Goal: Task Accomplishment & Management: Manage account settings

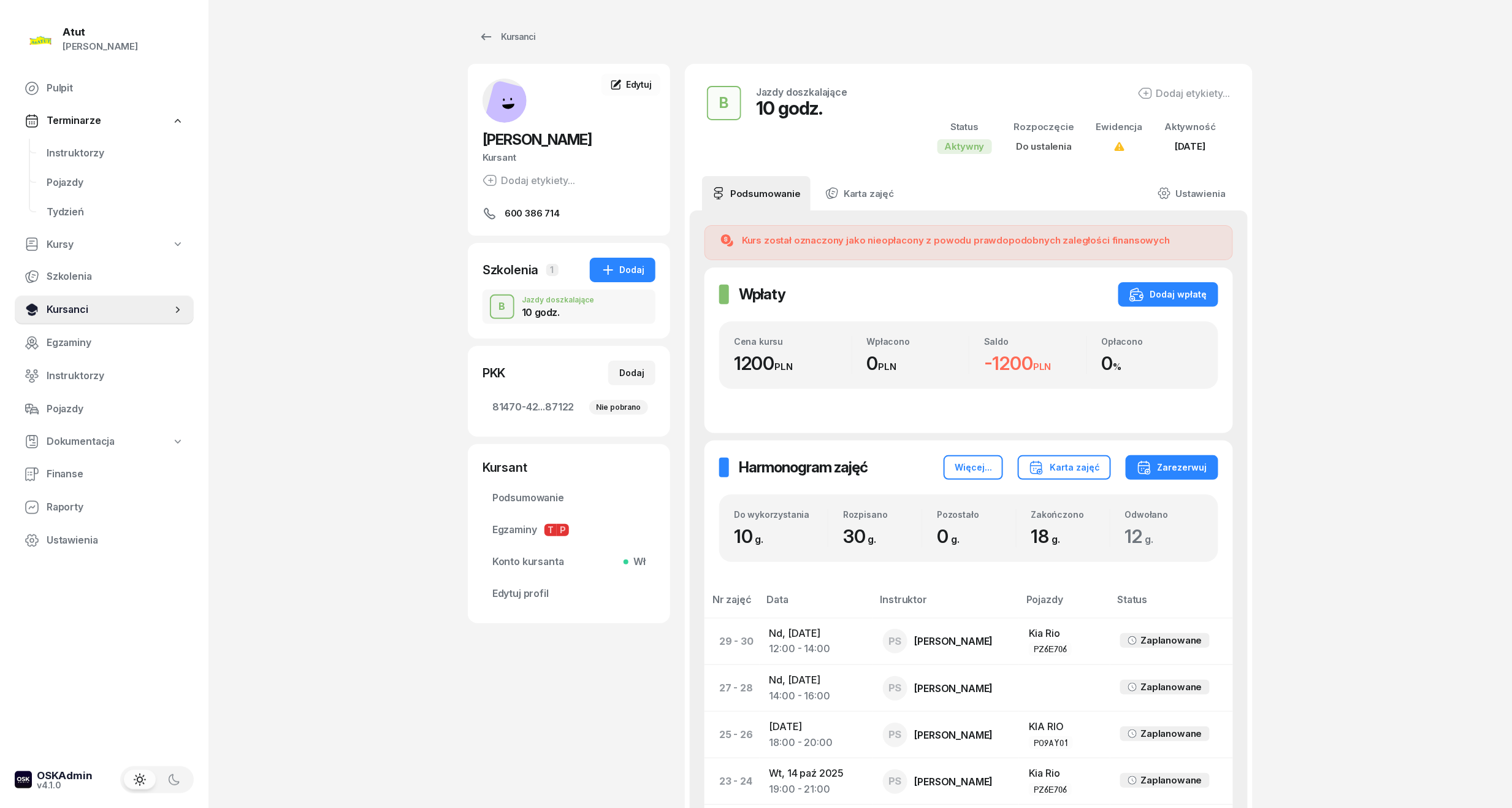
click at [86, 307] on span "Kursanci" at bounding box center [109, 310] width 125 height 16
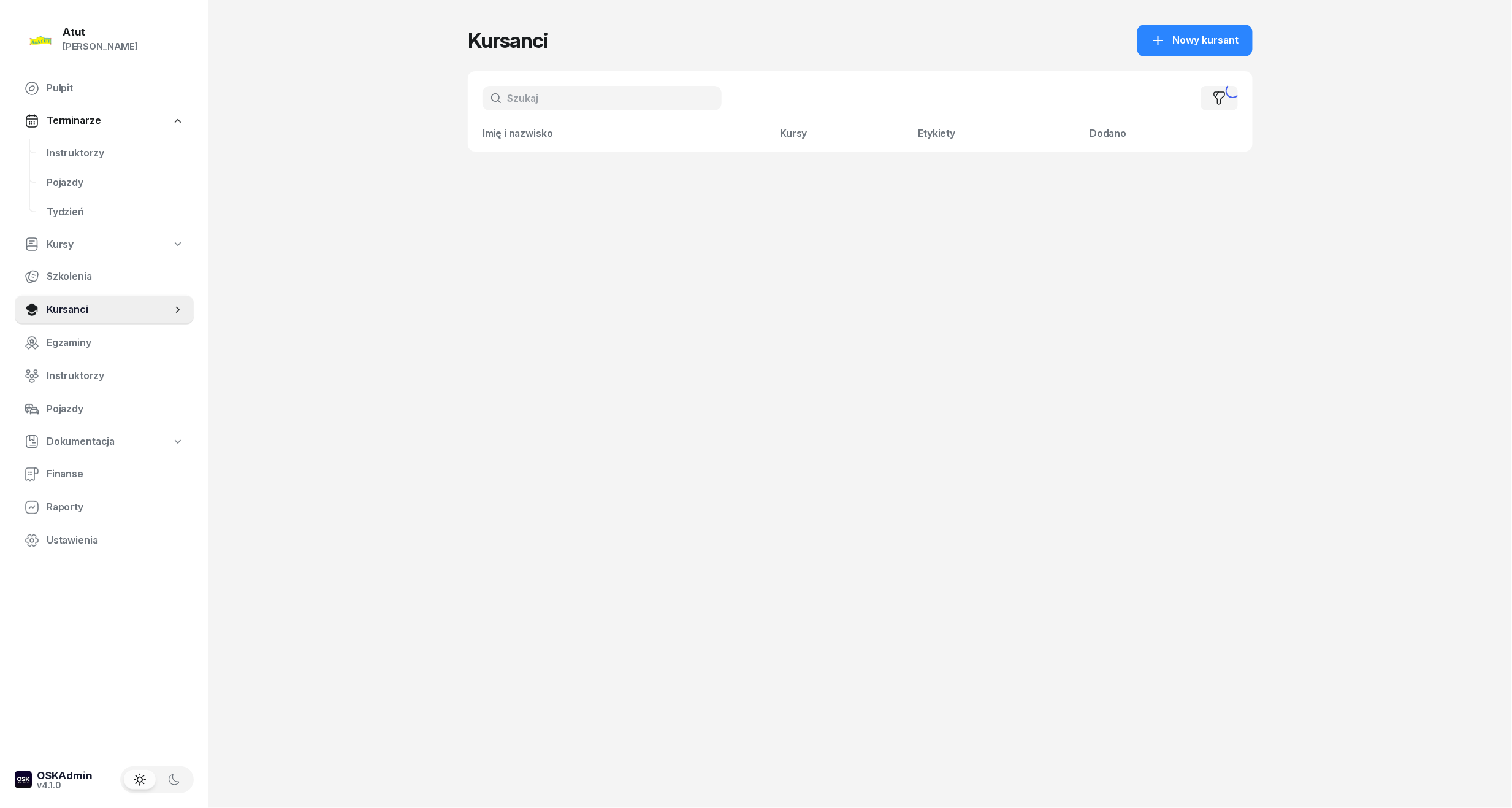
click at [578, 106] on input "text" at bounding box center [602, 98] width 239 height 24
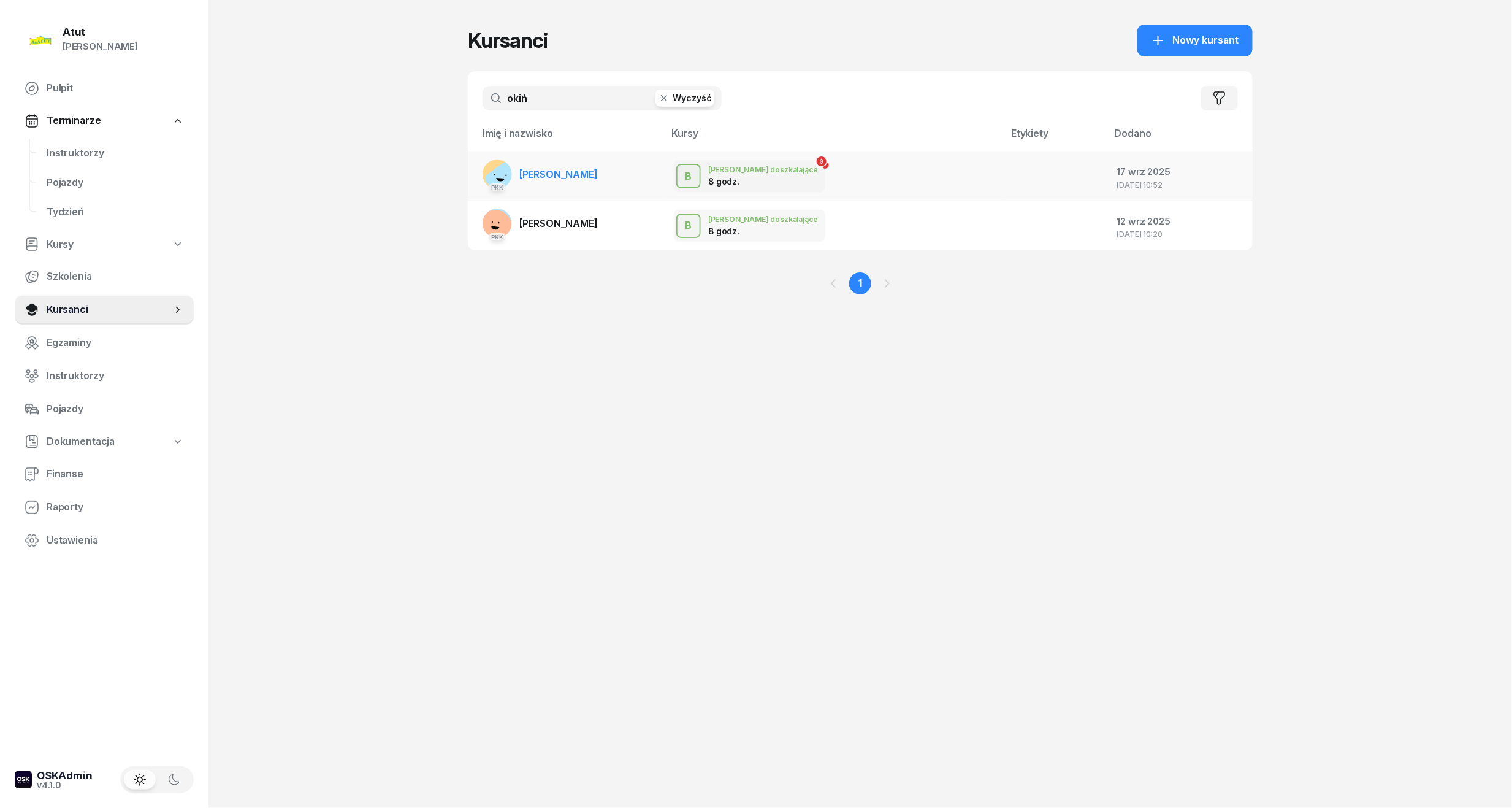
type input "okiń"
click at [588, 172] on span "[PERSON_NAME]" at bounding box center [558, 174] width 78 height 12
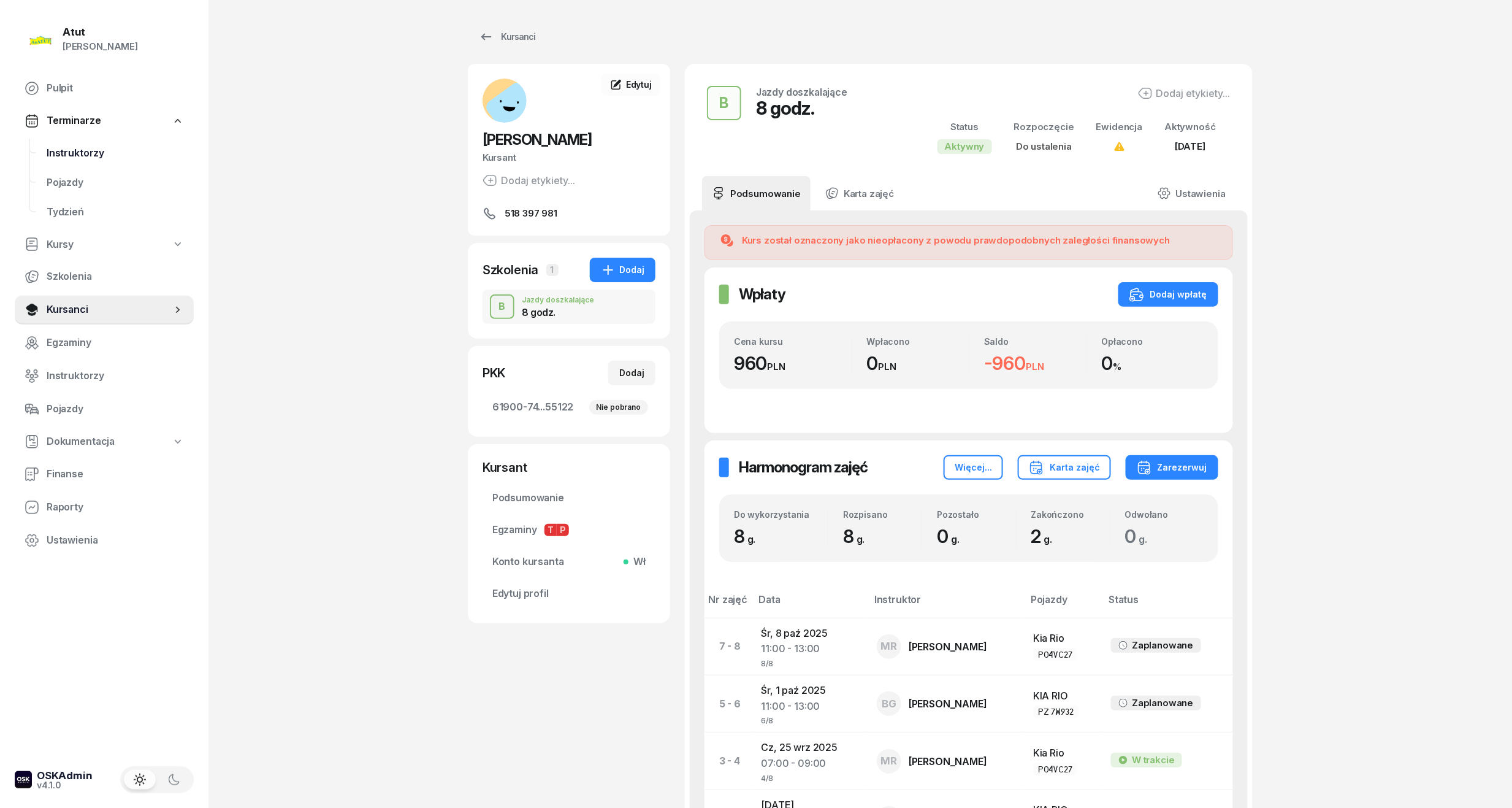
click at [80, 147] on span "Instruktorzy" at bounding box center [115, 154] width 138 height 16
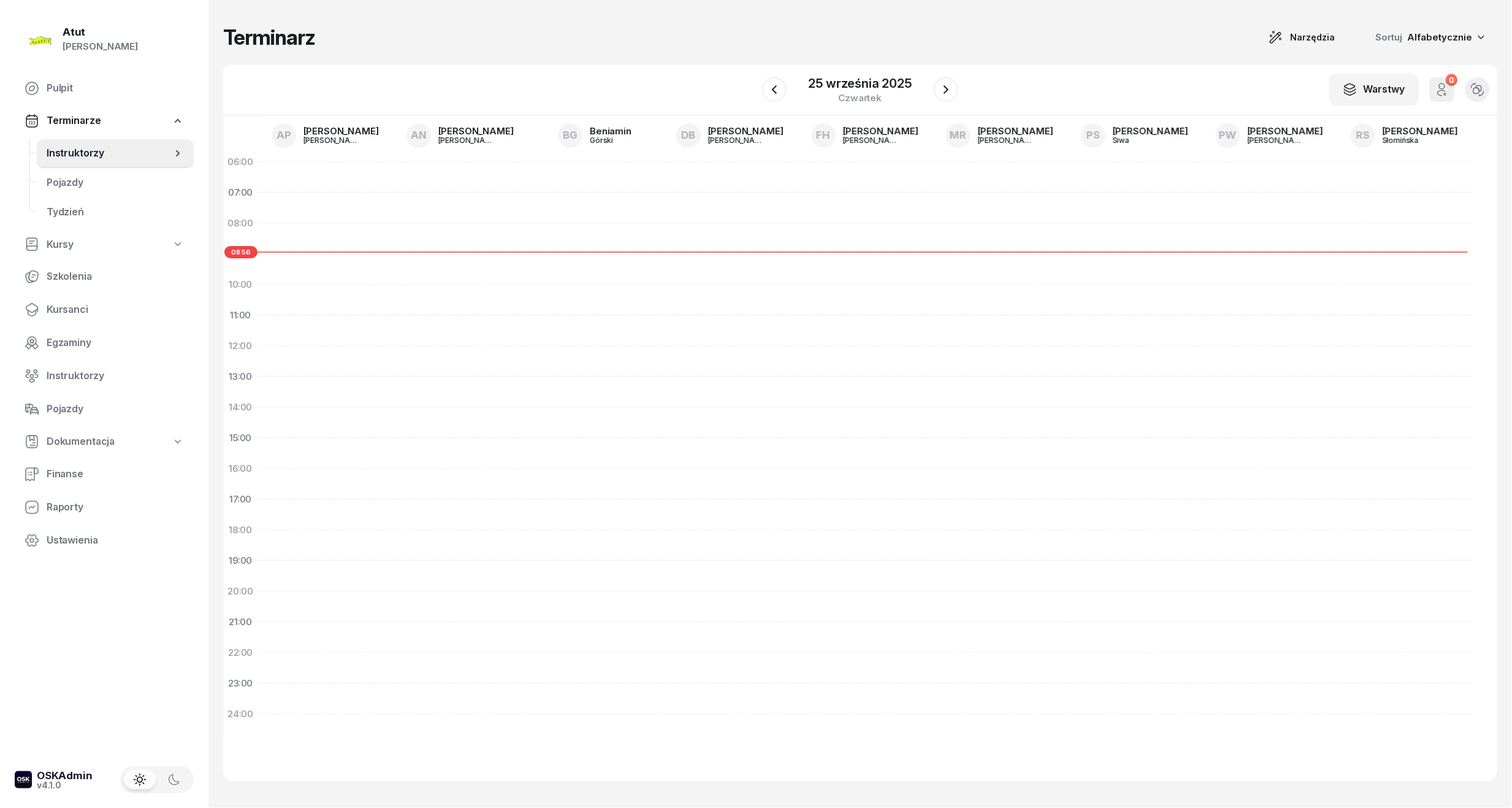
click at [104, 156] on span "Instruktorzy" at bounding box center [109, 154] width 125 height 16
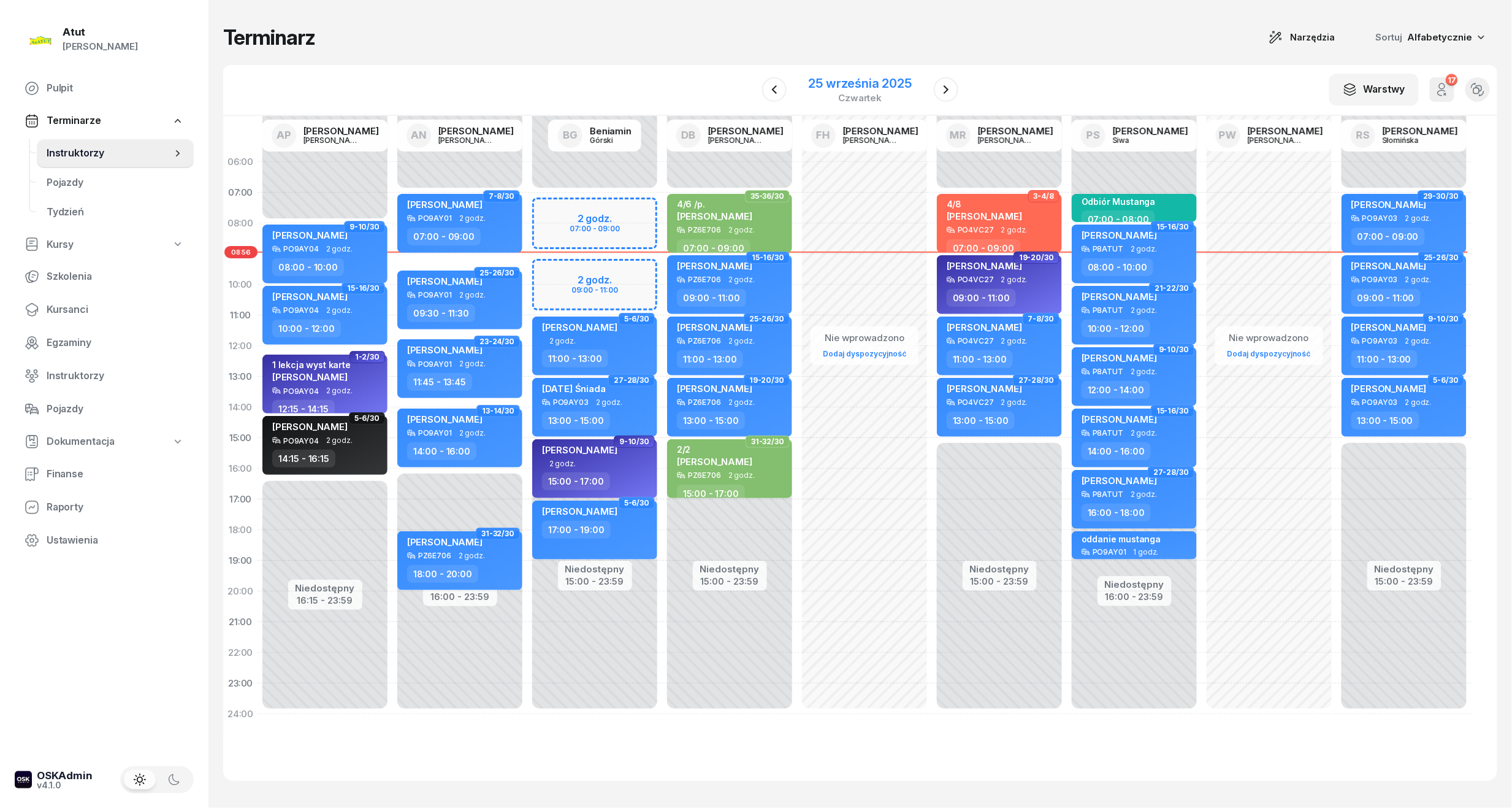
click at [833, 78] on div "25 września 2025" at bounding box center [859, 84] width 103 height 12
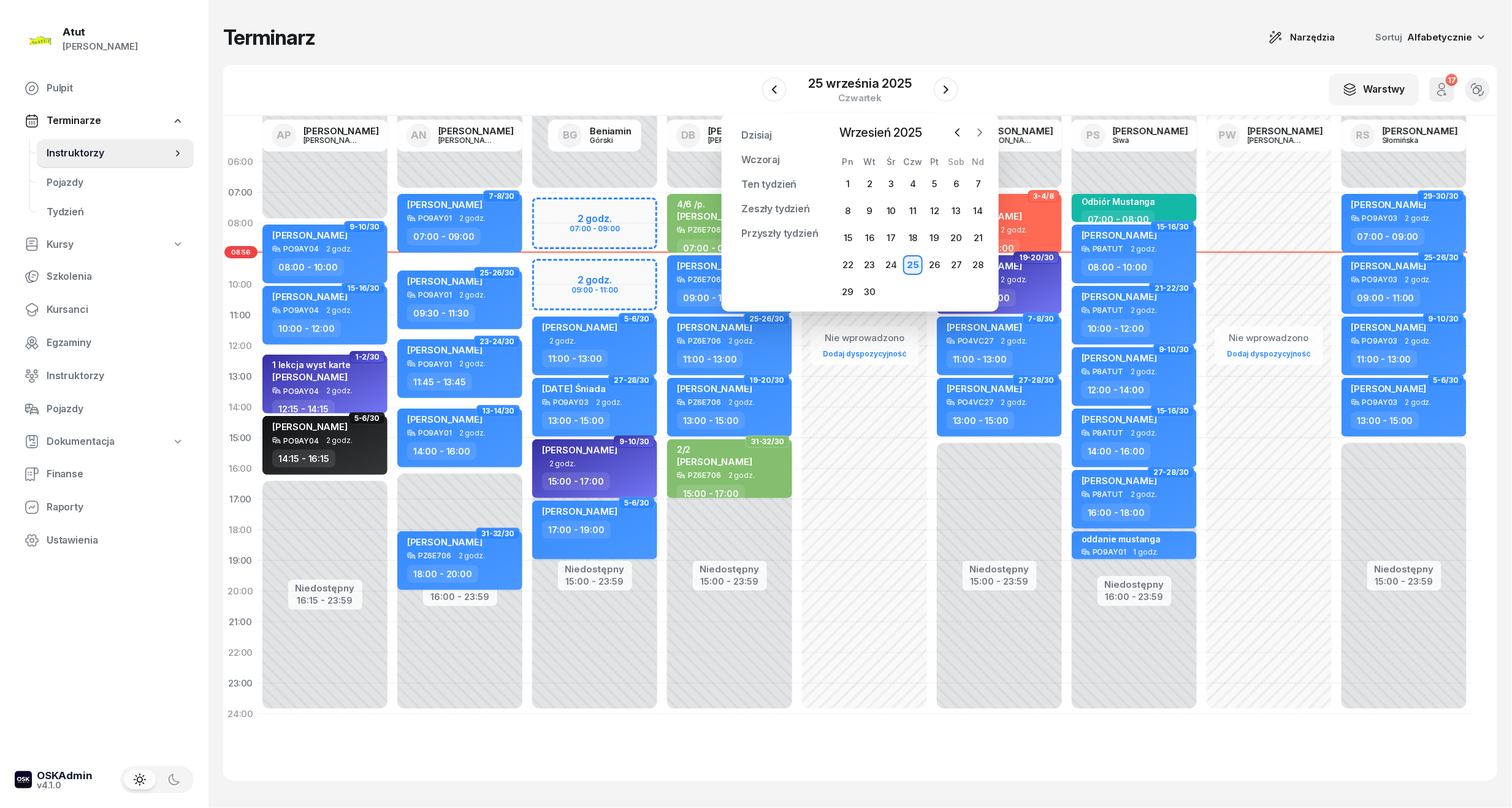
click at [981, 131] on icon "button" at bounding box center [979, 132] width 12 height 12
click at [869, 292] on div "28" at bounding box center [869, 291] width 20 height 20
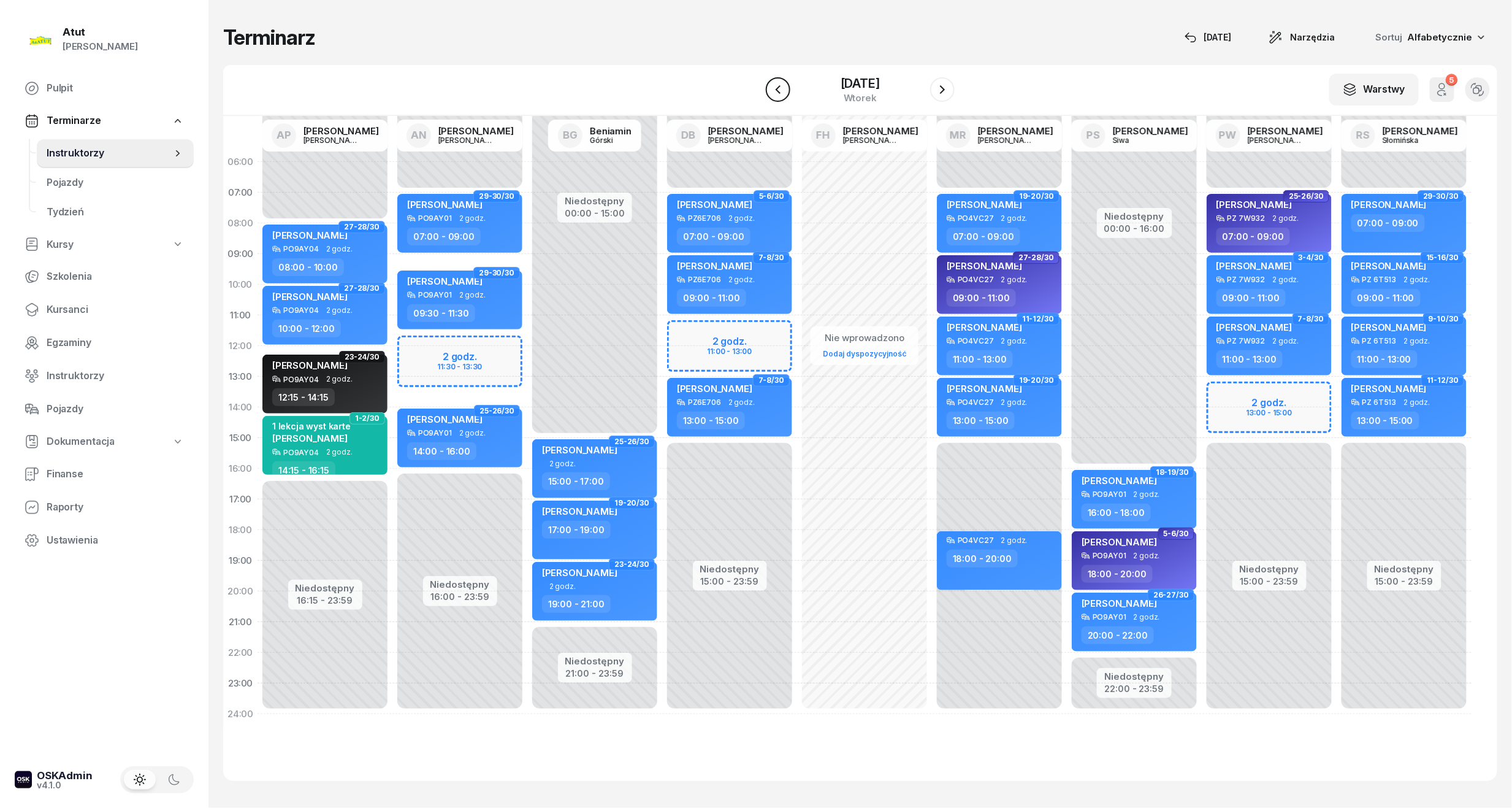
click at [766, 100] on button "button" at bounding box center [778, 90] width 24 height 24
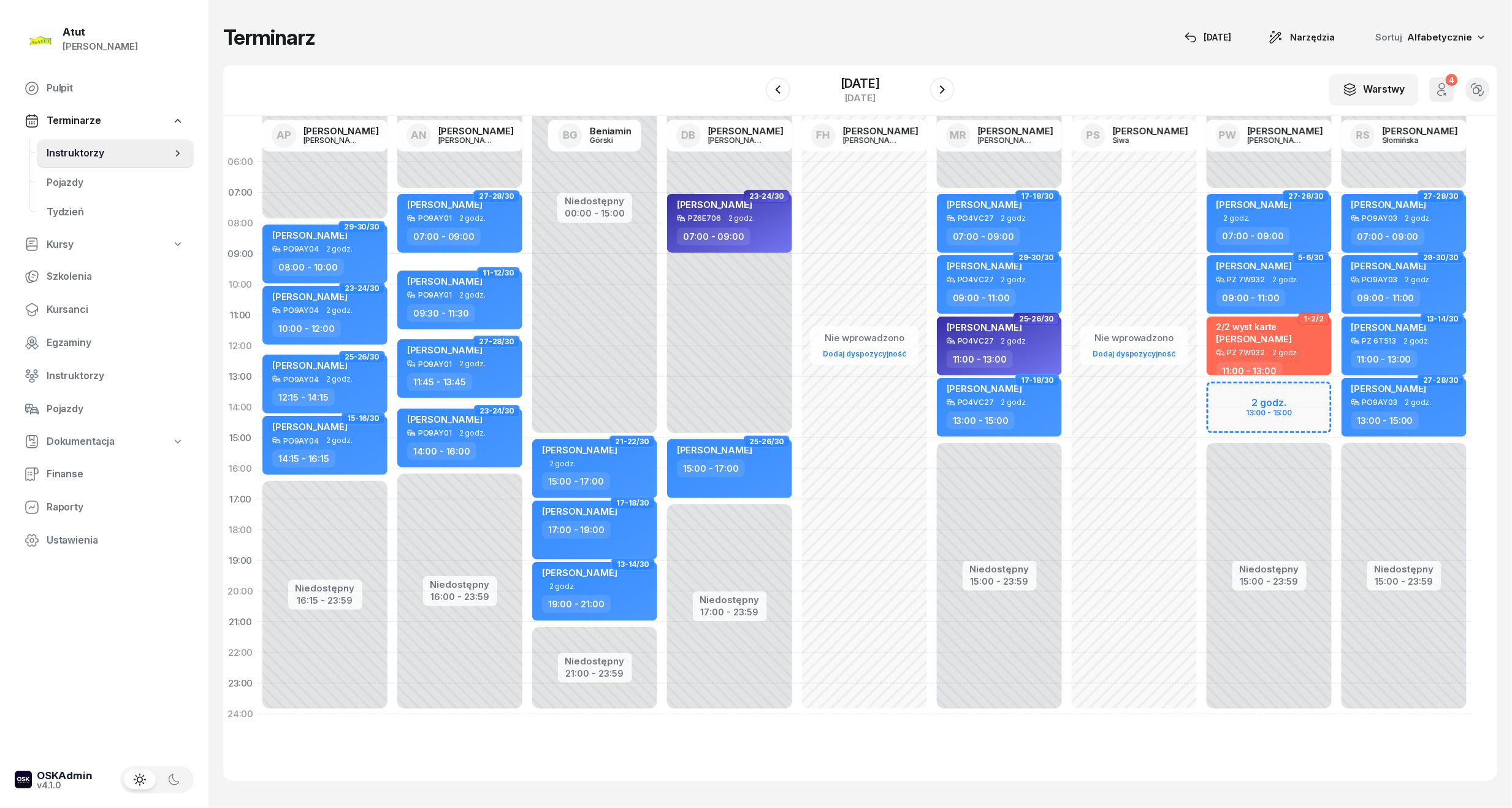
click at [1281, 409] on div "Niedostępny 00:00 - 07:00 Niedostępny 15:00 - 23:59 2 godz. 13:00 - 15:00 27-28…" at bounding box center [1269, 438] width 135 height 583
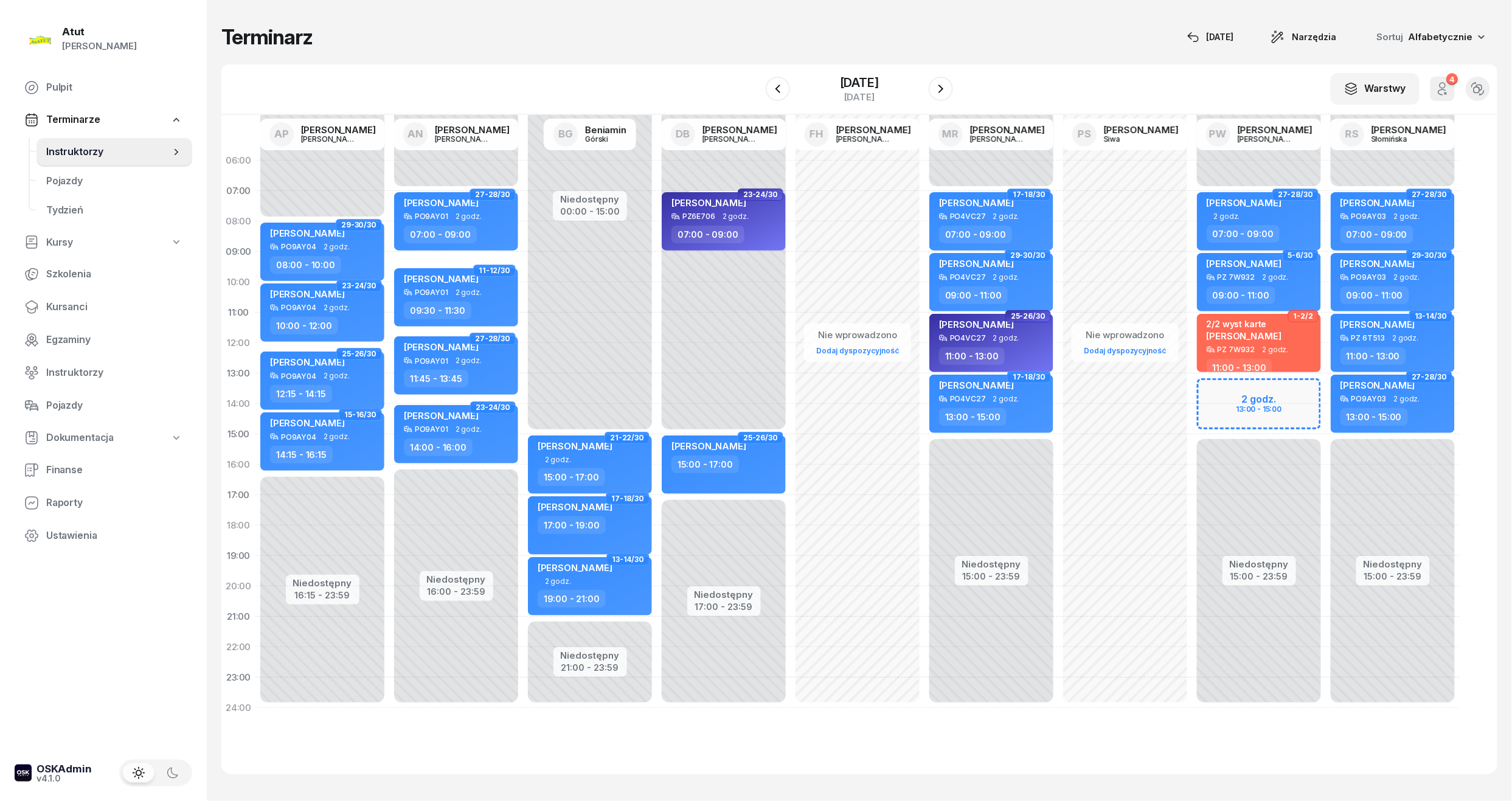
select select "14"
select select "16"
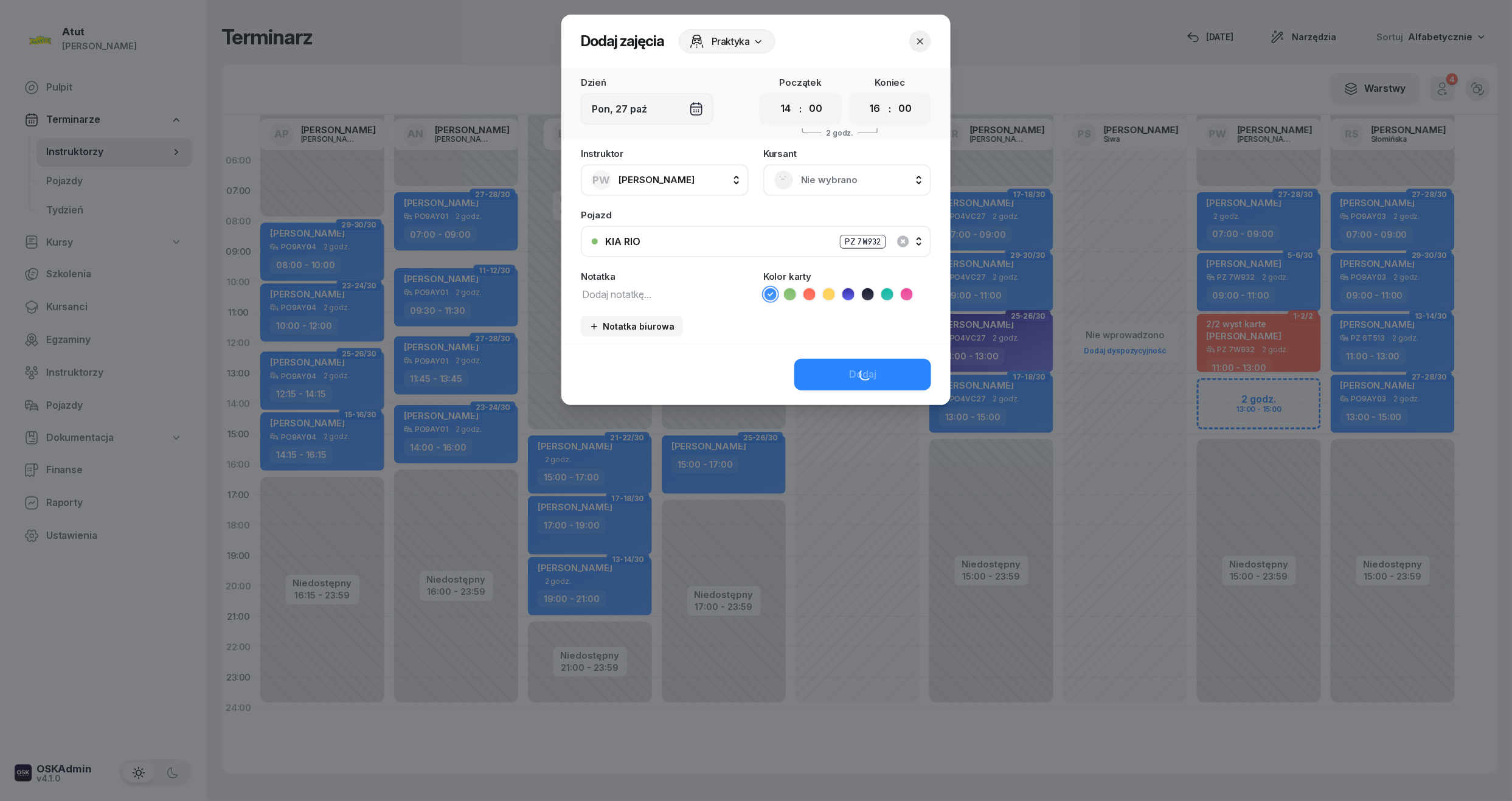
click at [822, 172] on span "Nie wybrano" at bounding box center [861, 180] width 119 height 16
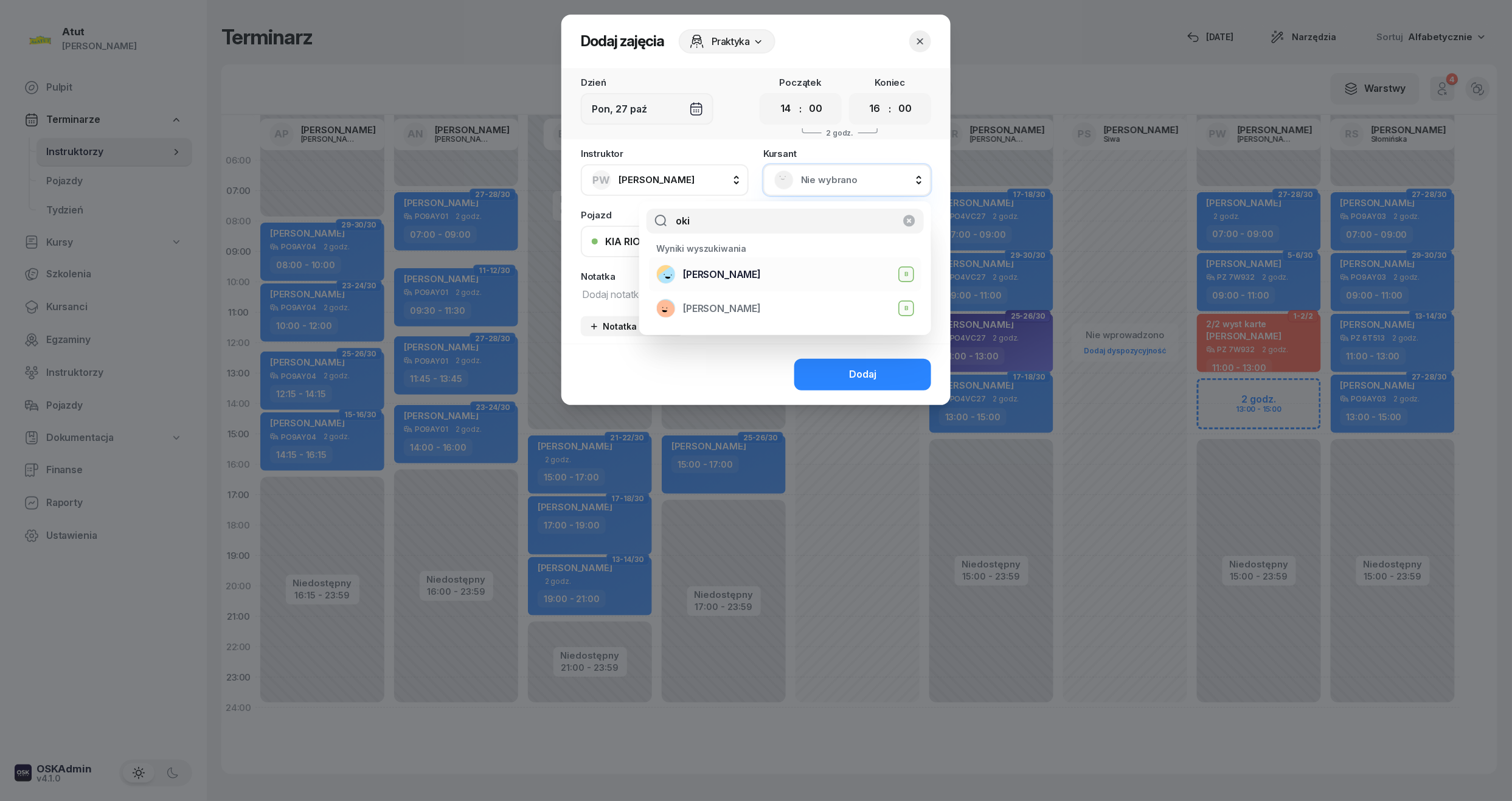
type input "oki"
click at [761, 280] on span "[PERSON_NAME]" at bounding box center [722, 275] width 78 height 16
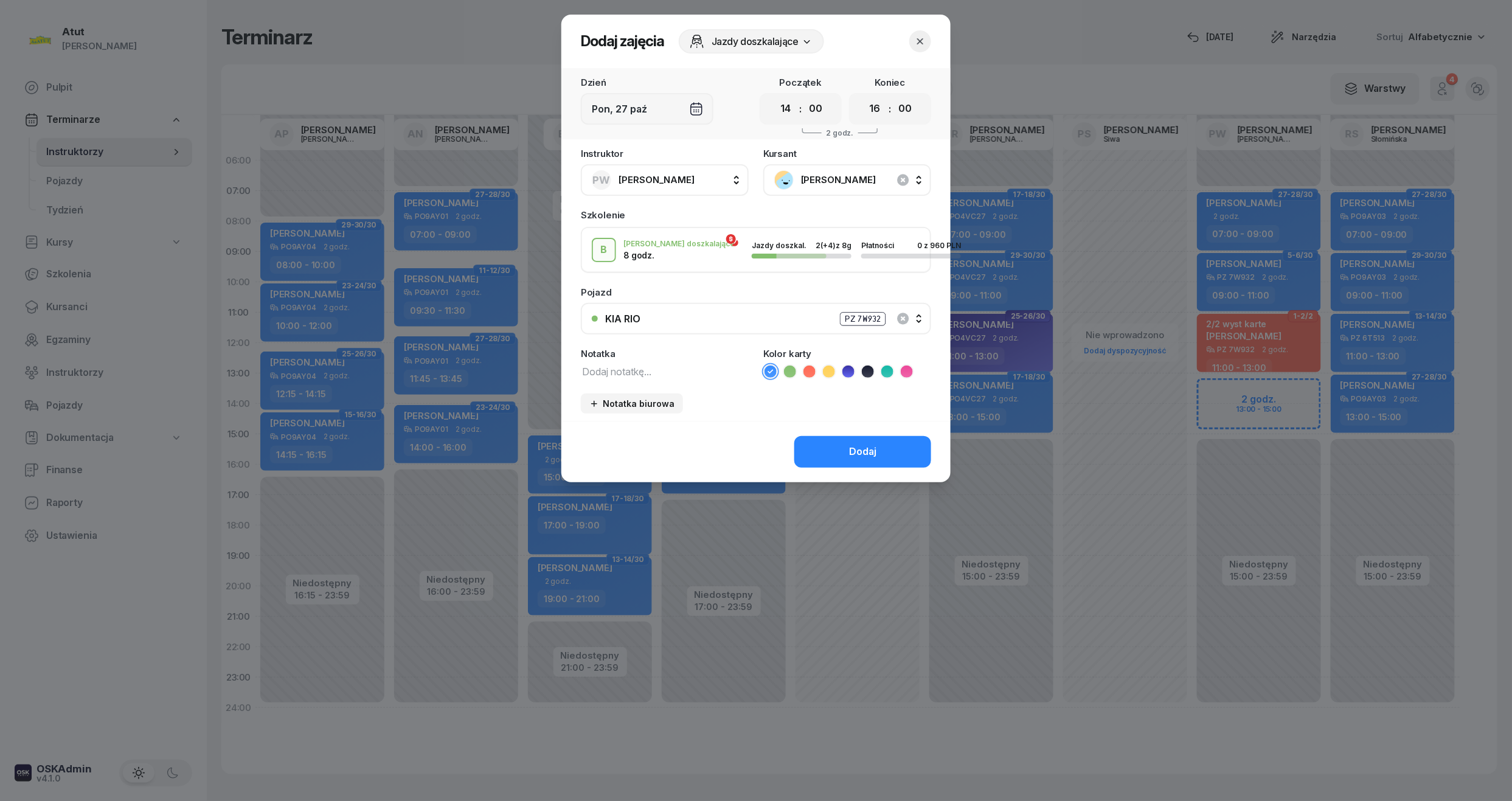
click at [618, 365] on textarea at bounding box center [664, 371] width 168 height 16
type textarea "8/8"
drag, startPoint x: 811, startPoint y: 370, endPoint x: 835, endPoint y: 399, distance: 37.6
click at [811, 371] on icon at bounding box center [809, 372] width 12 height 12
click at [869, 455] on div "Dodaj" at bounding box center [863, 452] width 27 height 16
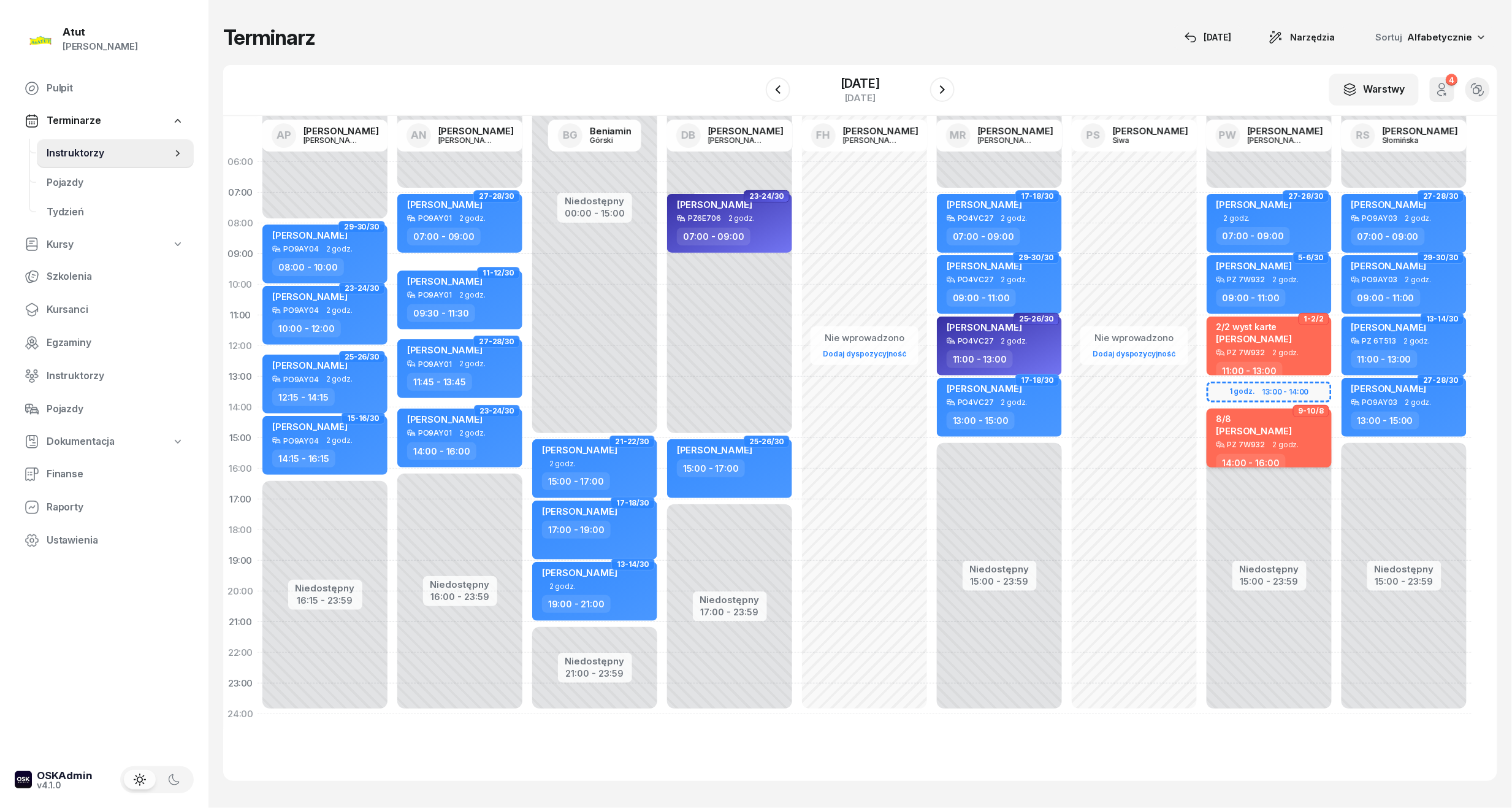
click at [1289, 426] on span "[PERSON_NAME]" at bounding box center [1254, 430] width 75 height 11
select select "14"
select select "16"
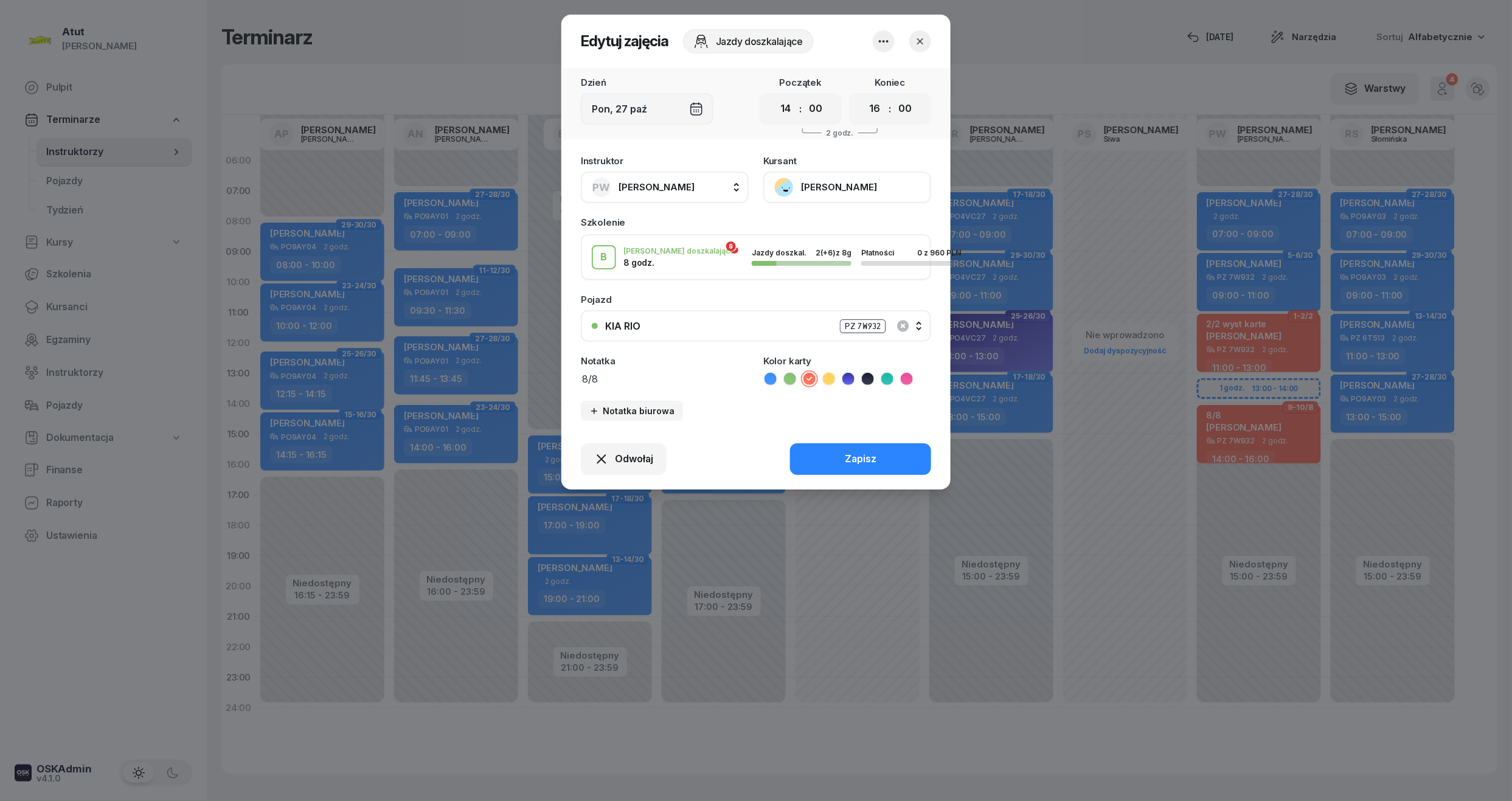
drag, startPoint x: 787, startPoint y: 104, endPoint x: 764, endPoint y: 209, distance: 107.5
click at [787, 104] on select "00 01 02 03 04 05 06 07 08 09 10 11 12 13 14 15 16 17 18 19 20 21 22 23" at bounding box center [786, 109] width 23 height 25
select select "13"
click at [774, 96] on select "00 01 02 03 04 05 06 07 08 09 10 11 12 13 14 15 16 17 18 19 20 21 22 23" at bounding box center [786, 109] width 23 height 25
click at [864, 451] on div "Zapisz" at bounding box center [860, 459] width 31 height 16
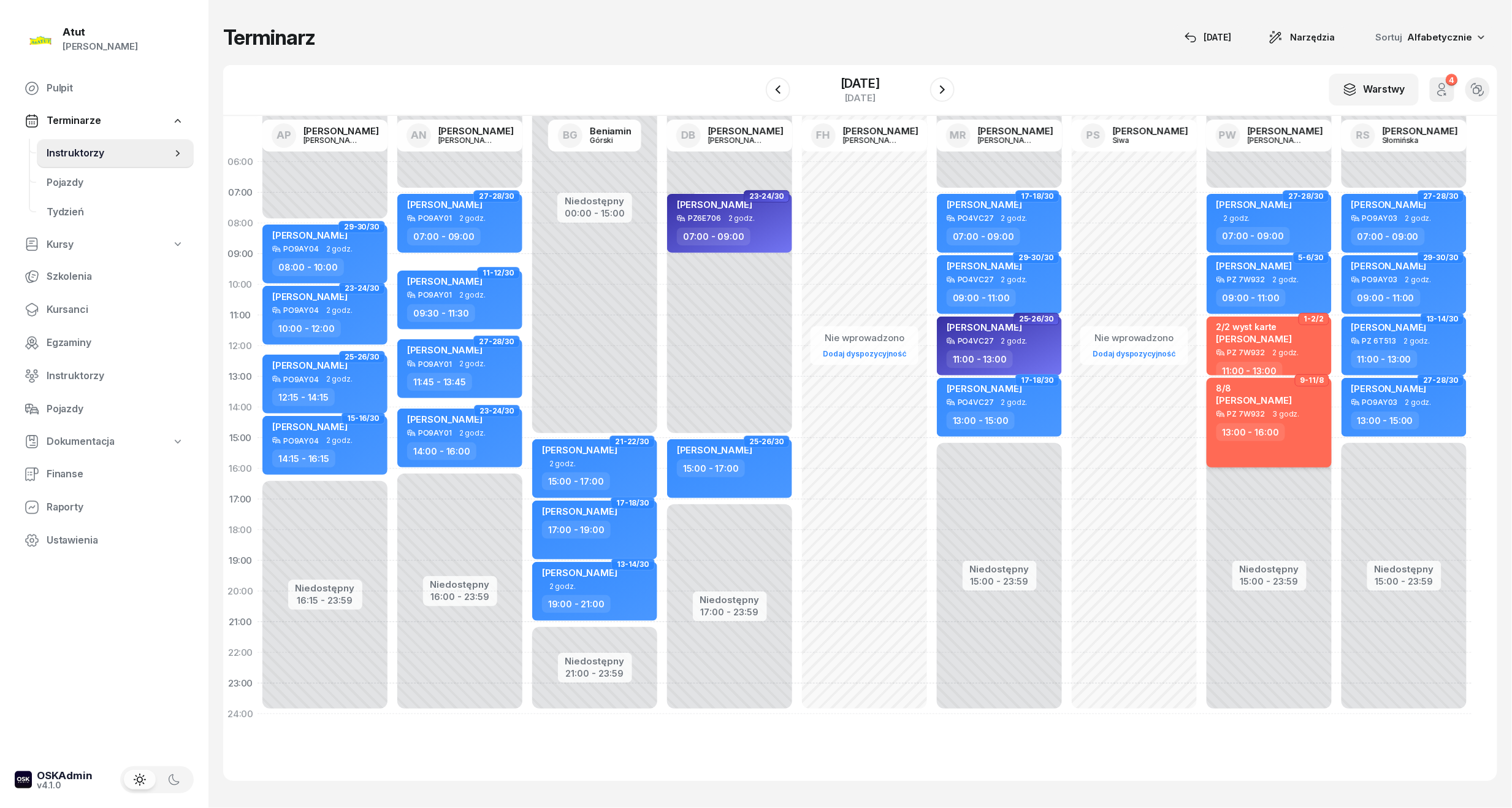
click at [1297, 454] on div "8/8 [PERSON_NAME] PZ 7W932 3 godz. 13:00 - 16:00" at bounding box center [1269, 422] width 125 height 90
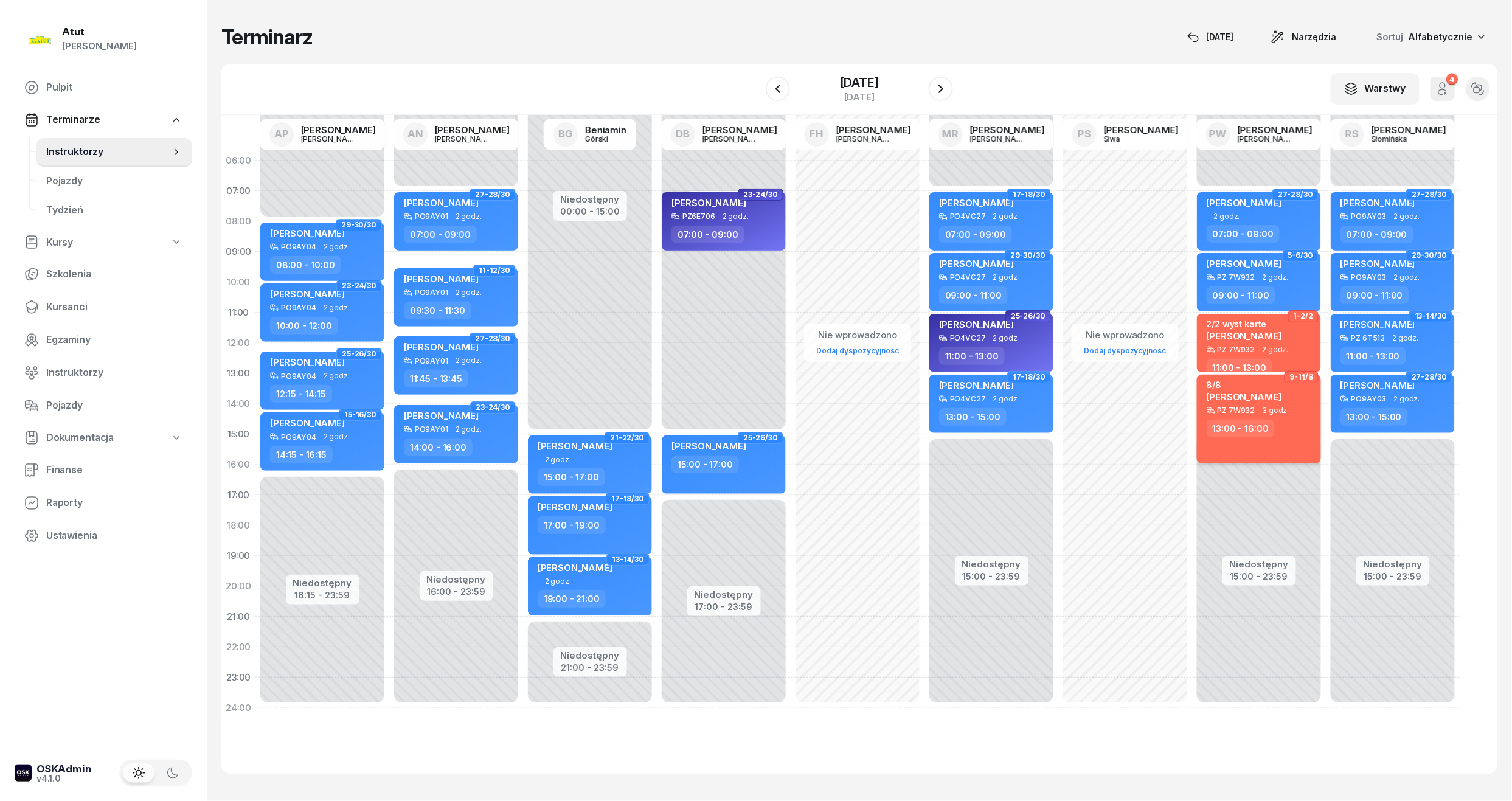
select select "13"
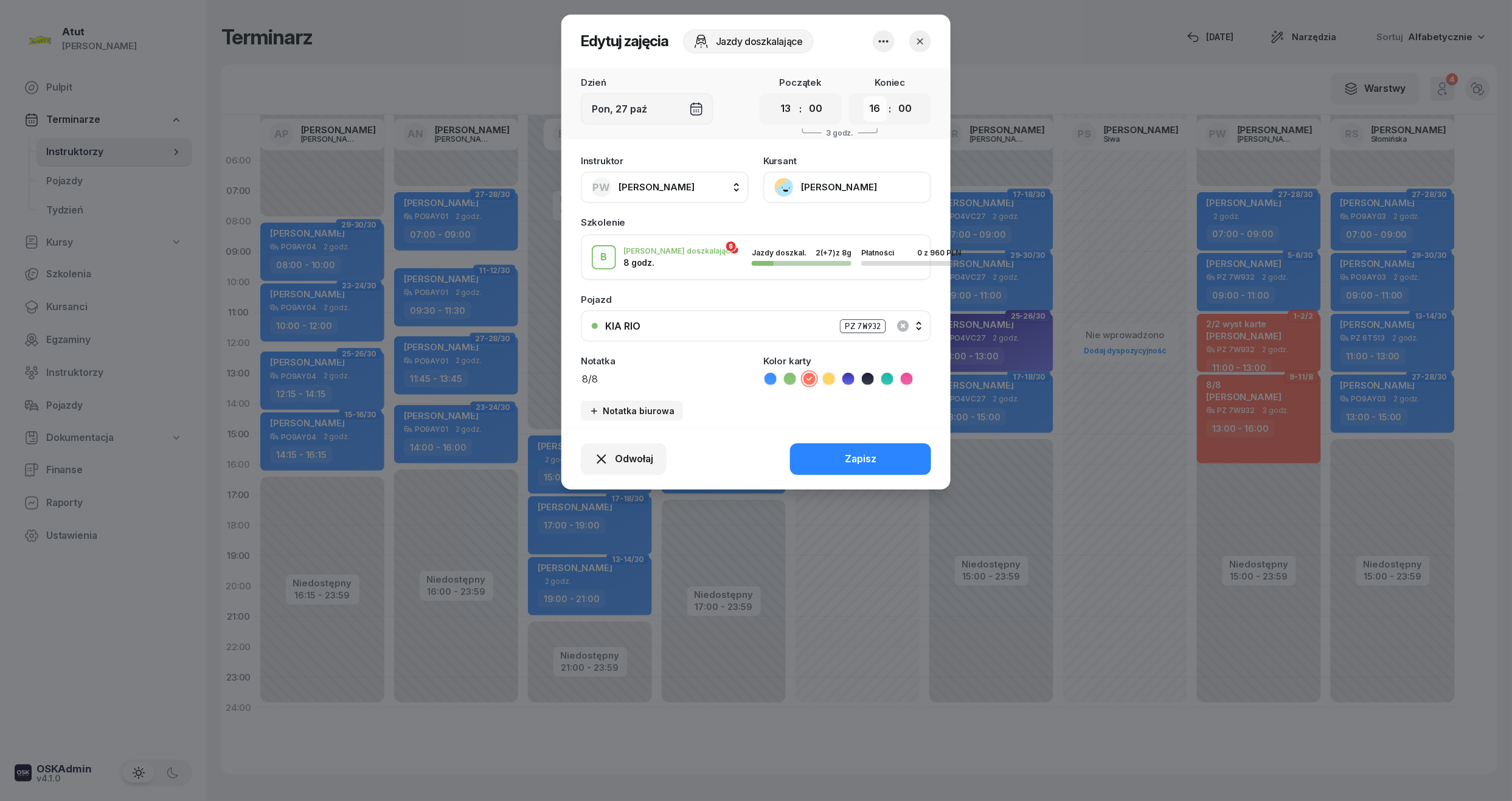
click at [872, 111] on select "00 01 02 03 04 05 06 07 08 09 10 11 12 13 14 15 16 17 18 19 20 21 22 23" at bounding box center [875, 109] width 23 height 25
select select "15"
click at [863, 96] on select "00 01 02 03 04 05 06 07 08 09 10 11 12 13 14 15 16 17 18 19 20 21 22 23" at bounding box center [875, 109] width 23 height 25
drag, startPoint x: 878, startPoint y: 460, endPoint x: 889, endPoint y: 463, distance: 11.4
click at [878, 461] on button "Zapisz" at bounding box center [860, 459] width 141 height 31
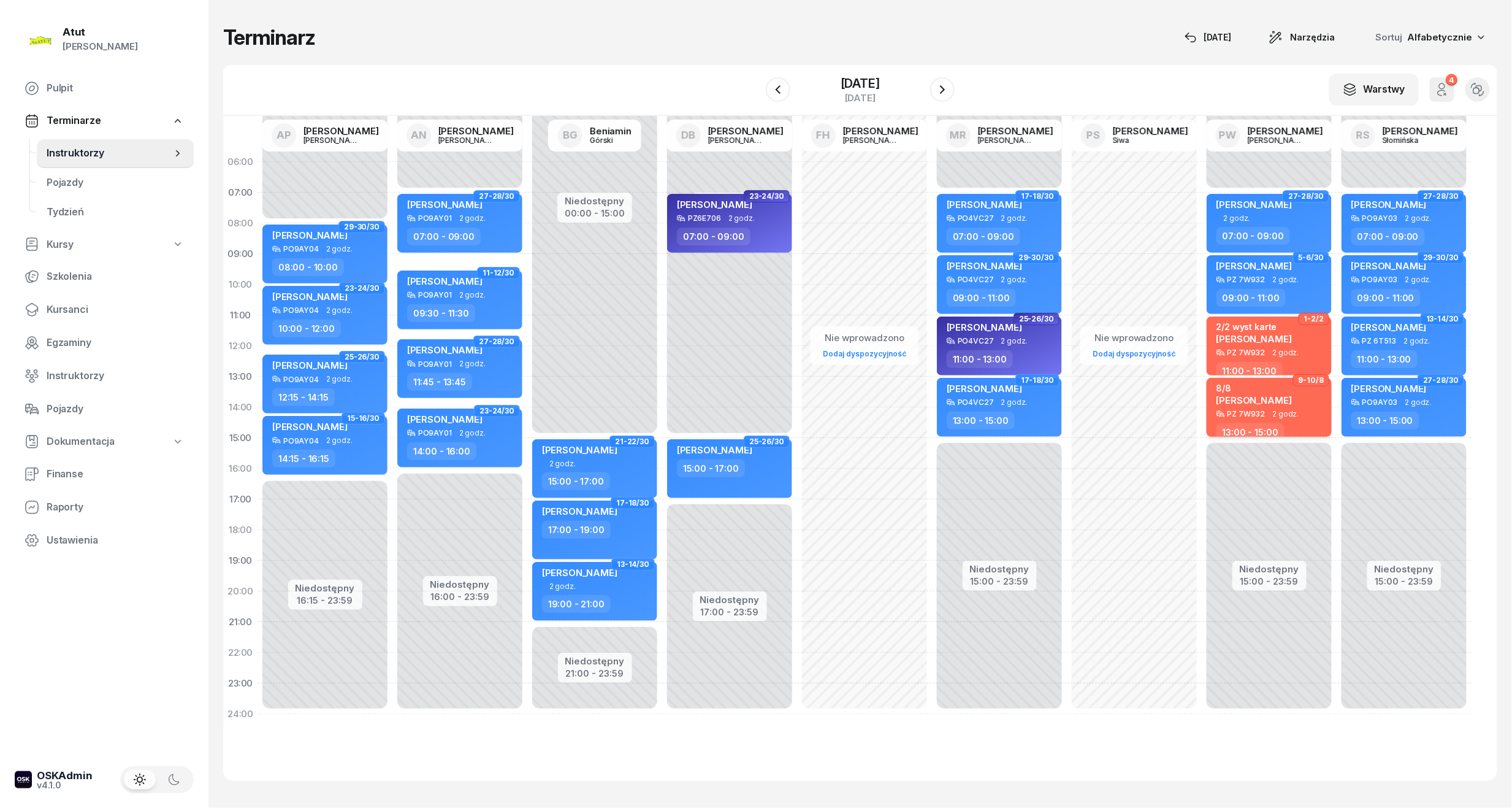
click at [1254, 412] on div "PZ 7W932" at bounding box center [1246, 413] width 38 height 8
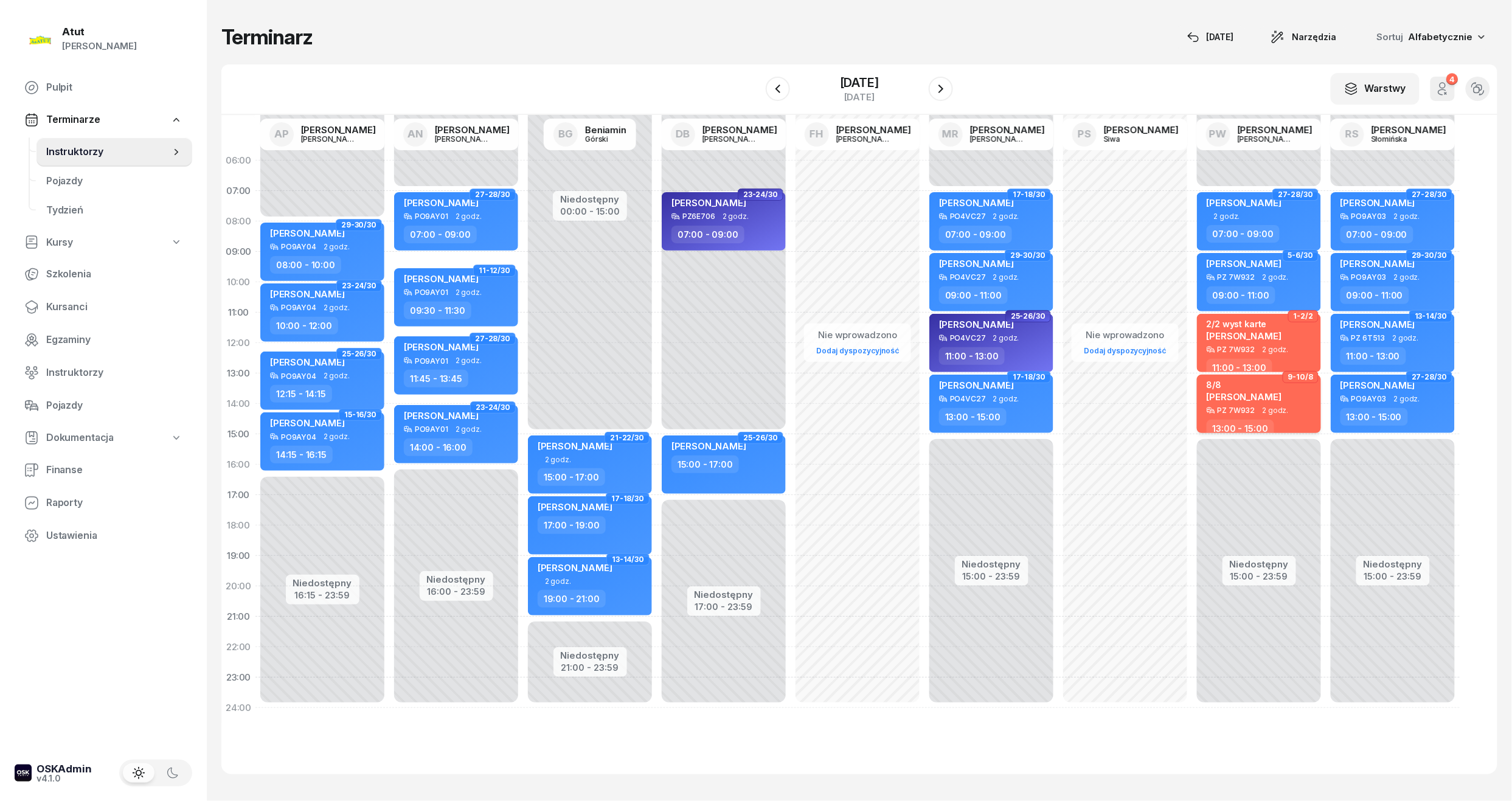
select select "13"
select select "15"
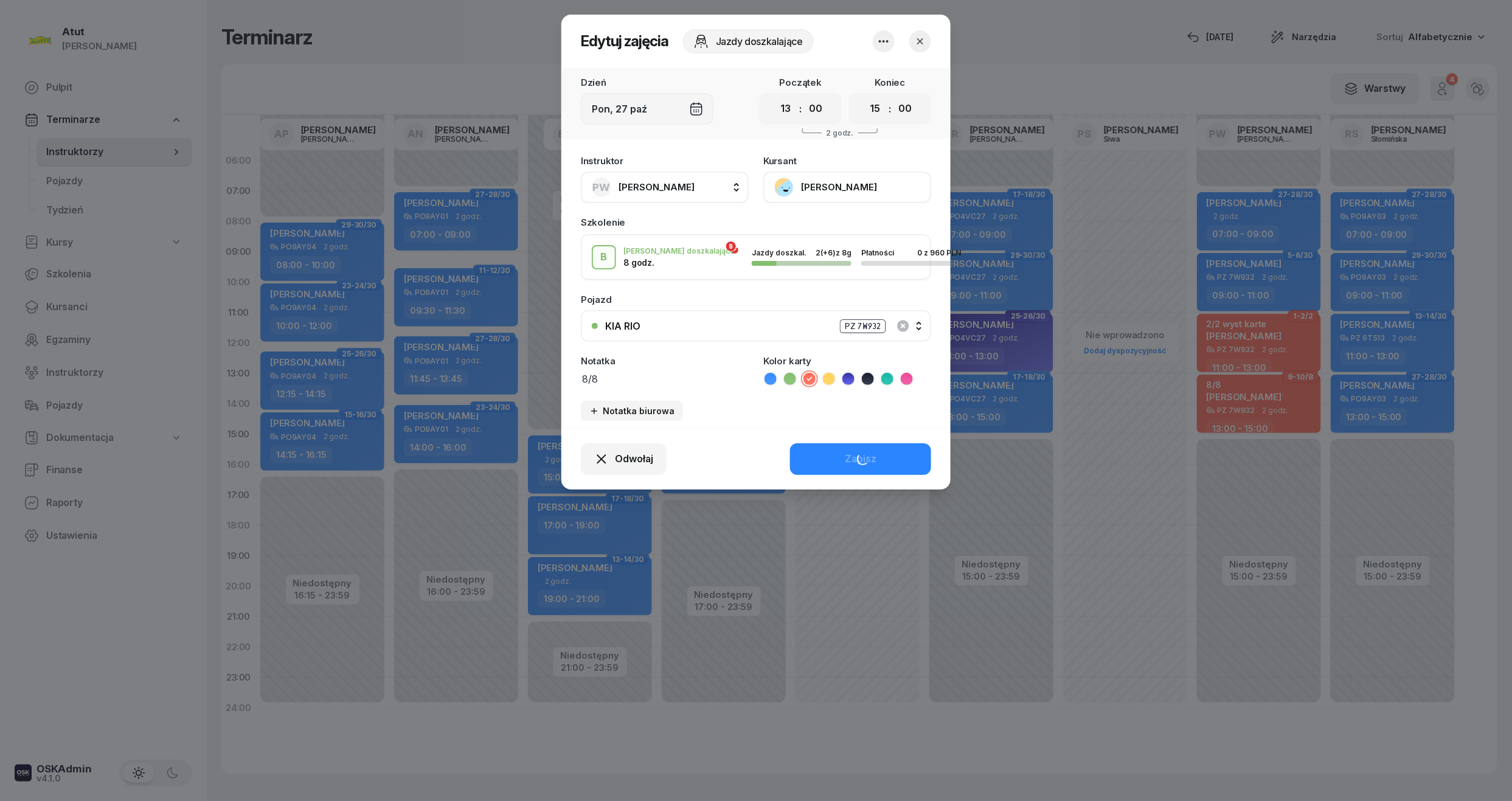
click at [845, 186] on button "[PERSON_NAME]" at bounding box center [847, 187] width 168 height 31
click at [794, 238] on link "Otwórz profil" at bounding box center [846, 228] width 160 height 30
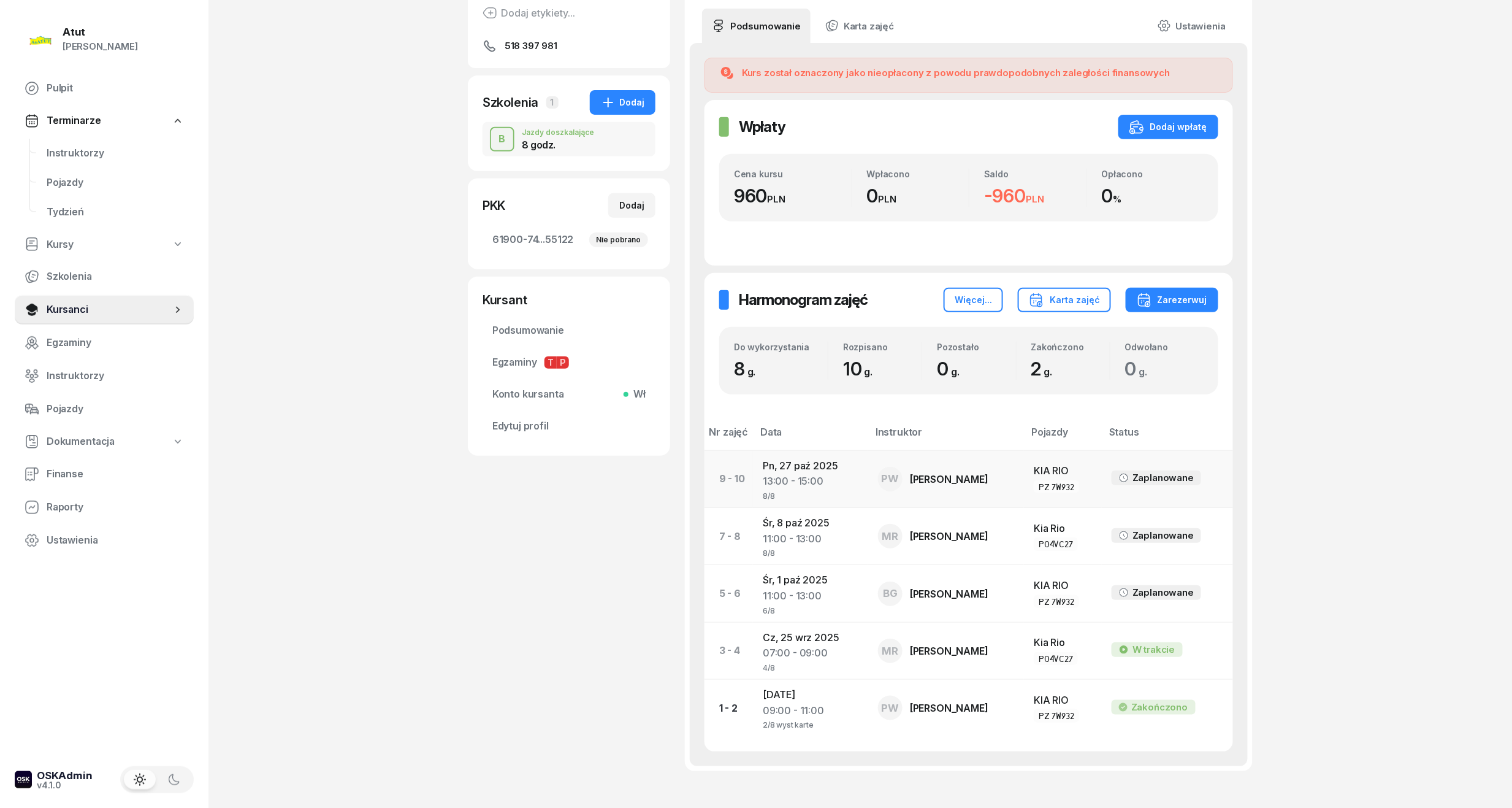
scroll to position [253, 0]
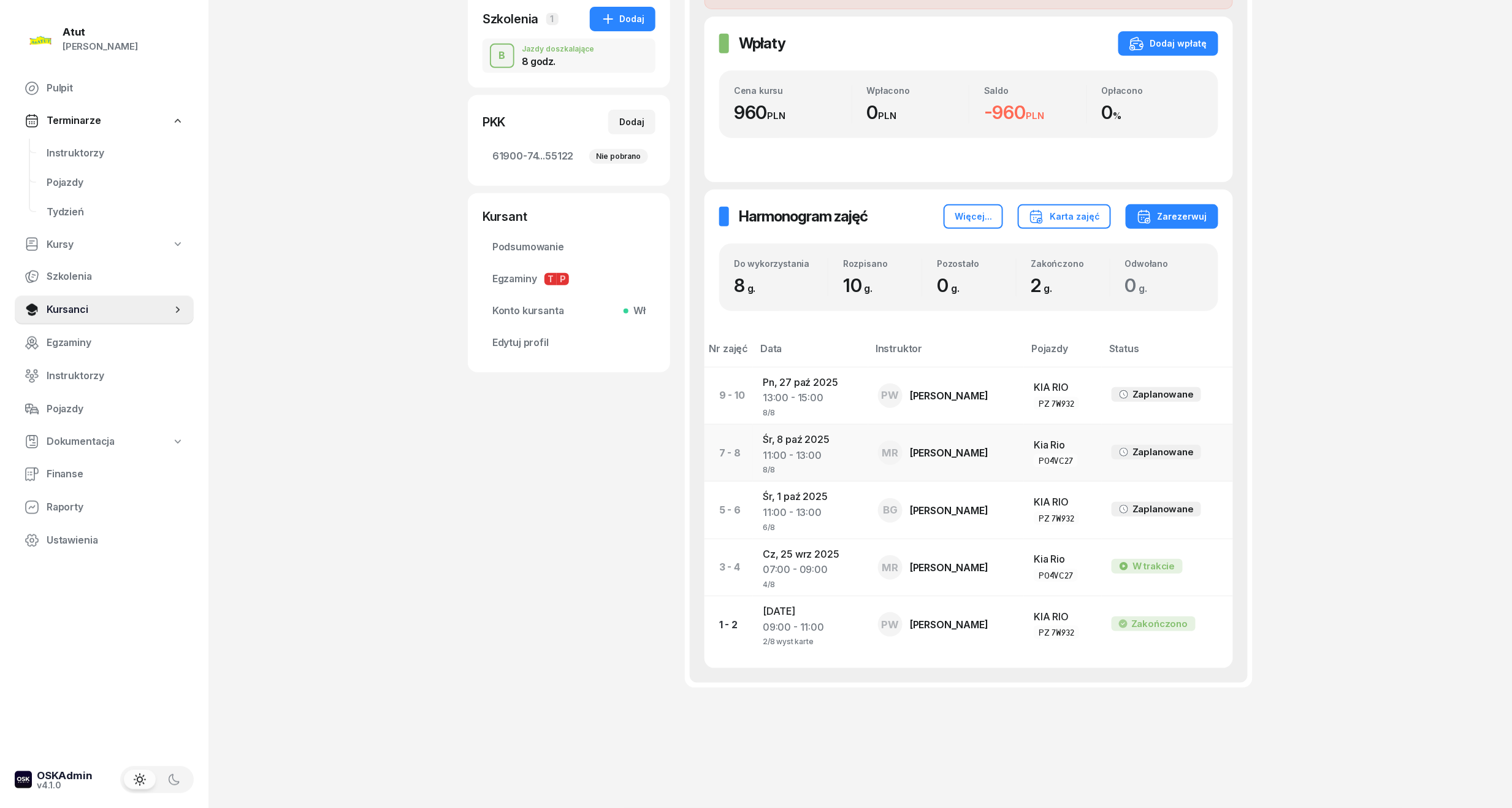
click at [795, 442] on td "[DATE] 11:00 - 13:00 8/8" at bounding box center [810, 453] width 115 height 57
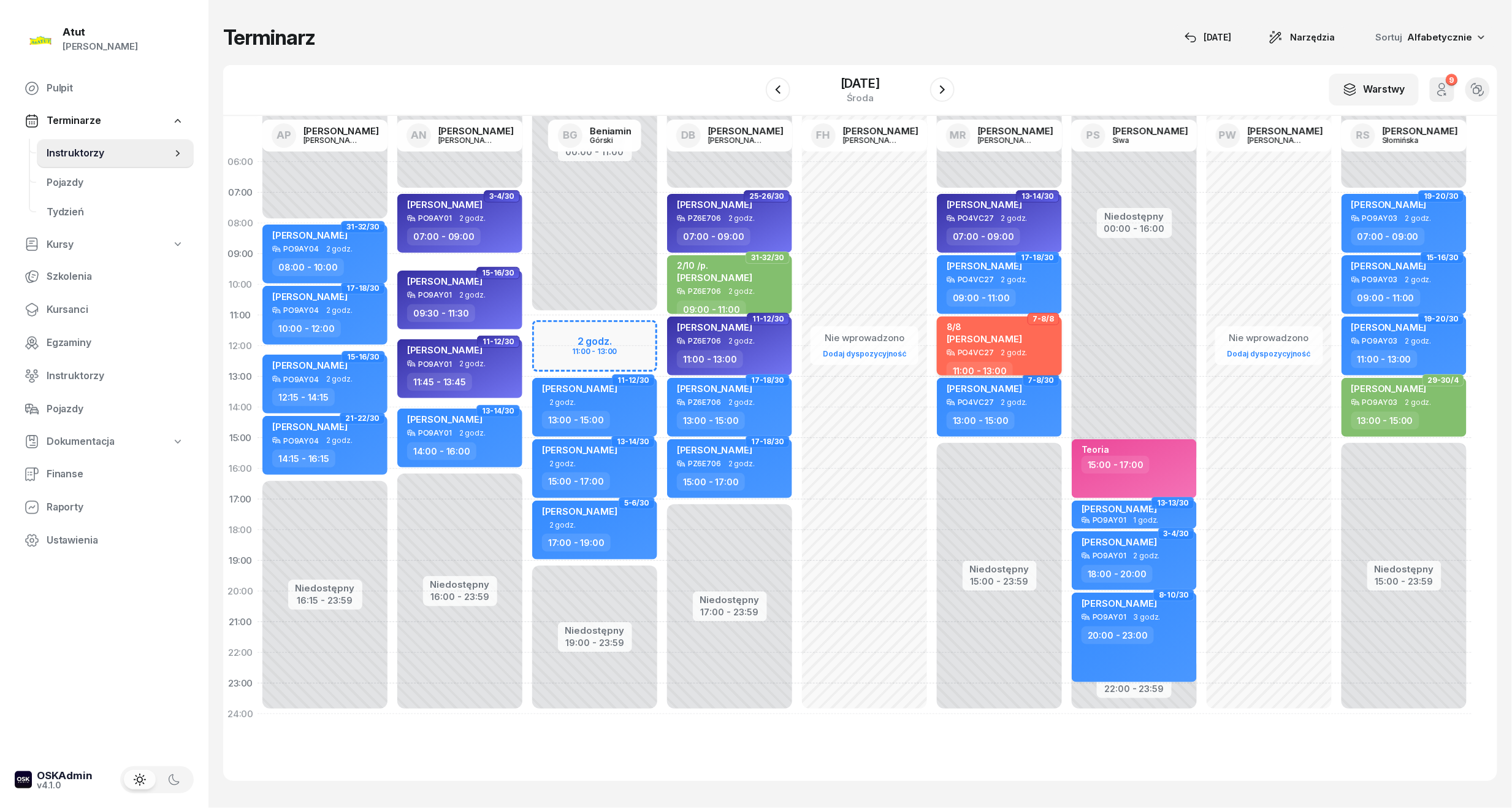
click at [998, 325] on div "8/8" at bounding box center [984, 326] width 75 height 10
select select "11"
select select "13"
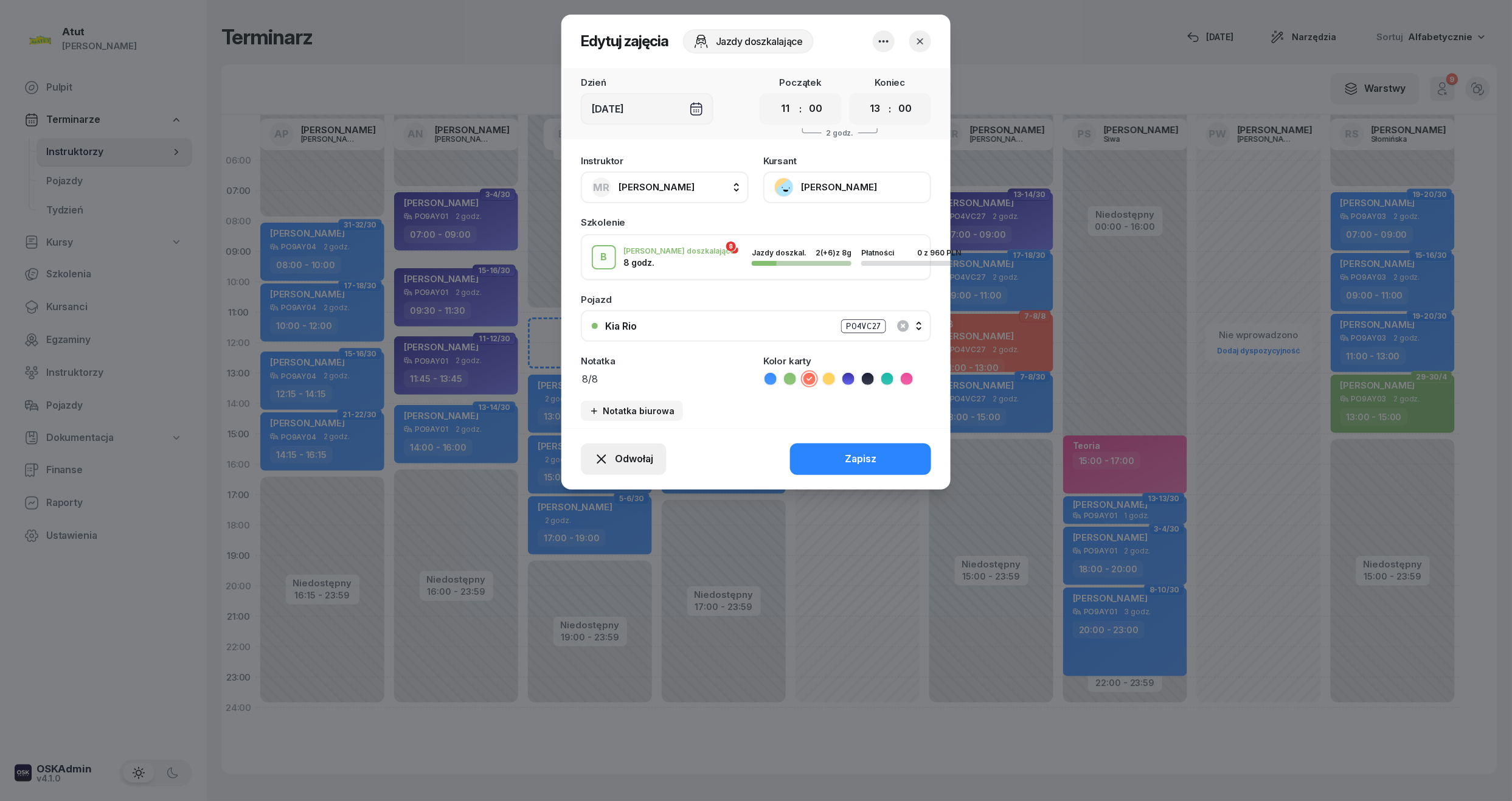
click at [611, 451] on div "Odwołaj" at bounding box center [623, 459] width 59 height 16
click at [606, 349] on div "My odwołaliśmy" at bounding box center [603, 354] width 74 height 16
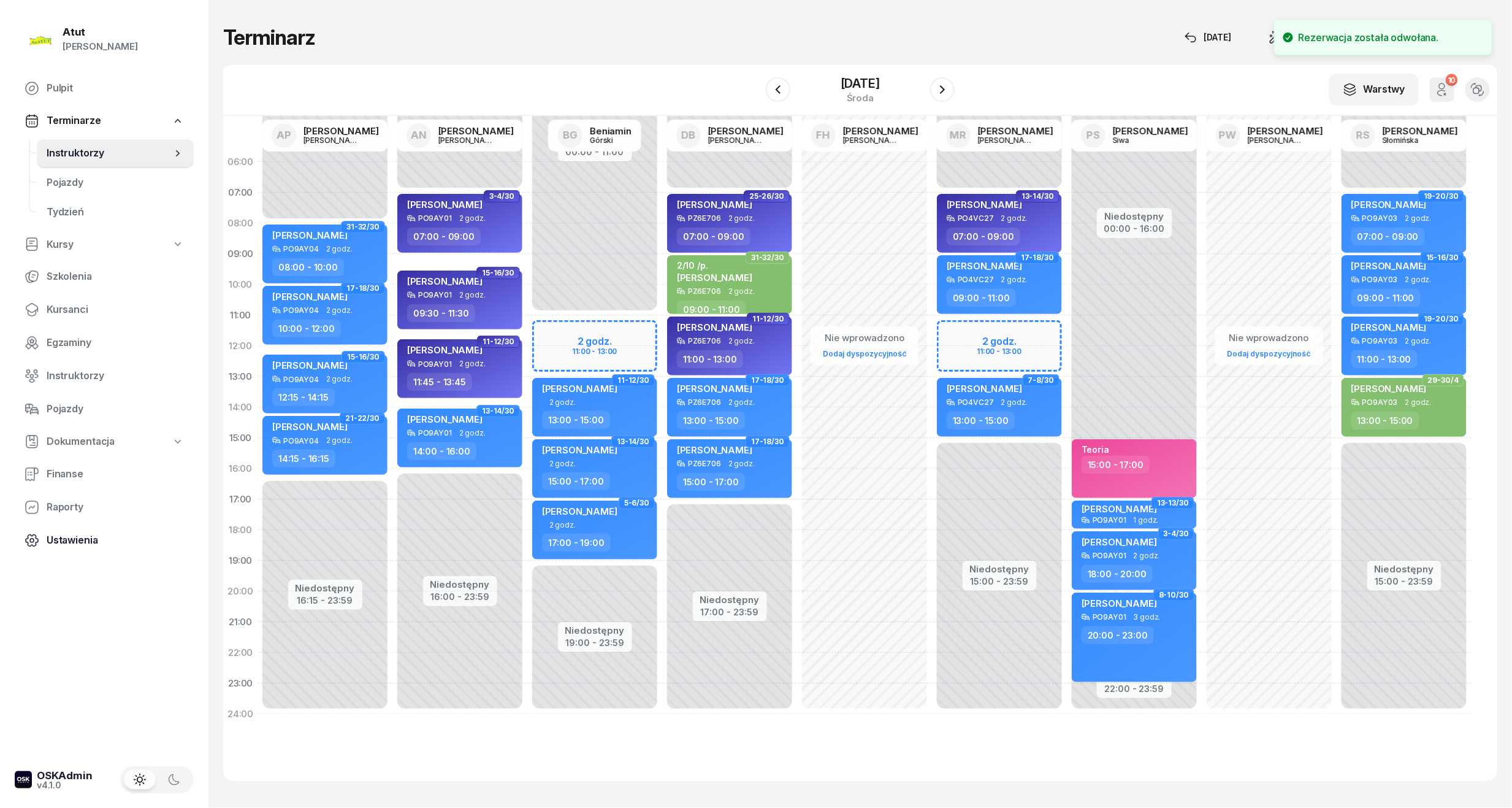
click at [88, 535] on span "Ustawienia" at bounding box center [115, 540] width 138 height 16
select select "06:00"
select select
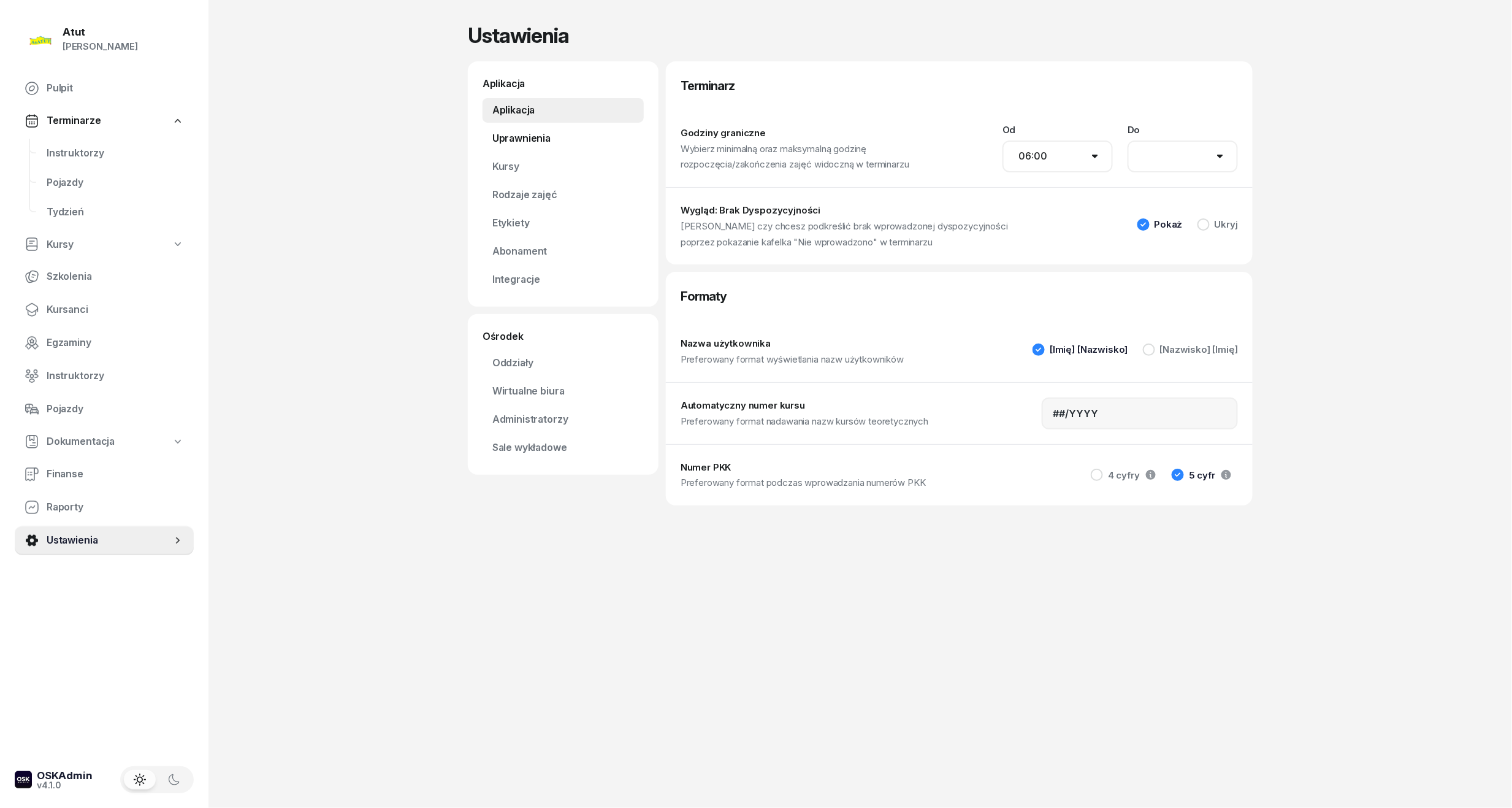
drag, startPoint x: 531, startPoint y: 129, endPoint x: 540, endPoint y: 132, distance: 9.5
click at [531, 132] on link "Uprawnienia" at bounding box center [563, 138] width 161 height 24
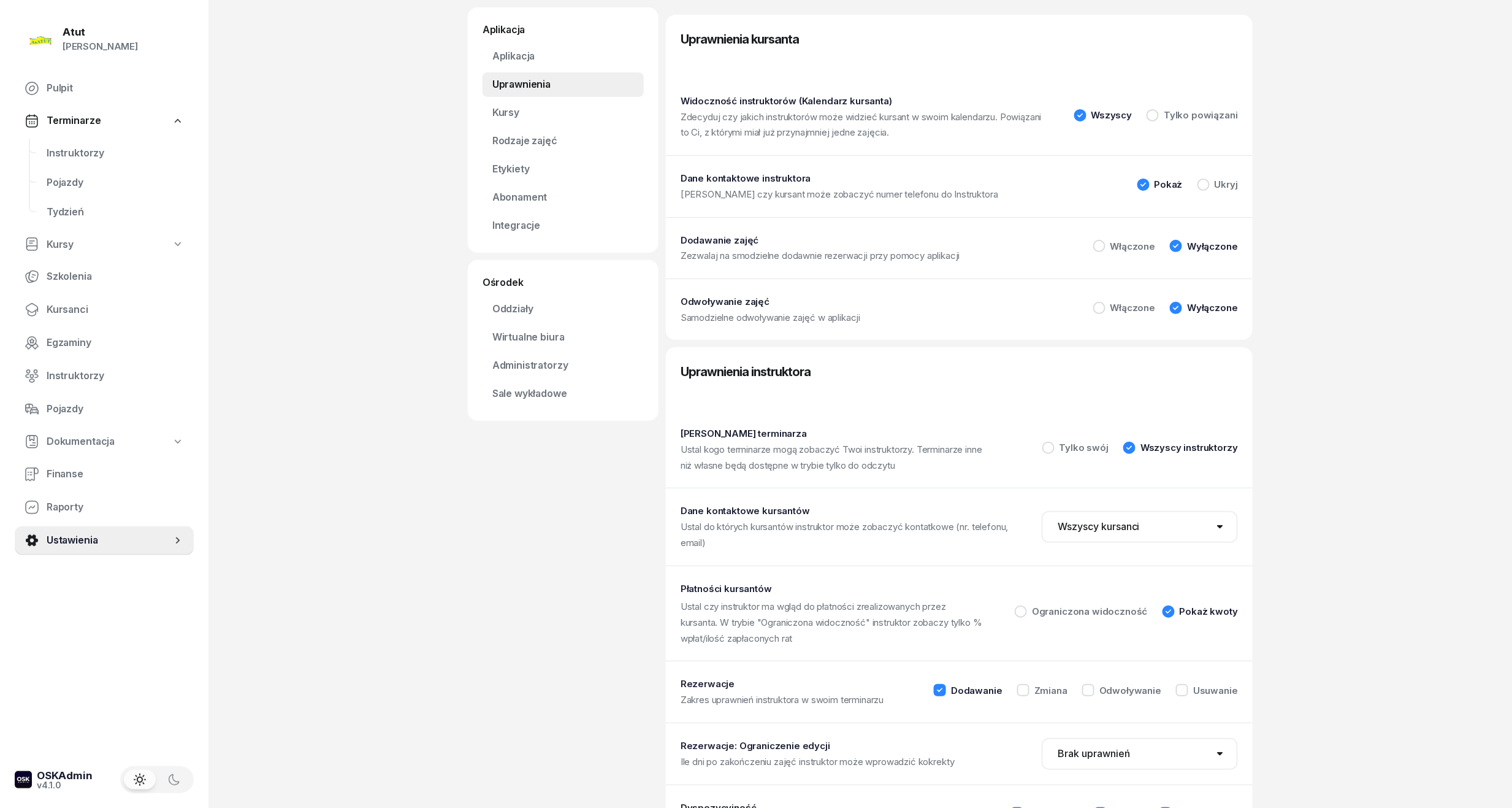
scroll to position [118, 0]
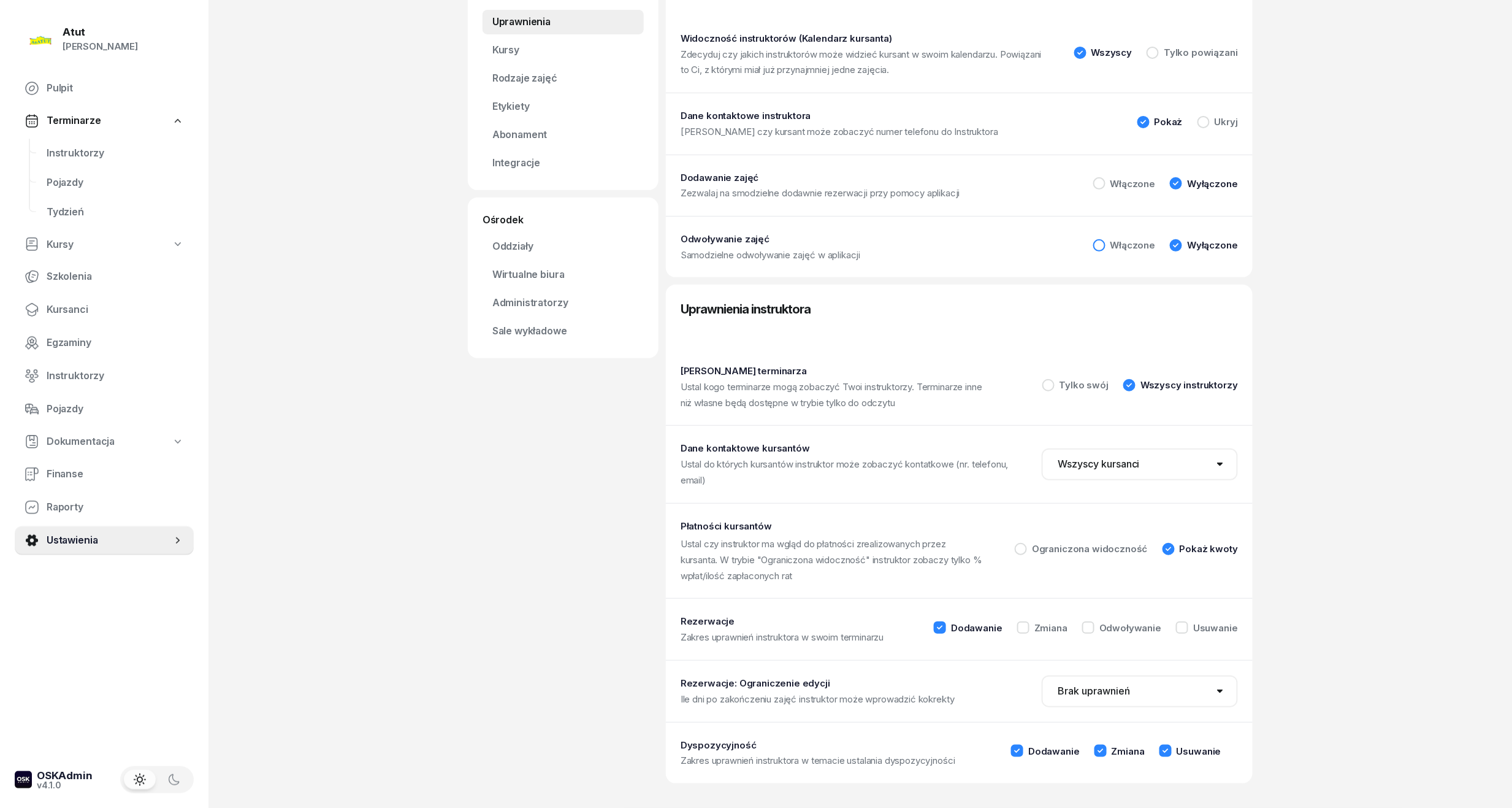
click at [1099, 241] on div at bounding box center [1099, 246] width 12 height 12
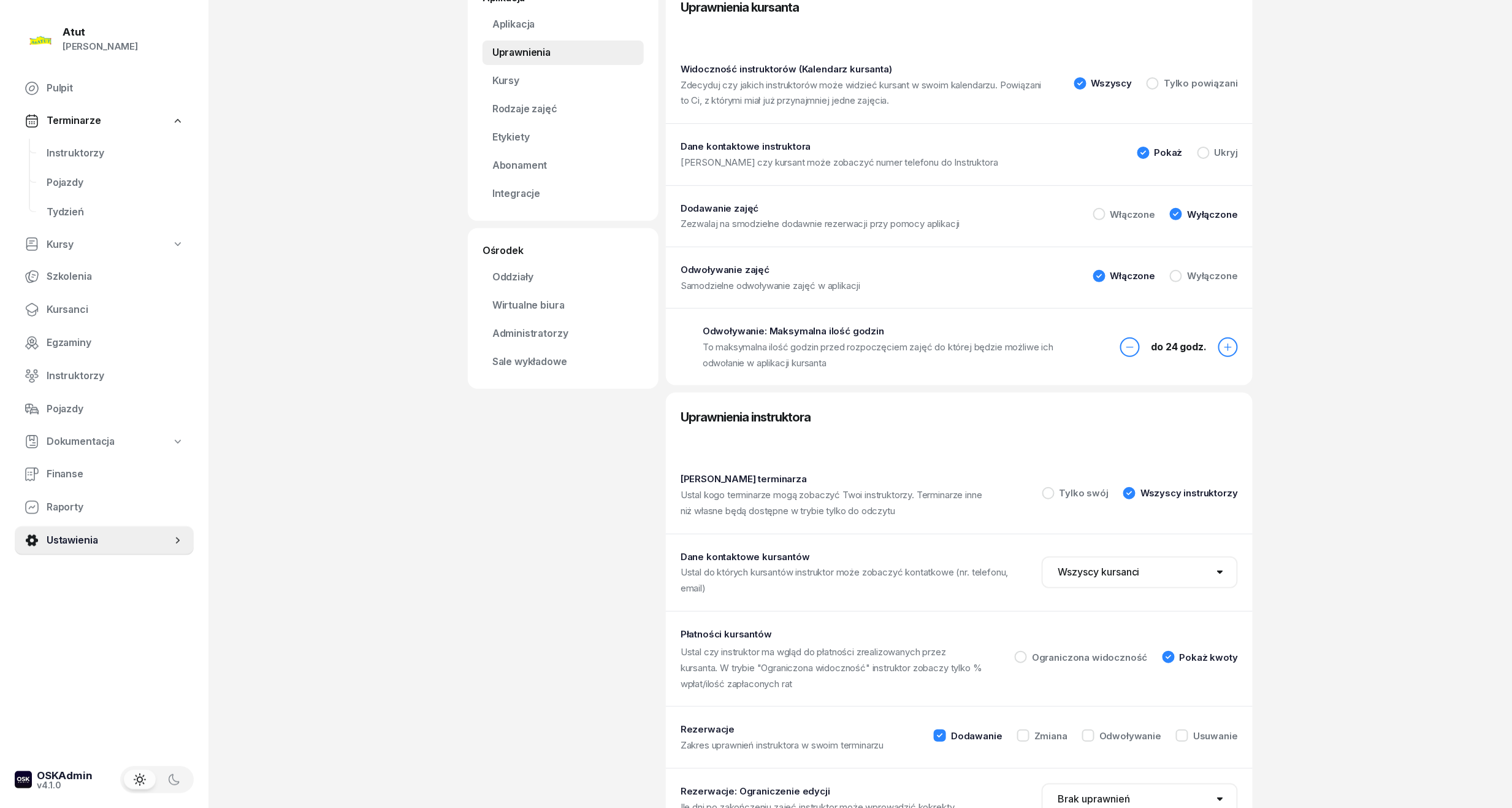
scroll to position [0, 0]
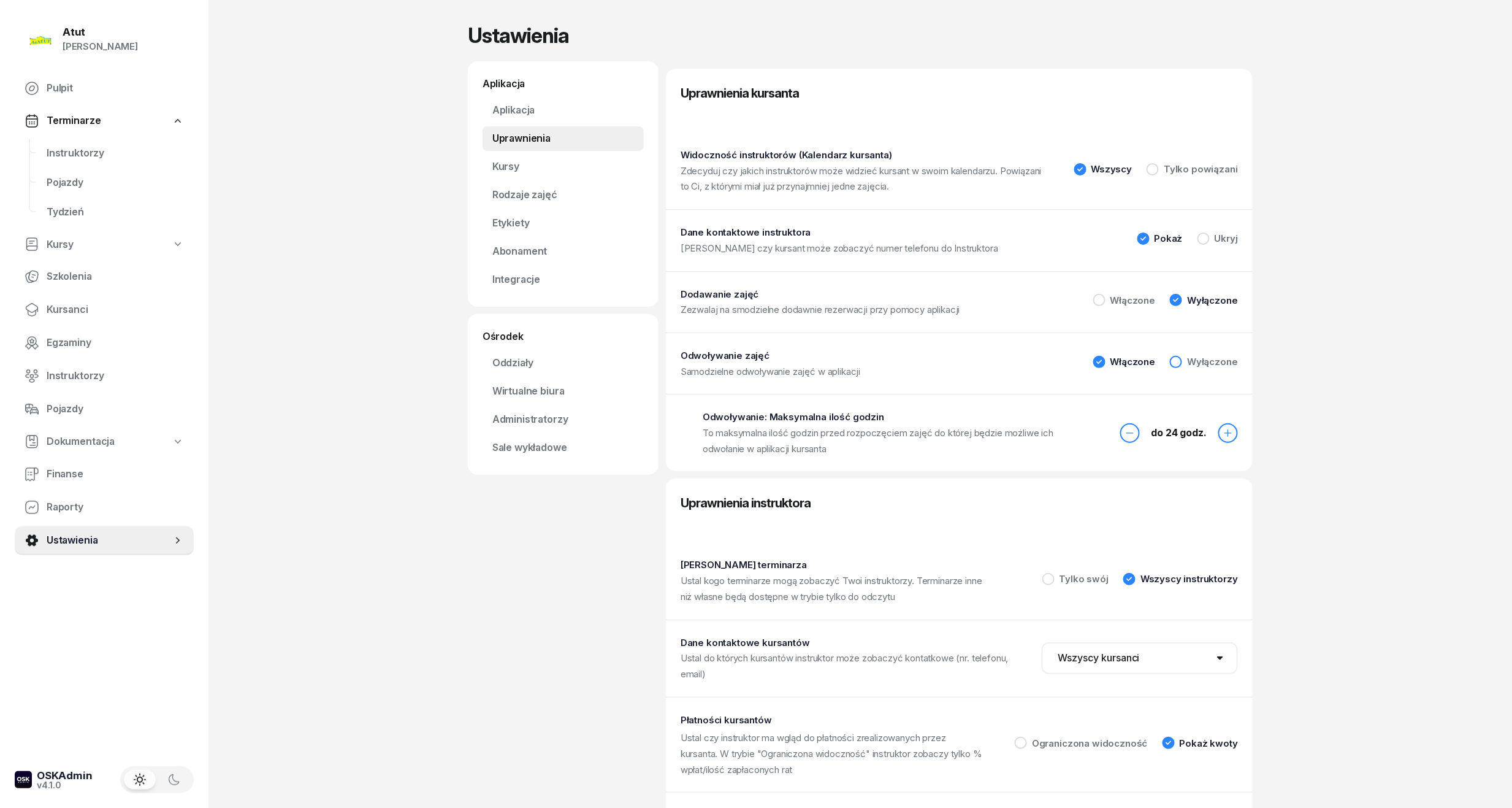
click at [1180, 362] on div at bounding box center [1176, 362] width 12 height 12
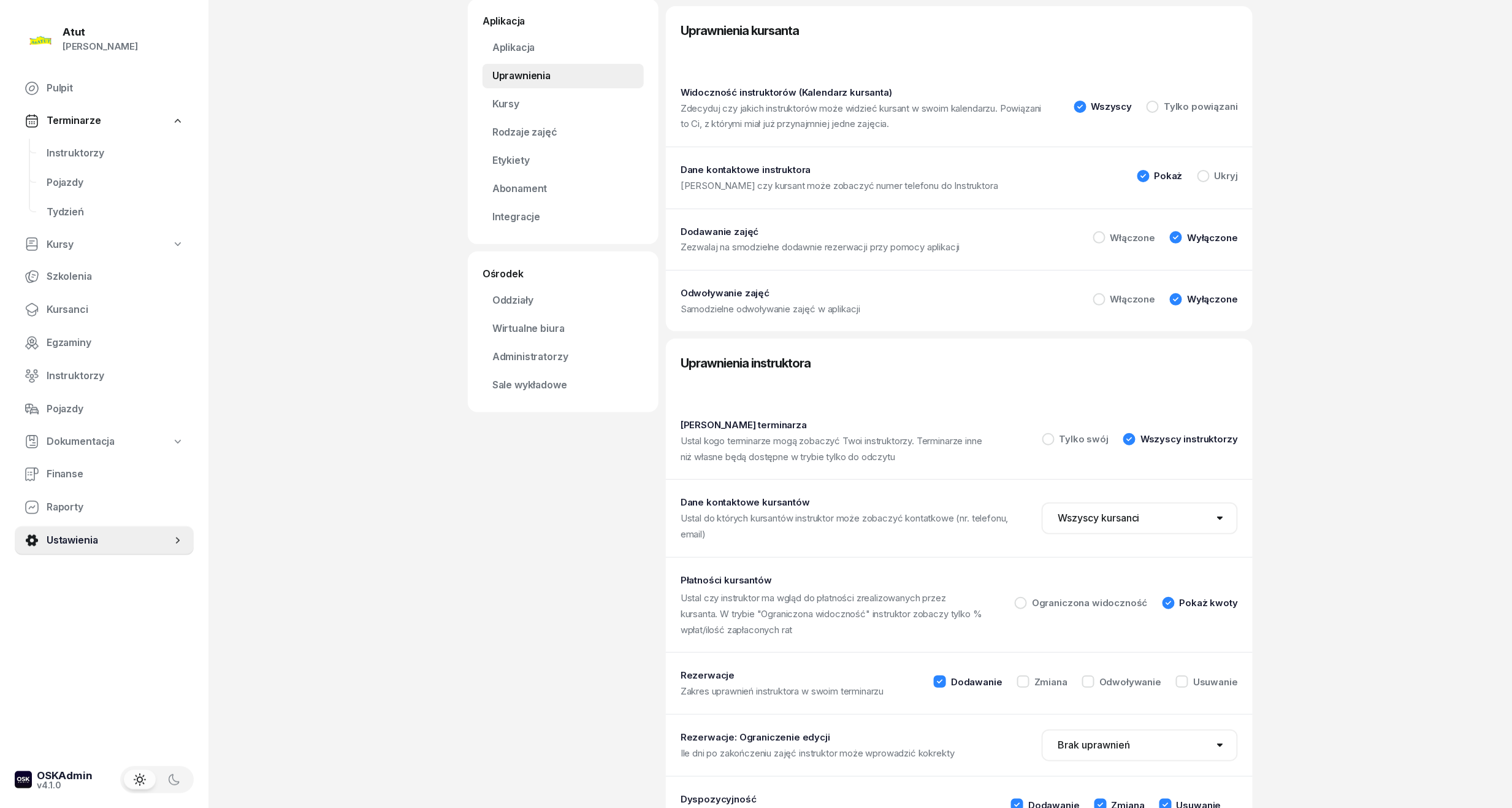
scroll to position [118, 0]
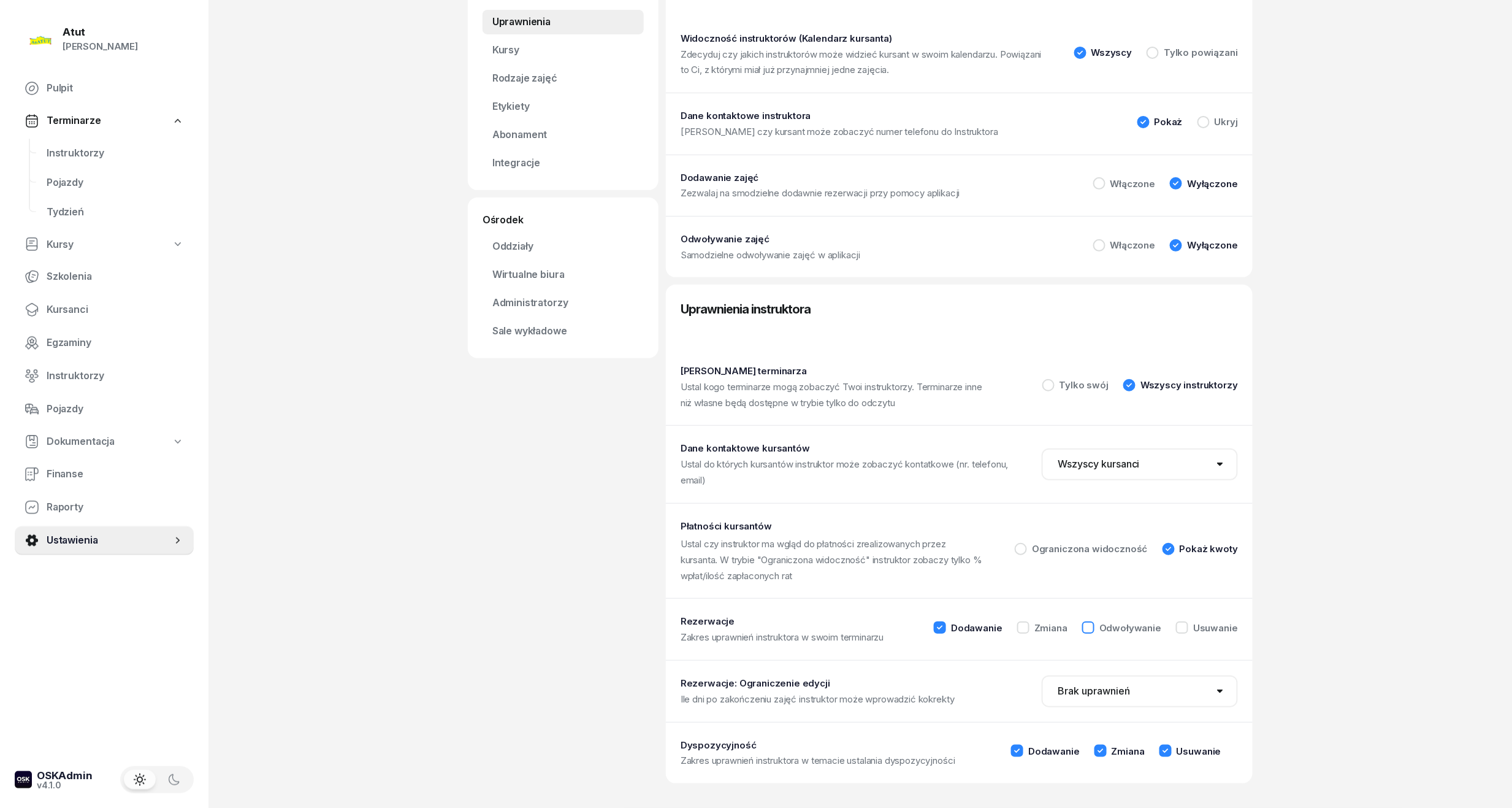
click at [1094, 626] on div at bounding box center [1088, 627] width 12 height 12
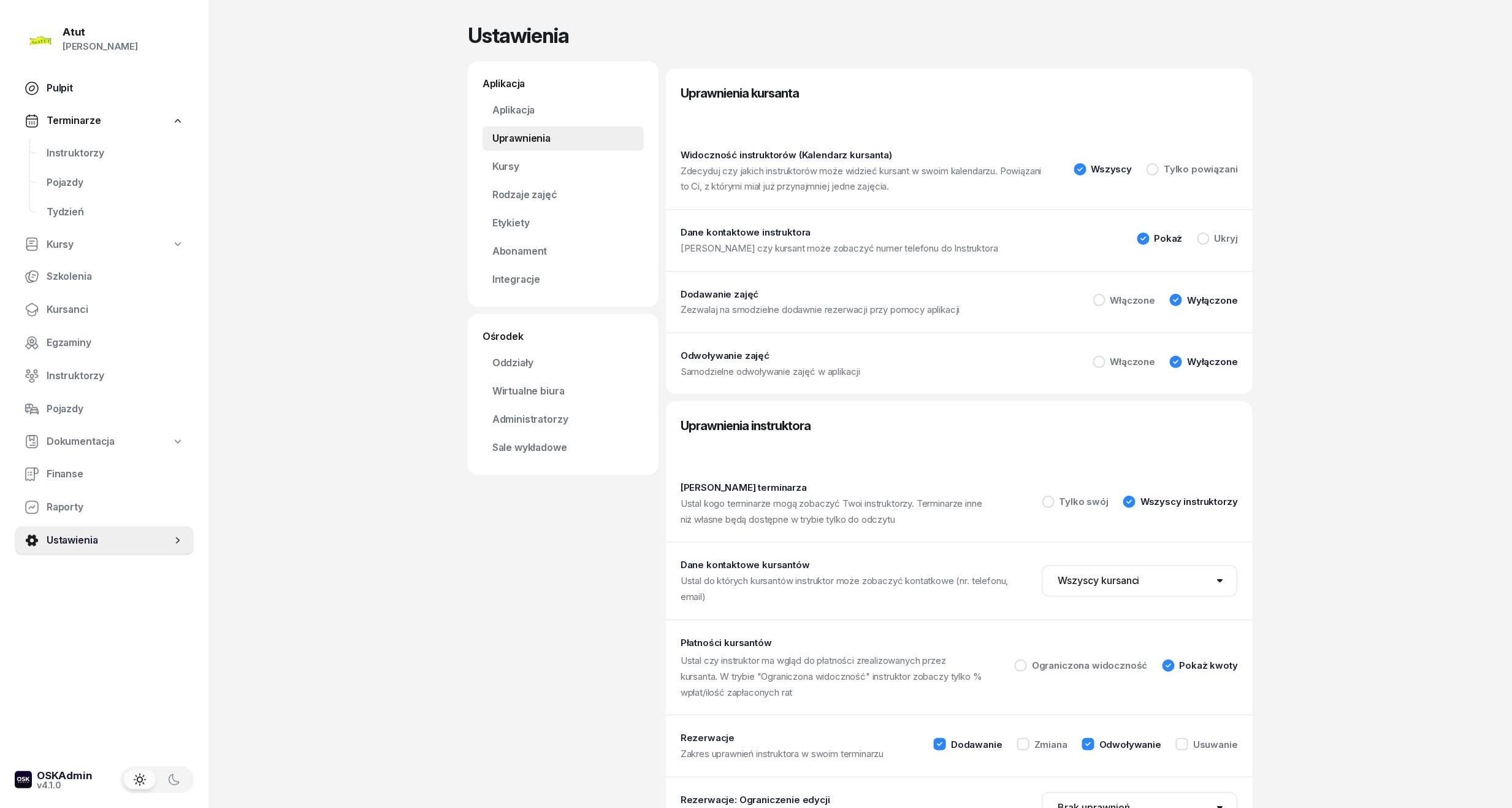
click at [42, 86] on link "Pulpit" at bounding box center [104, 88] width 179 height 30
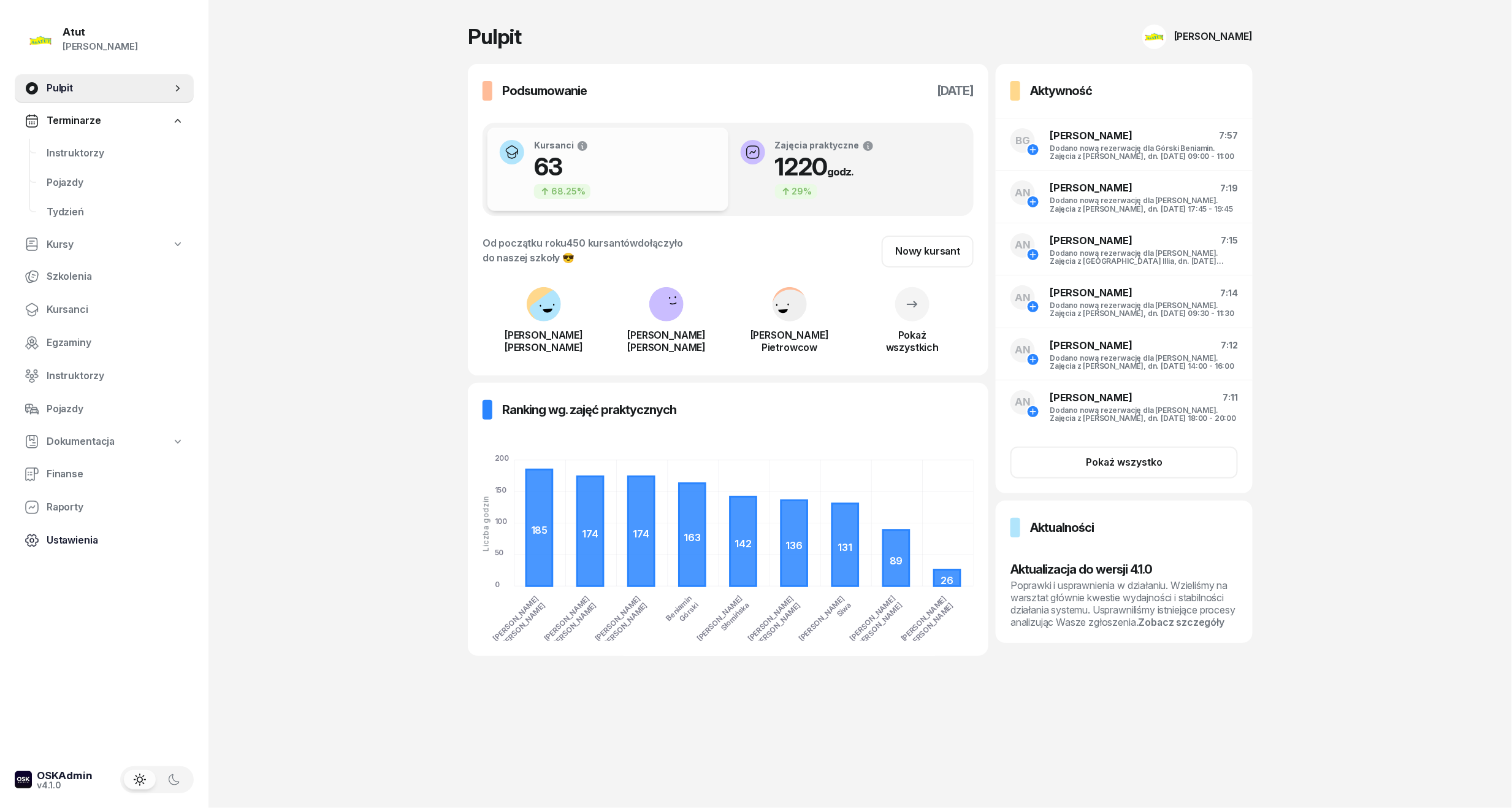
click at [70, 542] on span "Ustawienia" at bounding box center [115, 540] width 138 height 16
select select "06:00"
select select "22:00"
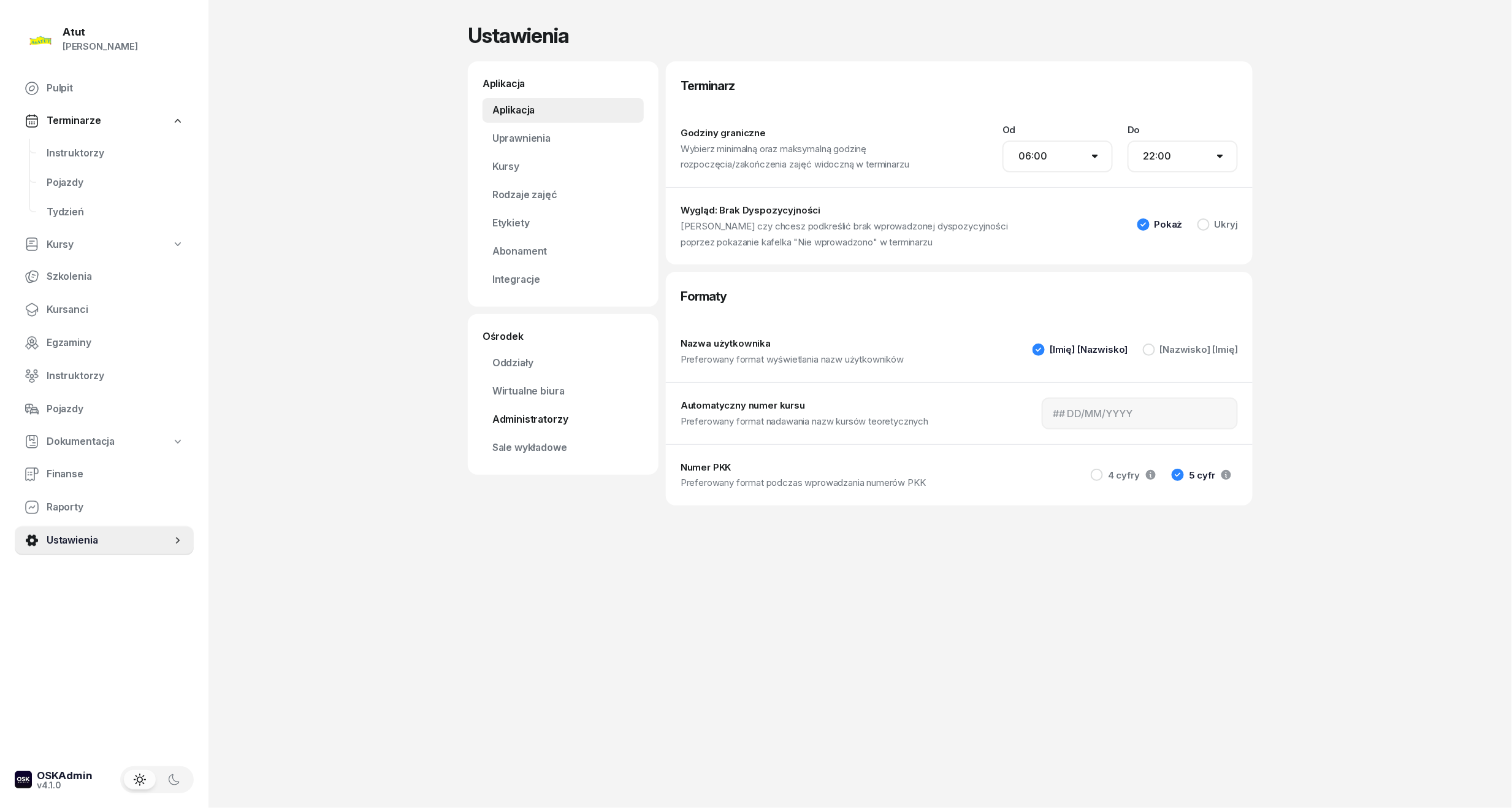
click at [538, 420] on link "Administratorzy" at bounding box center [563, 420] width 161 height 24
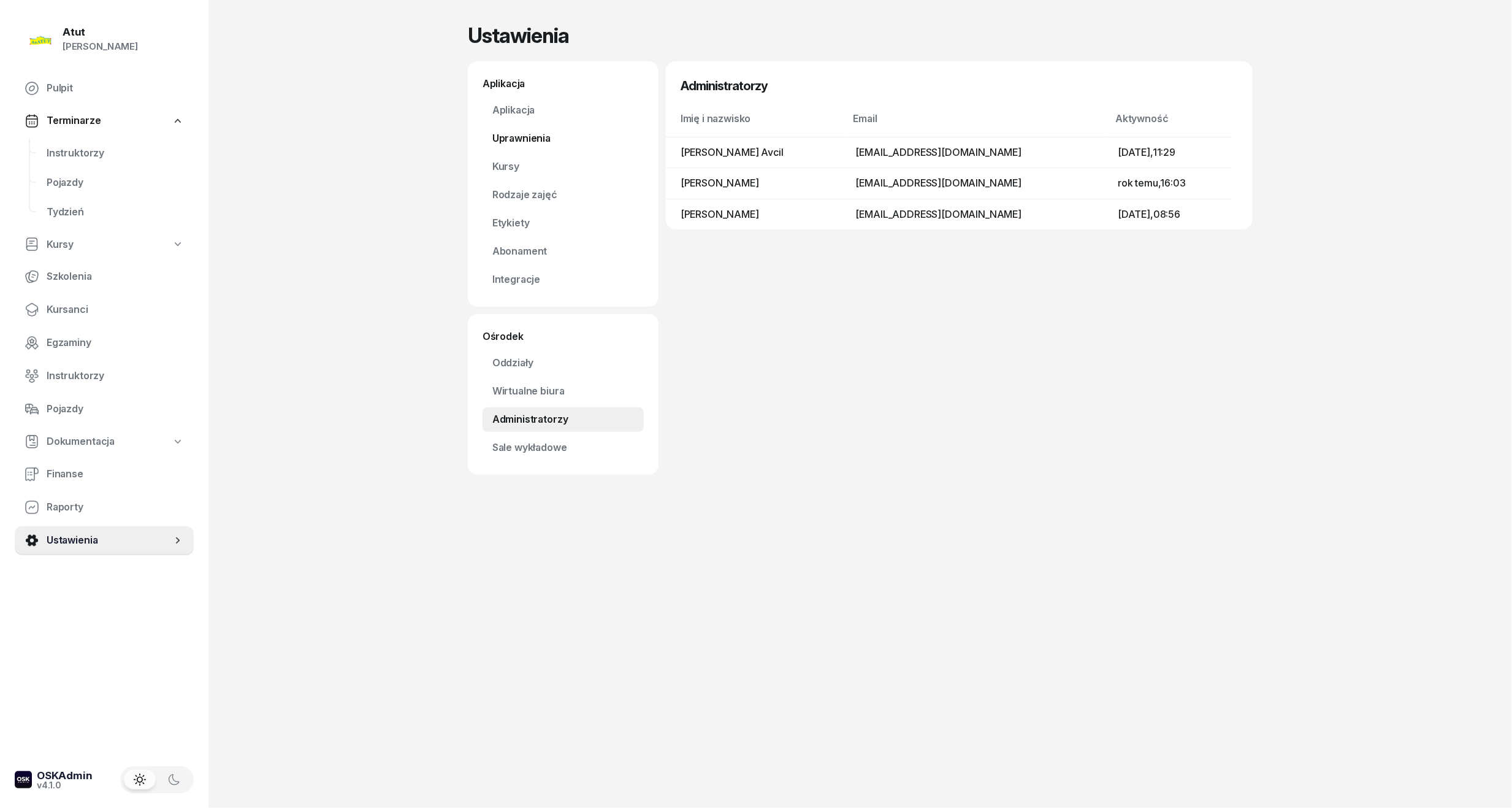
click at [570, 132] on link "Uprawnienia" at bounding box center [563, 138] width 161 height 24
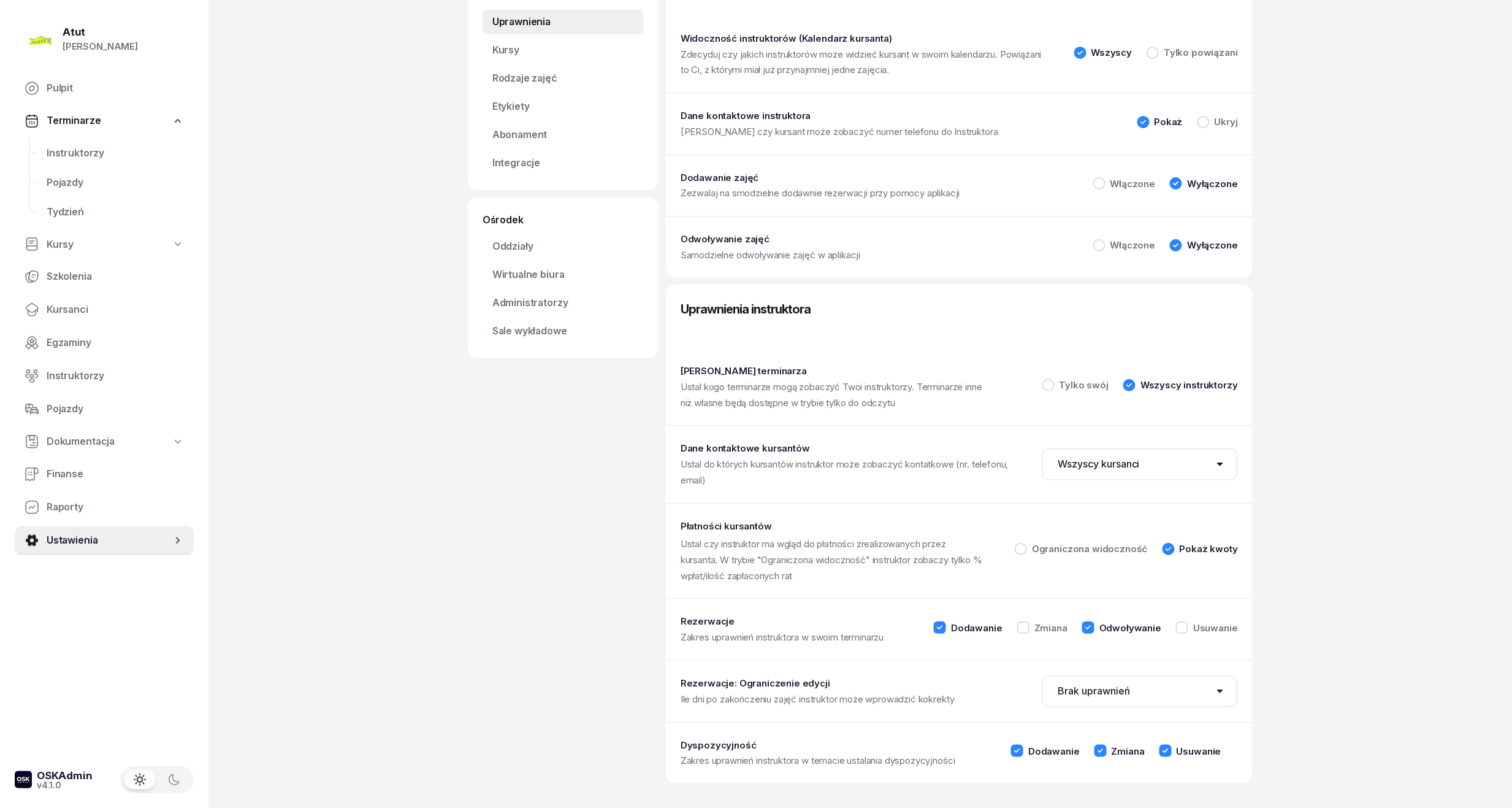
scroll to position [118, 0]
click at [57, 93] on span "Pulpit" at bounding box center [115, 88] width 138 height 16
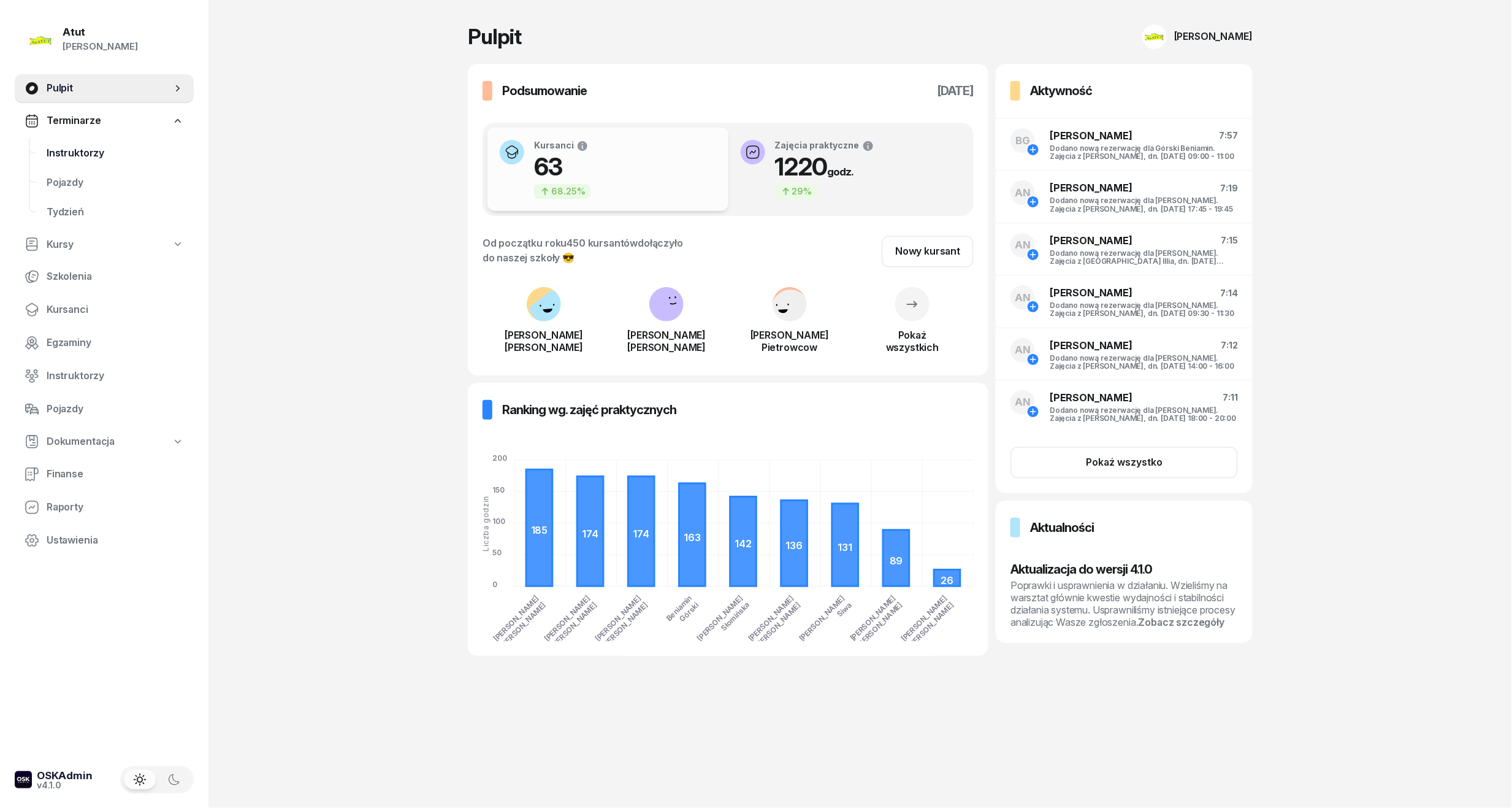
click at [74, 147] on span "Instruktorzy" at bounding box center [115, 154] width 138 height 16
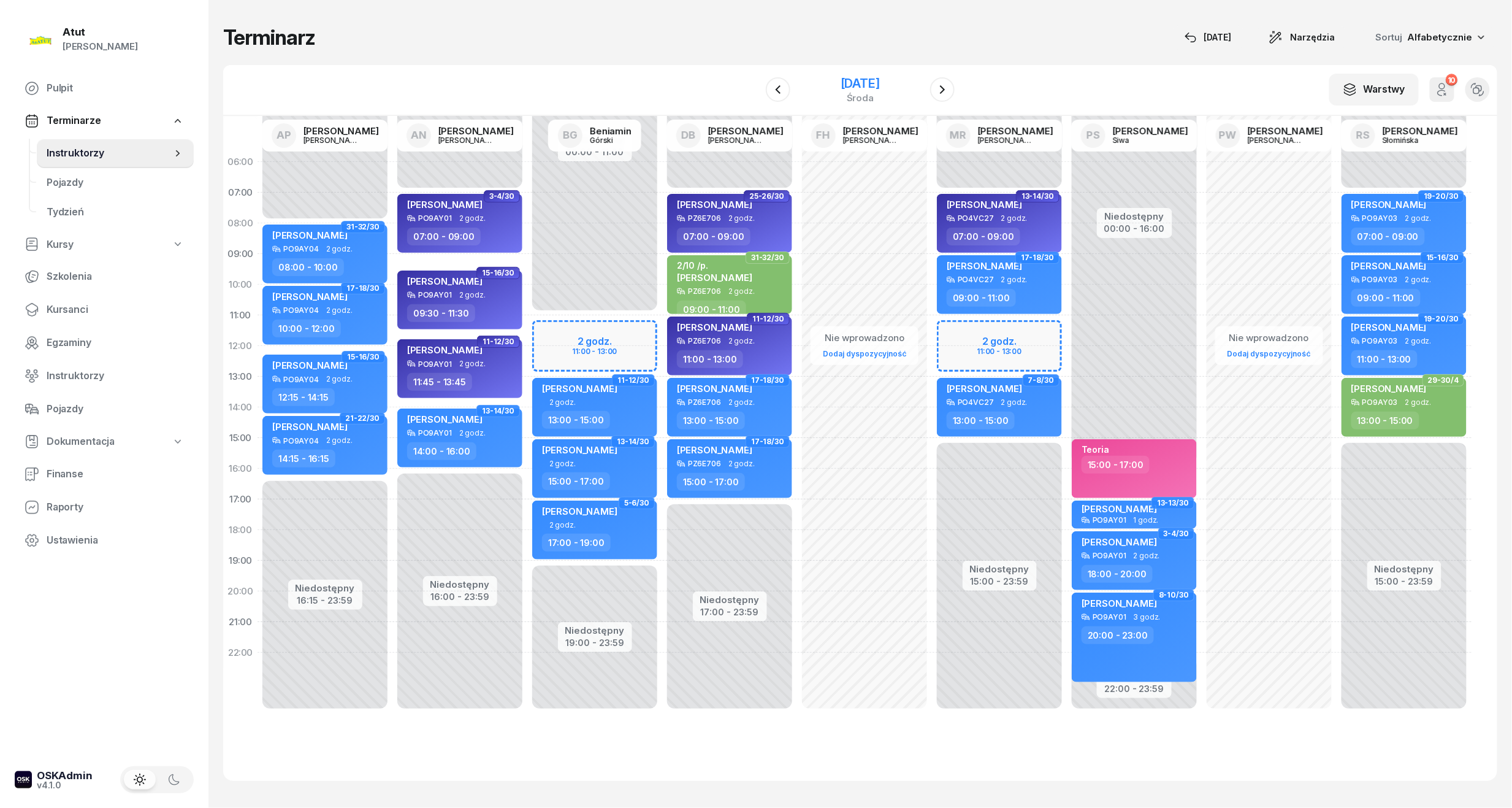
click at [849, 79] on div "[DATE]" at bounding box center [860, 84] width 39 height 12
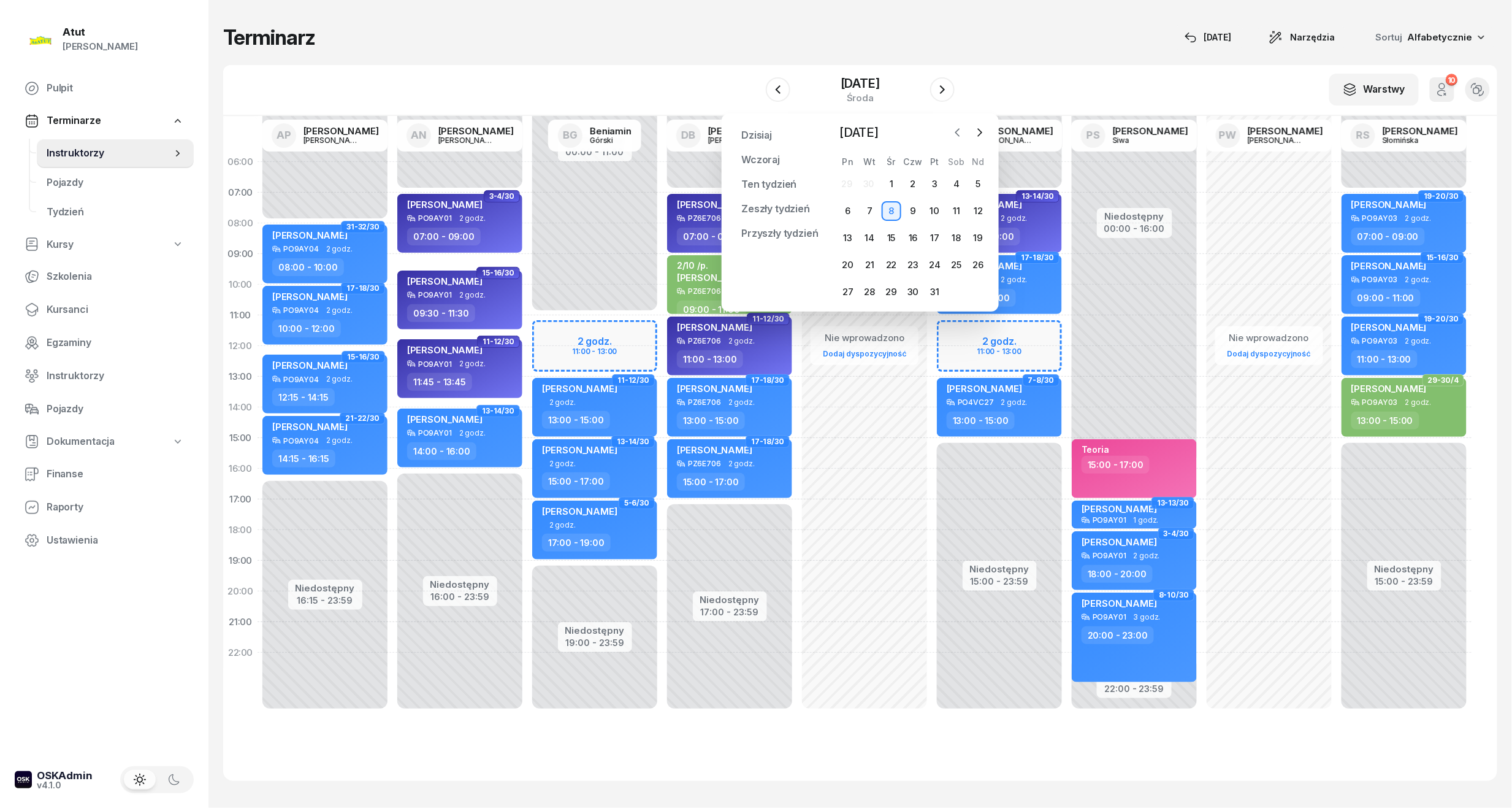
click at [957, 134] on icon "button" at bounding box center [957, 132] width 3 height 7
click at [909, 260] on div "25" at bounding box center [913, 264] width 20 height 20
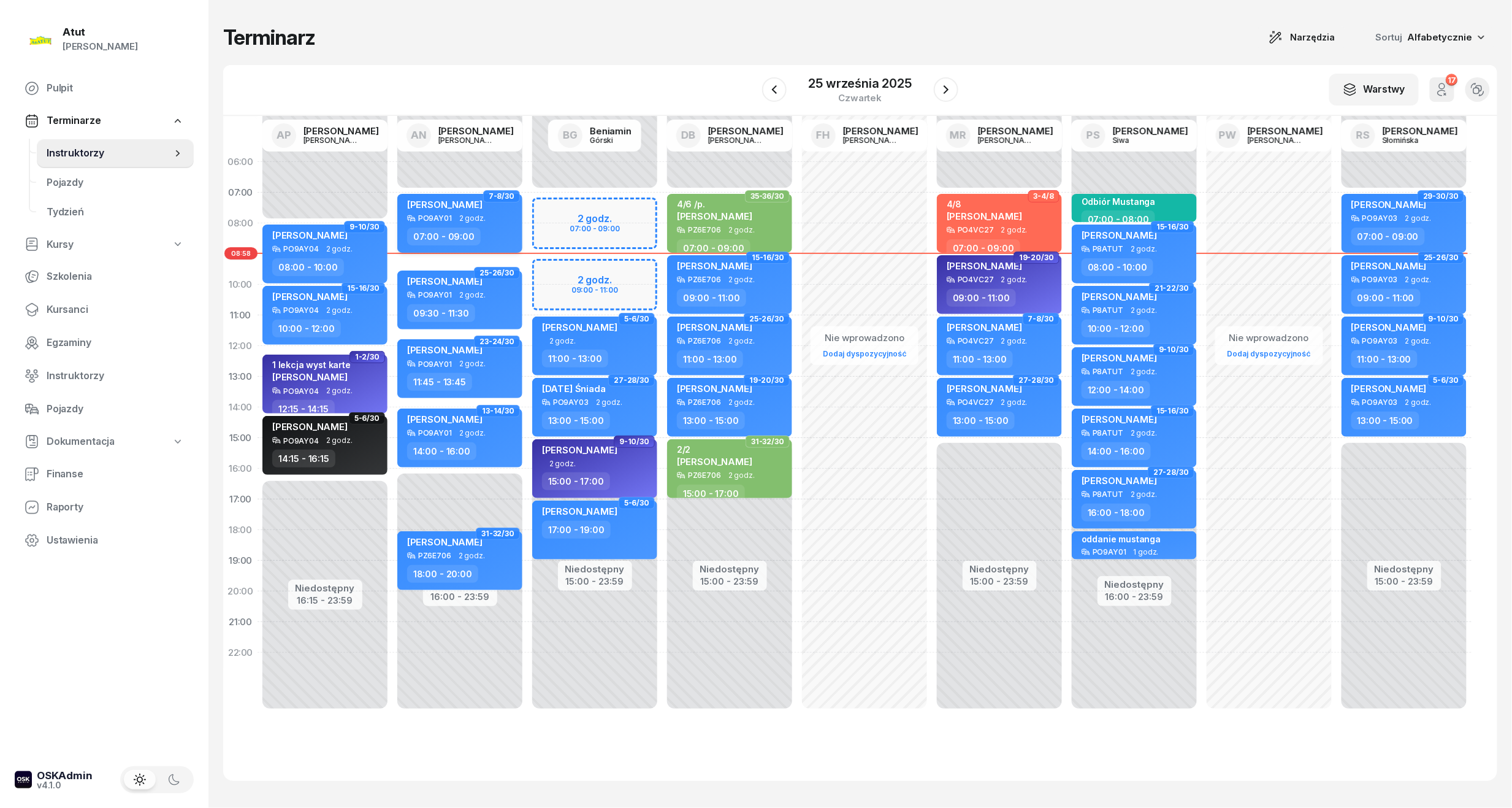
click at [462, 196] on div "[PERSON_NAME] PO9AY01 2 godz. 07:00 - 09:00" at bounding box center [460, 223] width 125 height 59
select select "07"
select select "09"
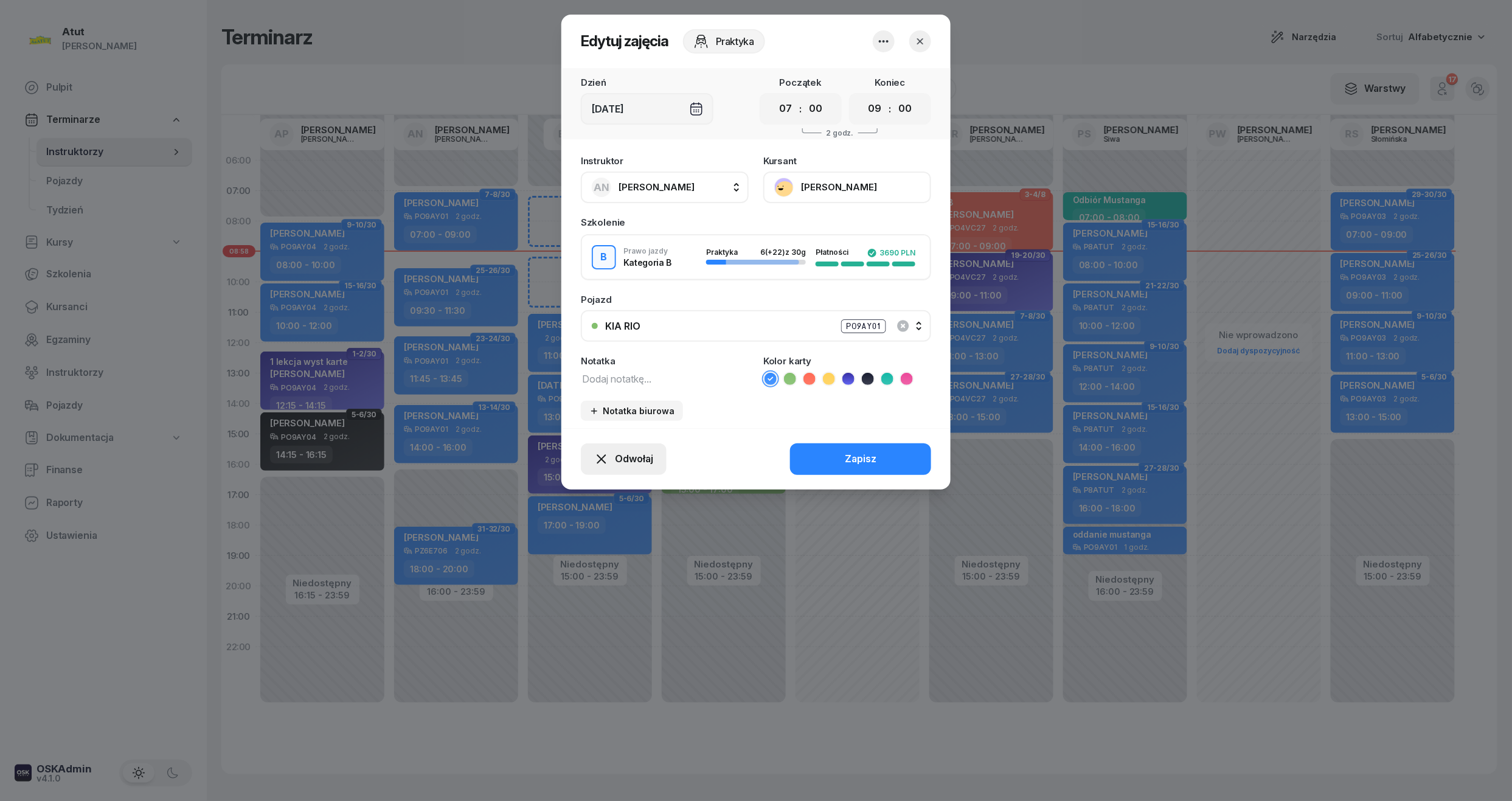
click at [635, 456] on span "Odwołaj" at bounding box center [633, 459] width 38 height 16
click at [586, 380] on div "Kursant odwołał" at bounding box center [602, 385] width 72 height 16
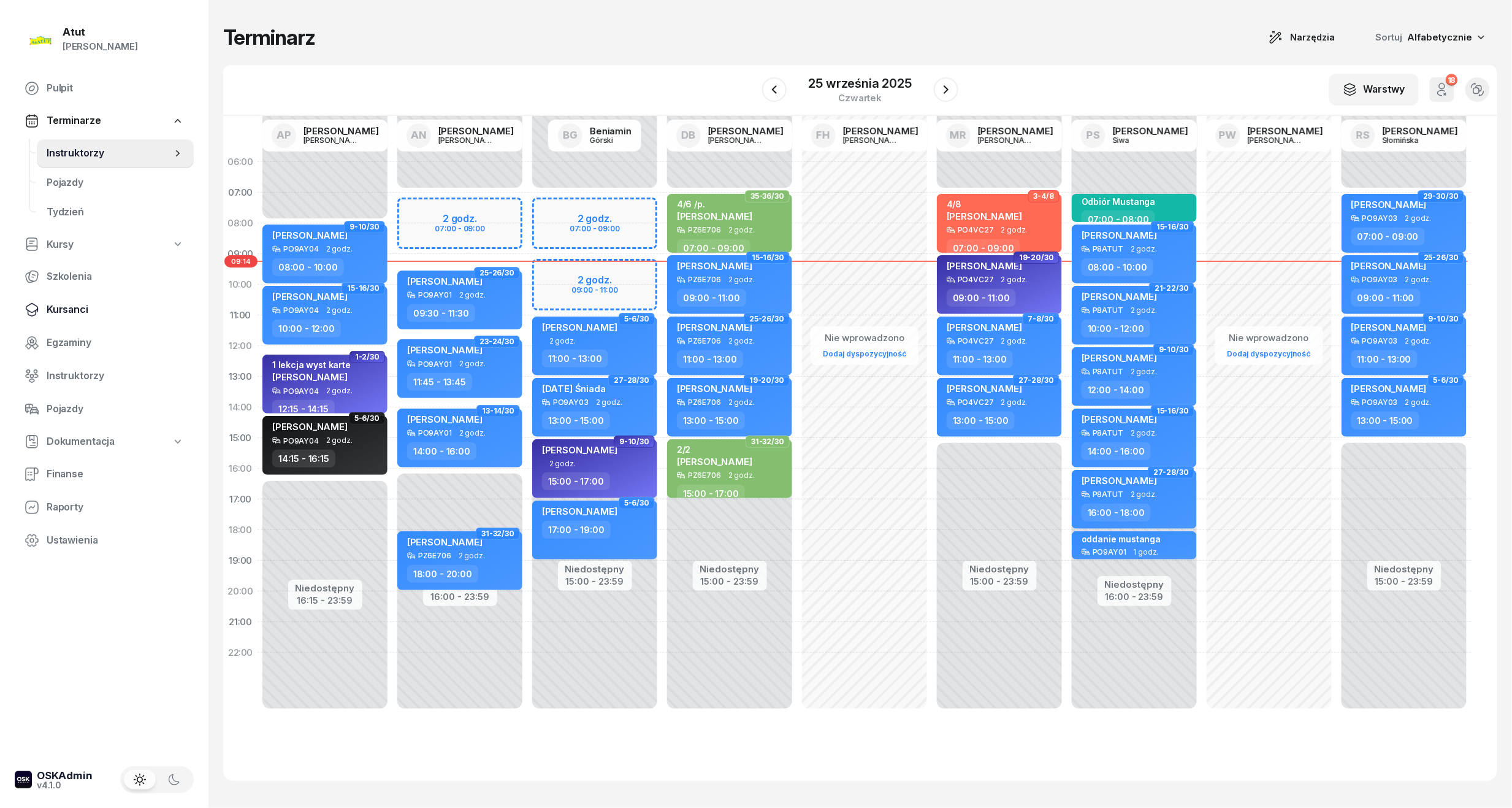
drag, startPoint x: 70, startPoint y: 313, endPoint x: 78, endPoint y: 310, distance: 8.5
click at [70, 313] on span "Kursanci" at bounding box center [115, 310] width 138 height 16
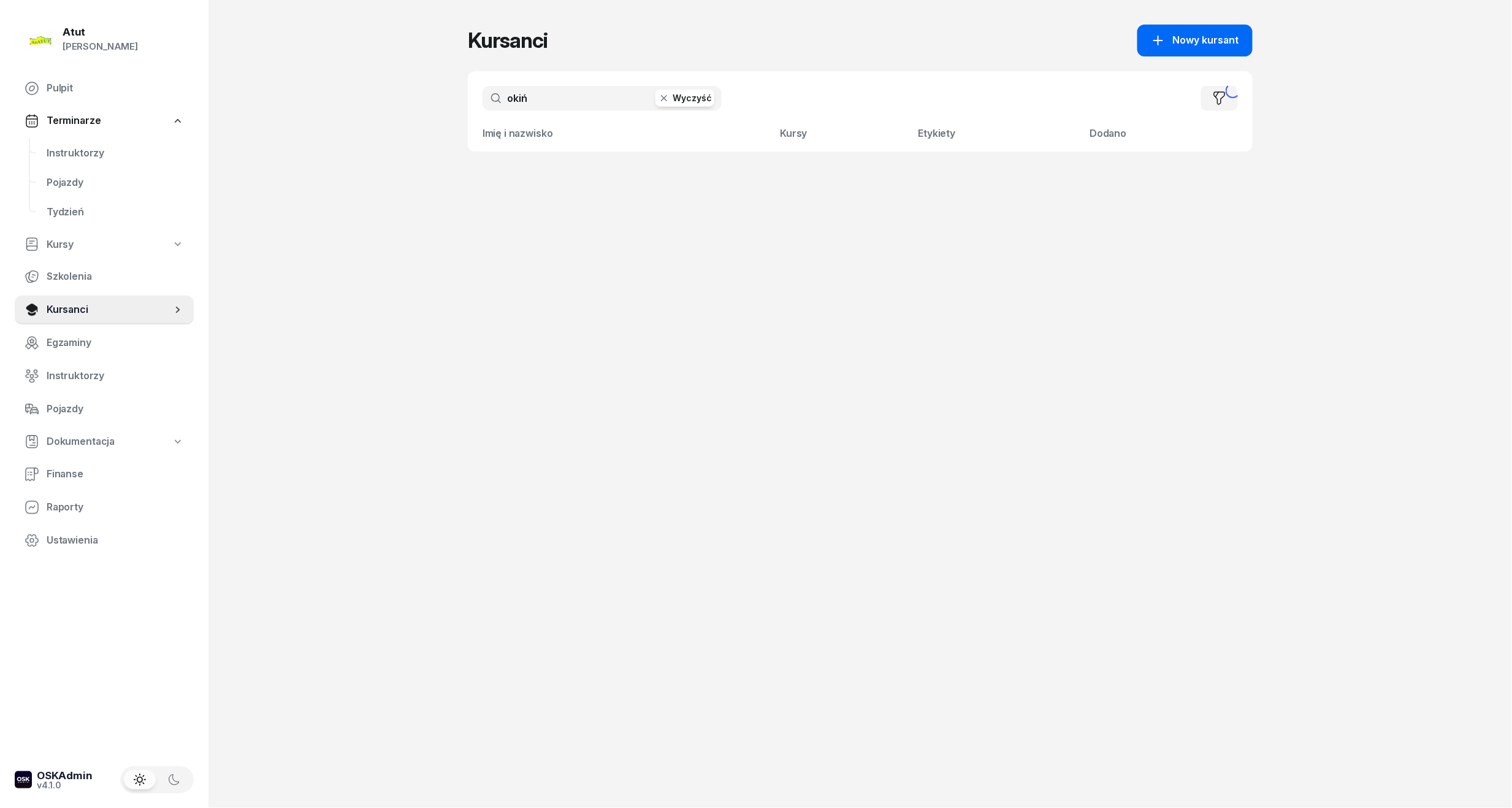
click at [1236, 32] on span "Nowy kursant" at bounding box center [1206, 40] width 66 height 16
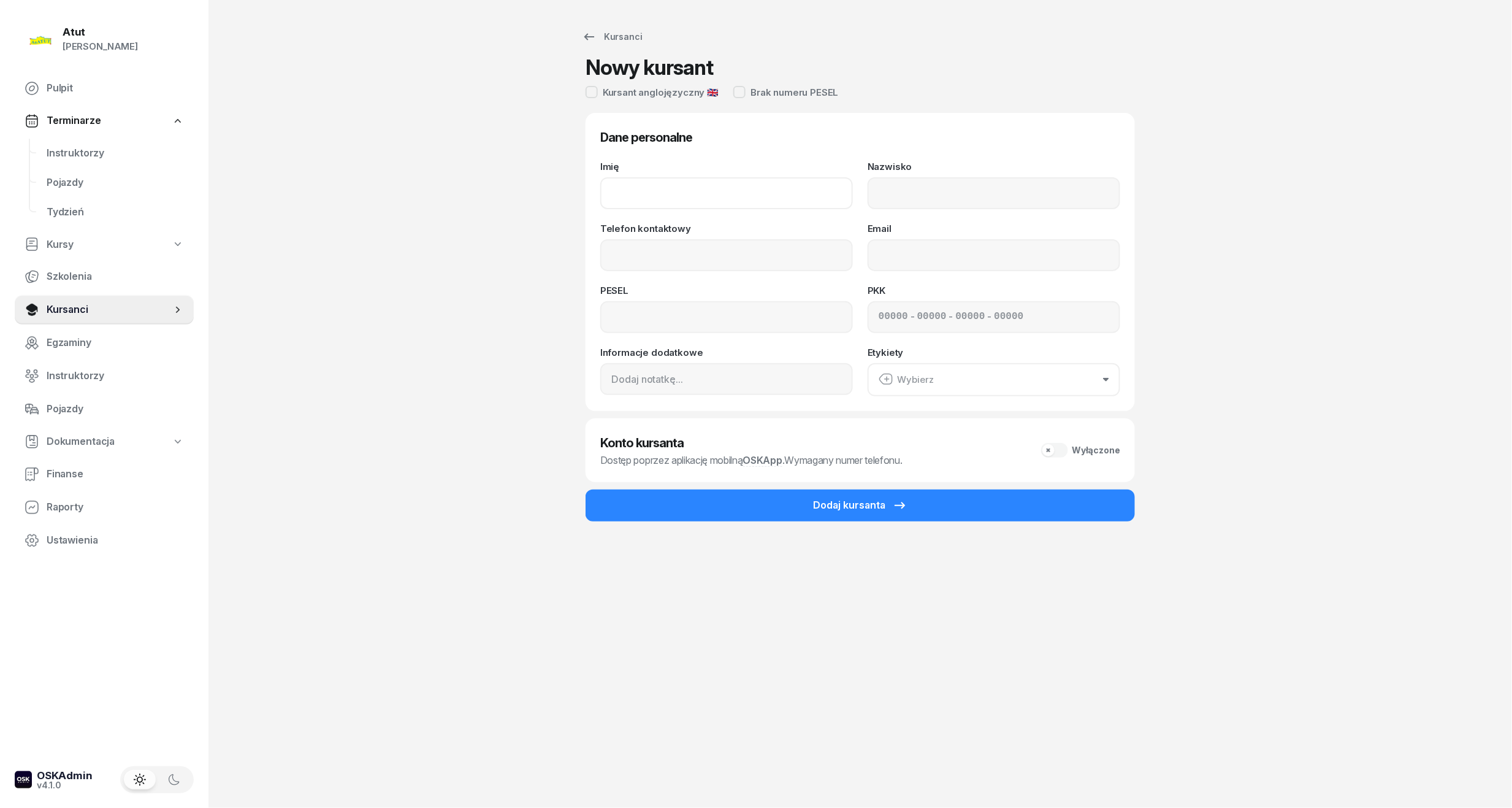
click at [694, 187] on input "Imię" at bounding box center [726, 193] width 253 height 32
type input "[PERSON_NAME]"
click at [919, 204] on input "Nazwisko" at bounding box center [994, 193] width 253 height 32
type input "[PERSON_NAME]"
click at [661, 247] on input "Telefon kontaktowy" at bounding box center [726, 255] width 253 height 32
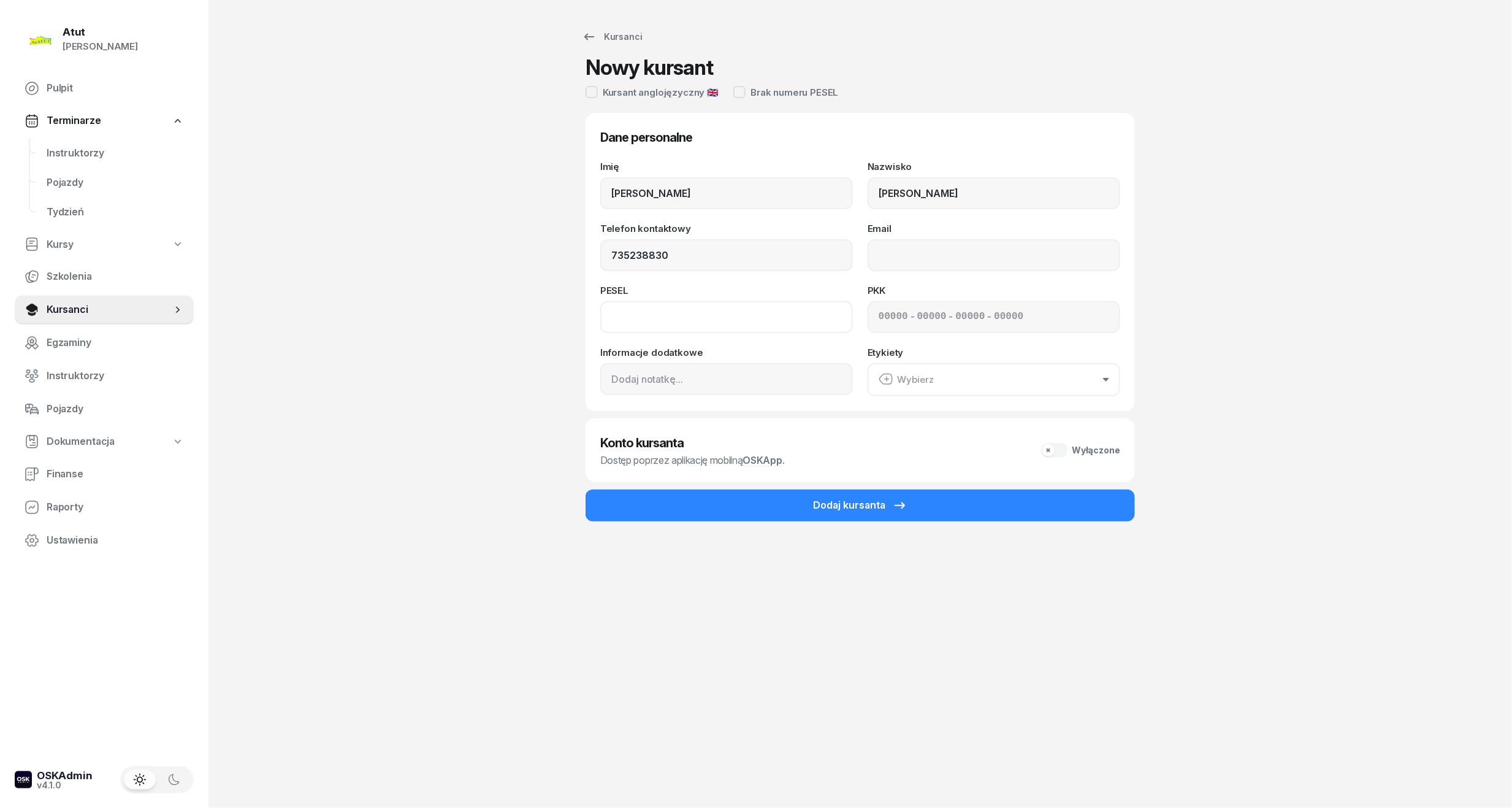
type input "735 238 830"
click at [683, 327] on input at bounding box center [726, 317] width 253 height 32
type input "00260901624"
click at [879, 320] on input at bounding box center [893, 317] width 30 height 16
type input "81861"
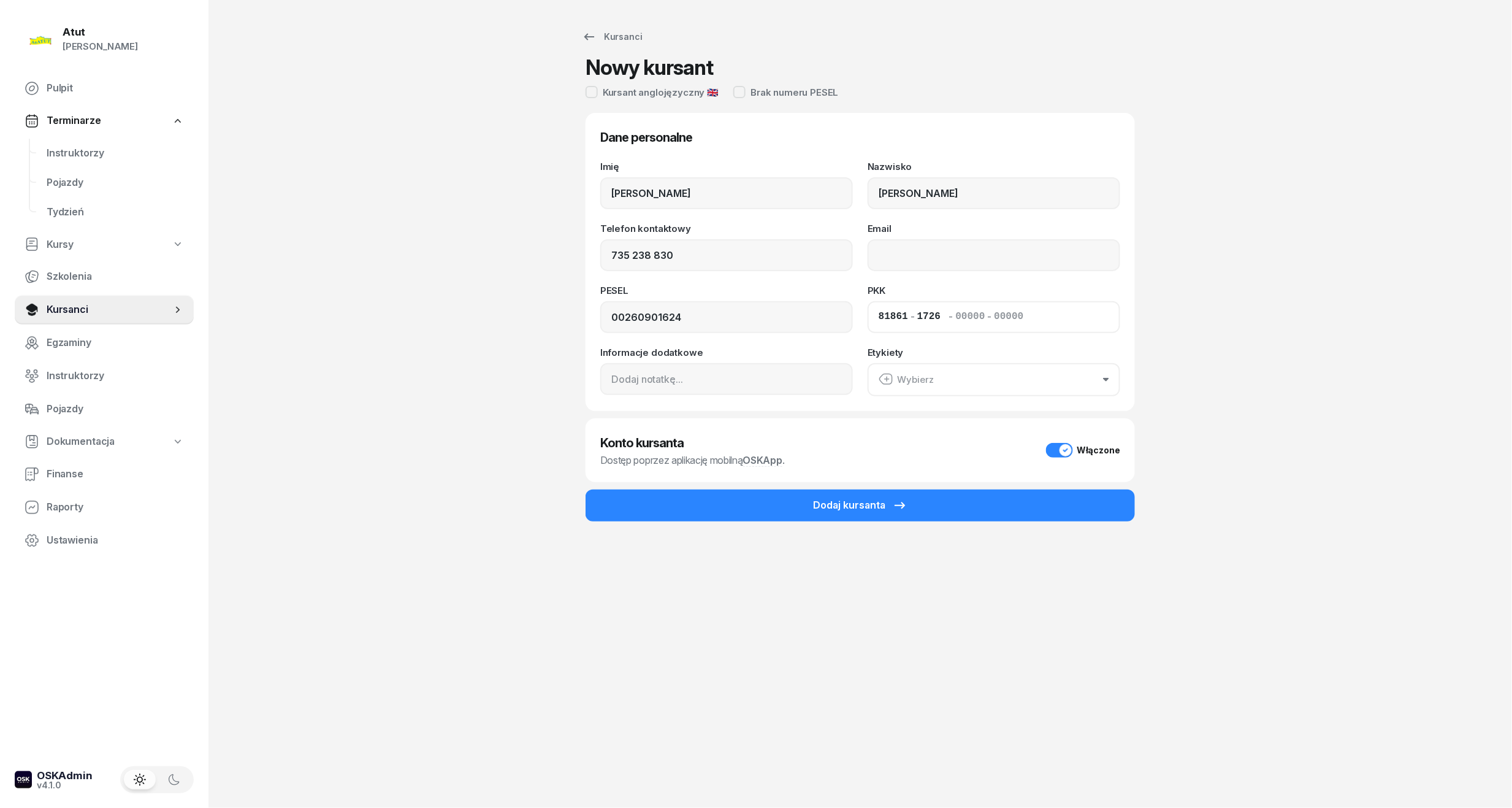
type input "17261"
type input "25562"
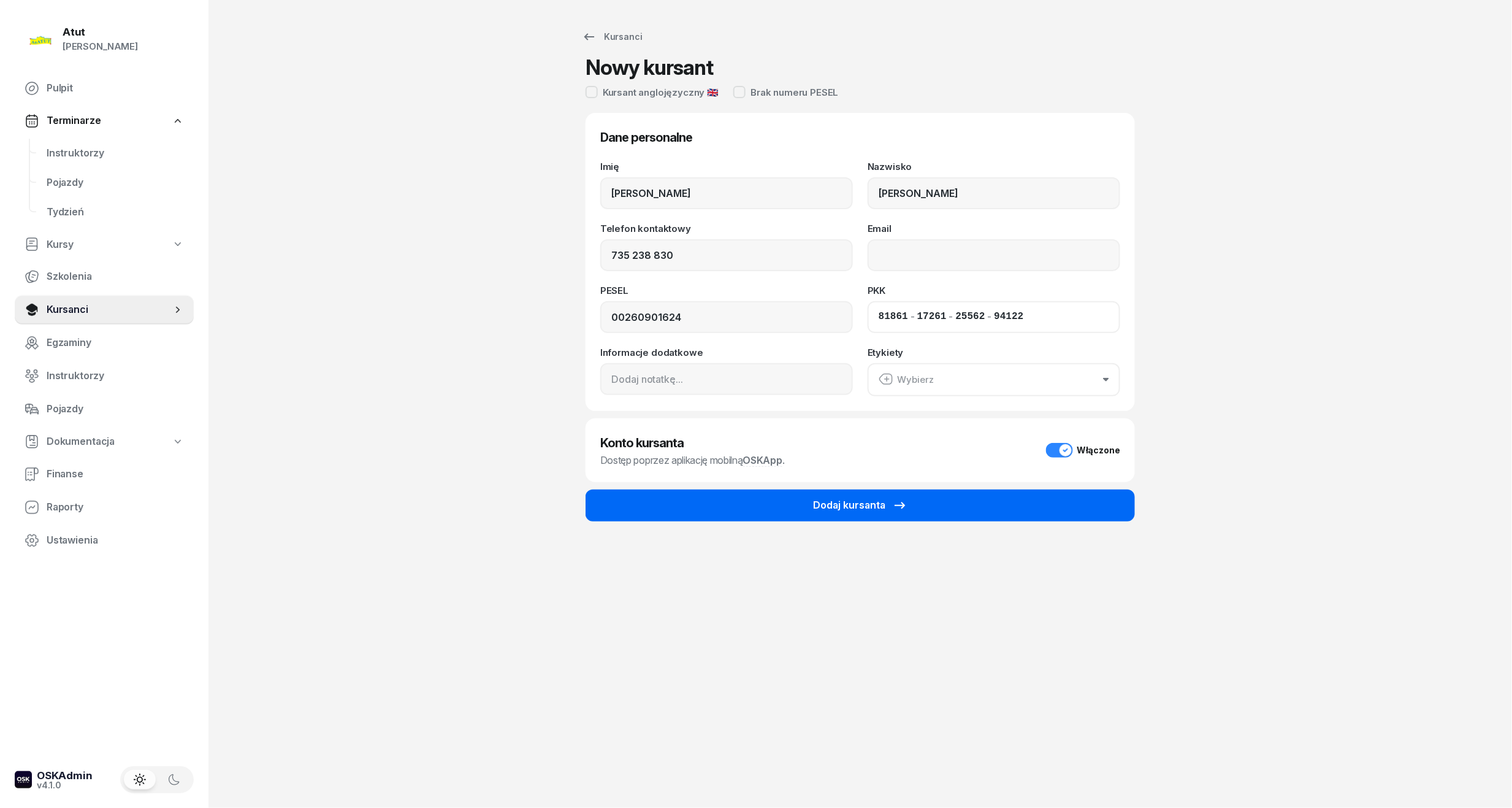
type input "94122"
click at [820, 498] on div "Dodaj kursanta" at bounding box center [860, 506] width 94 height 16
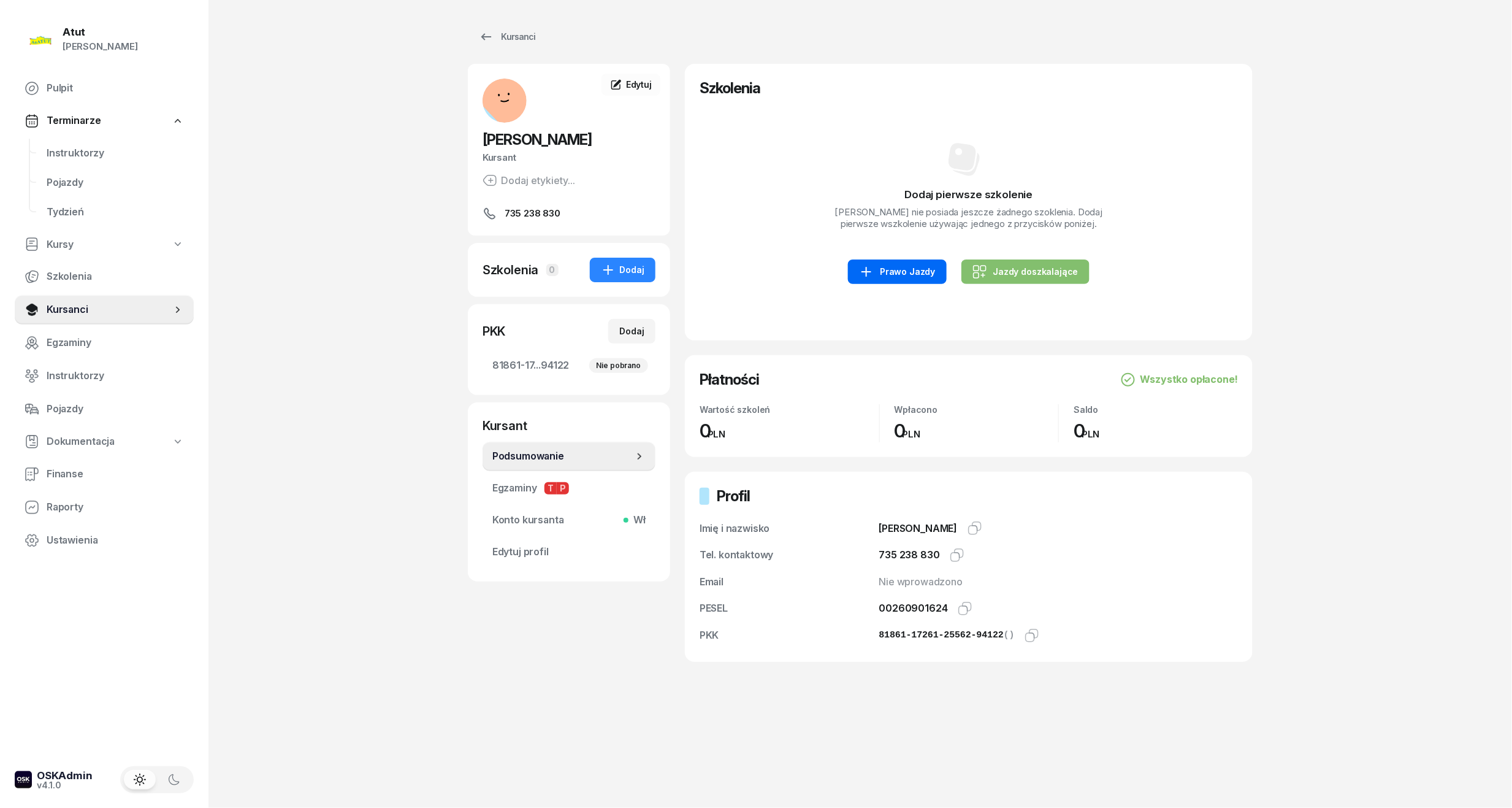
click at [878, 270] on div "Prawo Jazdy" at bounding box center [897, 272] width 76 height 15
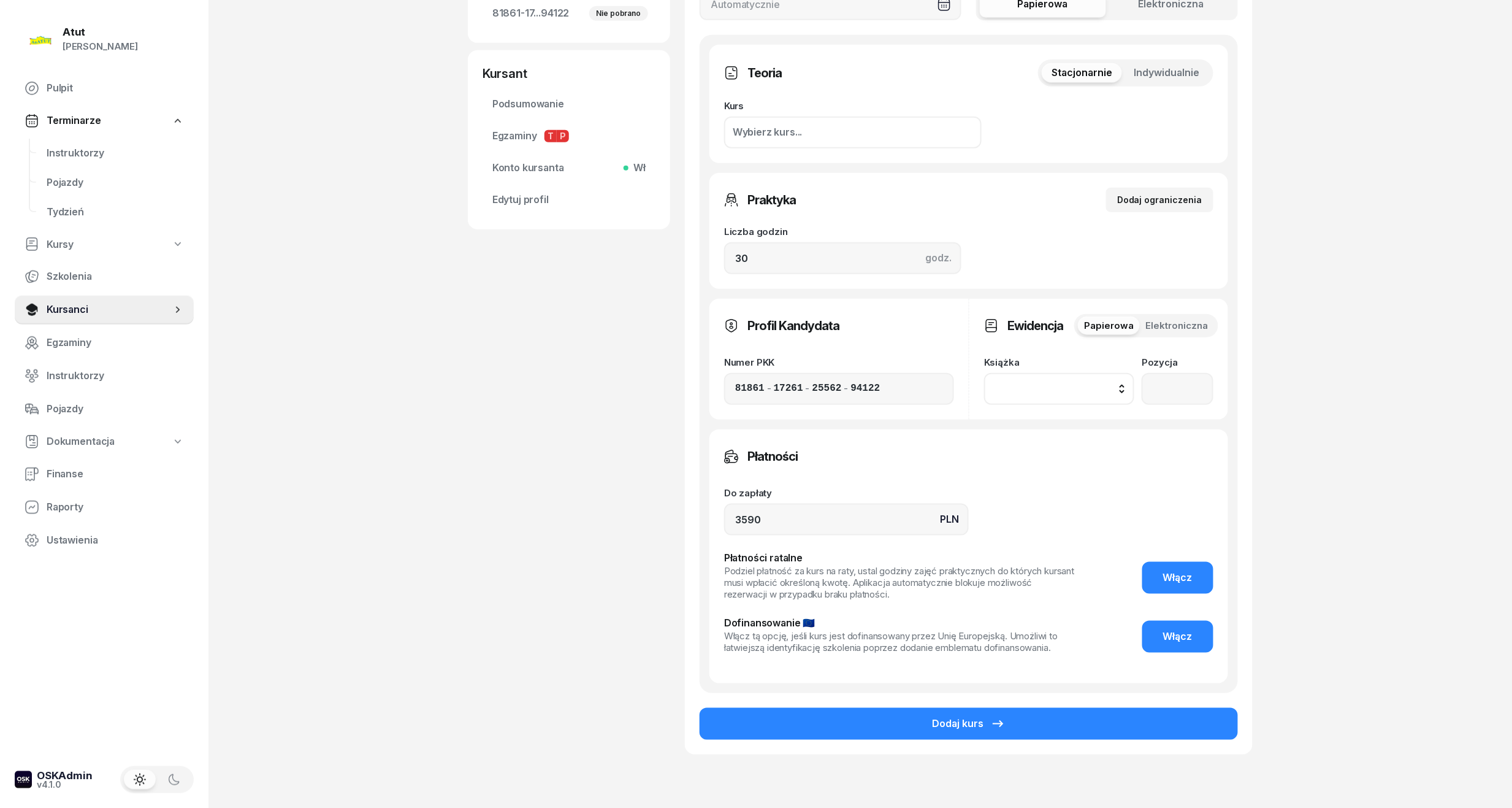
scroll to position [409, 0]
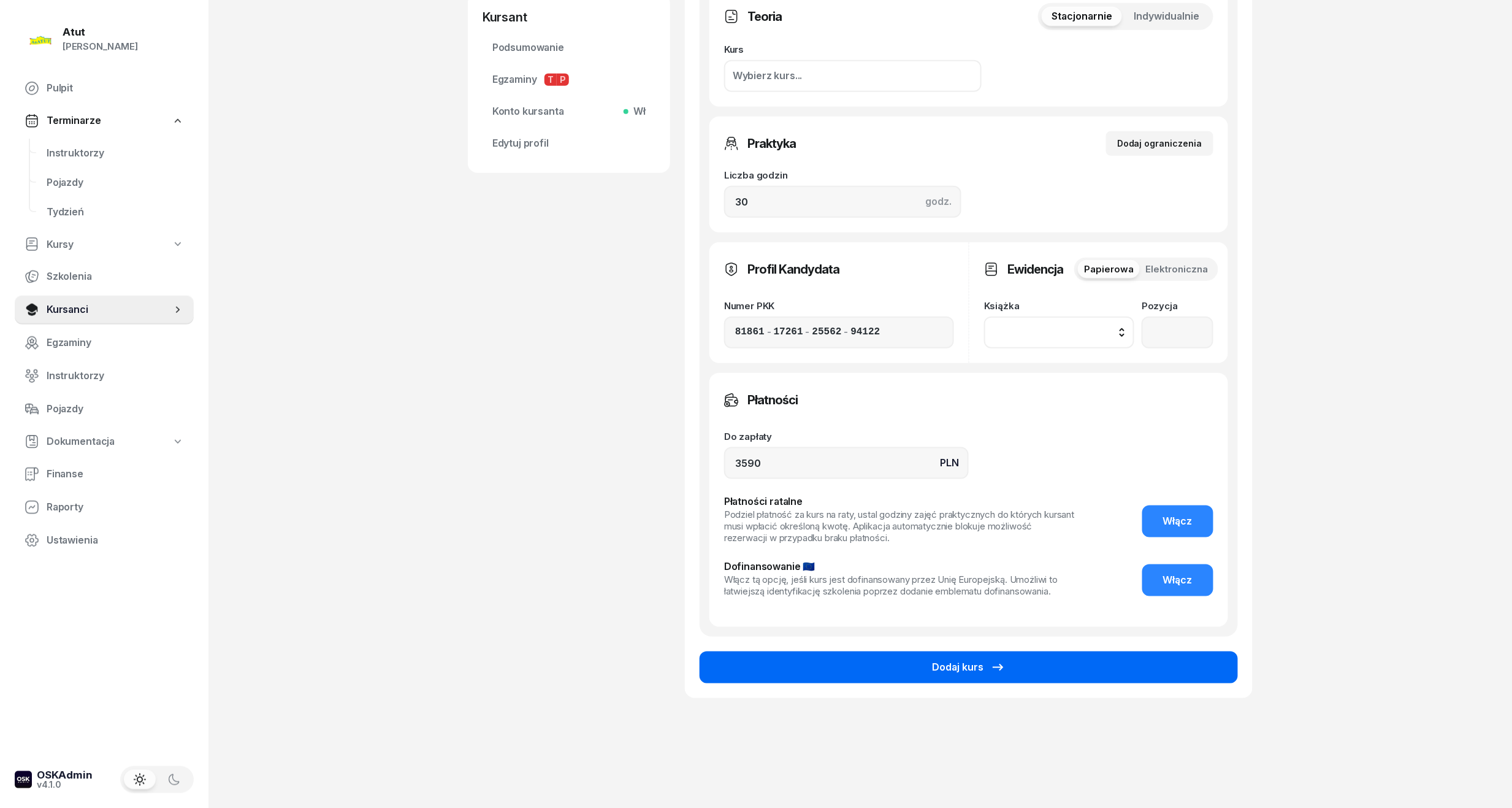
click at [1066, 663] on button "Dodaj kurs" at bounding box center [969, 667] width 538 height 32
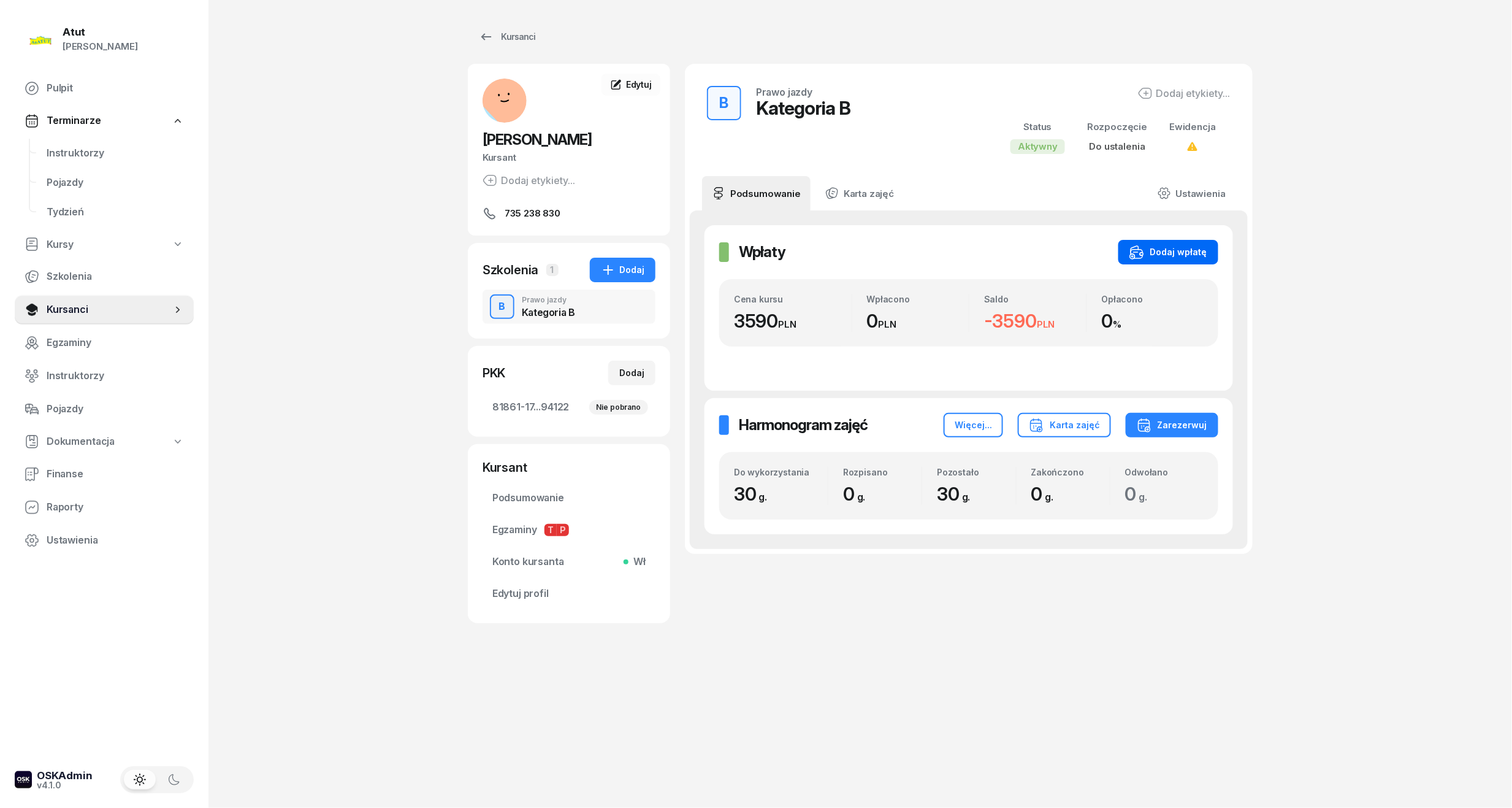
click at [1168, 248] on div "Dodaj wpłatę" at bounding box center [1168, 252] width 78 height 15
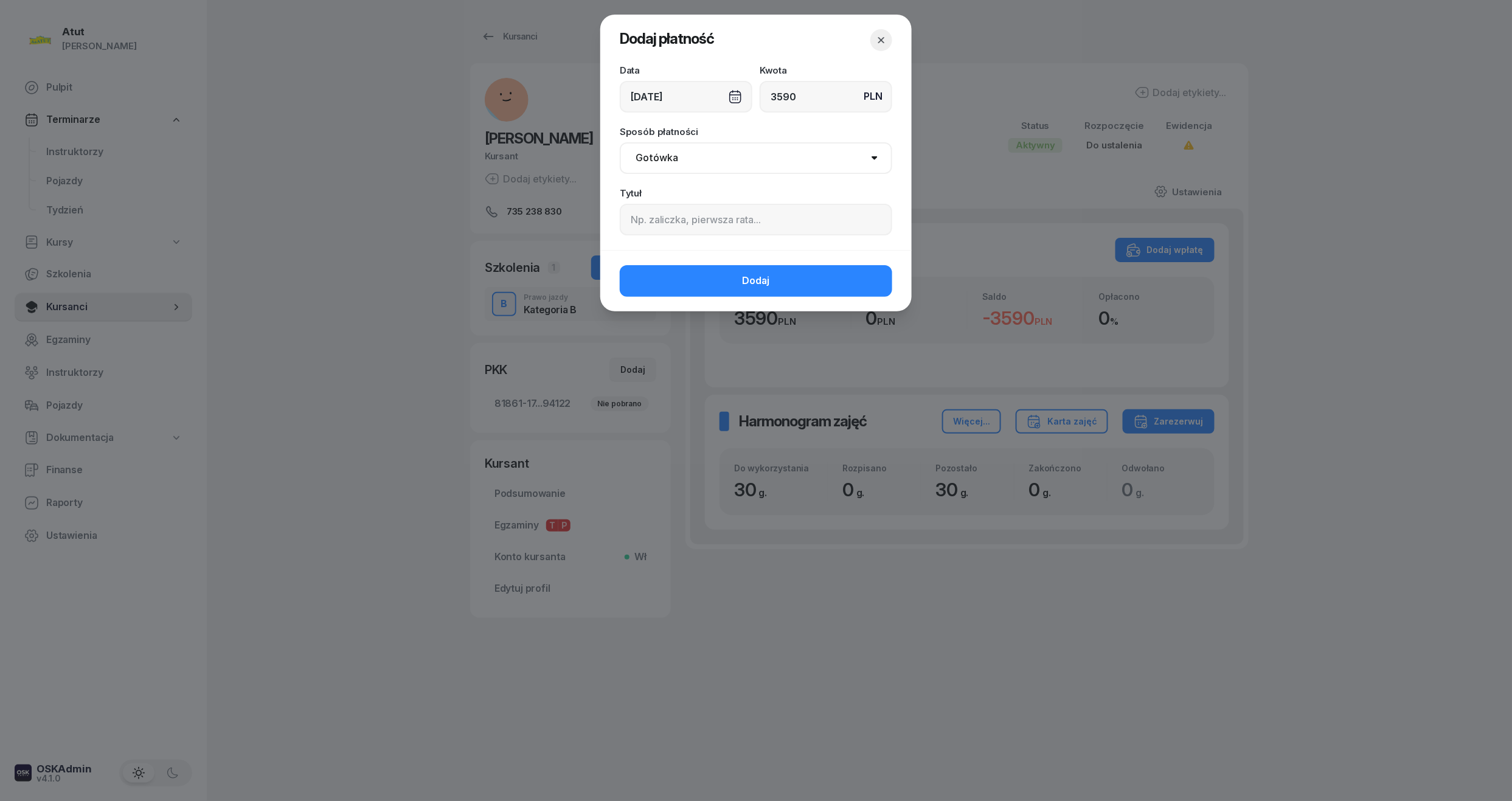
type input "3590"
click at [691, 231] on input at bounding box center [756, 219] width 272 height 31
type input "p.2328"
click at [697, 151] on select "Gotówka Karta Przelew Płatności online BLIK" at bounding box center [756, 158] width 272 height 31
select select "online"
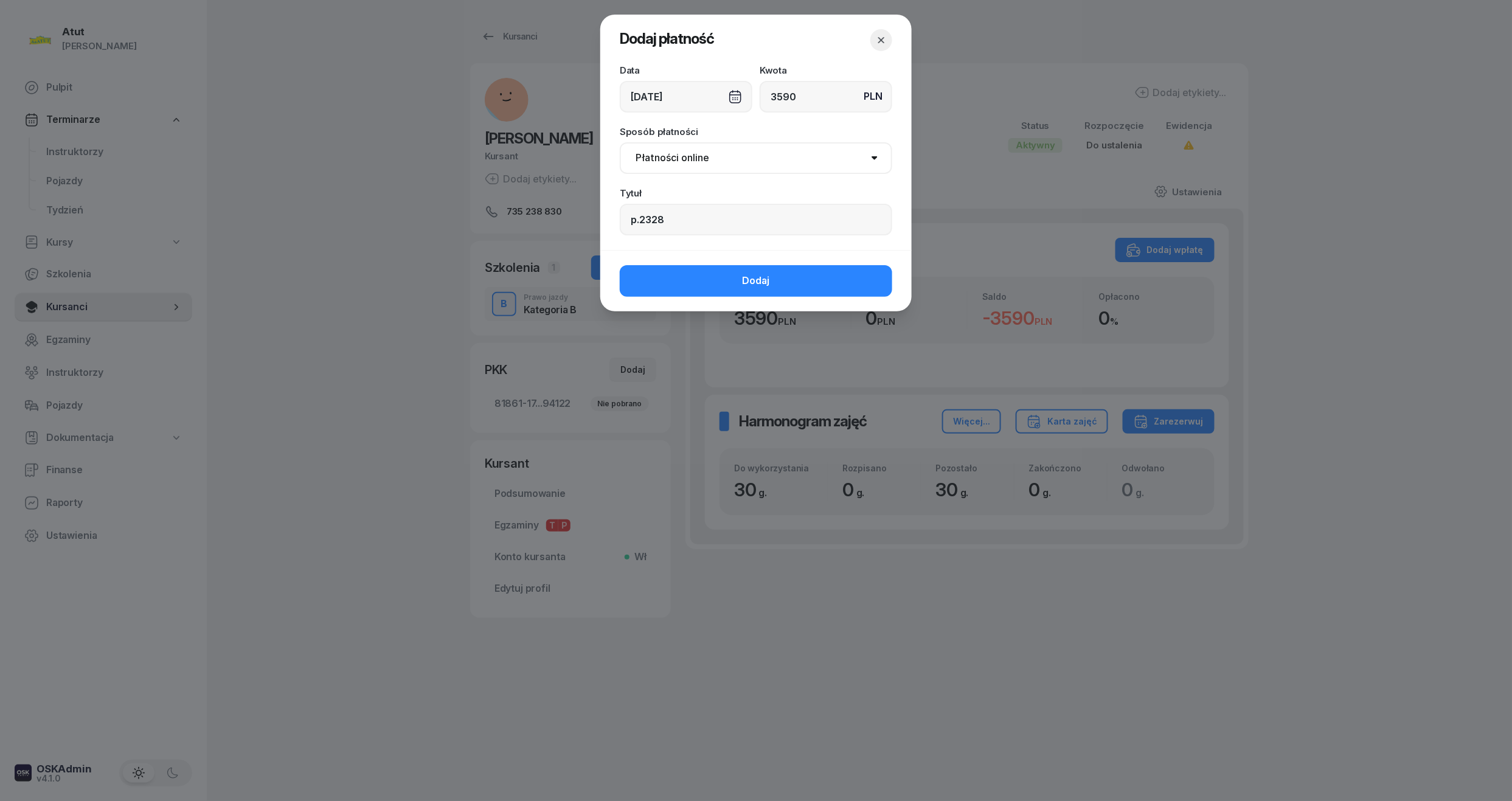
click at [620, 142] on select "Gotówka Karta Przelew Płatności online BLIK" at bounding box center [756, 158] width 272 height 31
click at [718, 279] on button "Dodaj" at bounding box center [756, 280] width 272 height 31
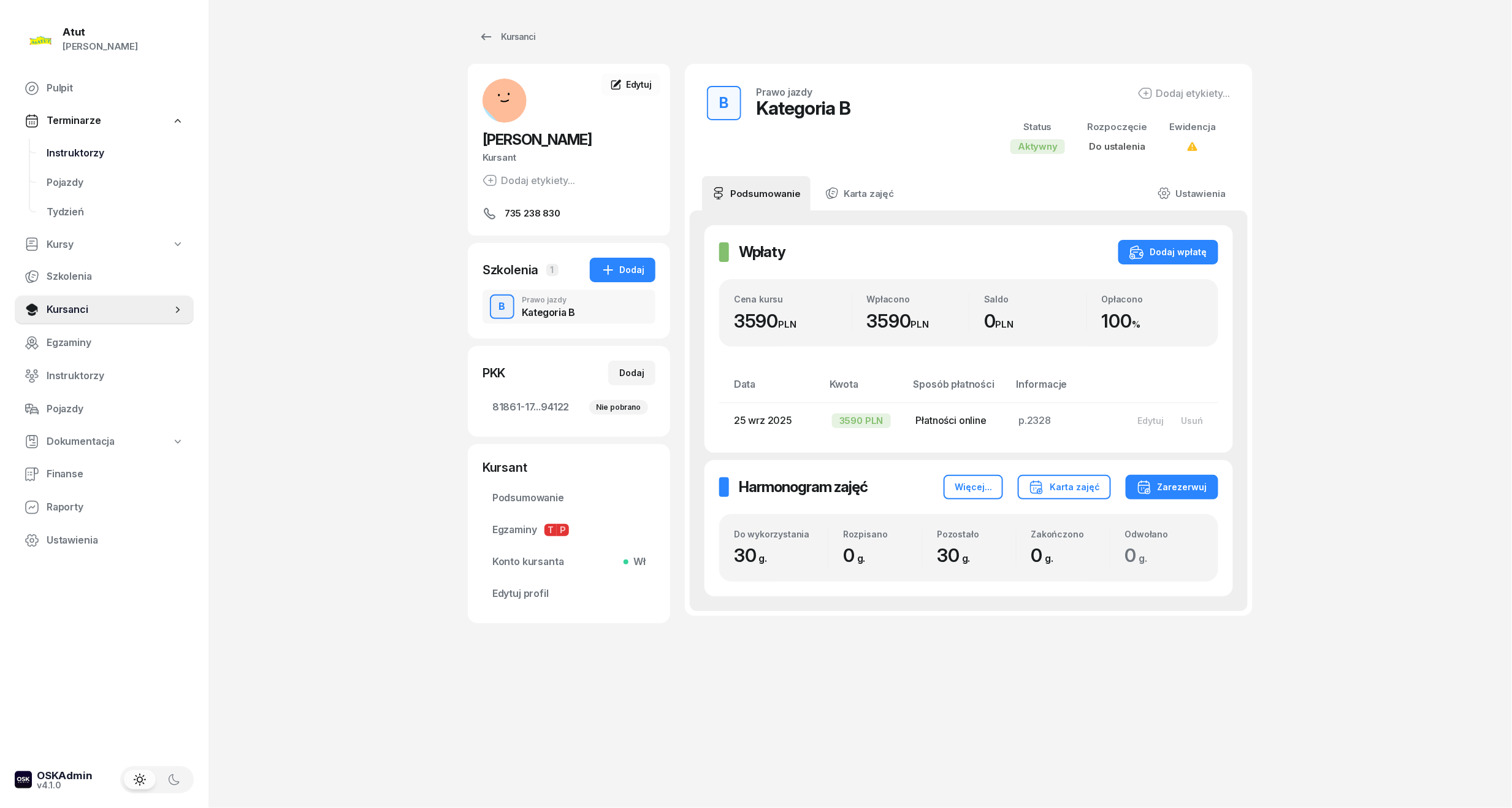
click at [63, 158] on span "Instruktorzy" at bounding box center [115, 154] width 138 height 16
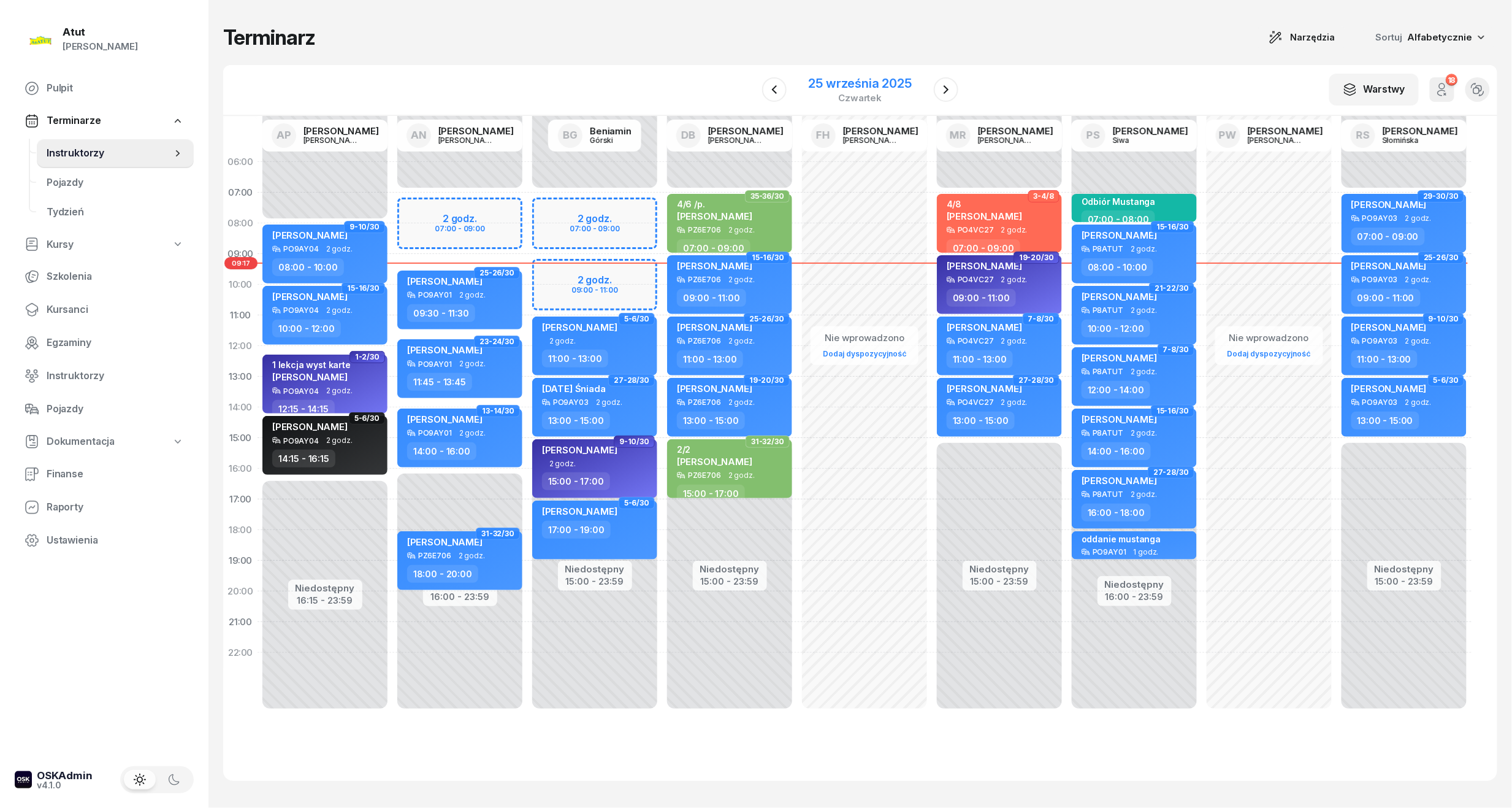
click at [878, 78] on div "25 września 2025" at bounding box center [859, 84] width 103 height 12
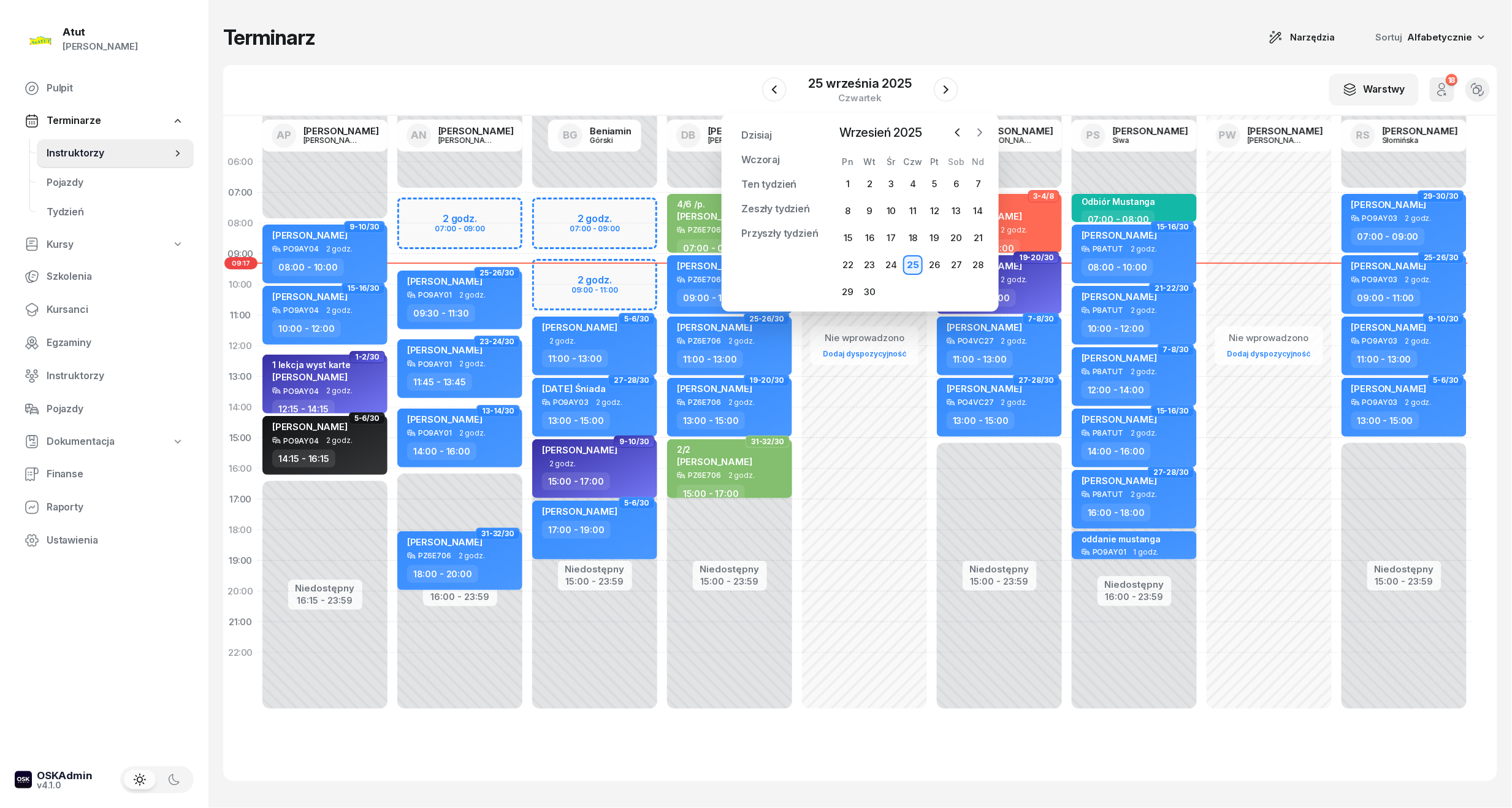
click at [977, 133] on icon "button" at bounding box center [979, 132] width 12 height 12
click at [866, 212] on div "7" at bounding box center [869, 210] width 20 height 20
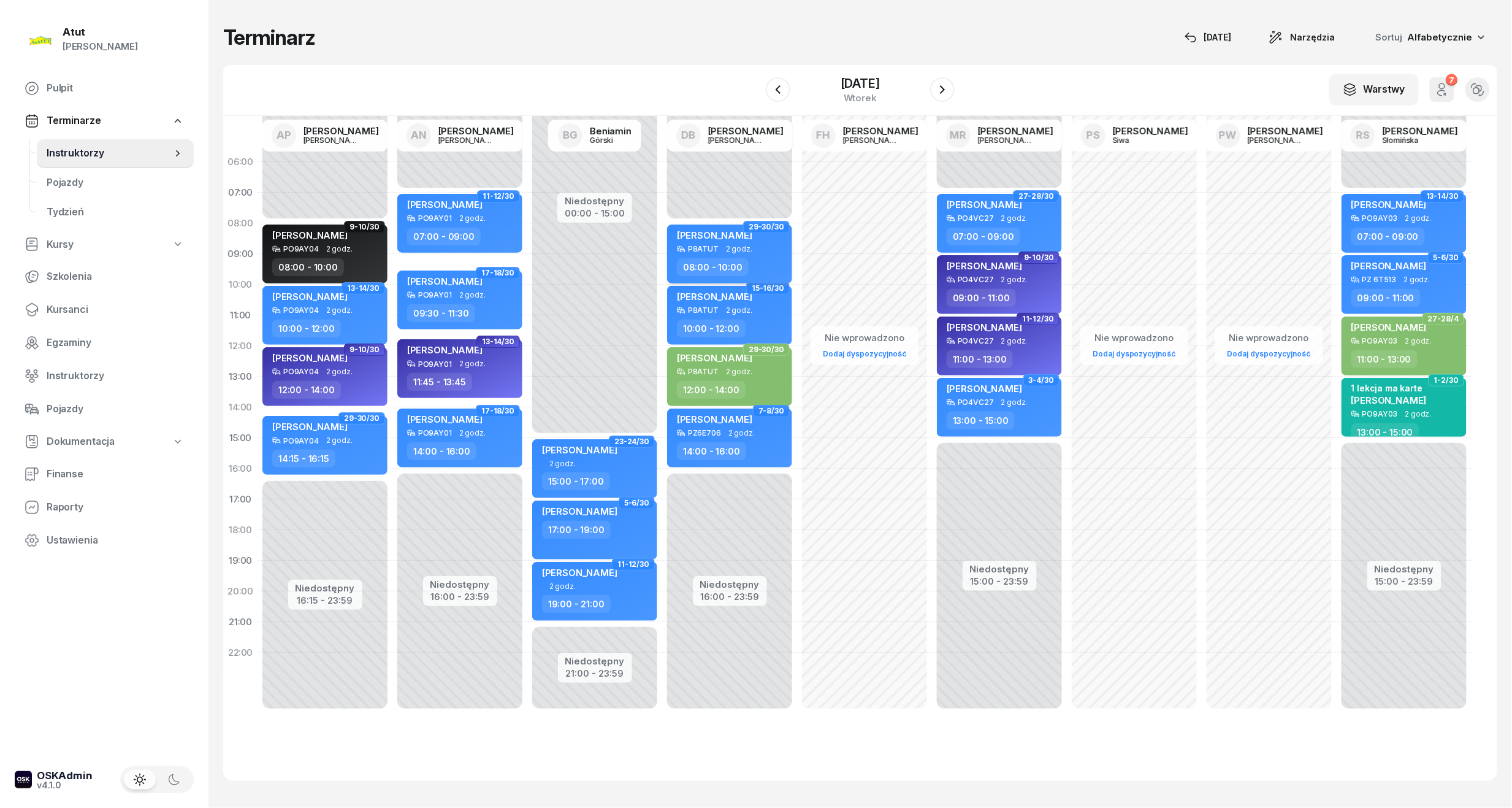
click at [729, 252] on span "2 godz." at bounding box center [739, 249] width 26 height 9
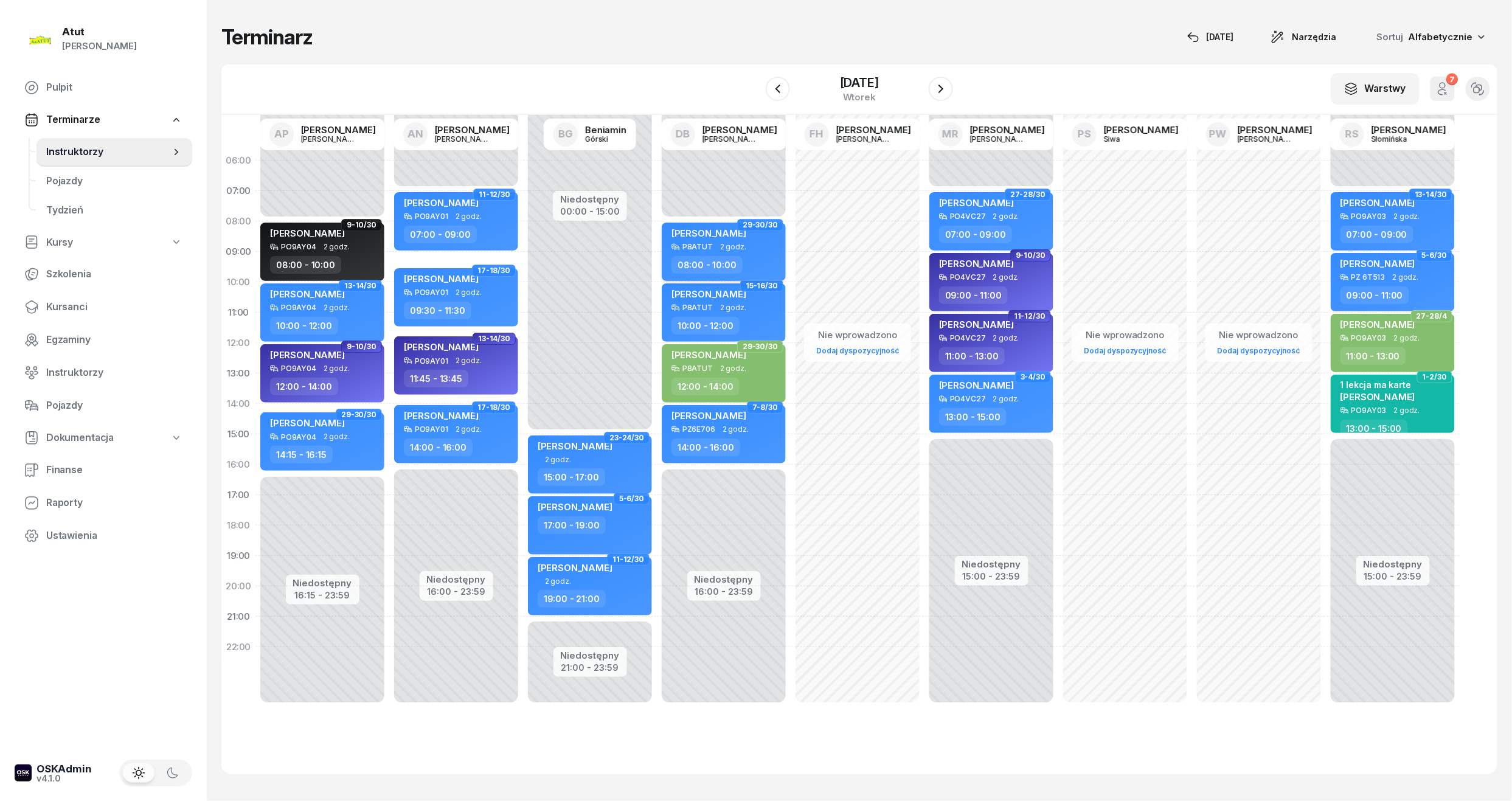
select select "08"
select select "10"
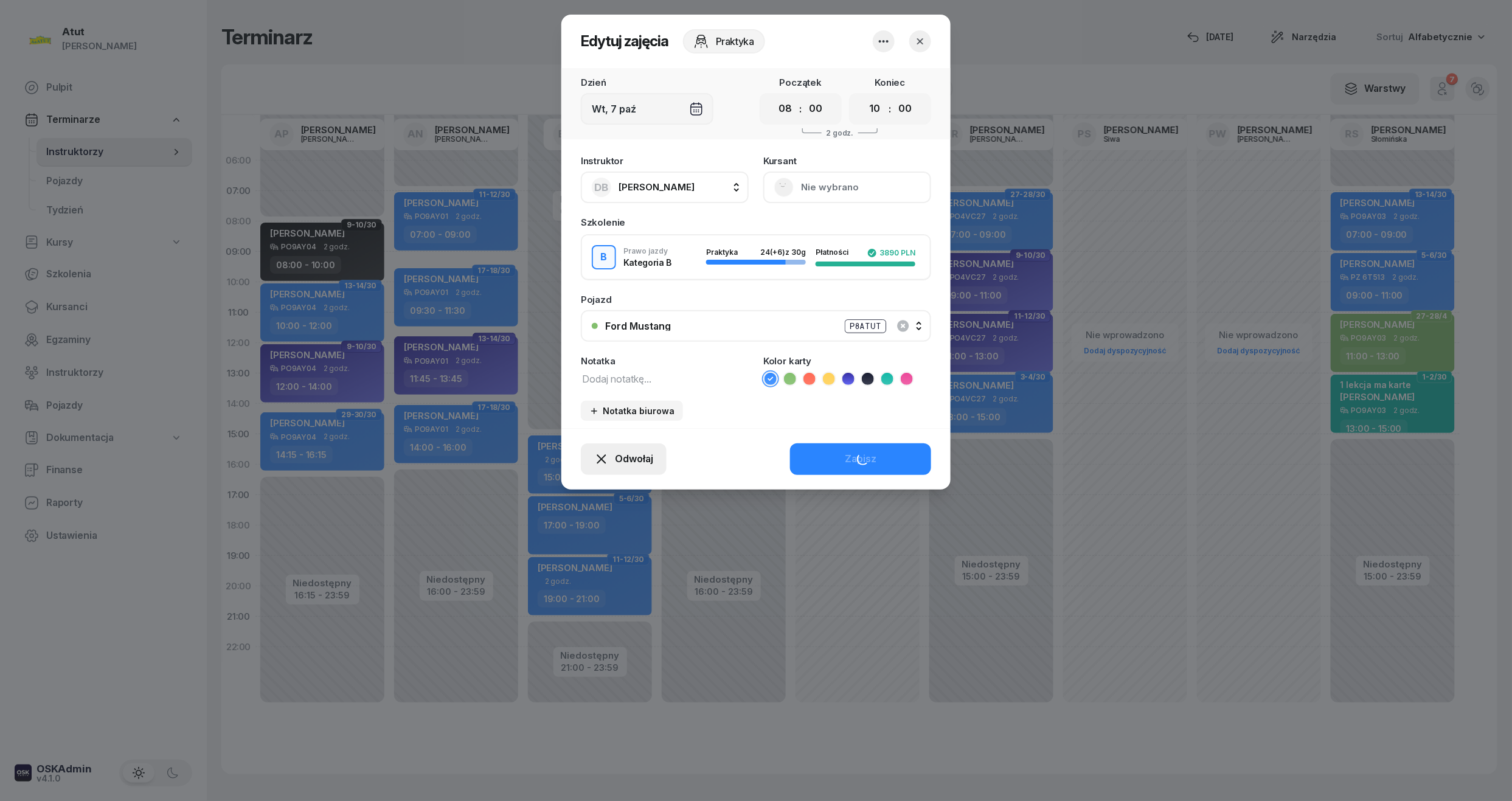
click at [606, 455] on icon "button" at bounding box center [601, 459] width 15 height 15
click at [611, 349] on div "My odwołaliśmy" at bounding box center [603, 354] width 74 height 16
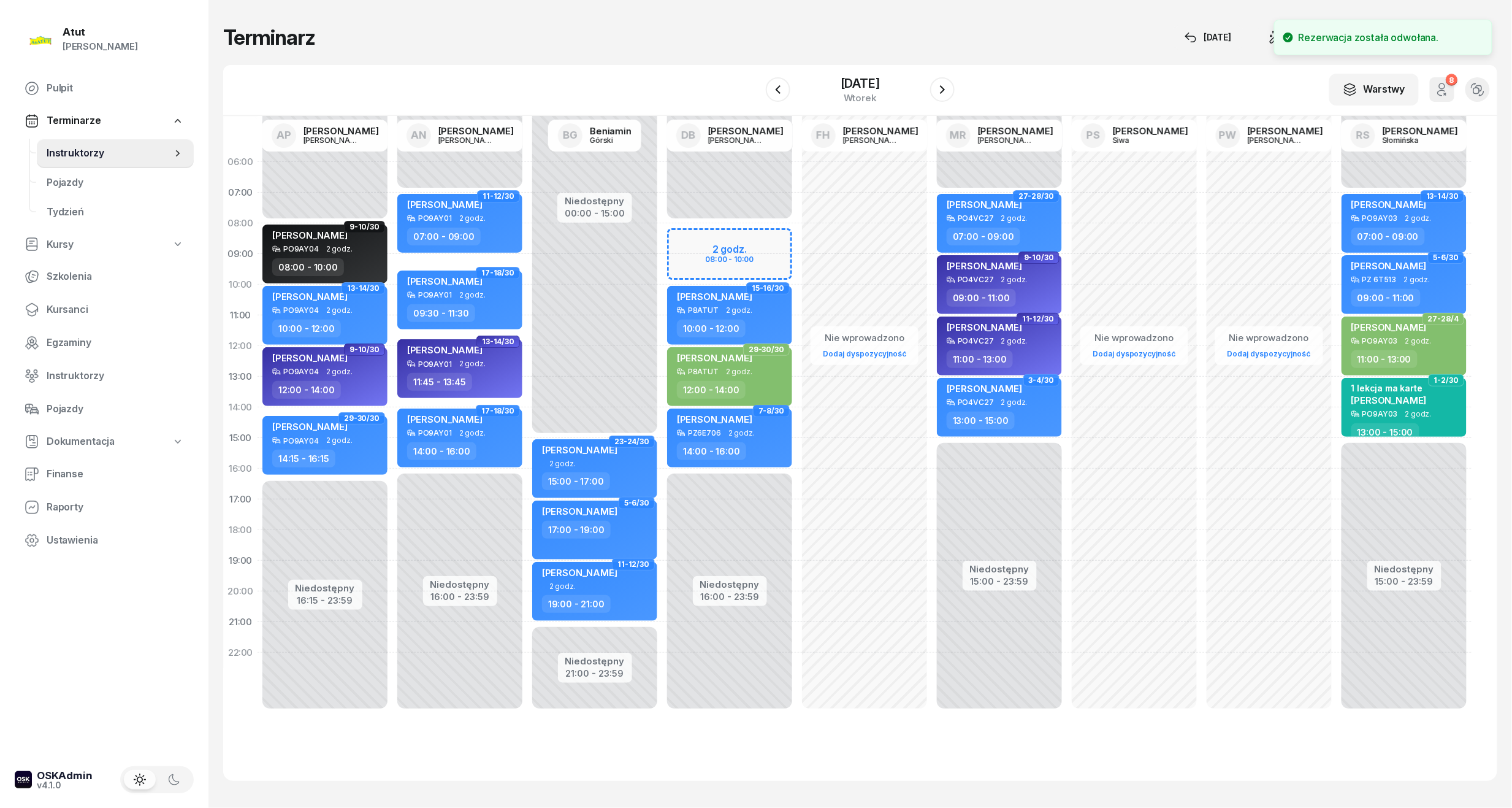
drag, startPoint x: 69, startPoint y: 302, endPoint x: 226, endPoint y: 227, distance: 174.0
click at [69, 302] on span "Kursanci" at bounding box center [115, 310] width 138 height 16
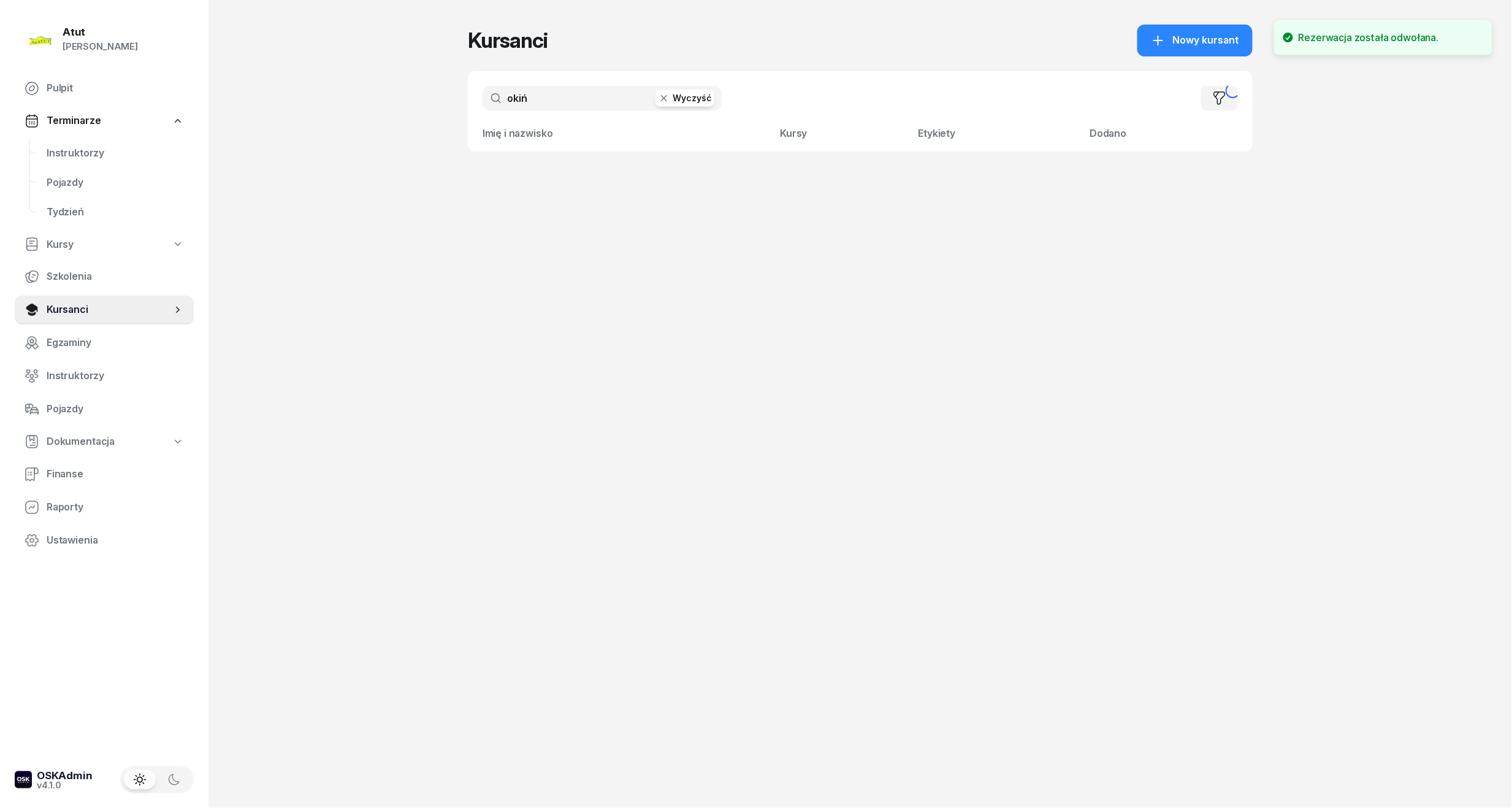
drag, startPoint x: 636, startPoint y: 96, endPoint x: 204, endPoint y: 154, distance: 435.9
click at [204, 154] on div "Atut [PERSON_NAME] Pulpit Terminarze Instruktorzy Pojazdy Tydzień Kursy Szkolen…" at bounding box center [756, 404] width 1512 height 808
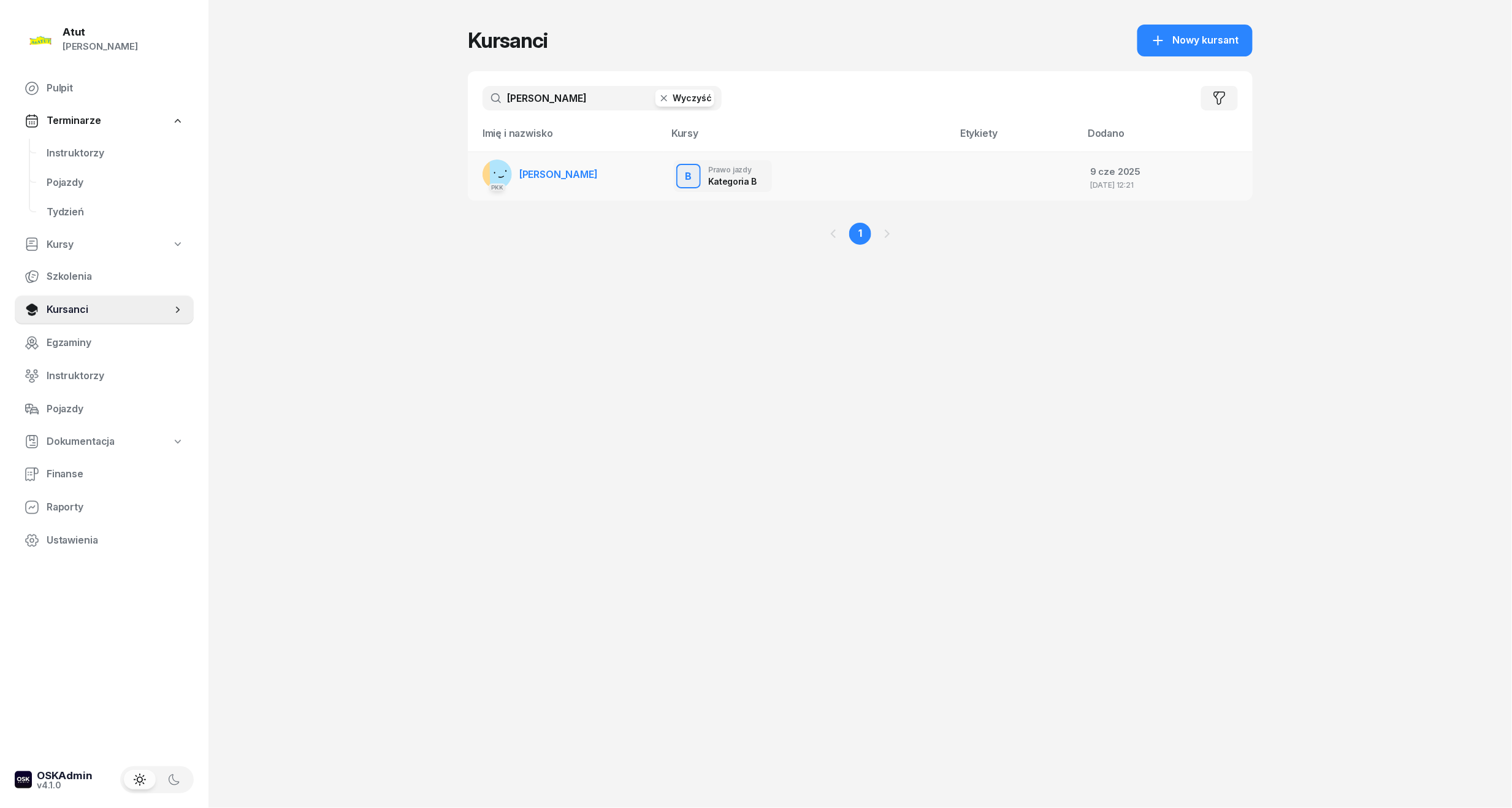
type input "[PERSON_NAME]"
click at [572, 171] on span "[PERSON_NAME]" at bounding box center [558, 174] width 78 height 12
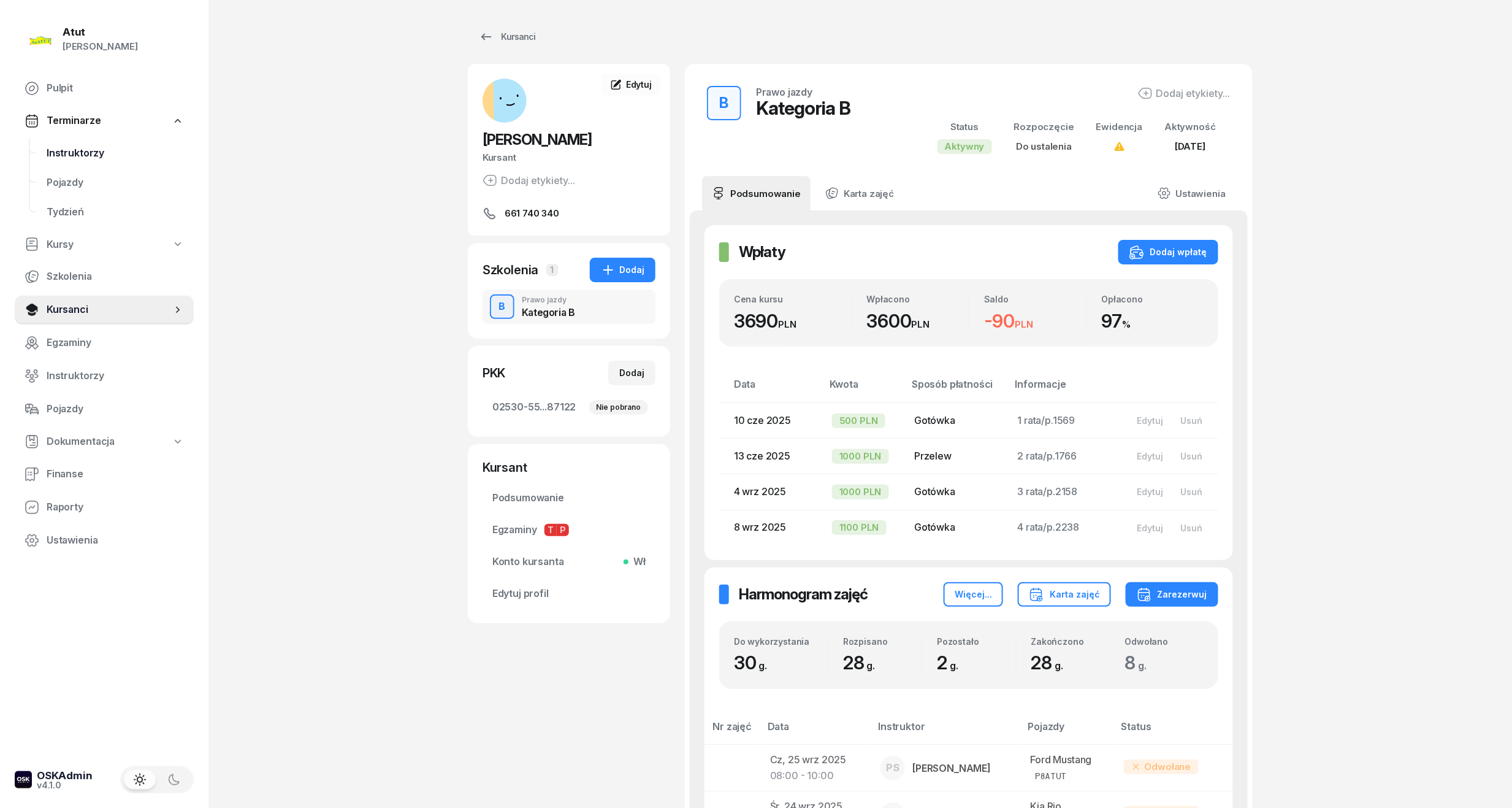
click at [82, 152] on span "Instruktorzy" at bounding box center [115, 154] width 138 height 16
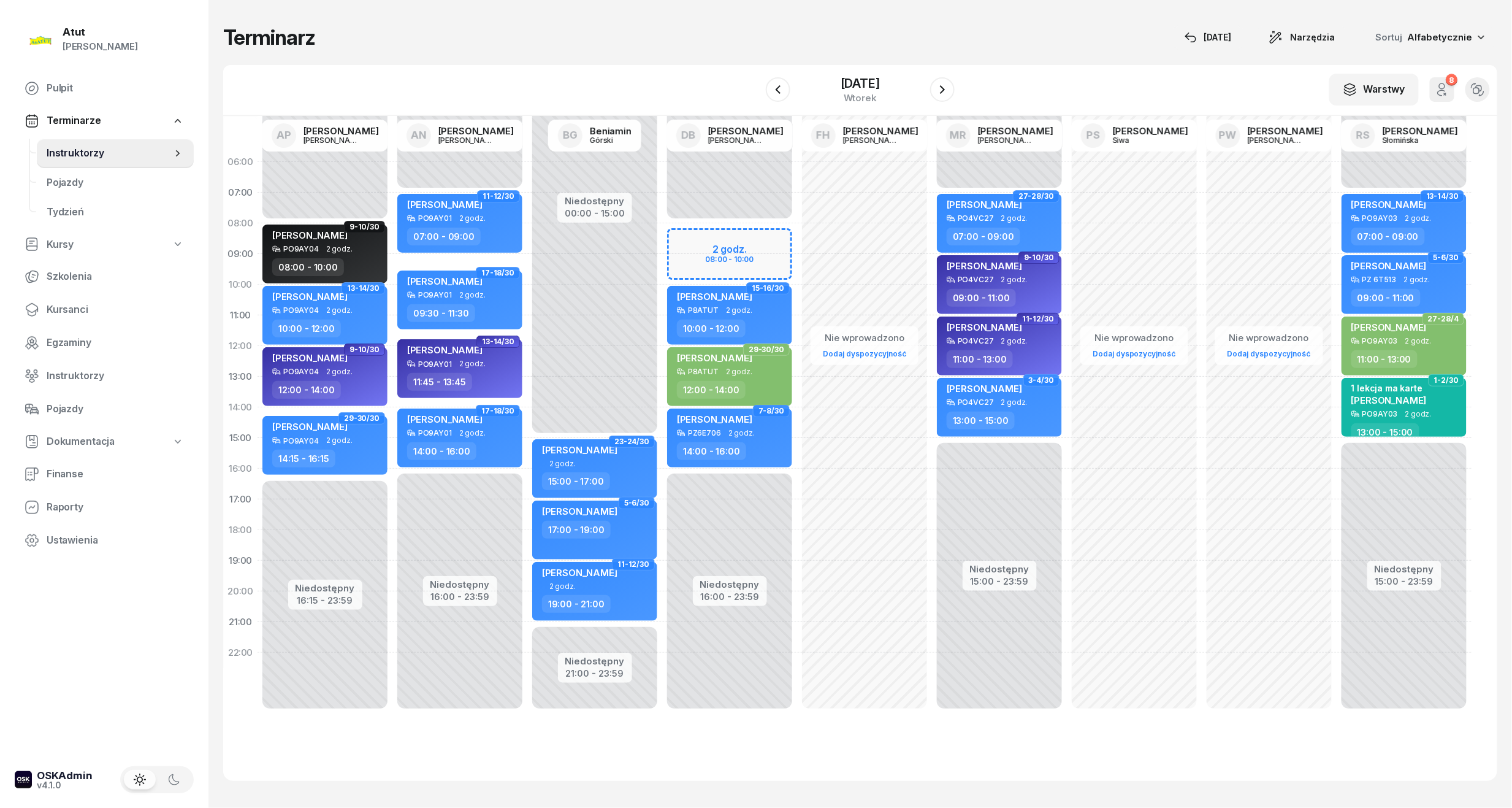
click at [710, 239] on div "Niedostępny 00:00 - 08:00 Niedostępny 16:00 - 23:59 2 godz. 08:00 - 10:00 13-14…" at bounding box center [729, 438] width 135 height 583
select select "08"
select select "10"
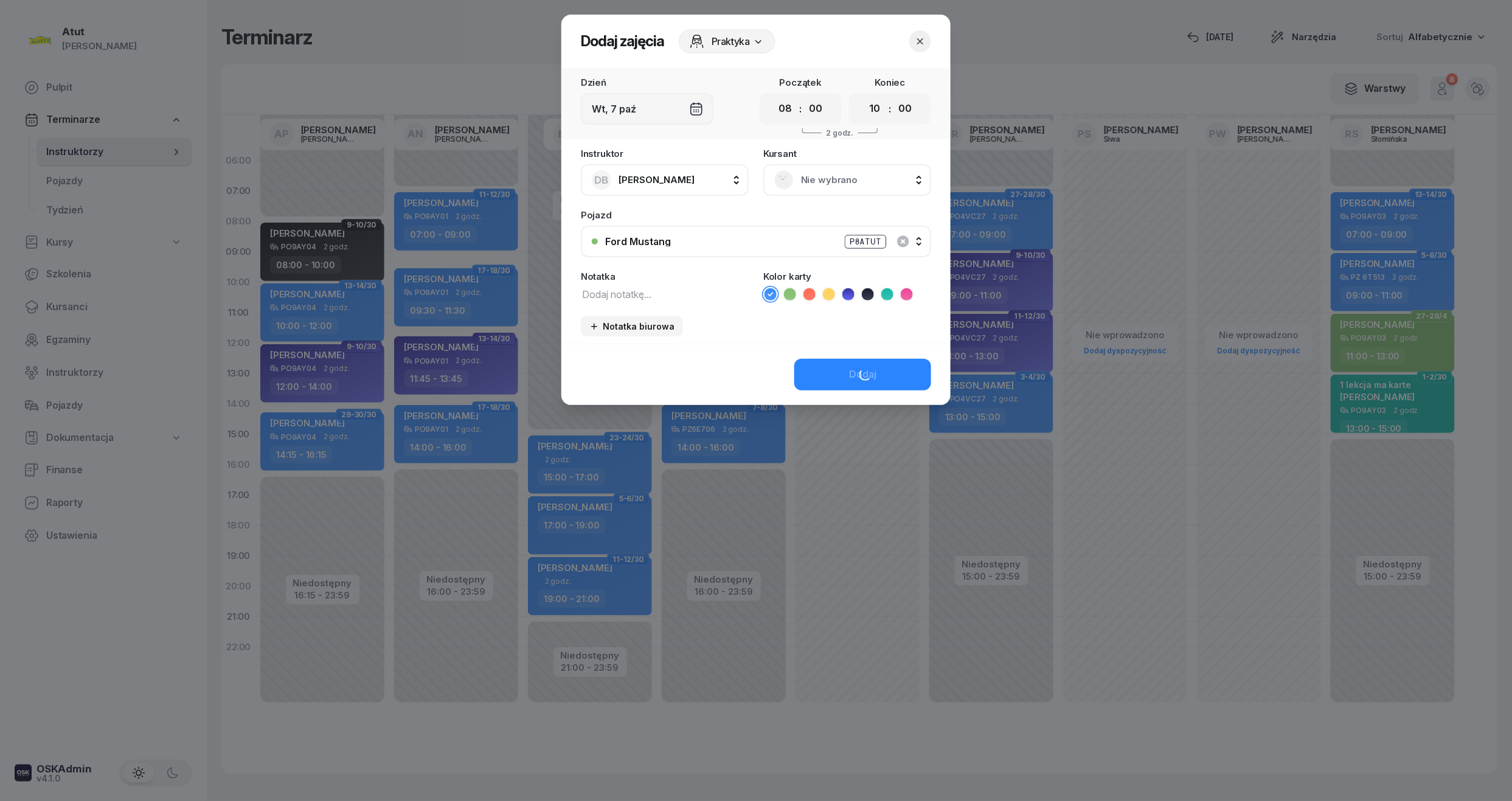
click at [815, 184] on span "Nie wybrano" at bounding box center [861, 180] width 119 height 16
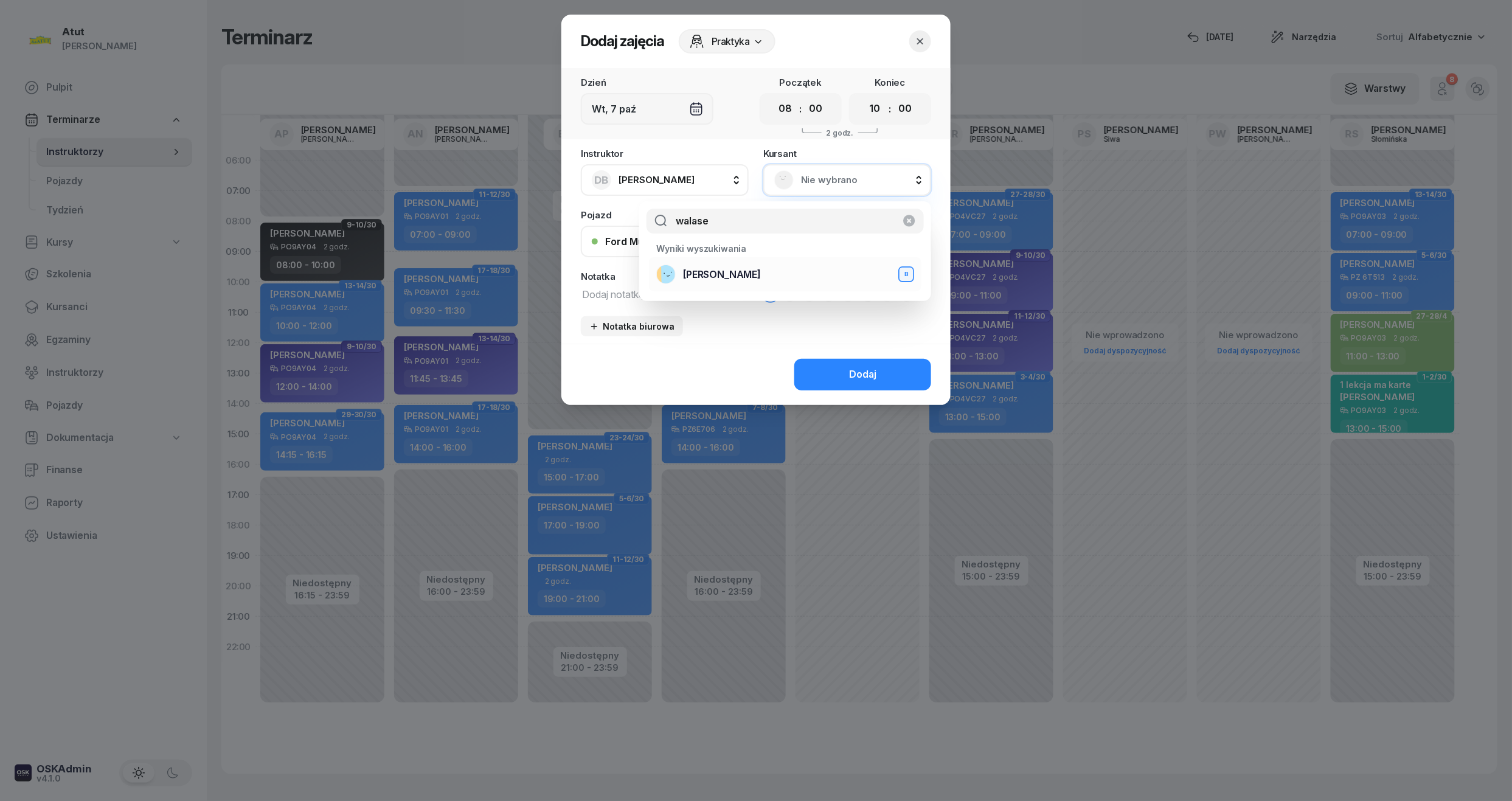
type input "walase"
click at [744, 280] on span "[PERSON_NAME]" at bounding box center [722, 275] width 78 height 16
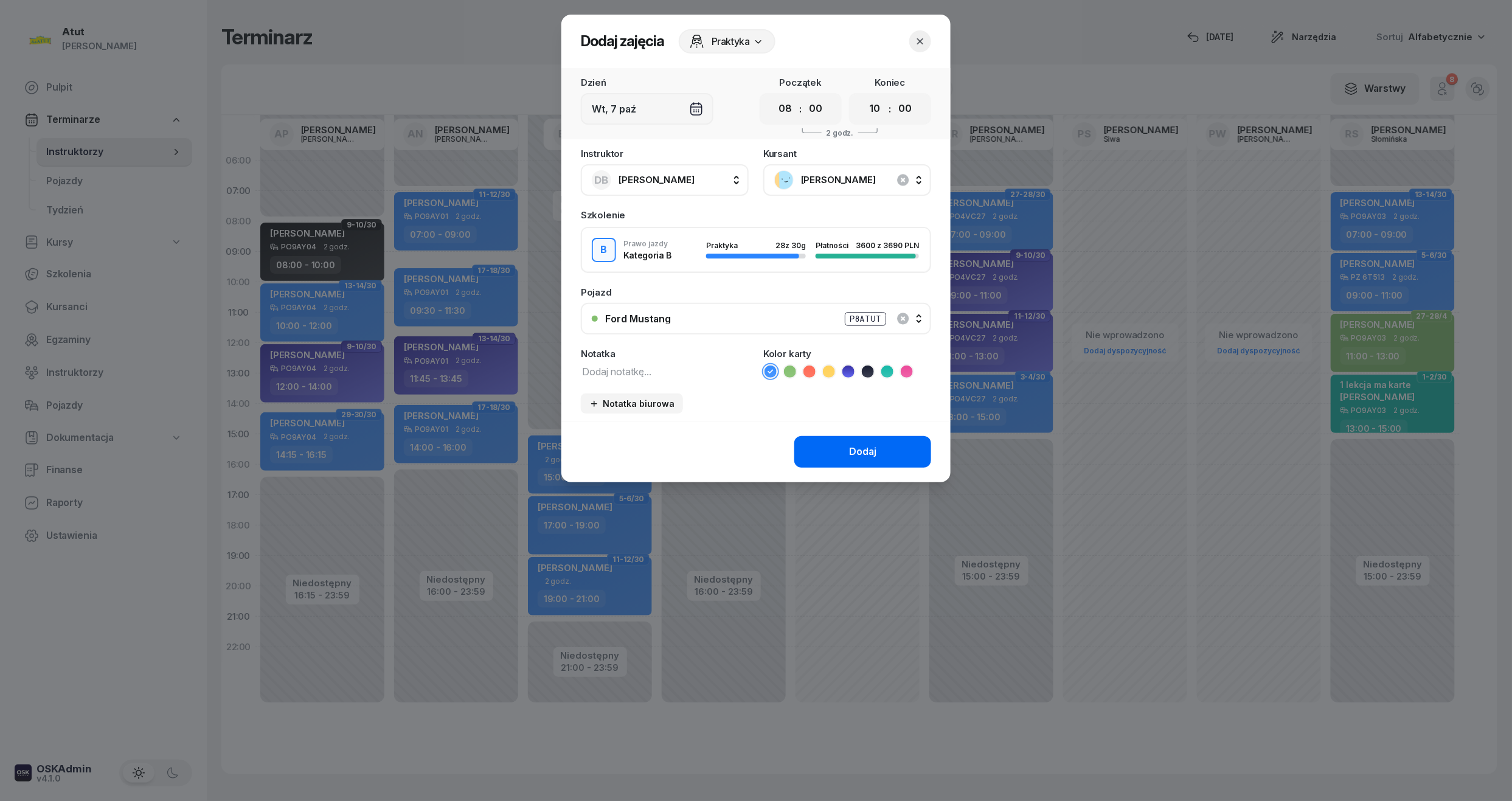
click at [863, 462] on button "Dodaj" at bounding box center [863, 451] width 137 height 31
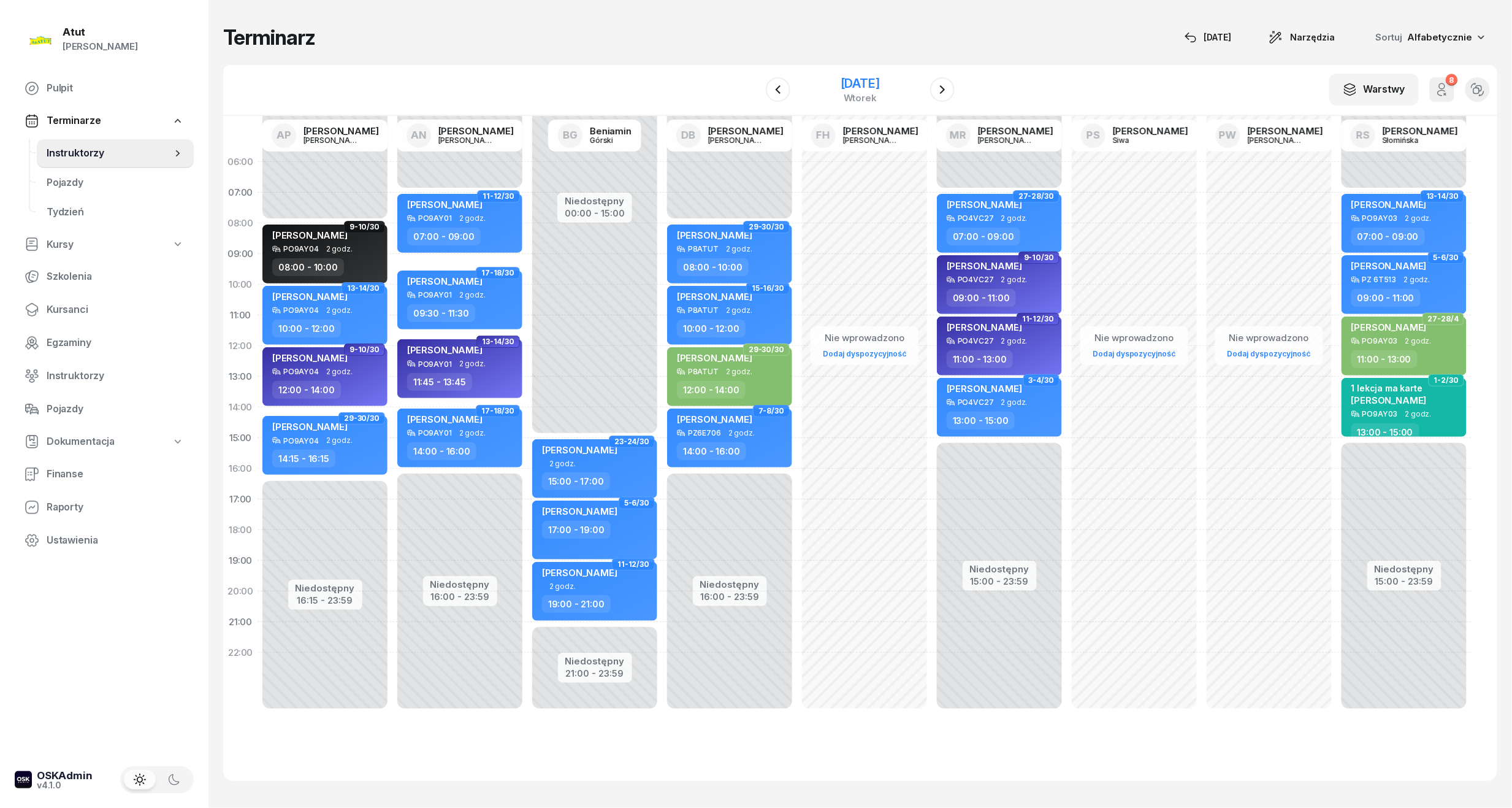
click at [841, 84] on div "[DATE]" at bounding box center [860, 84] width 39 height 12
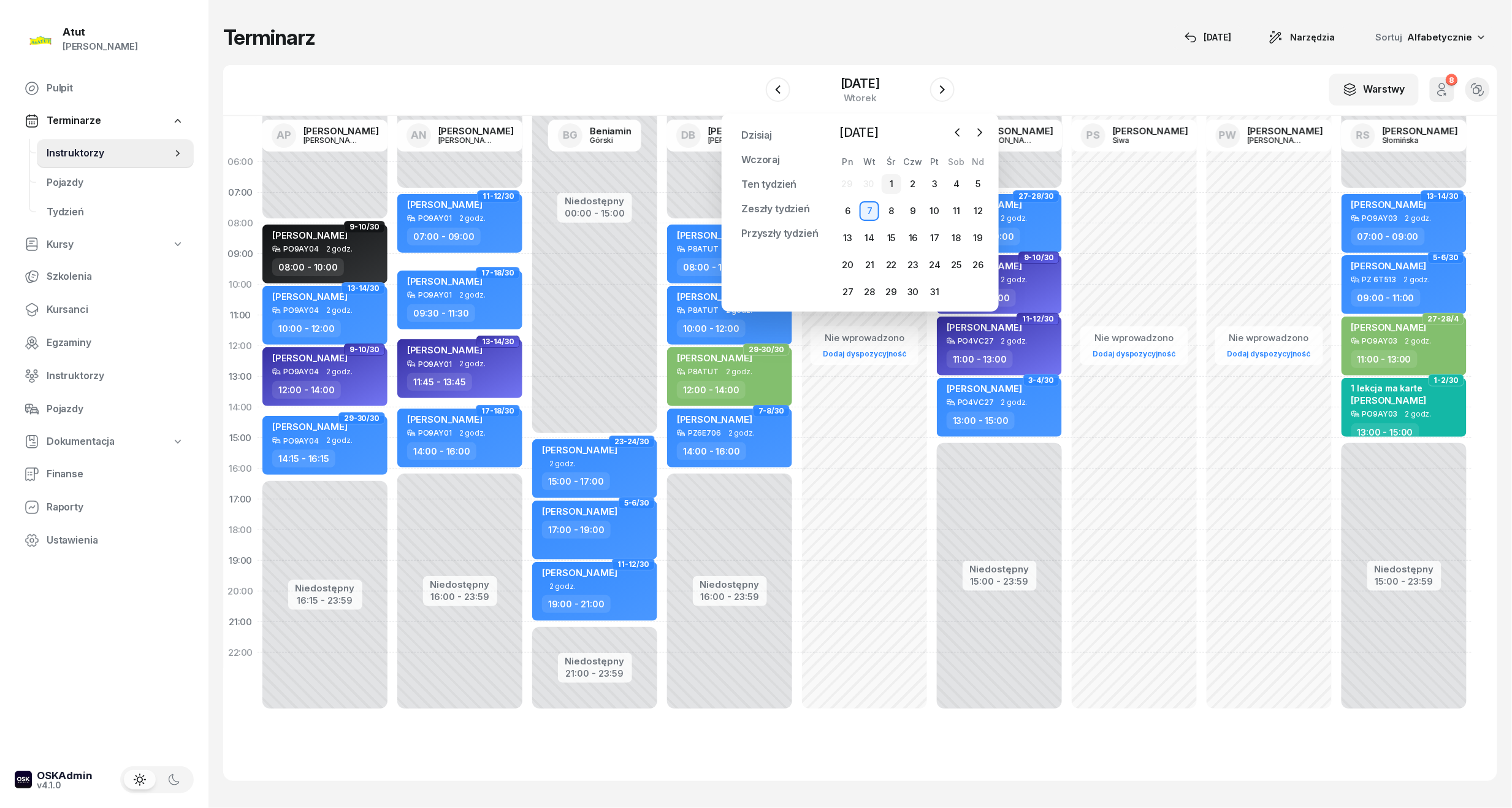
click at [891, 178] on div "1" at bounding box center [891, 183] width 20 height 20
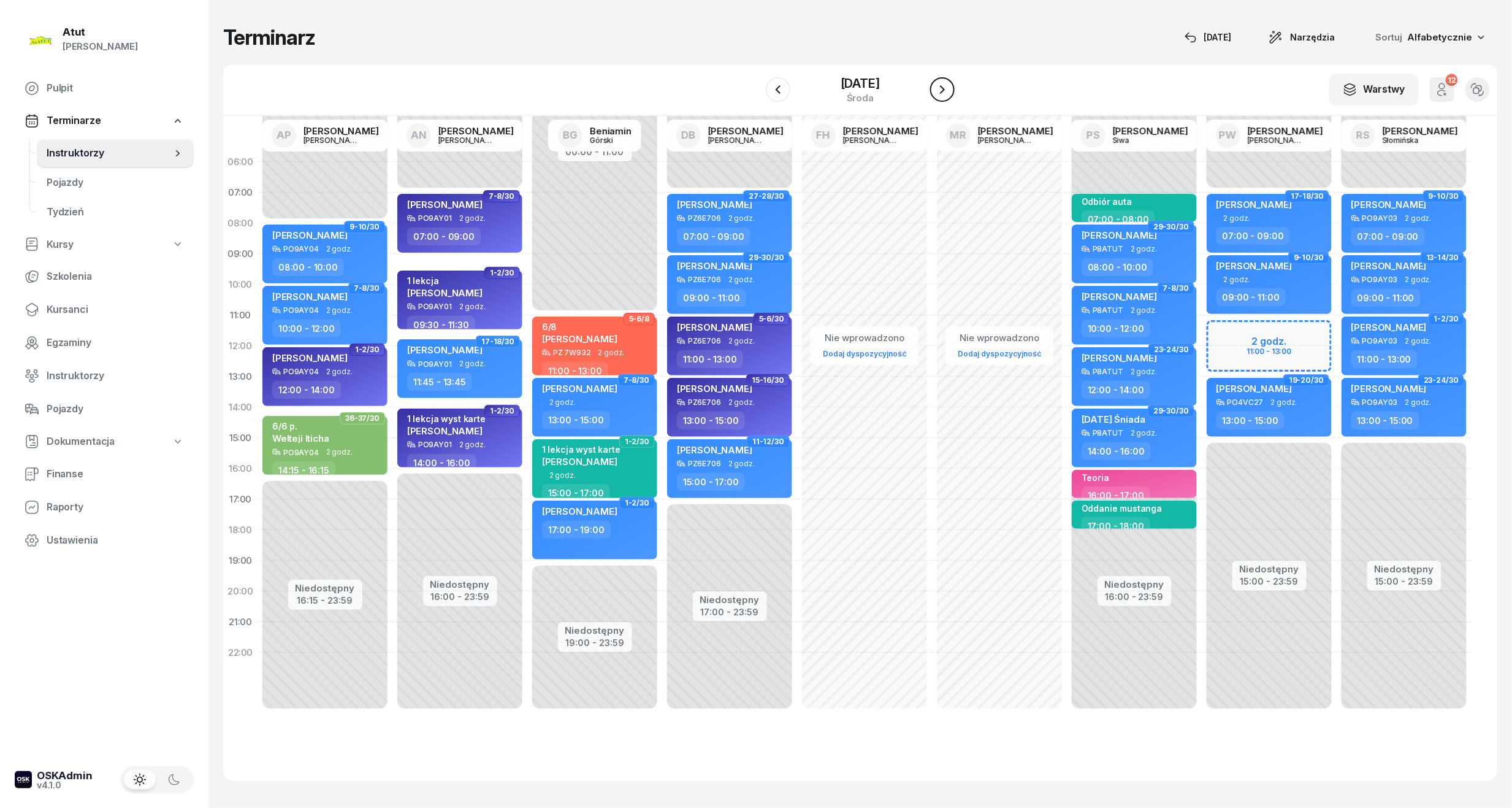
click at [948, 87] on icon "button" at bounding box center [942, 90] width 15 height 15
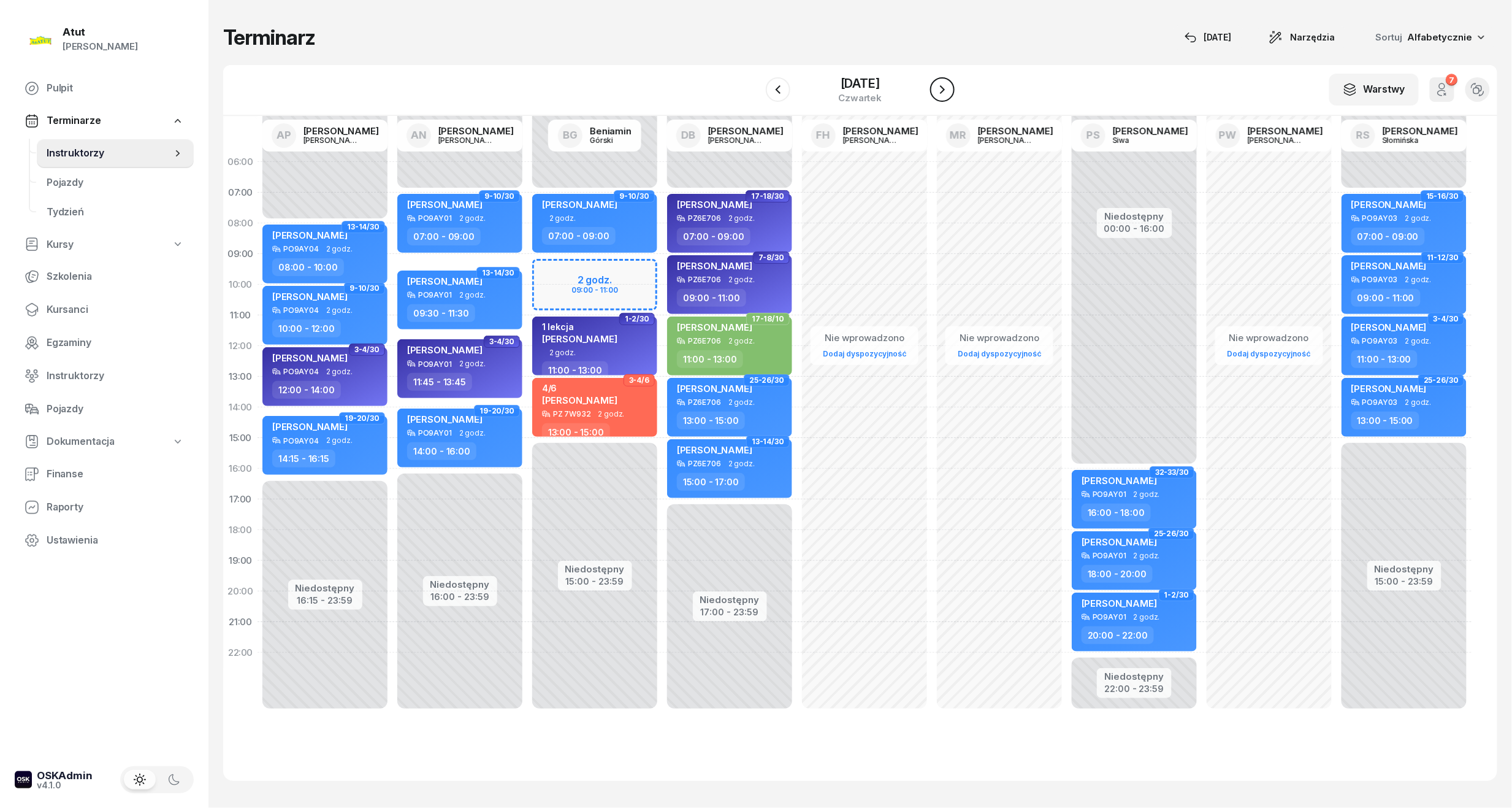
click at [948, 87] on icon "button" at bounding box center [942, 90] width 15 height 15
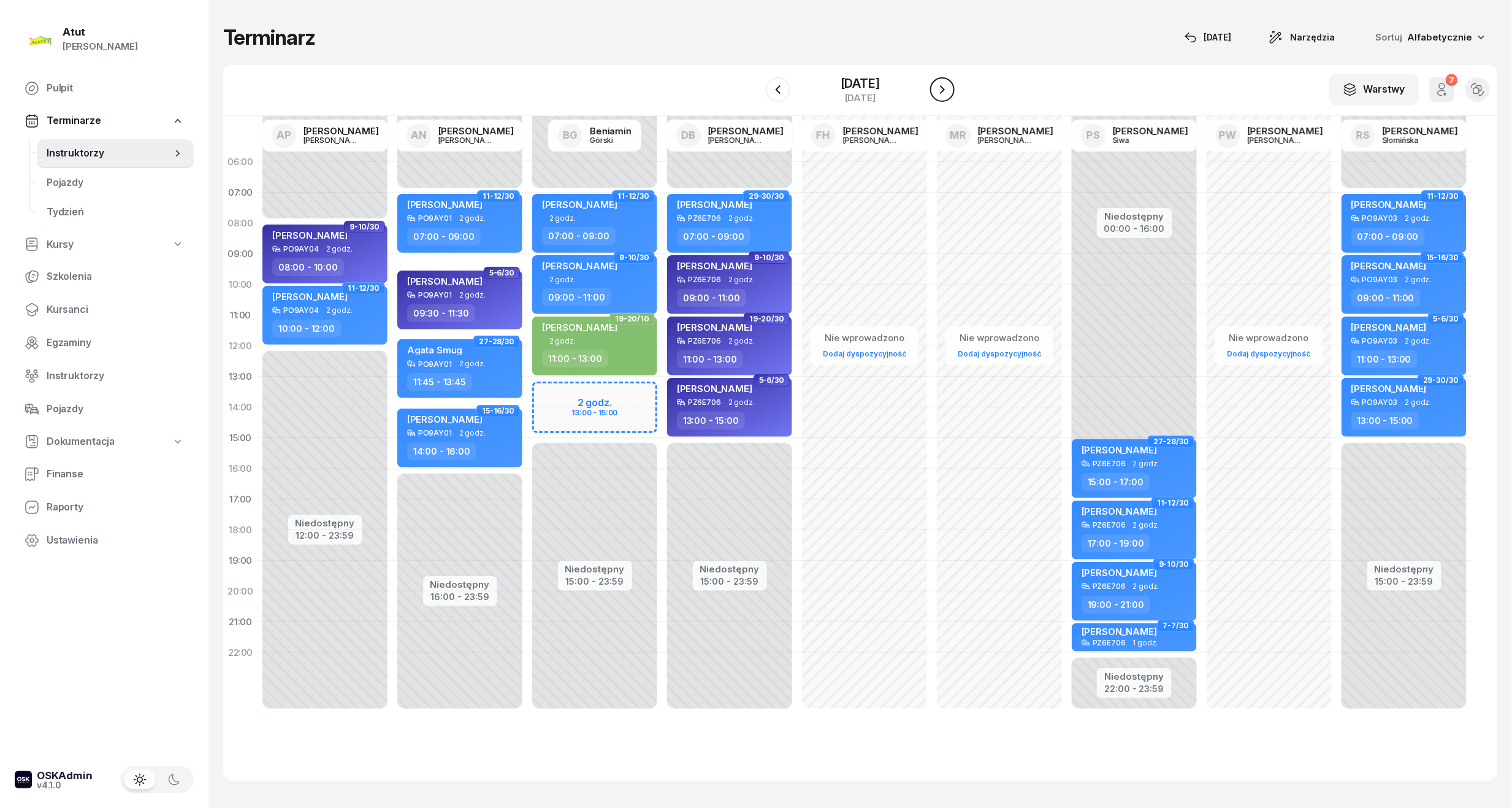
click at [948, 87] on icon "button" at bounding box center [942, 90] width 15 height 15
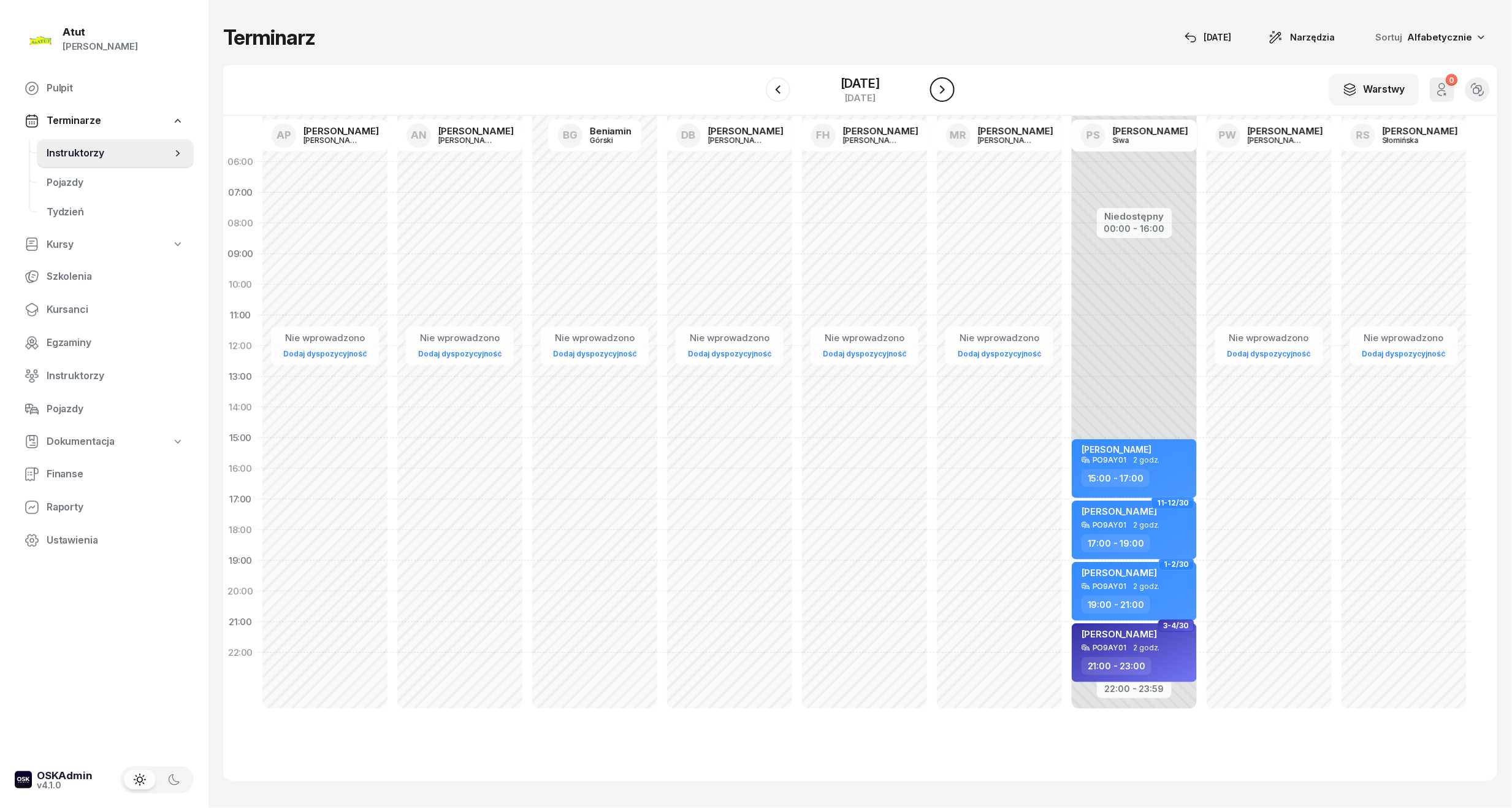
click at [948, 87] on icon "button" at bounding box center [942, 90] width 15 height 15
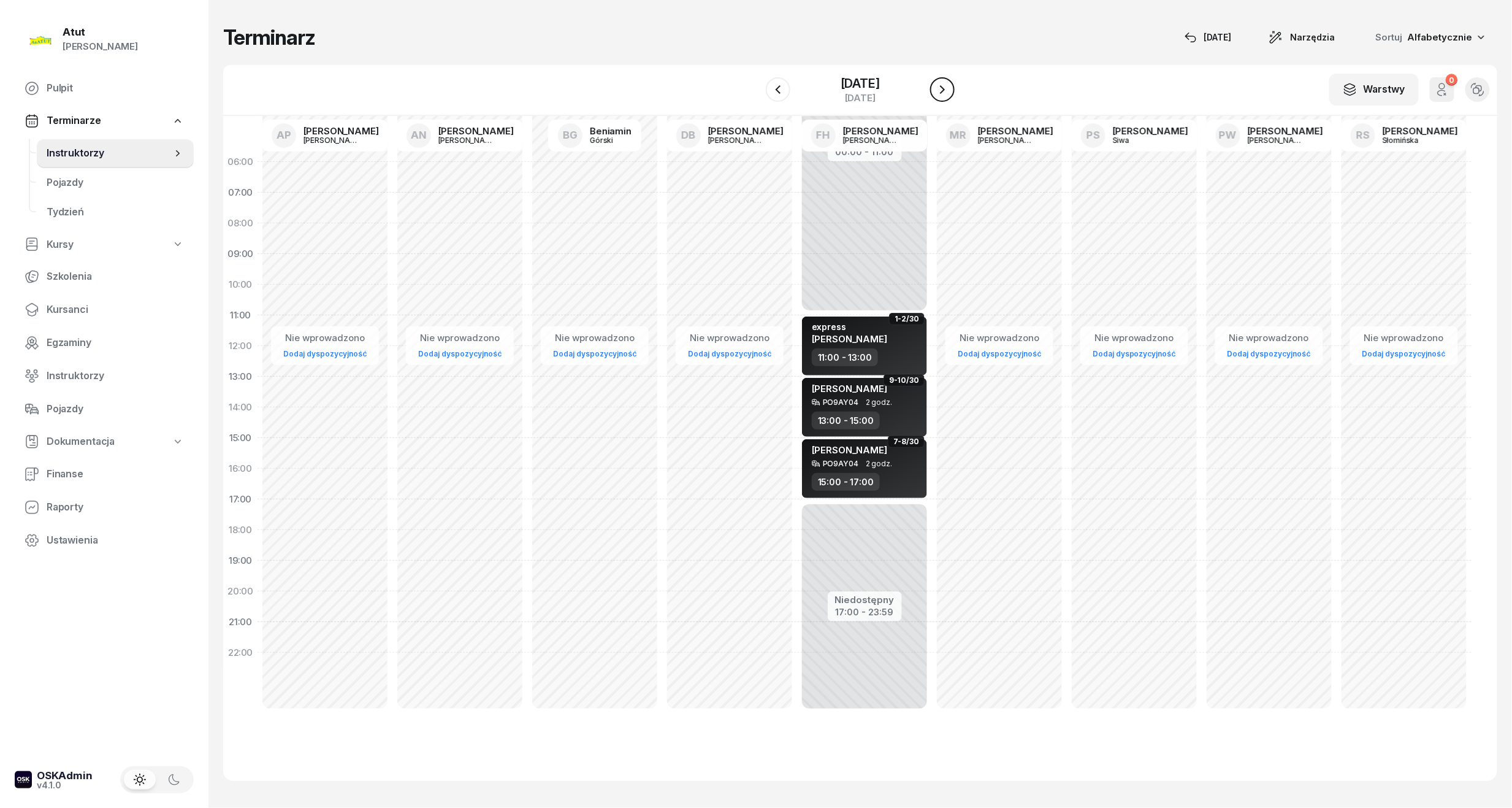
click at [948, 87] on icon "button" at bounding box center [942, 90] width 15 height 15
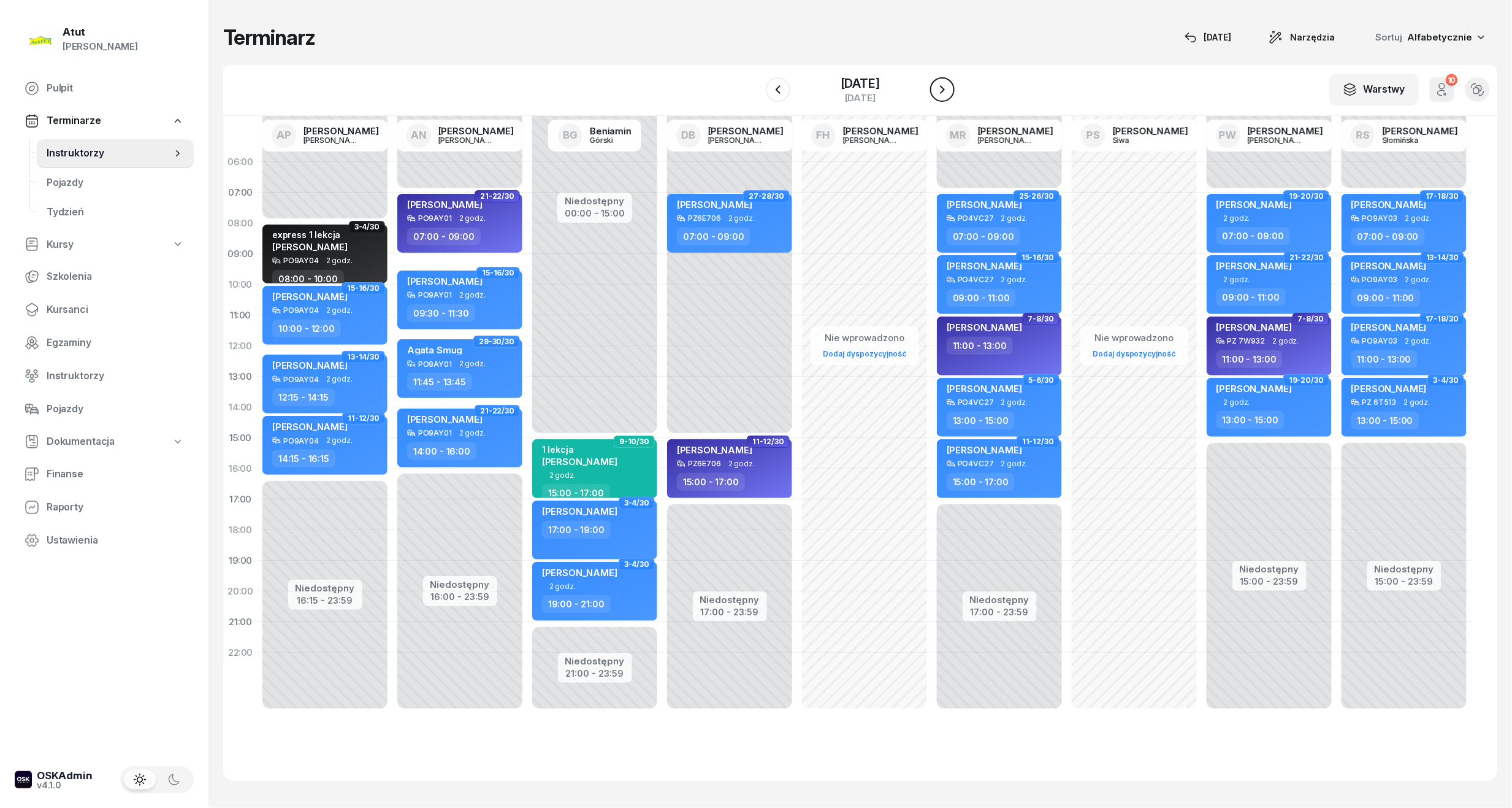
click at [948, 87] on icon "button" at bounding box center [942, 90] width 15 height 15
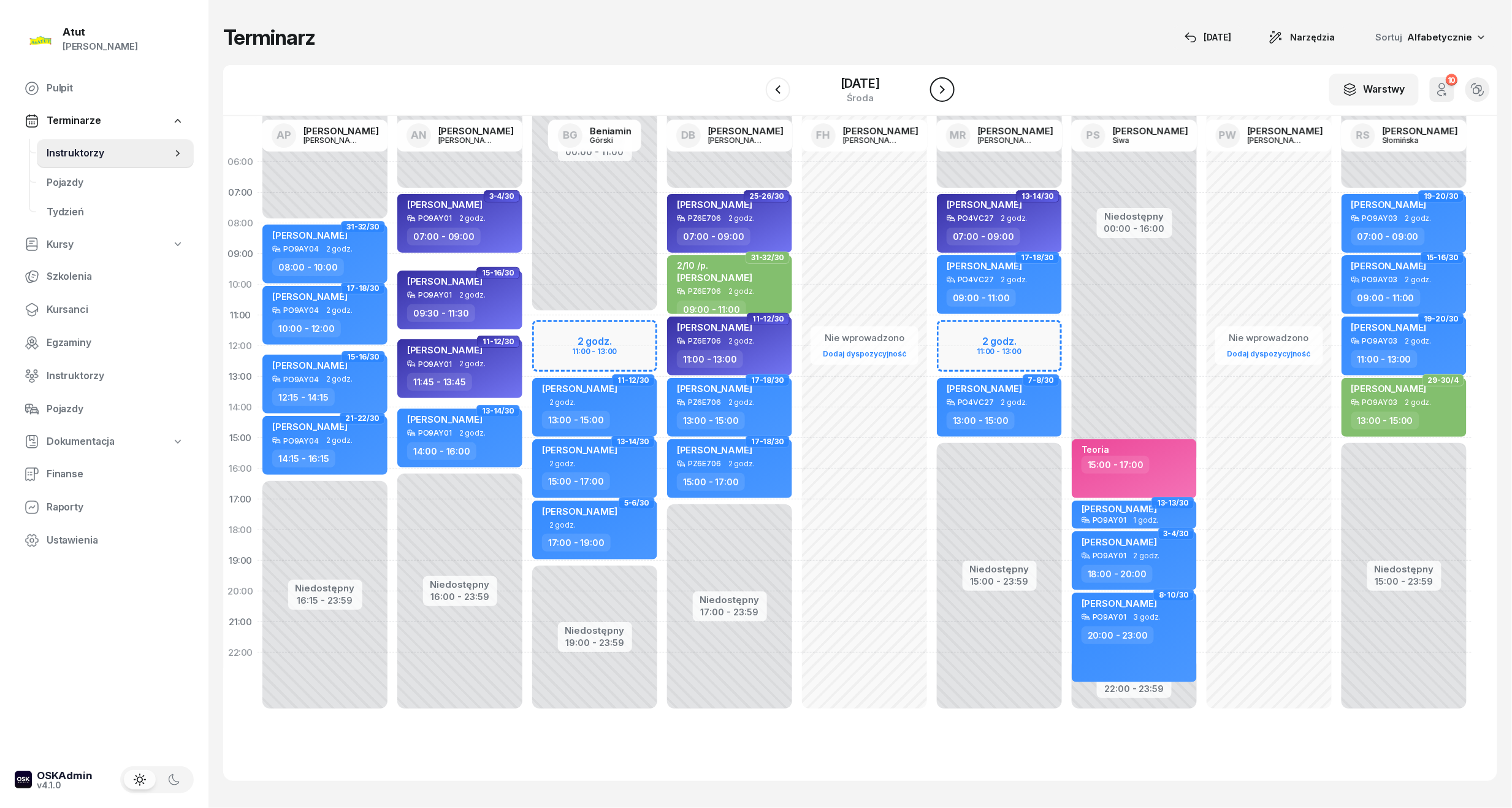
click at [948, 87] on icon "button" at bounding box center [942, 90] width 15 height 15
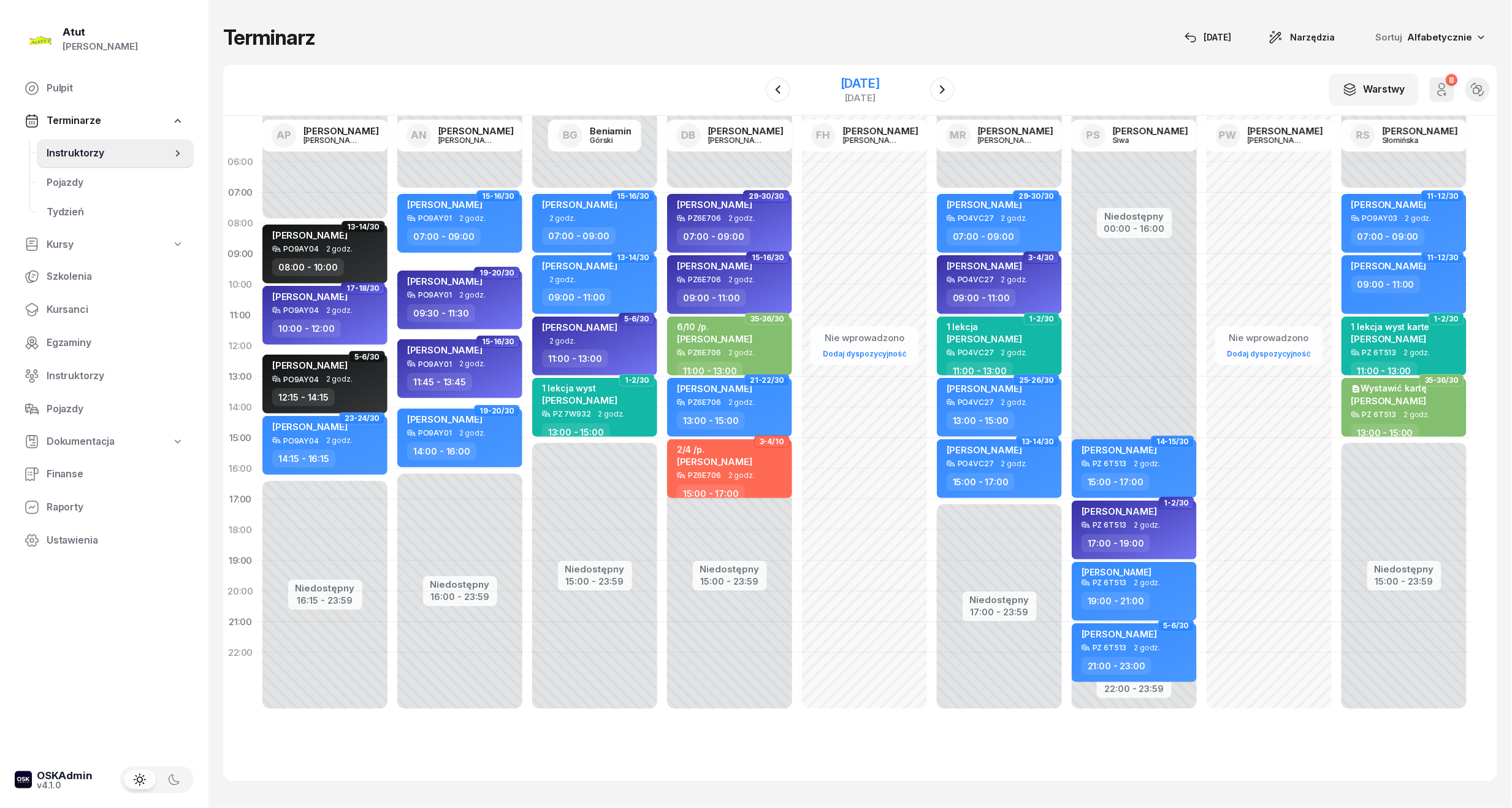
click at [880, 84] on div "[DATE]" at bounding box center [860, 84] width 39 height 12
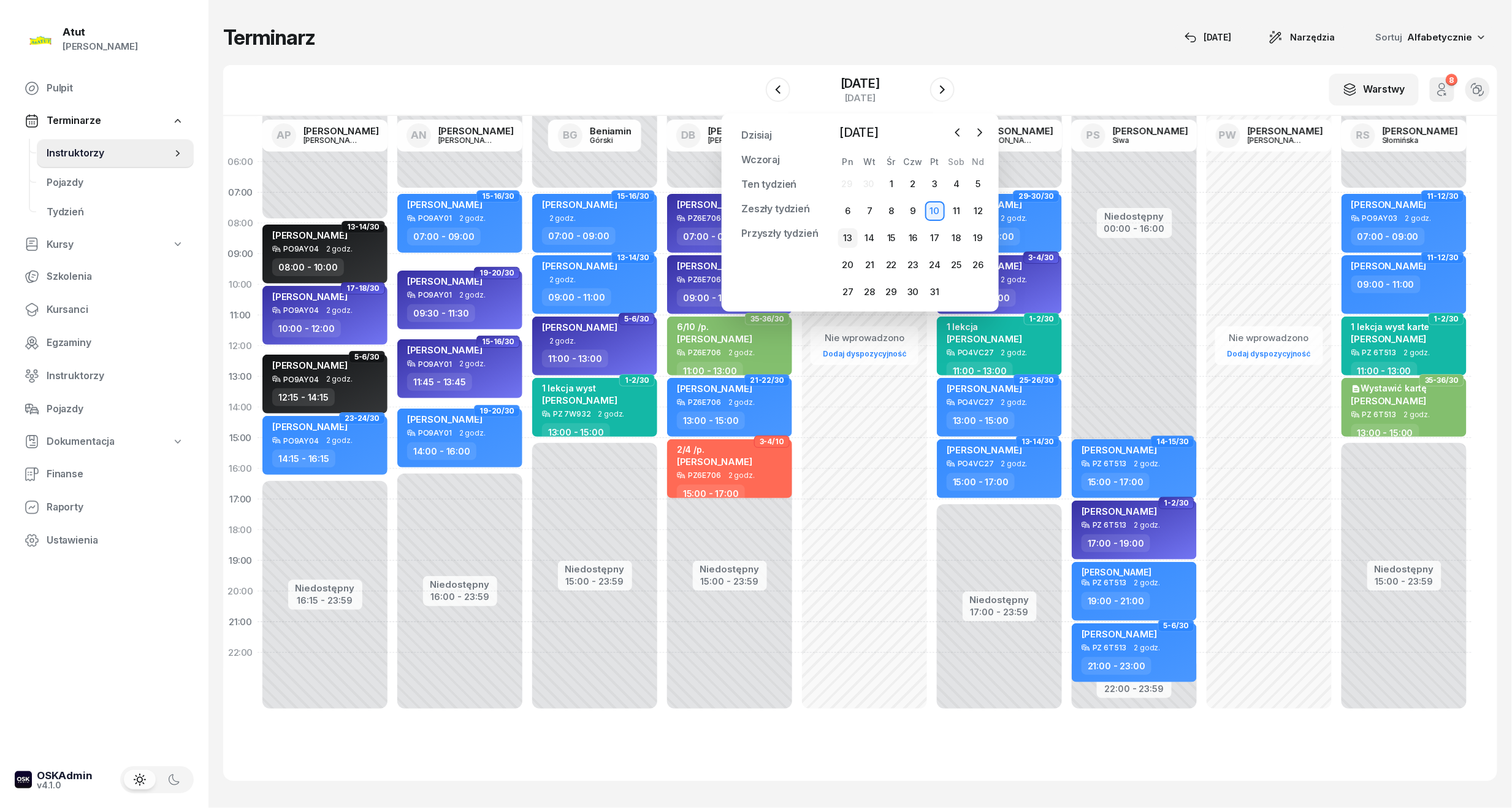
click at [847, 246] on div "13" at bounding box center [847, 237] width 20 height 20
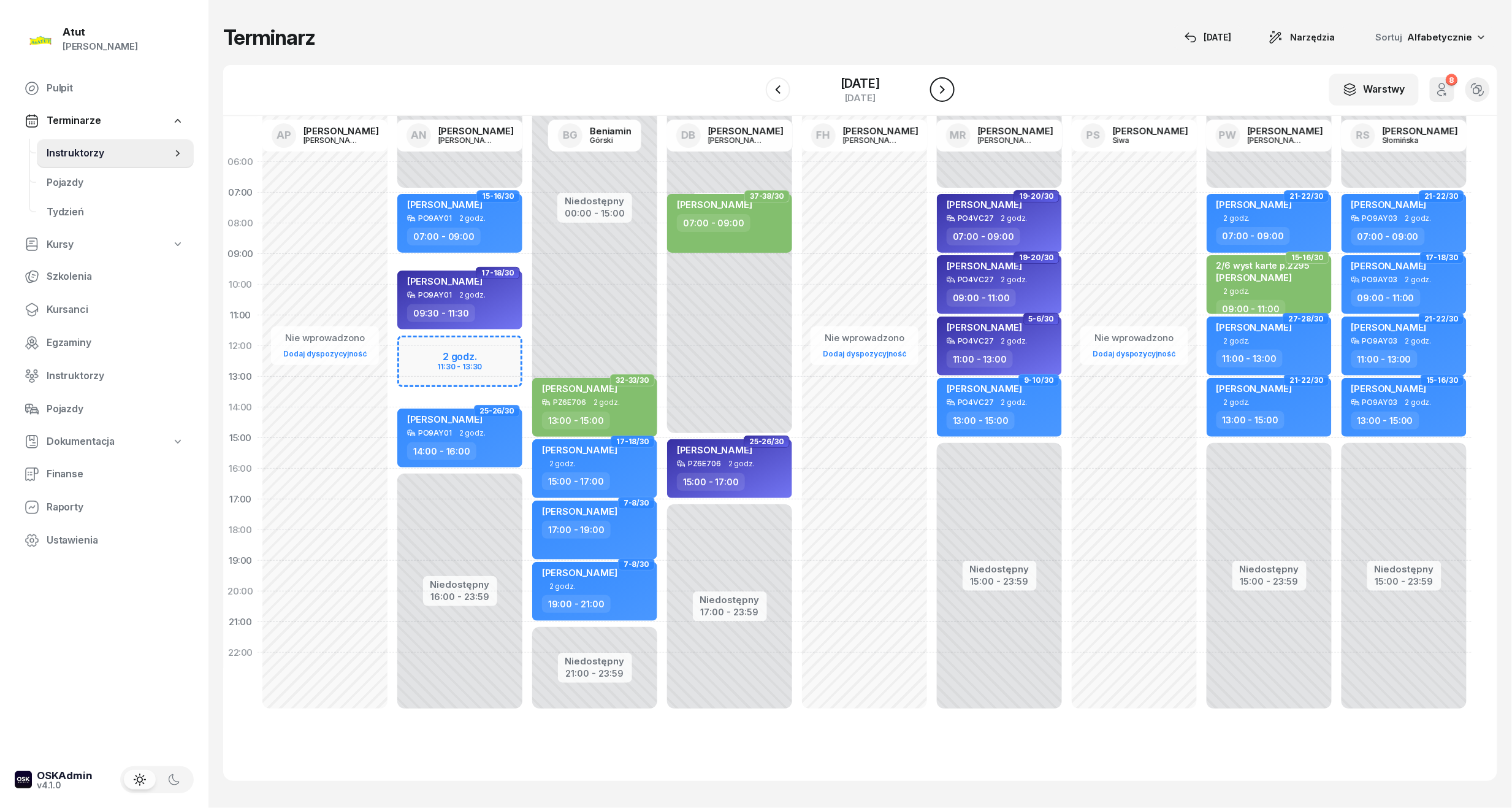
click at [955, 97] on button "button" at bounding box center [942, 90] width 24 height 24
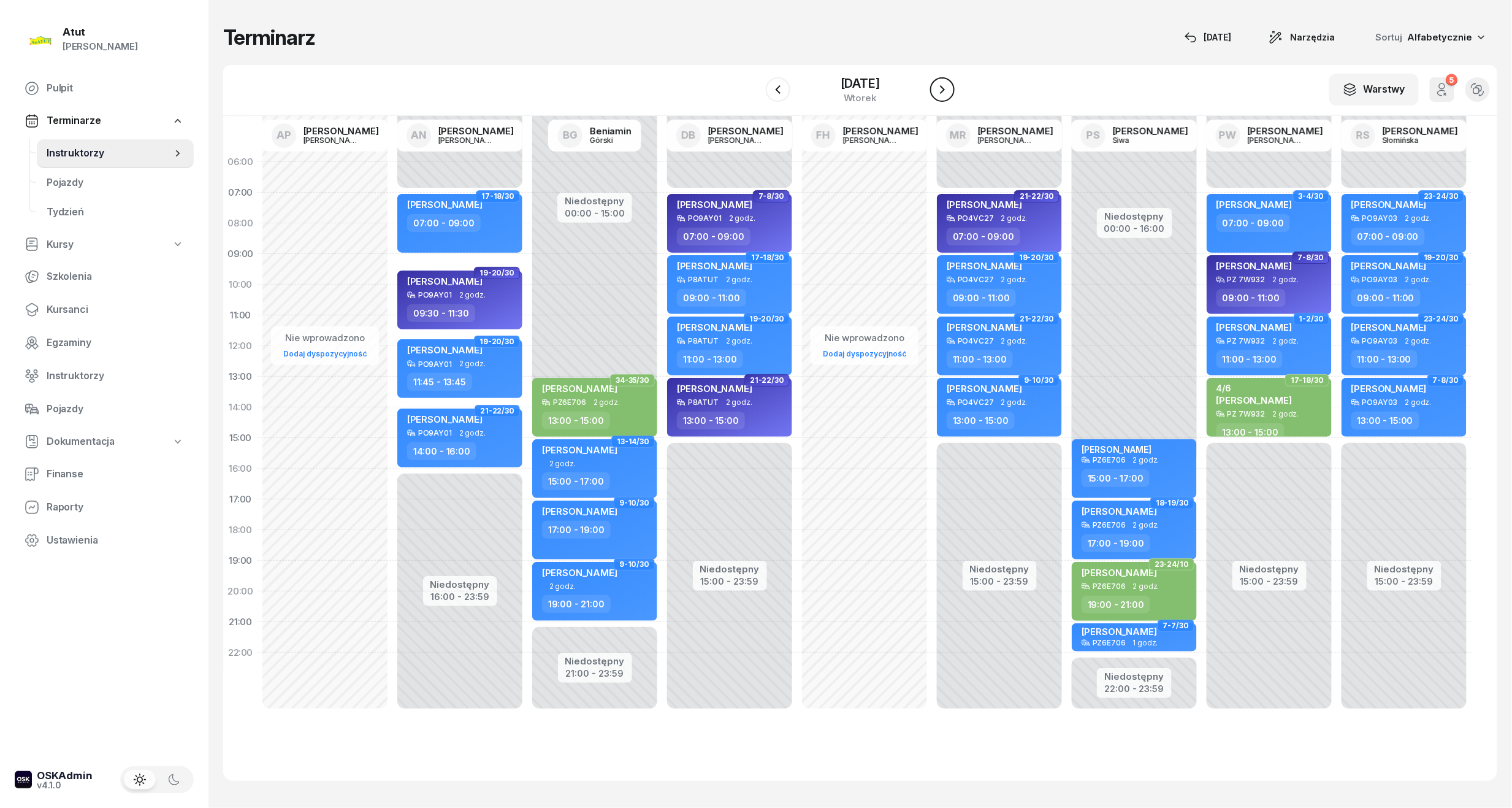
click at [955, 97] on button "button" at bounding box center [942, 90] width 24 height 24
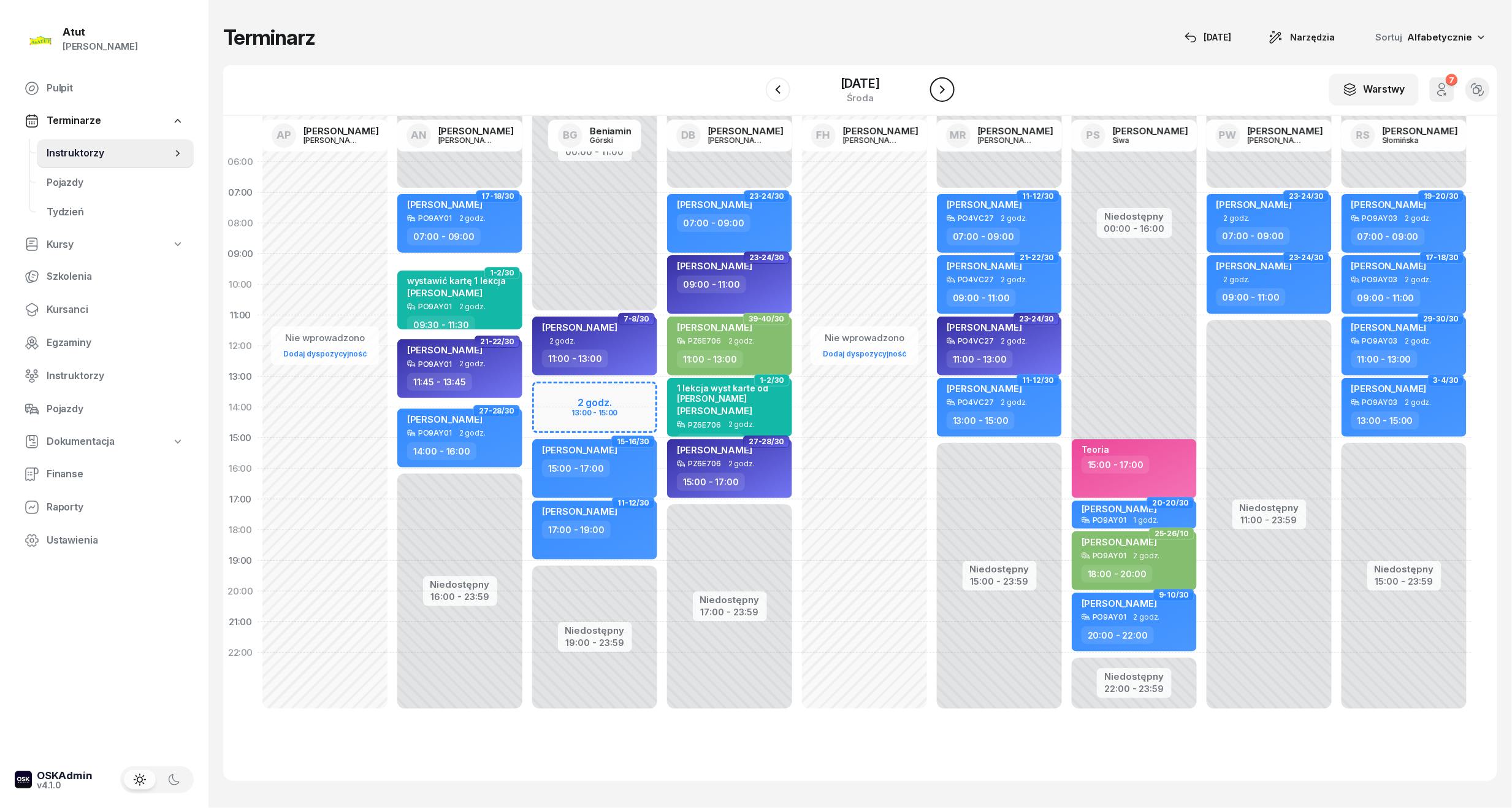
click at [955, 97] on button "button" at bounding box center [942, 90] width 24 height 24
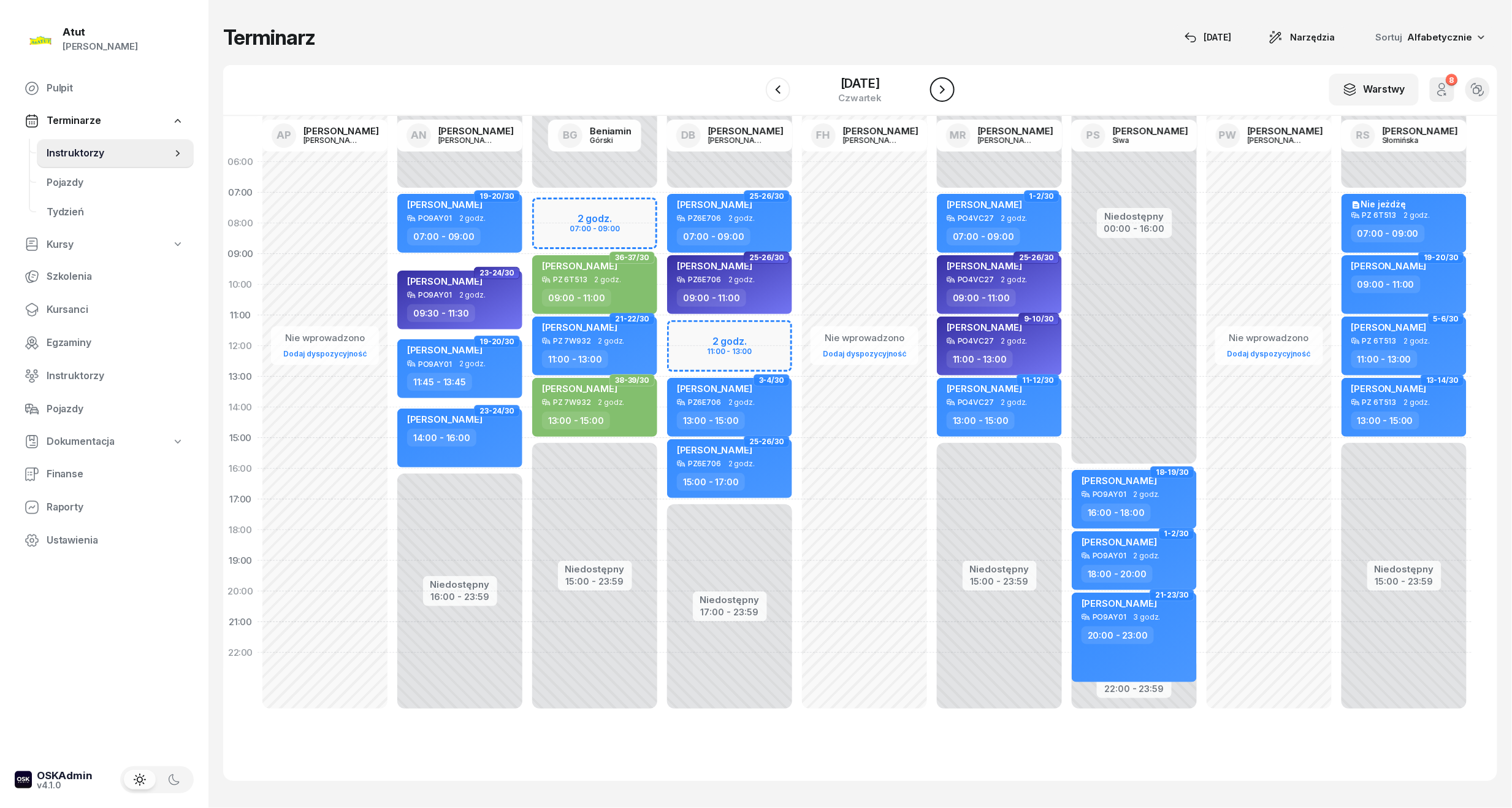
click at [955, 97] on button "button" at bounding box center [942, 90] width 24 height 24
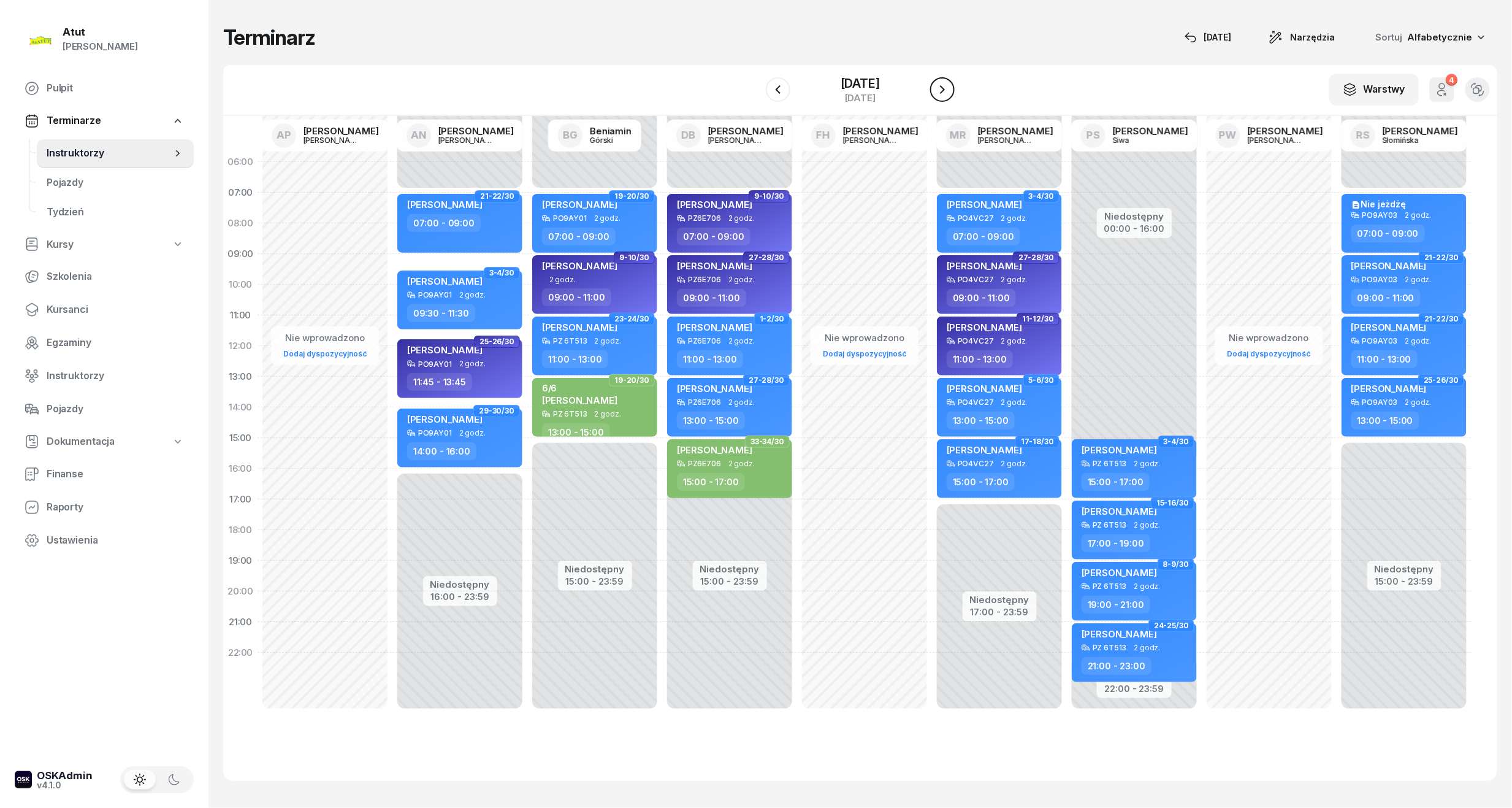
click at [955, 97] on button "button" at bounding box center [942, 90] width 24 height 24
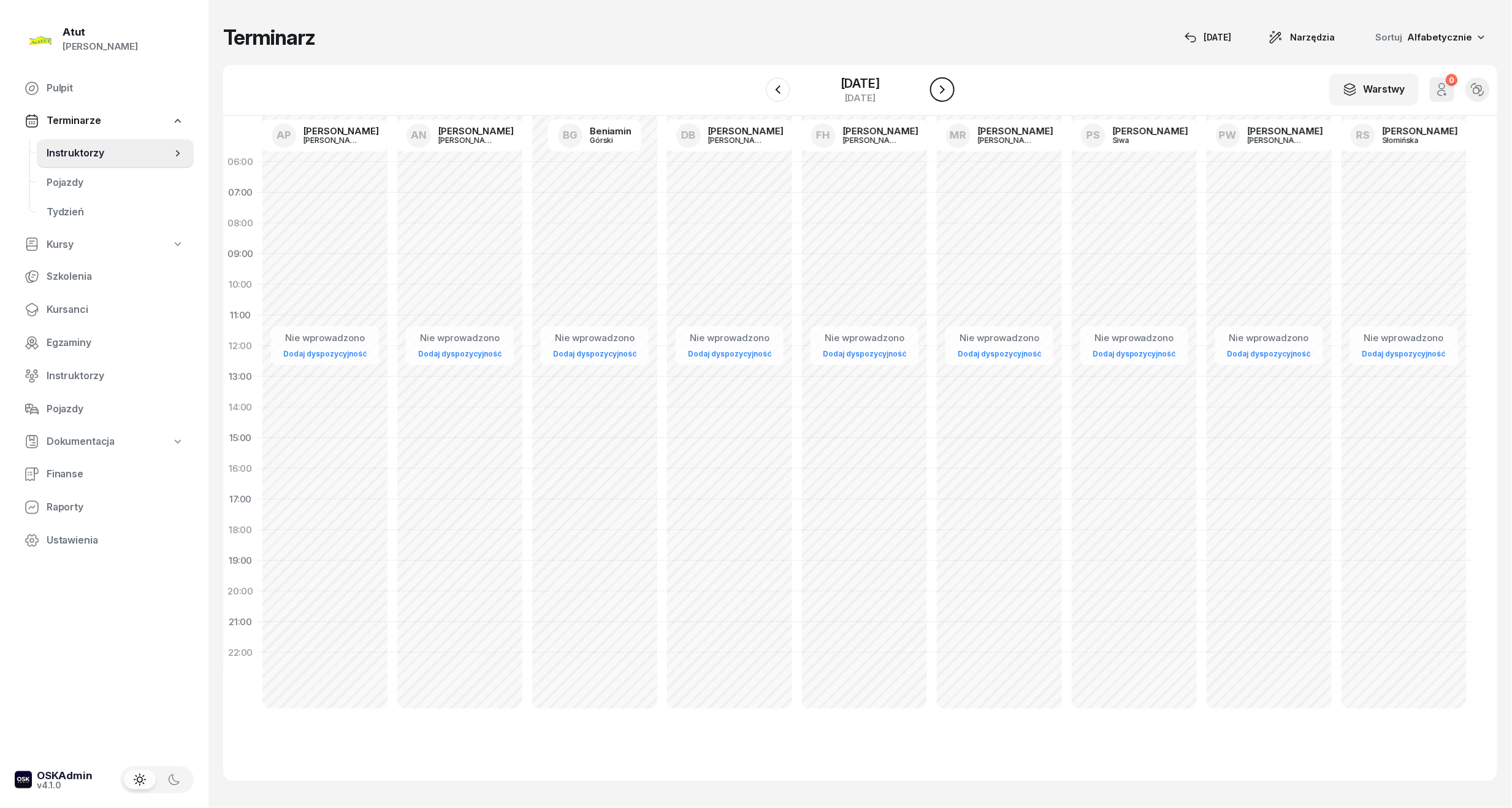
click at [950, 86] on icon "button" at bounding box center [942, 90] width 15 height 15
click at [950, 87] on icon "button" at bounding box center [942, 90] width 15 height 15
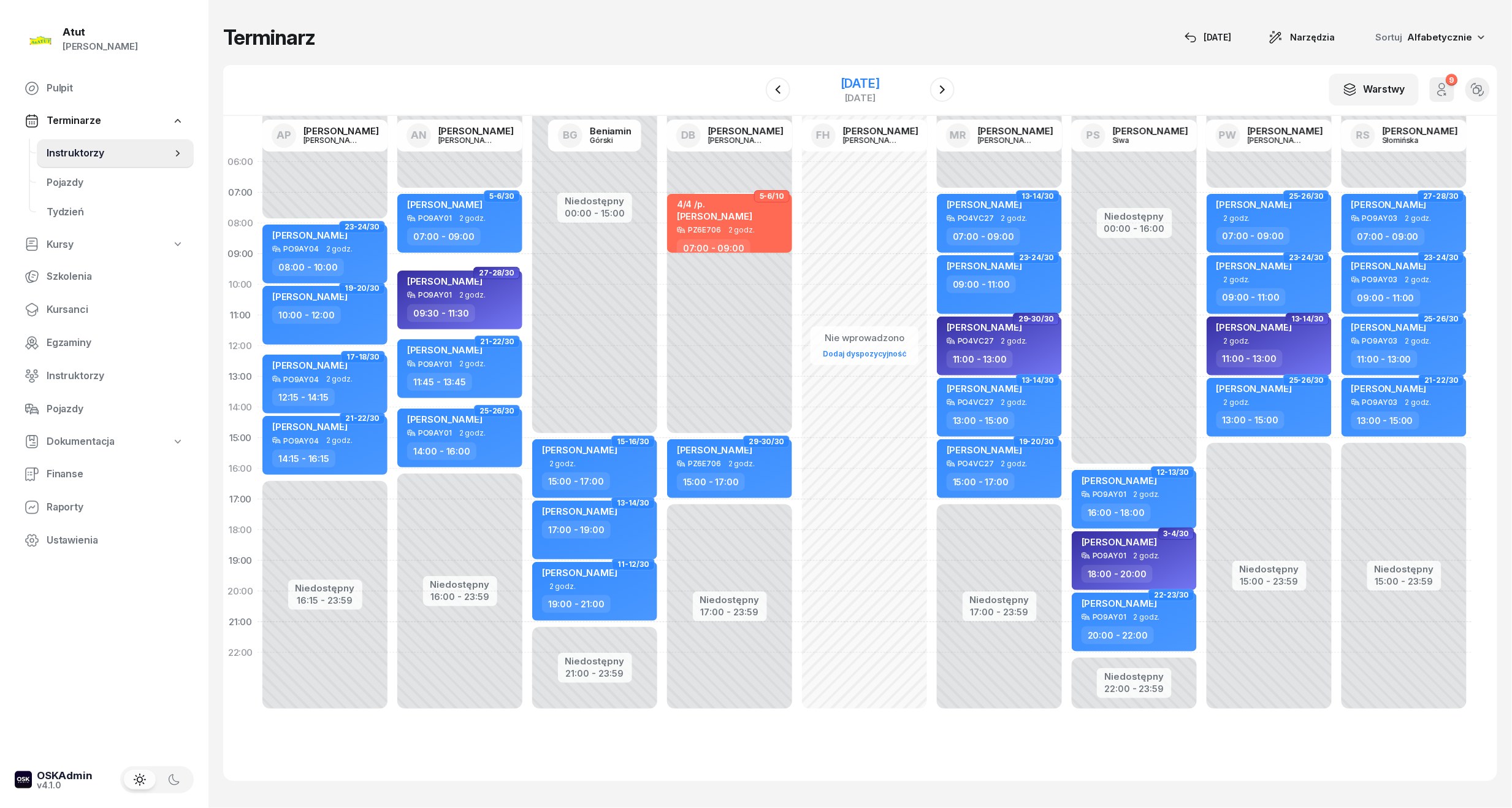
click at [880, 84] on div "[DATE]" at bounding box center [860, 84] width 39 height 12
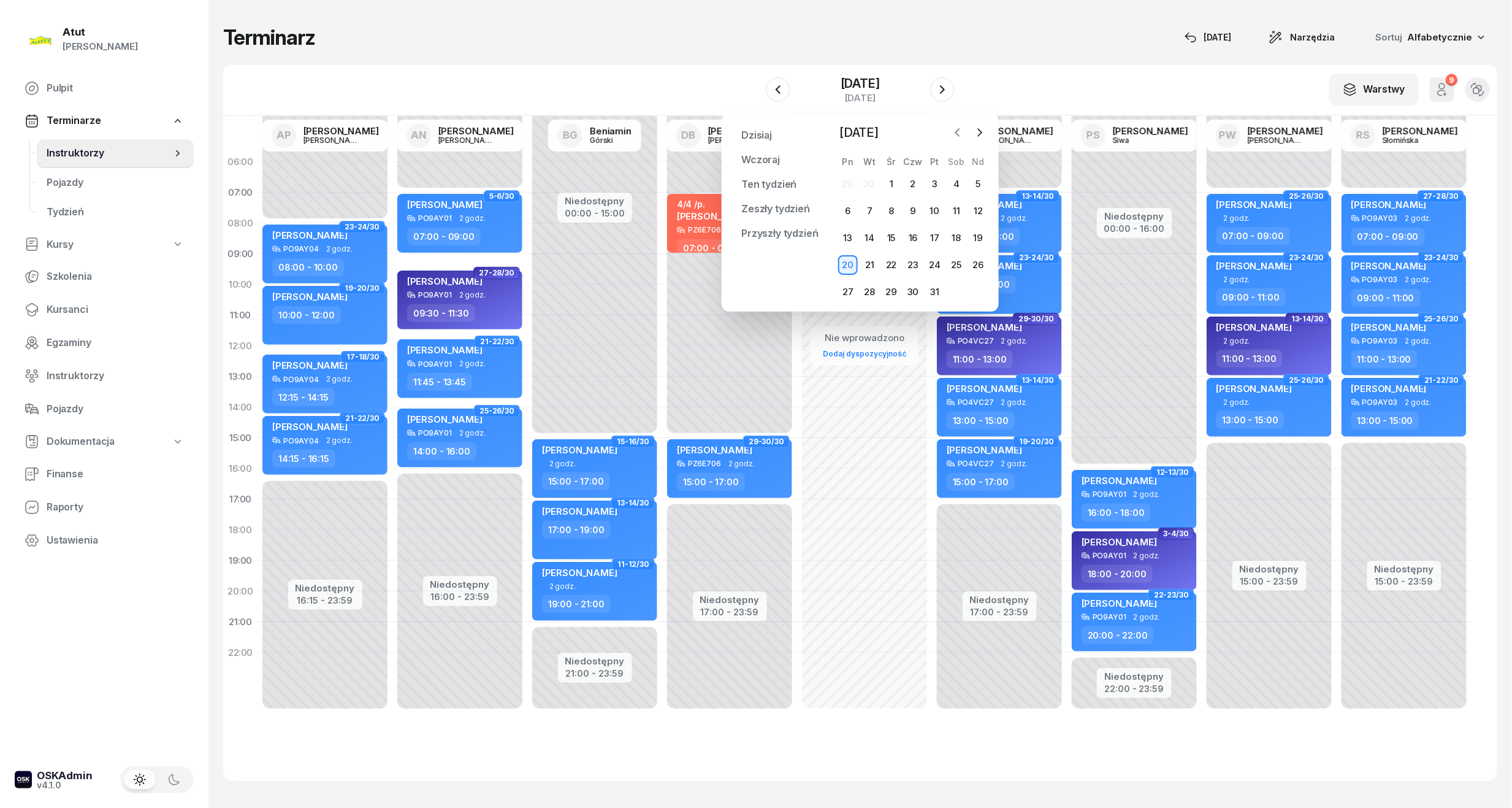
click at [957, 130] on icon "button" at bounding box center [957, 132] width 12 height 12
click at [942, 265] on div "26" at bounding box center [934, 264] width 20 height 20
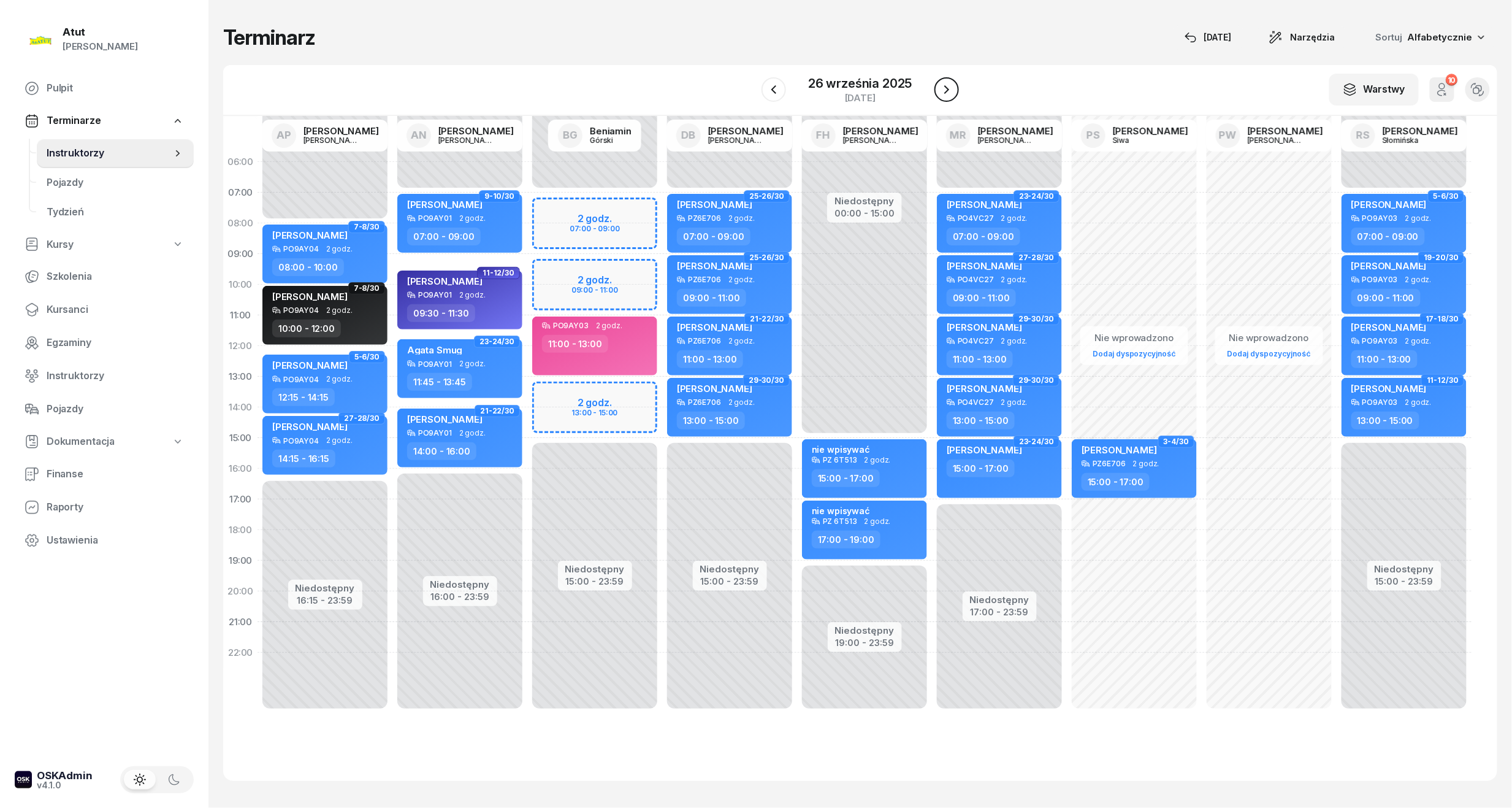
click at [946, 96] on icon "button" at bounding box center [946, 90] width 15 height 15
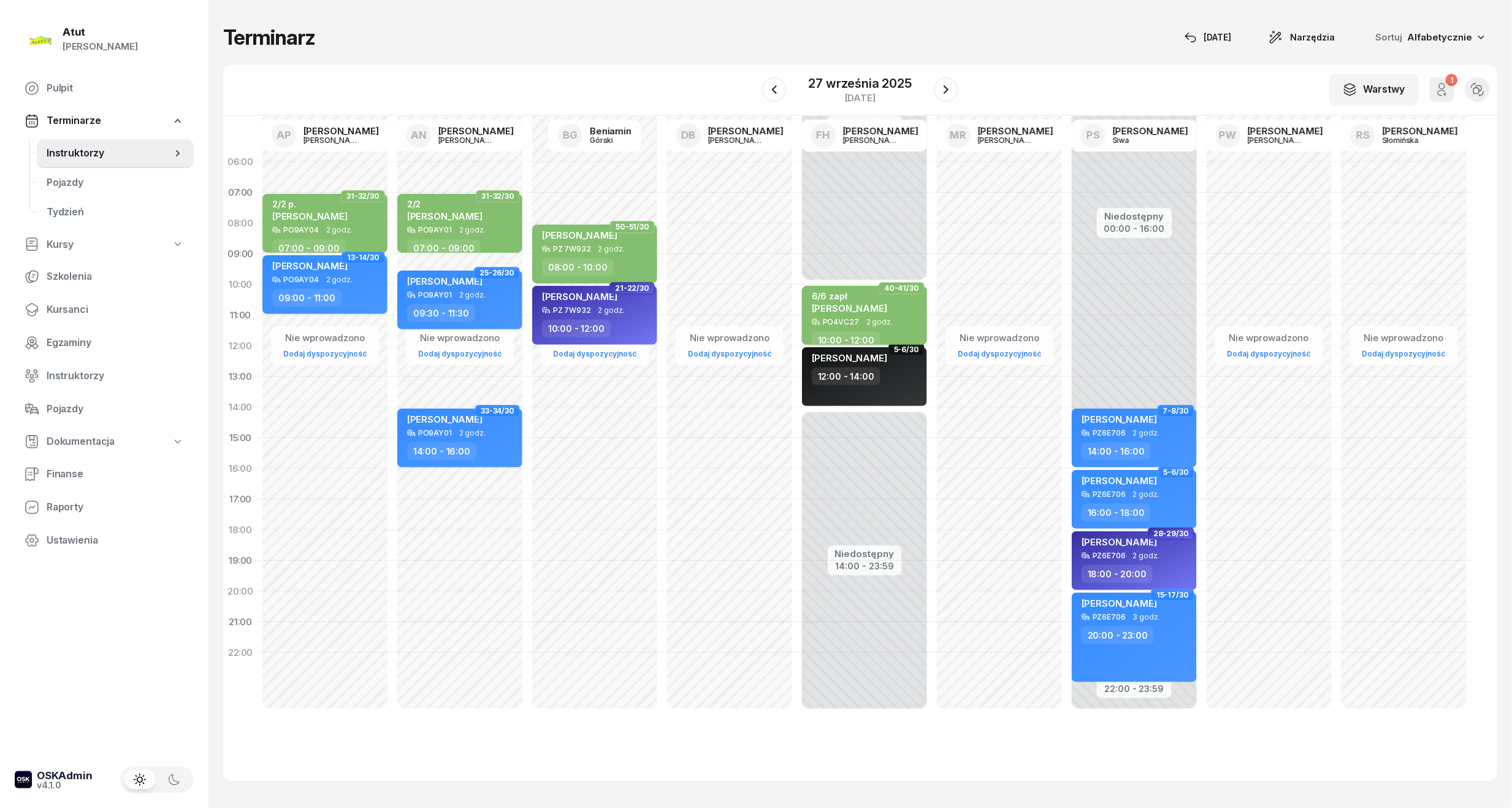
click at [829, 305] on span "[PERSON_NAME]" at bounding box center [849, 308] width 75 height 11
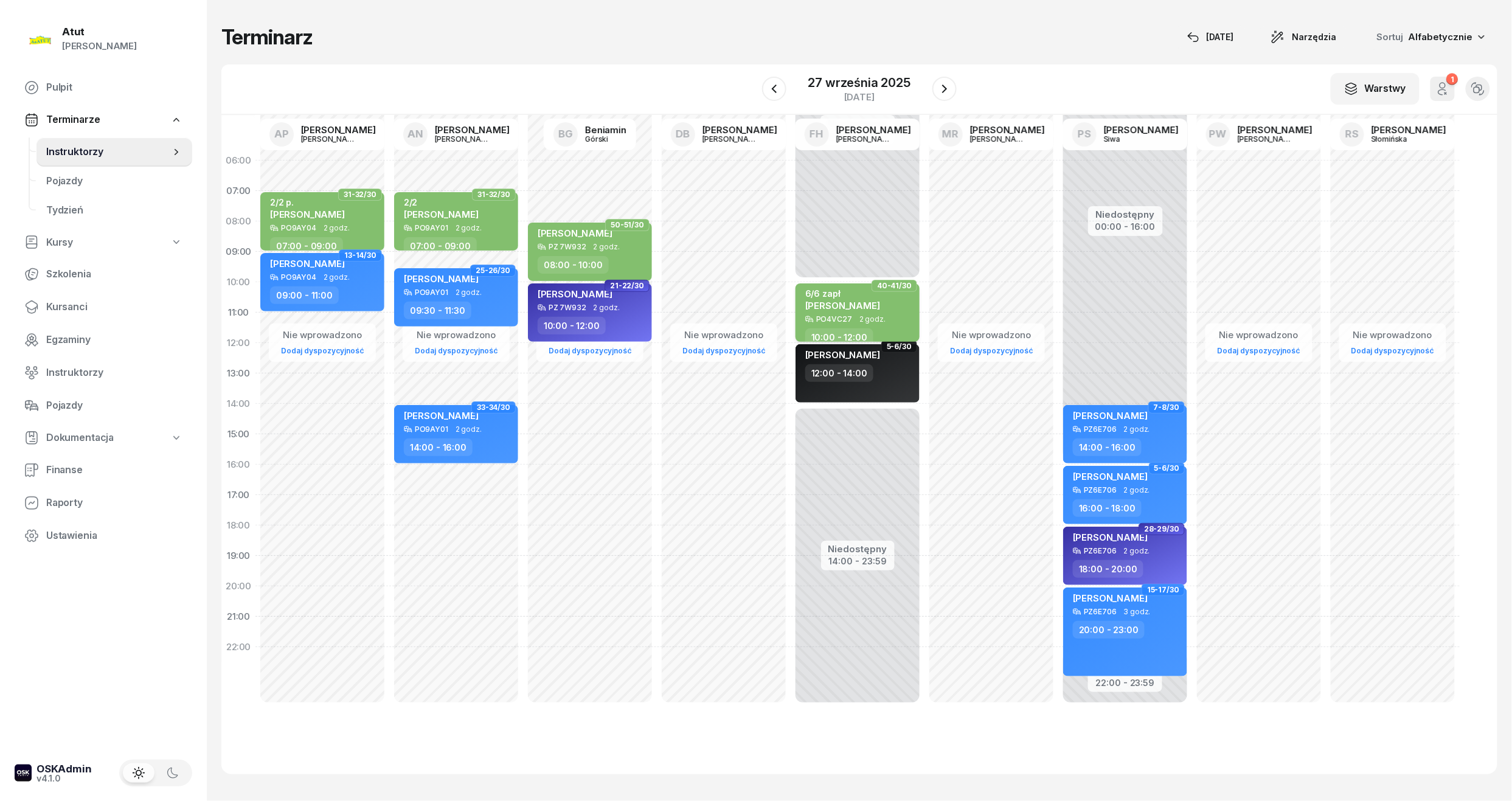
select select "10"
select select "12"
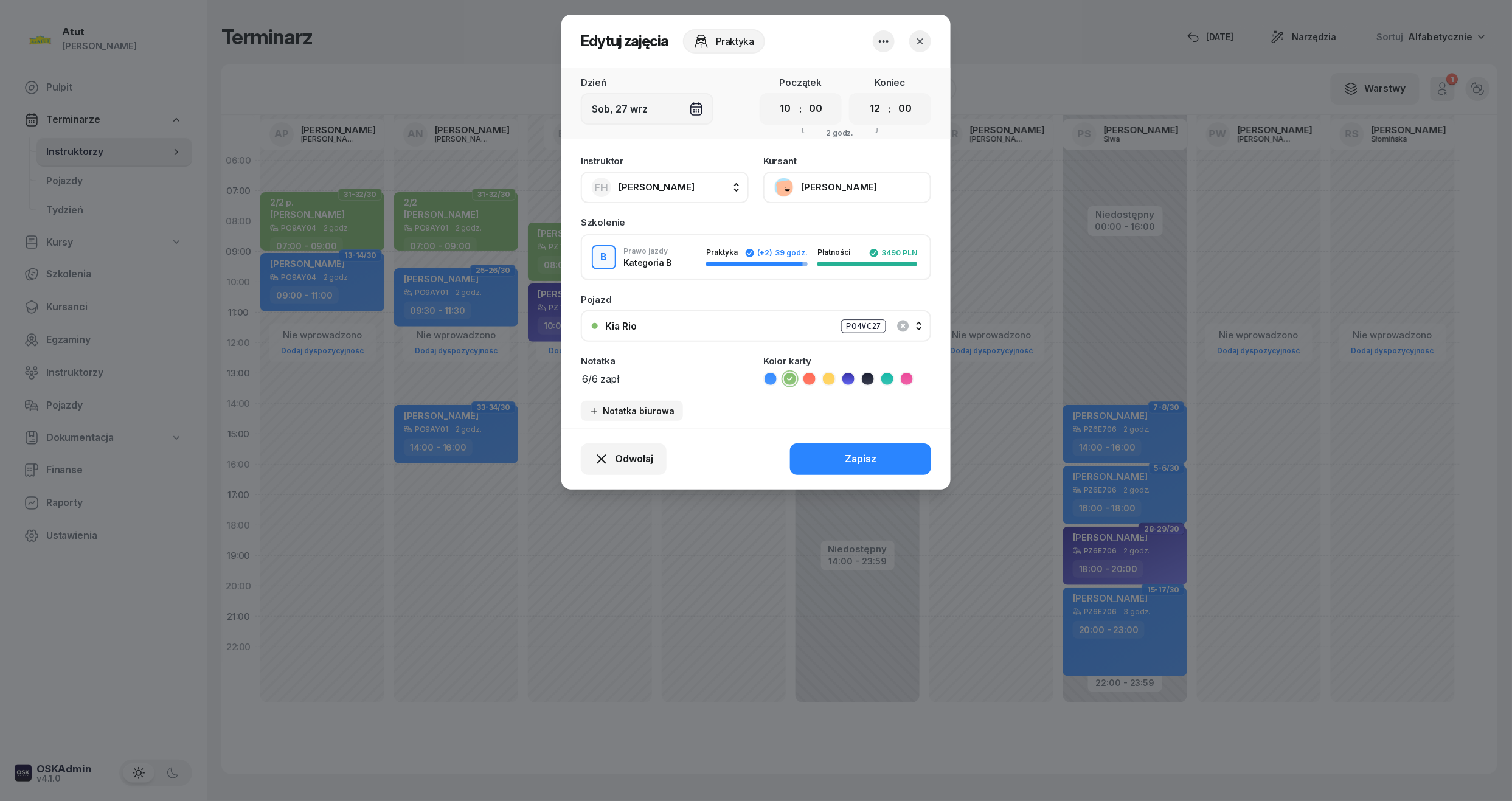
click at [866, 322] on div "PO4VC27" at bounding box center [863, 326] width 45 height 14
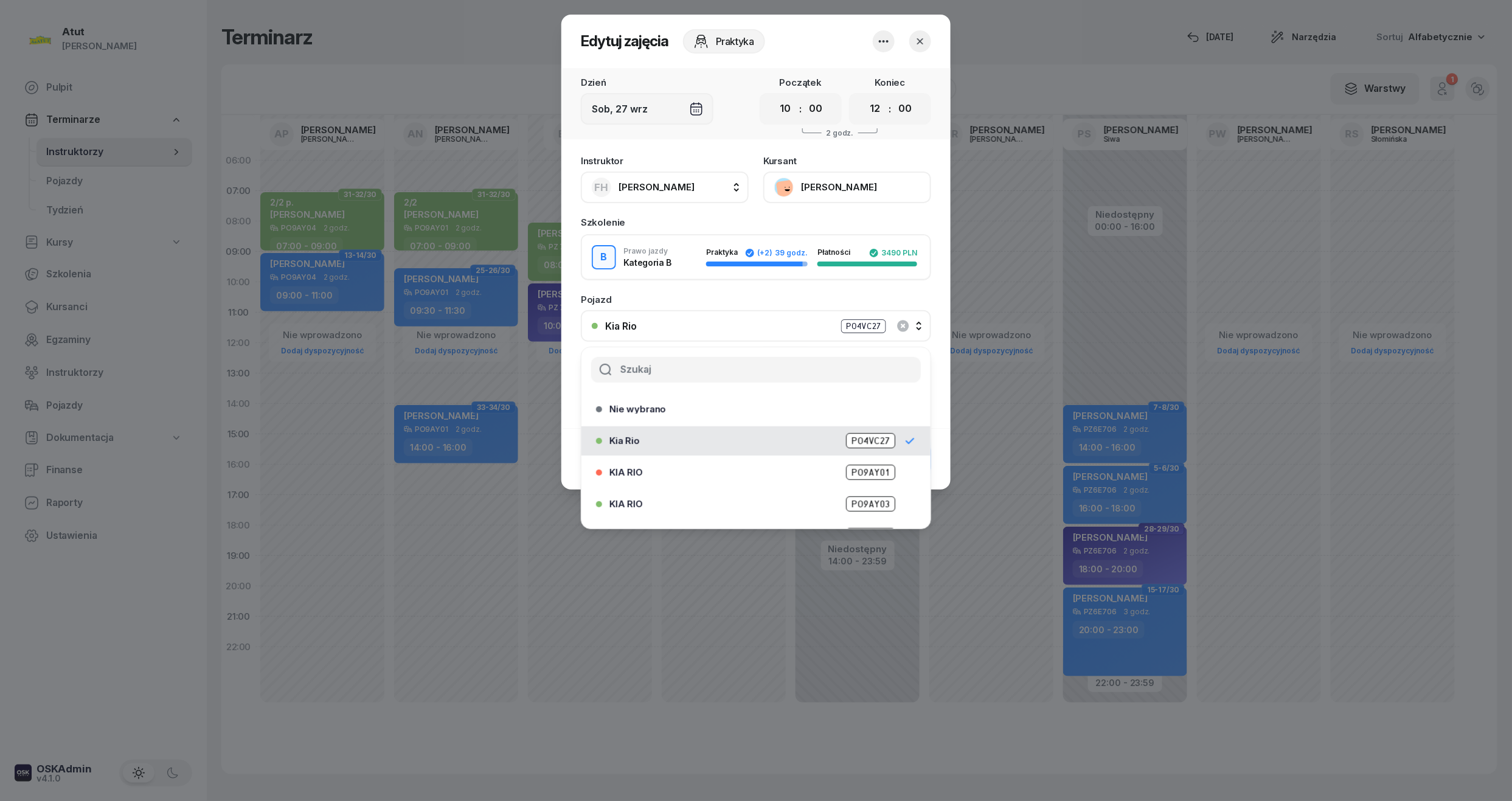
click at [930, 40] on button "button" at bounding box center [920, 41] width 22 height 22
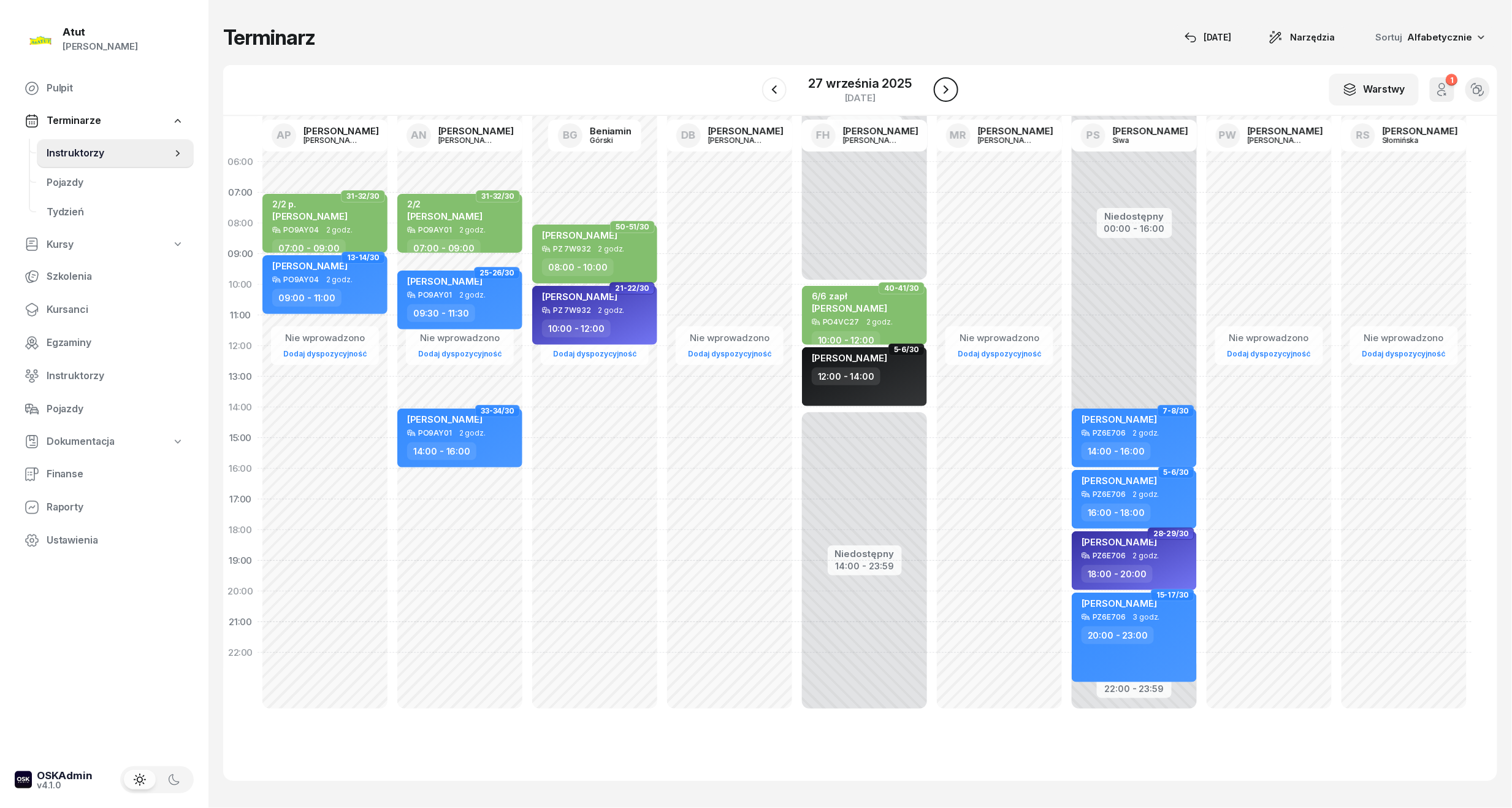
click at [952, 94] on icon "button" at bounding box center [946, 90] width 15 height 15
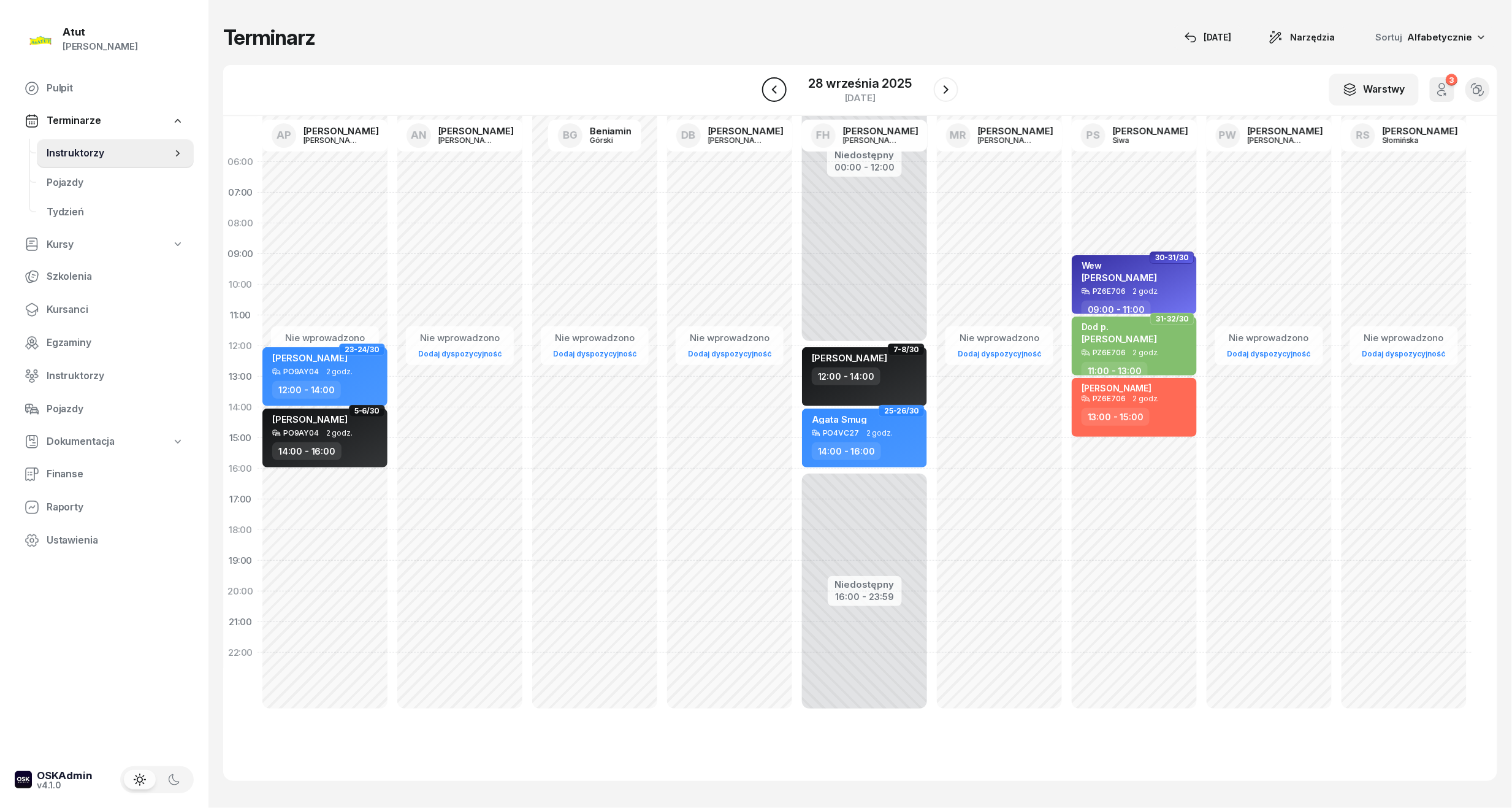
click at [768, 91] on icon "button" at bounding box center [775, 90] width 15 height 15
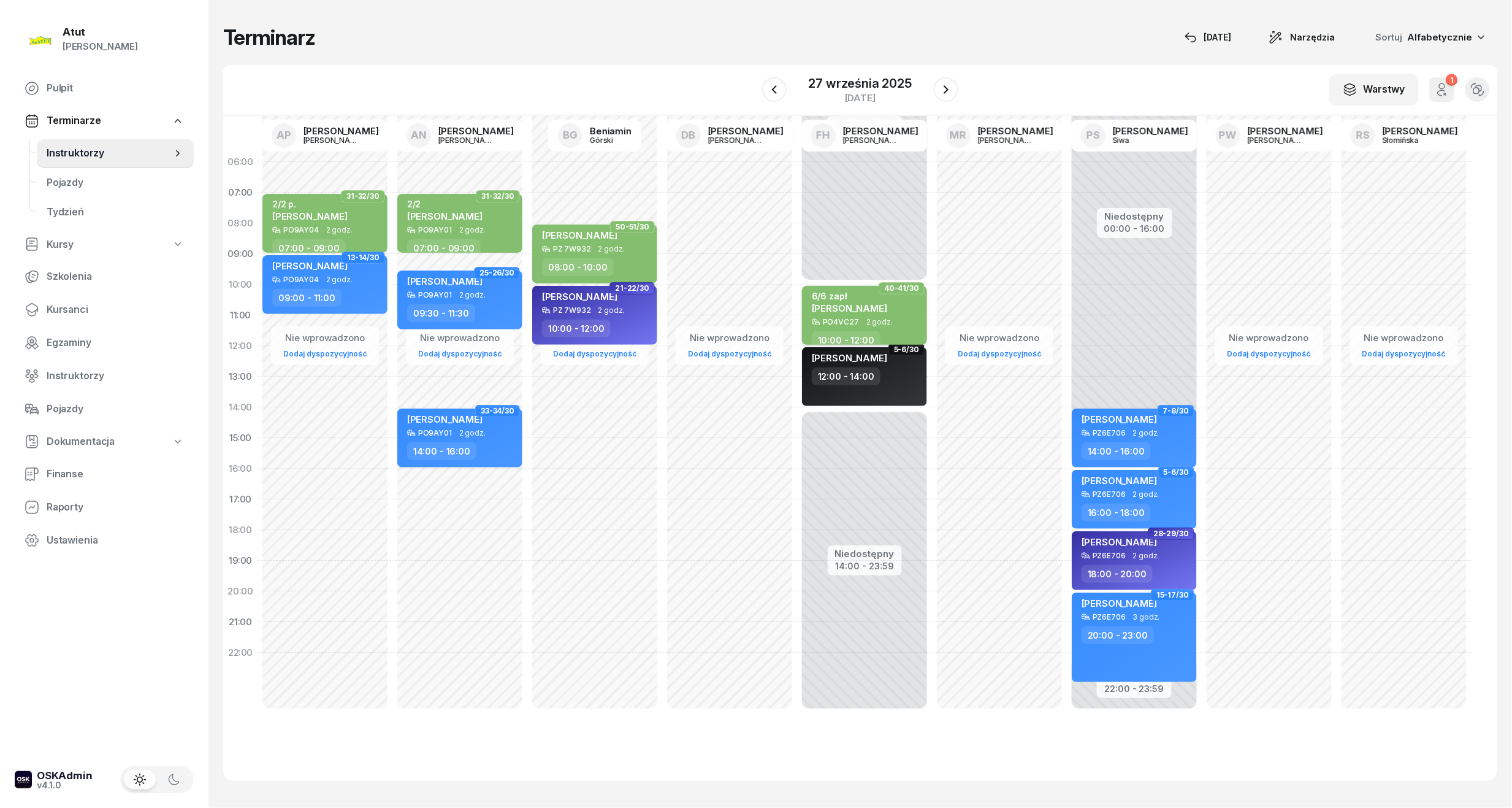
click at [881, 310] on span "[PERSON_NAME]" at bounding box center [849, 308] width 75 height 11
select select "10"
select select "12"
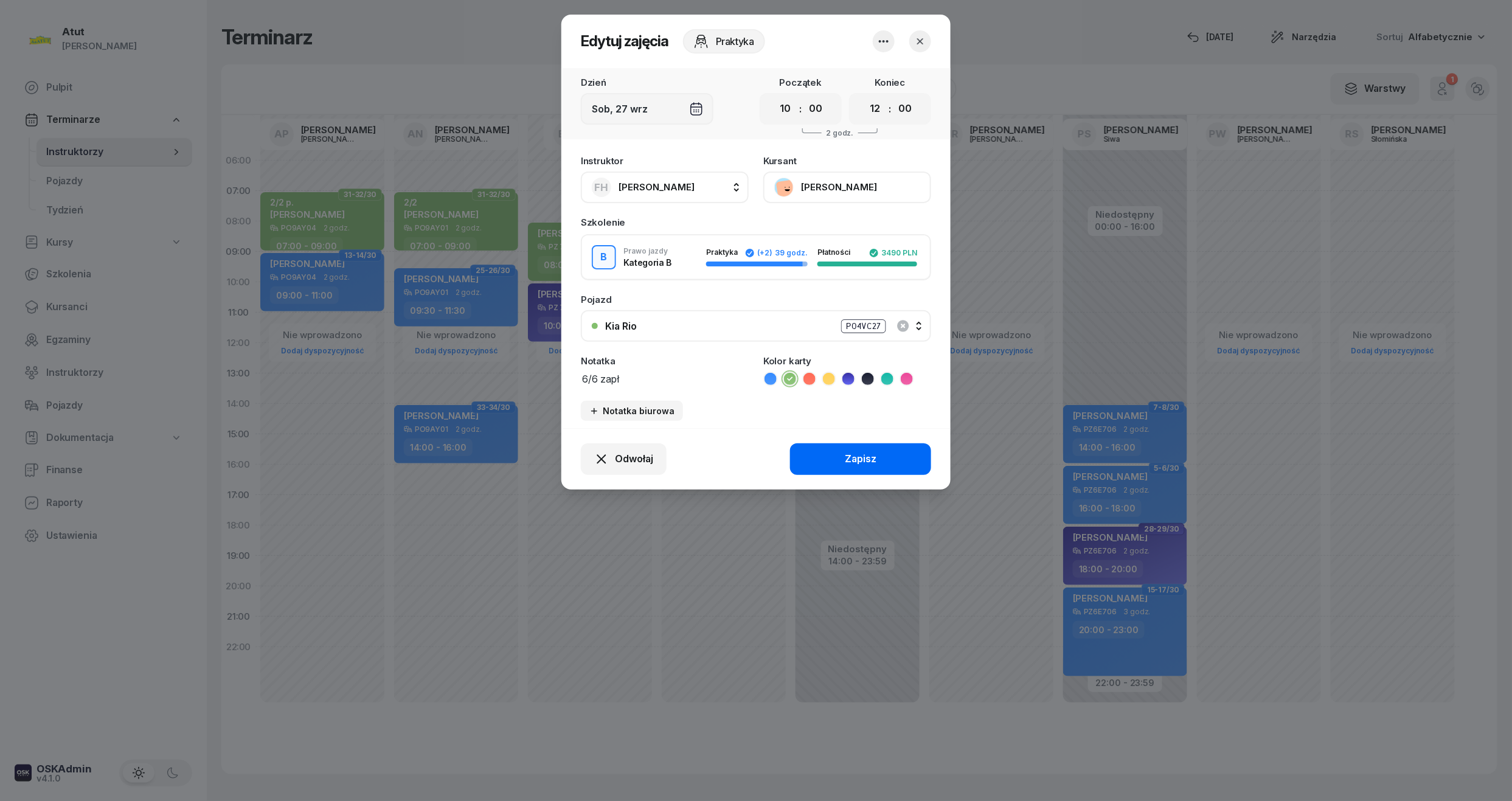
click at [857, 453] on div "Zapisz" at bounding box center [860, 459] width 31 height 16
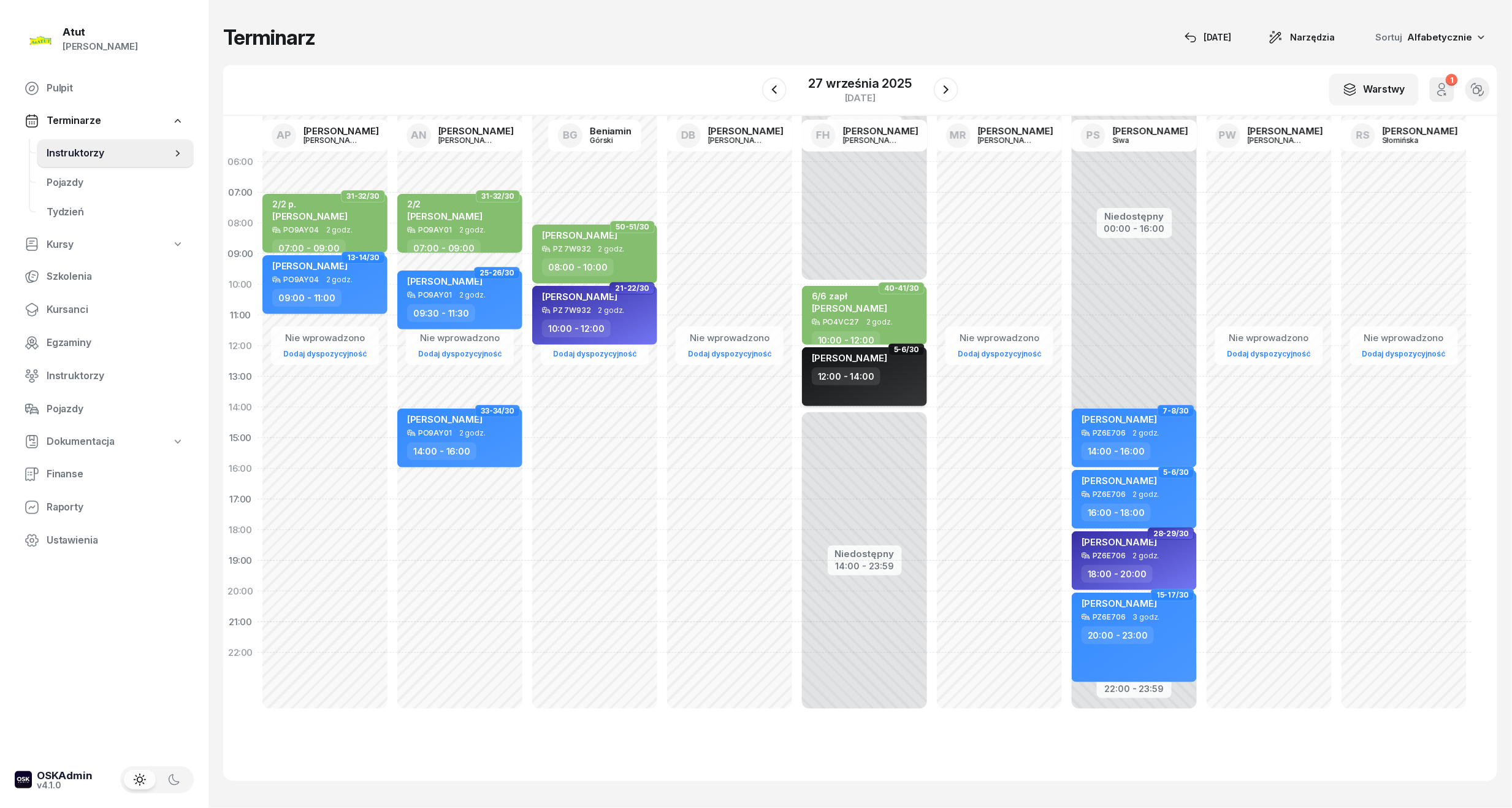
click at [899, 381] on div "12:00 - 14:00" at bounding box center [866, 376] width 108 height 18
select select "12"
select select "14"
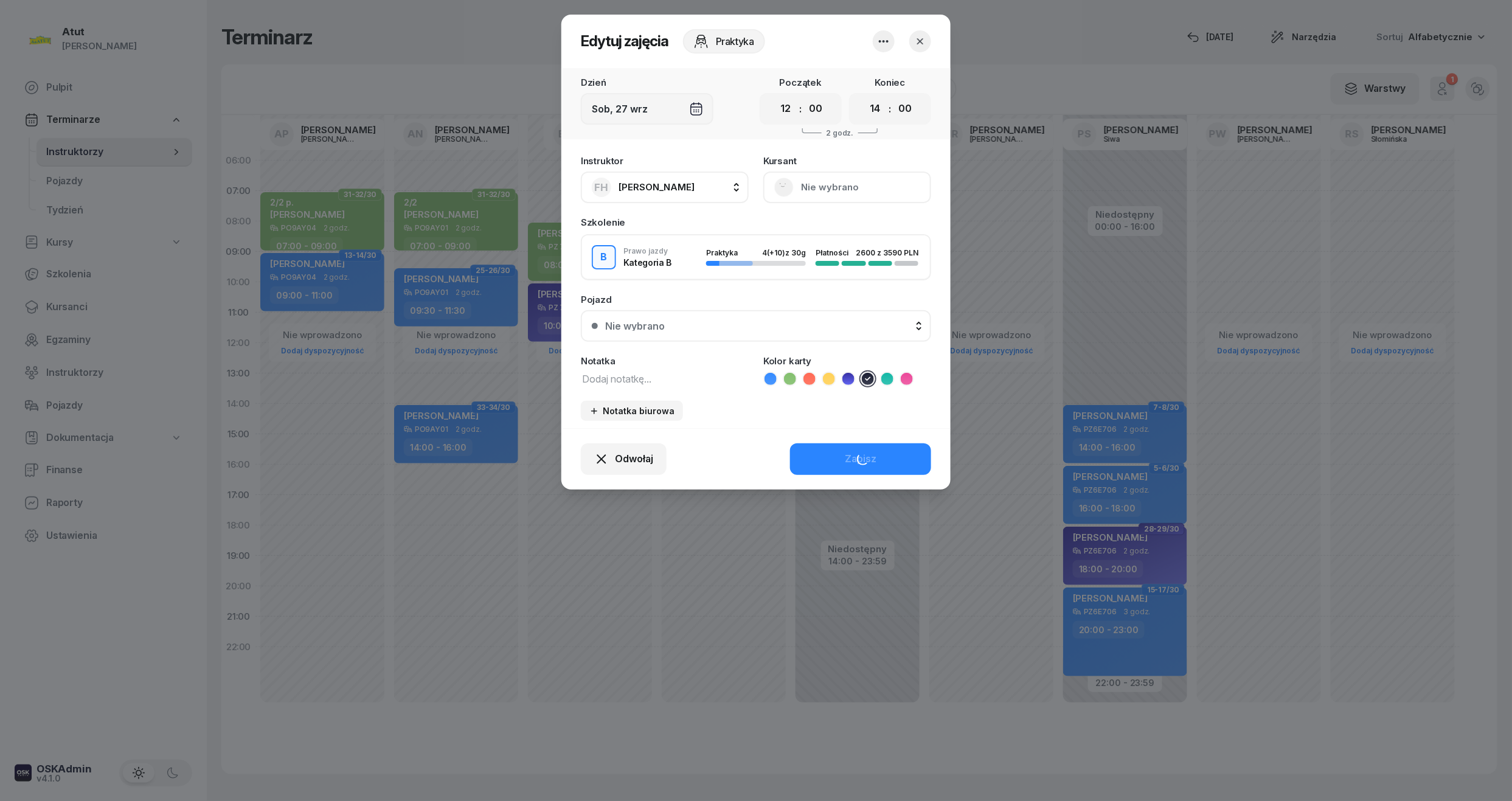
click at [823, 191] on button "Nie wybrano" at bounding box center [847, 187] width 168 height 31
click at [815, 285] on div "Instruktor FH [PERSON_NAME] AP [PERSON_NAME] AN [PERSON_NAME] BG [PERSON_NAME] …" at bounding box center [756, 288] width 389 height 279
click at [816, 350] on div "Instruktor FH [PERSON_NAME] AP [PERSON_NAME] AN [PERSON_NAME] BG [PERSON_NAME] …" at bounding box center [756, 288] width 389 height 279
click at [821, 331] on button "Nie wybrano" at bounding box center [756, 326] width 350 height 31
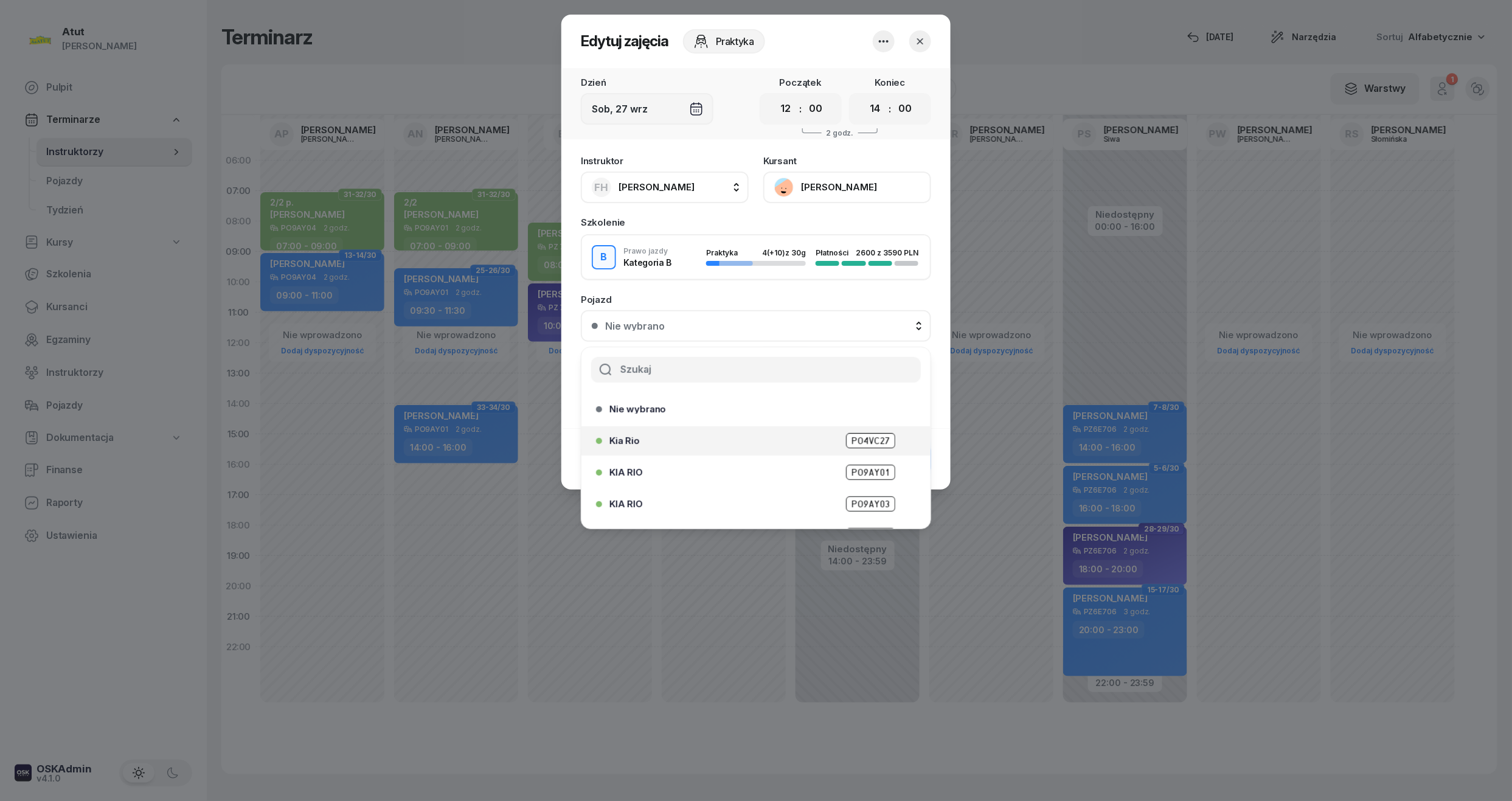
click at [854, 436] on span "PO4VC27" at bounding box center [871, 440] width 49 height 15
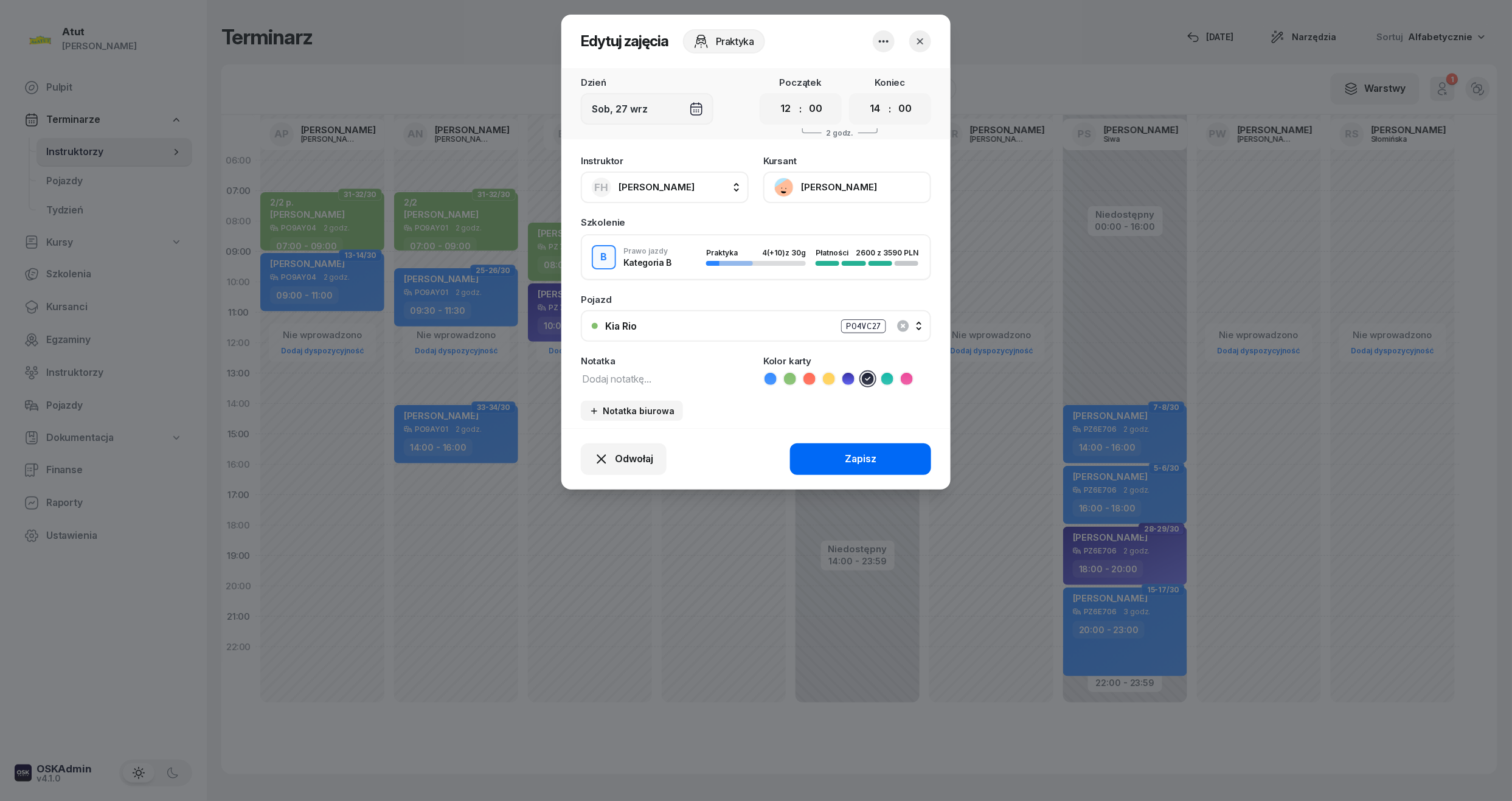
click at [890, 459] on button "Zapisz" at bounding box center [860, 459] width 141 height 31
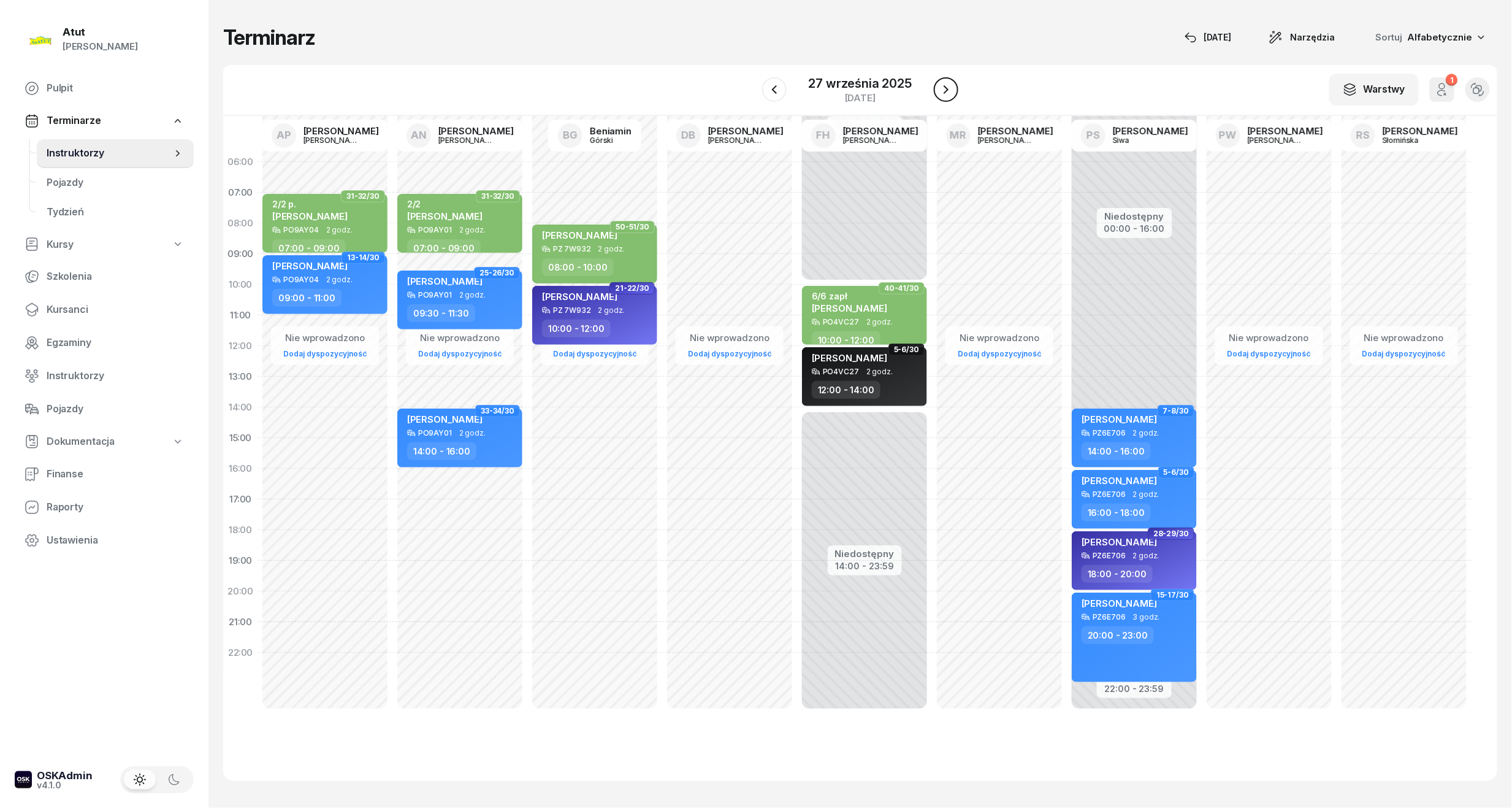
click at [952, 91] on icon "button" at bounding box center [946, 90] width 15 height 15
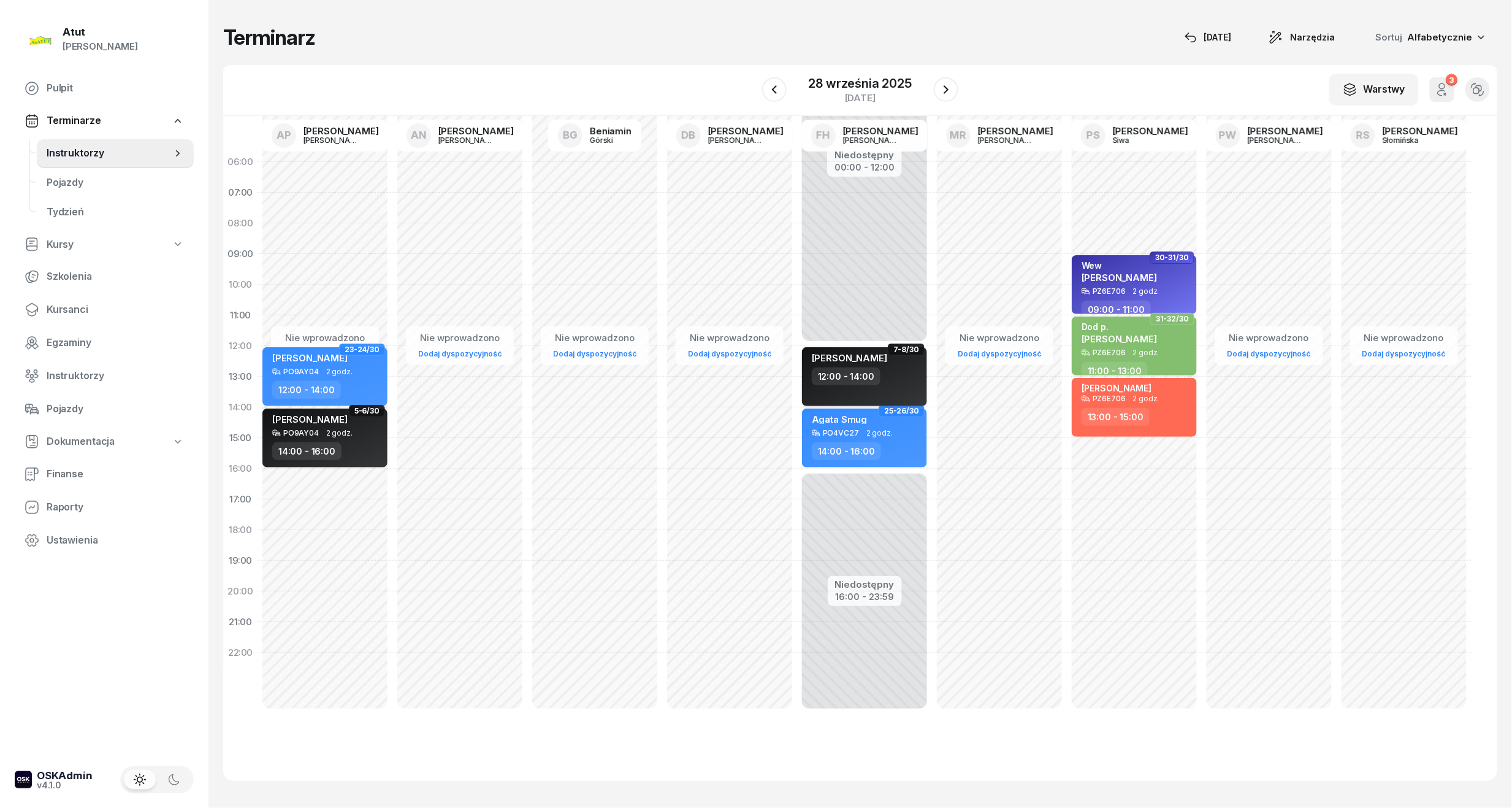
click at [857, 369] on div "12:00 - 14:00" at bounding box center [846, 376] width 69 height 18
select select "12"
select select "14"
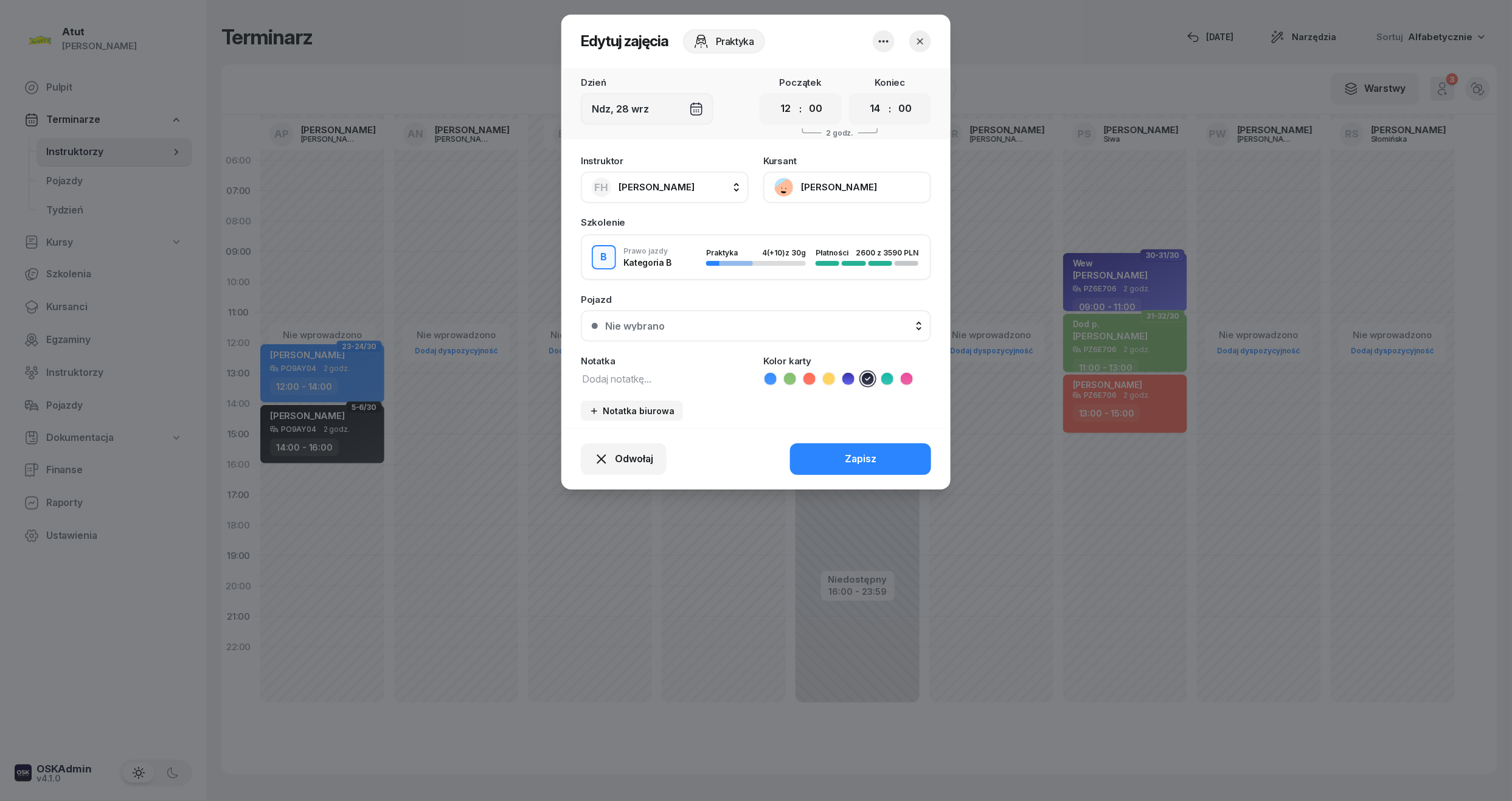
click at [760, 321] on div "Nie wybrano" at bounding box center [762, 326] width 315 height 10
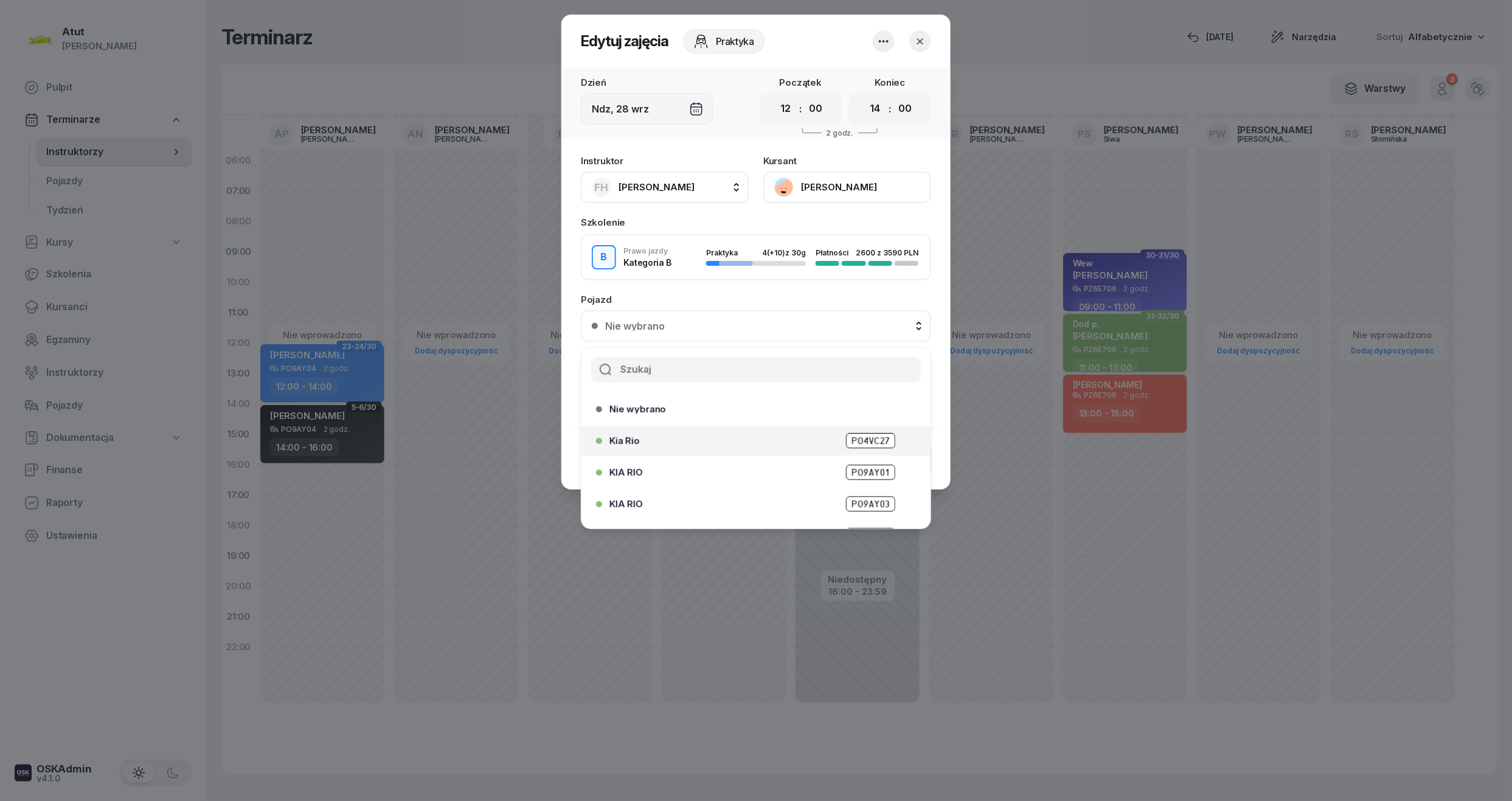
click at [859, 439] on span "PO4VC27" at bounding box center [871, 440] width 49 height 15
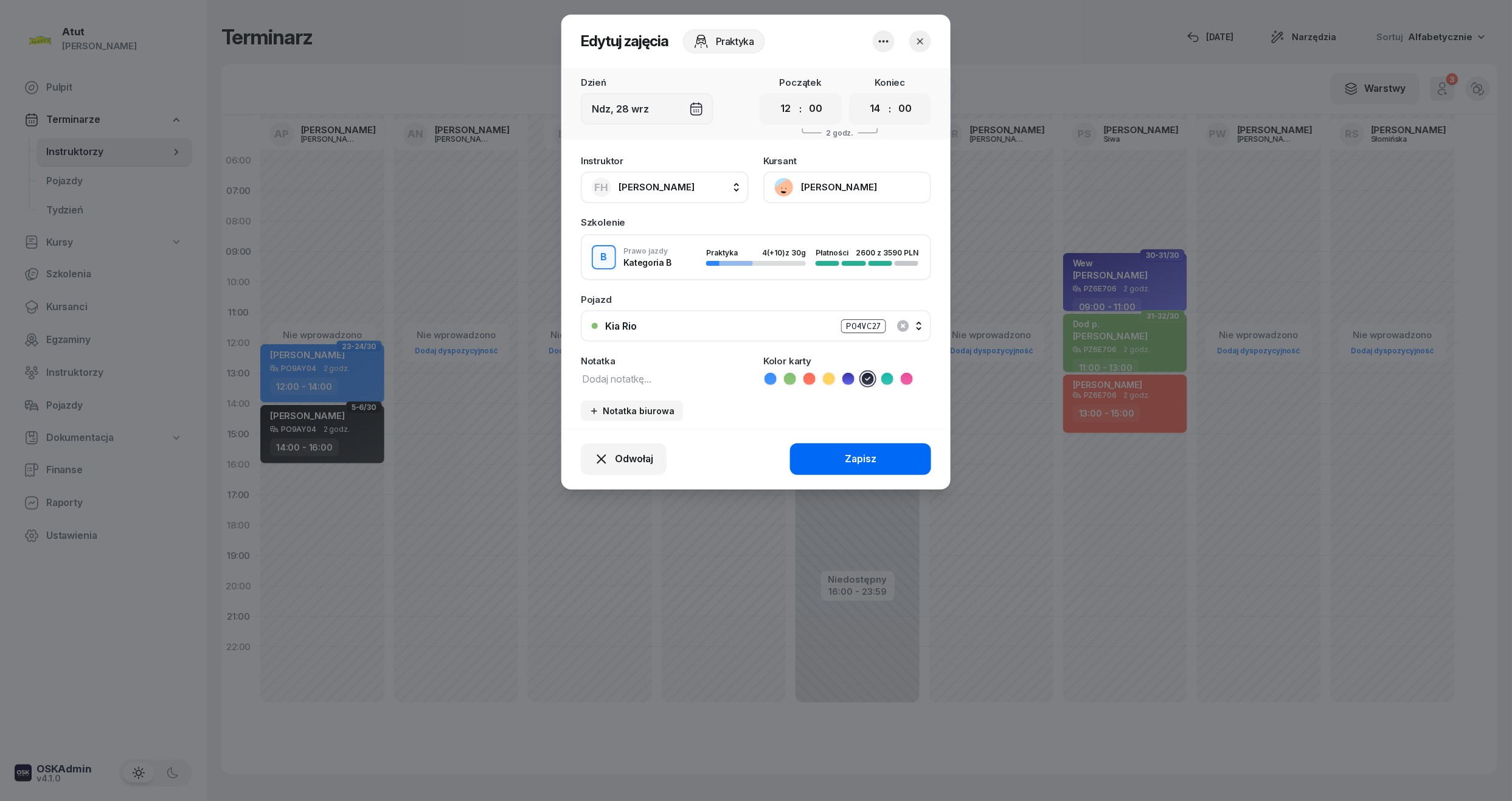
click at [879, 455] on button "Zapisz" at bounding box center [860, 459] width 141 height 31
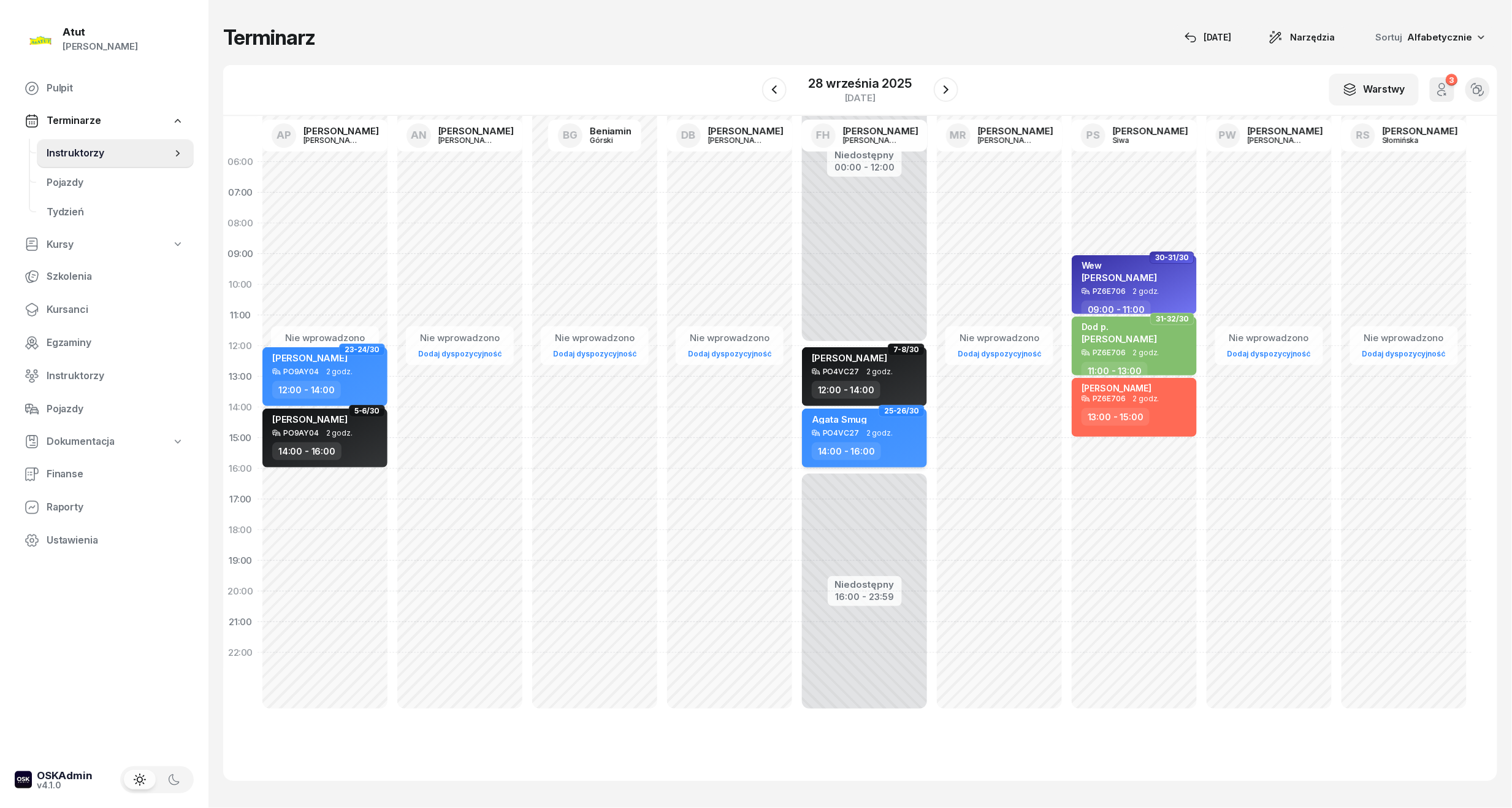
click at [894, 425] on div "Agata Smug" at bounding box center [866, 421] width 108 height 16
select select "14"
select select "16"
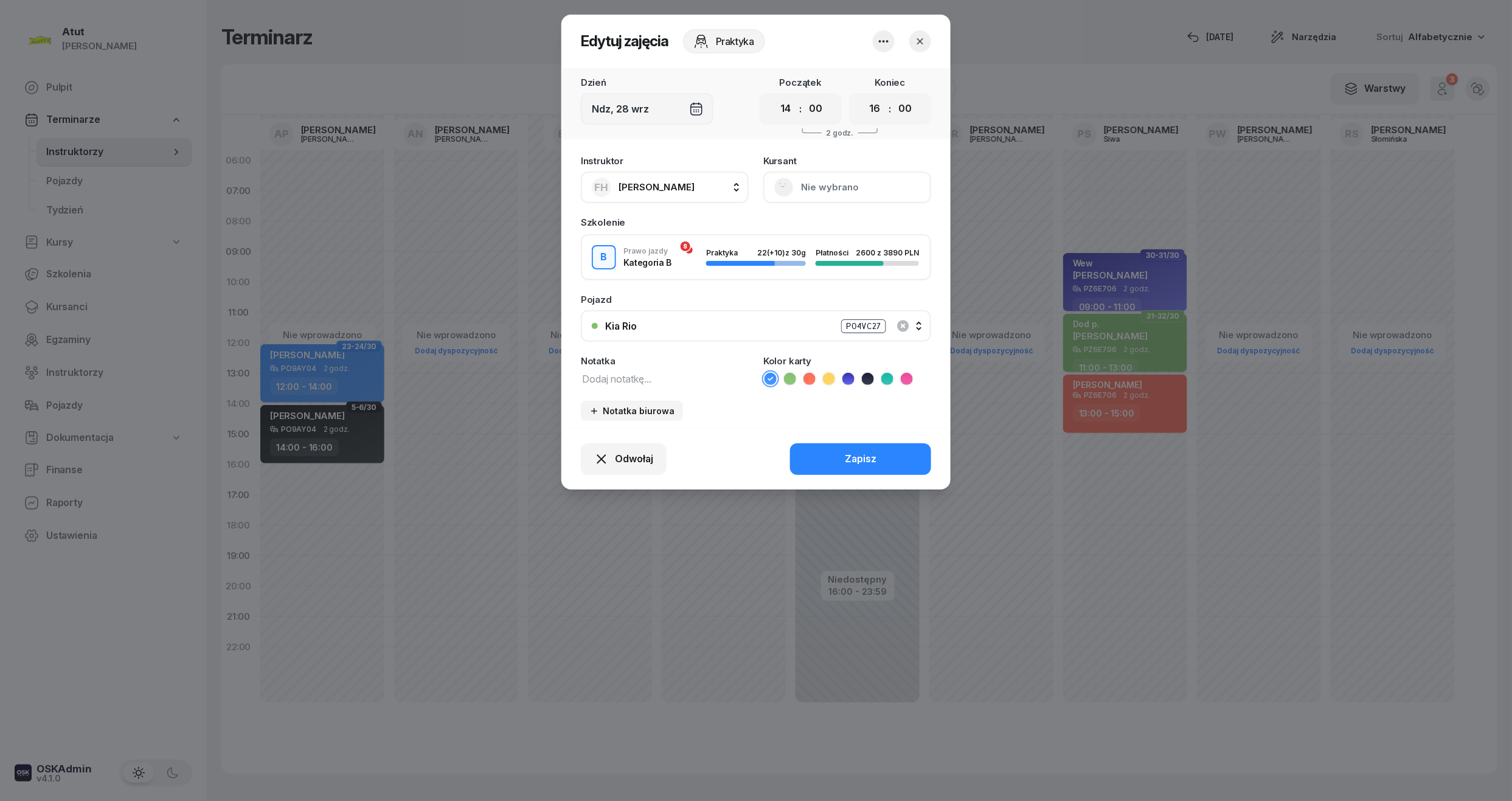
click at [925, 35] on icon "button" at bounding box center [920, 41] width 12 height 12
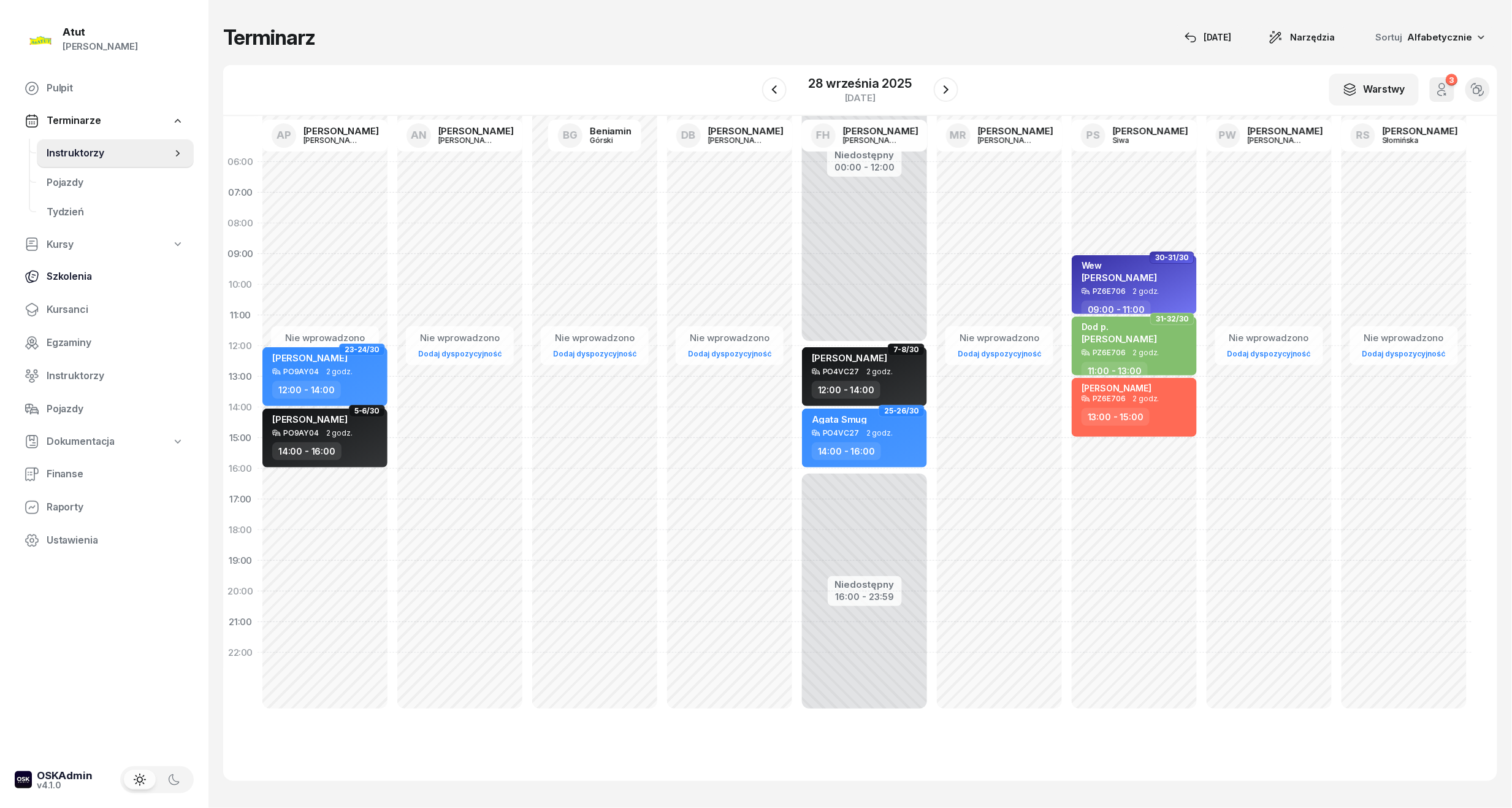
drag, startPoint x: 66, startPoint y: 303, endPoint x: 96, endPoint y: 274, distance: 41.7
click at [66, 302] on span "Kursanci" at bounding box center [115, 310] width 138 height 16
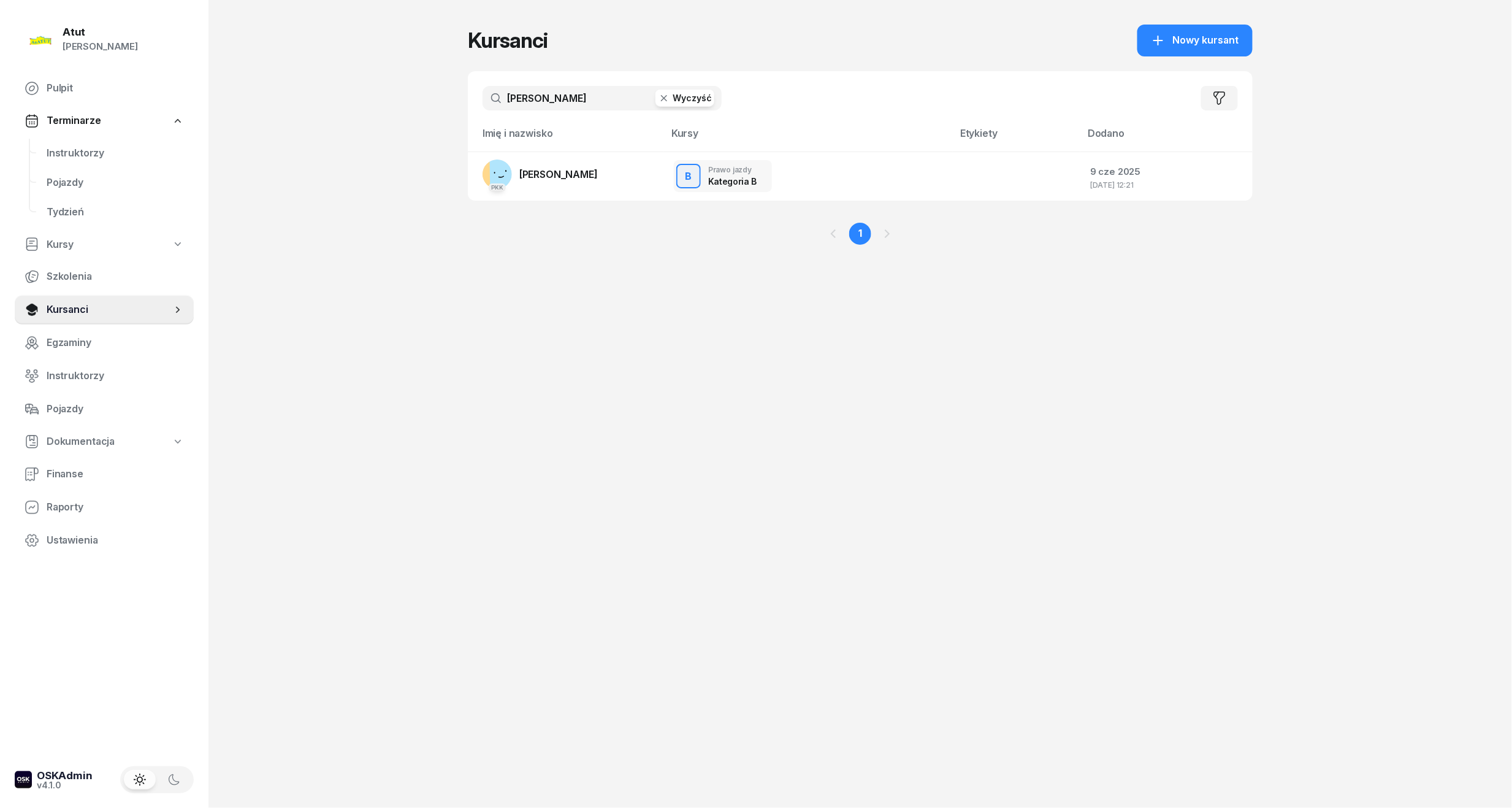
drag, startPoint x: 555, startPoint y: 99, endPoint x: -42, endPoint y: 125, distance: 597.6
click at [0, 125] on html "[PERSON_NAME] [PERSON_NAME] Pulpit Terminarze Instruktorzy Pojazdy Tydzień Kurs…" at bounding box center [756, 404] width 1512 height 808
type input "jarec"
click at [586, 178] on span "[PERSON_NAME]" at bounding box center [558, 174] width 78 height 12
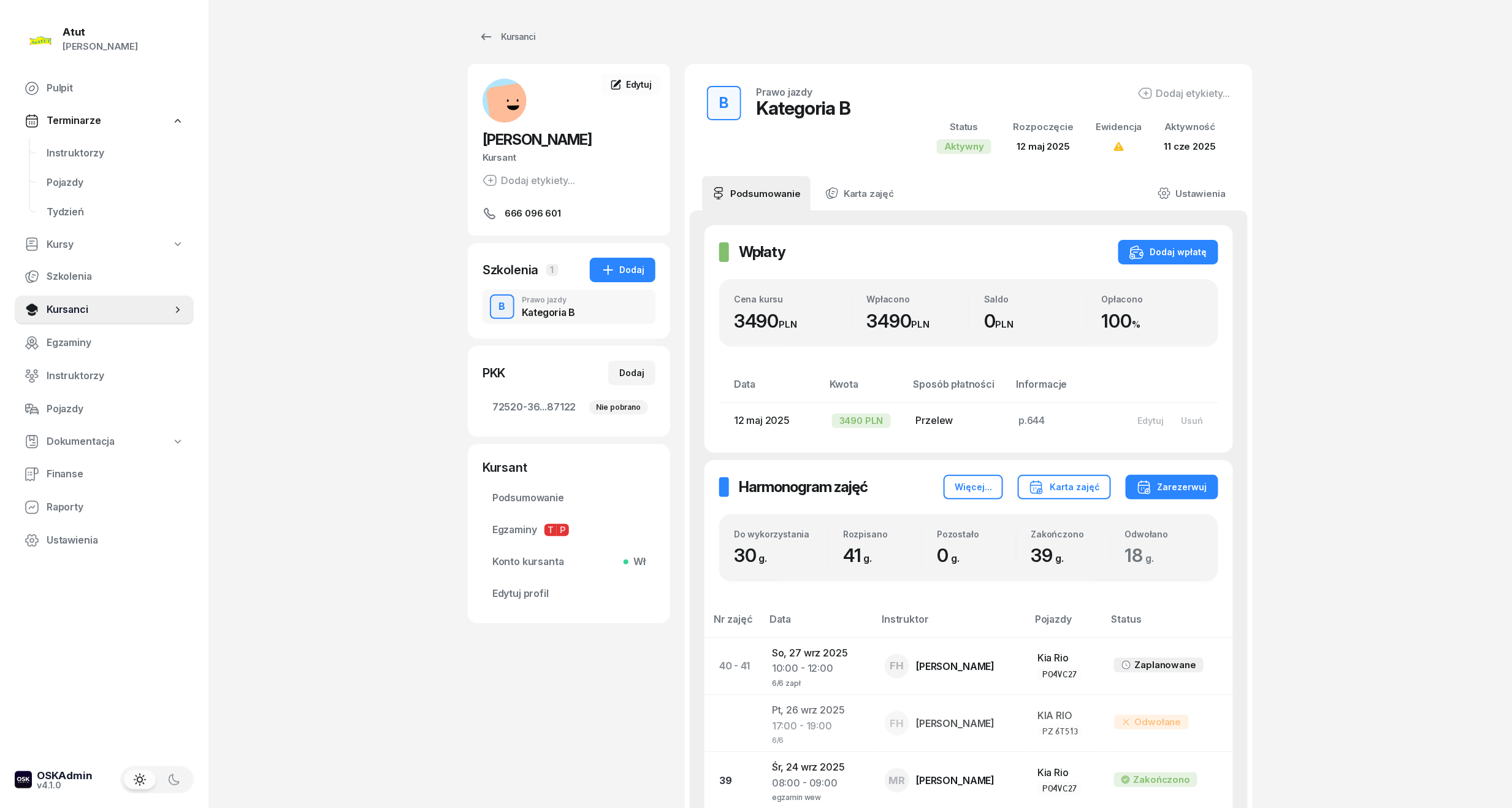
drag, startPoint x: 49, startPoint y: 302, endPoint x: 312, endPoint y: 186, distance: 287.4
click at [49, 302] on span "Kursanci" at bounding box center [109, 310] width 125 height 16
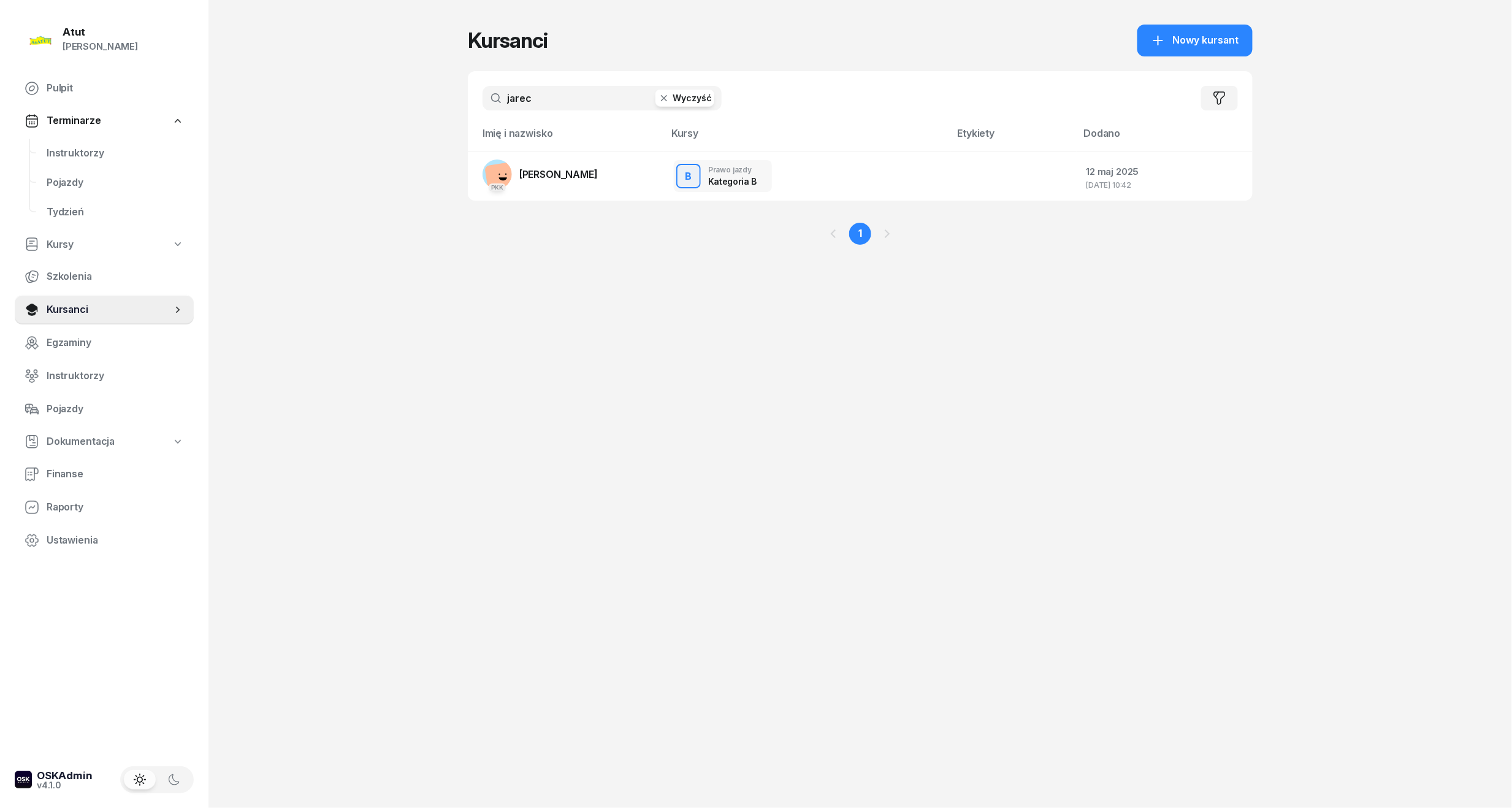
click at [549, 105] on input "jarec" at bounding box center [602, 98] width 239 height 24
click at [582, 162] on link "PKK [PERSON_NAME]" at bounding box center [540, 174] width 115 height 30
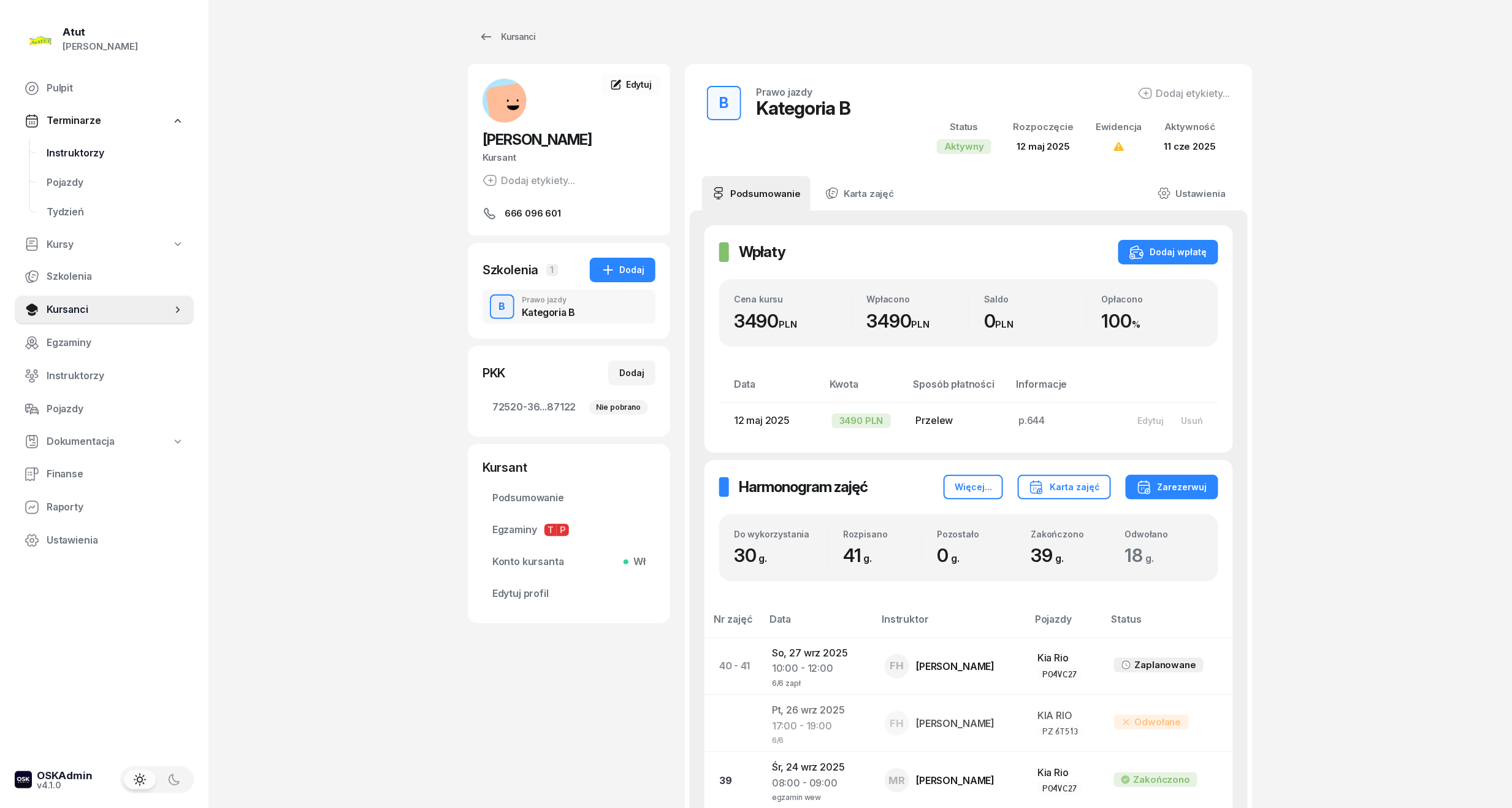
click at [94, 146] on span "Instruktorzy" at bounding box center [115, 154] width 138 height 16
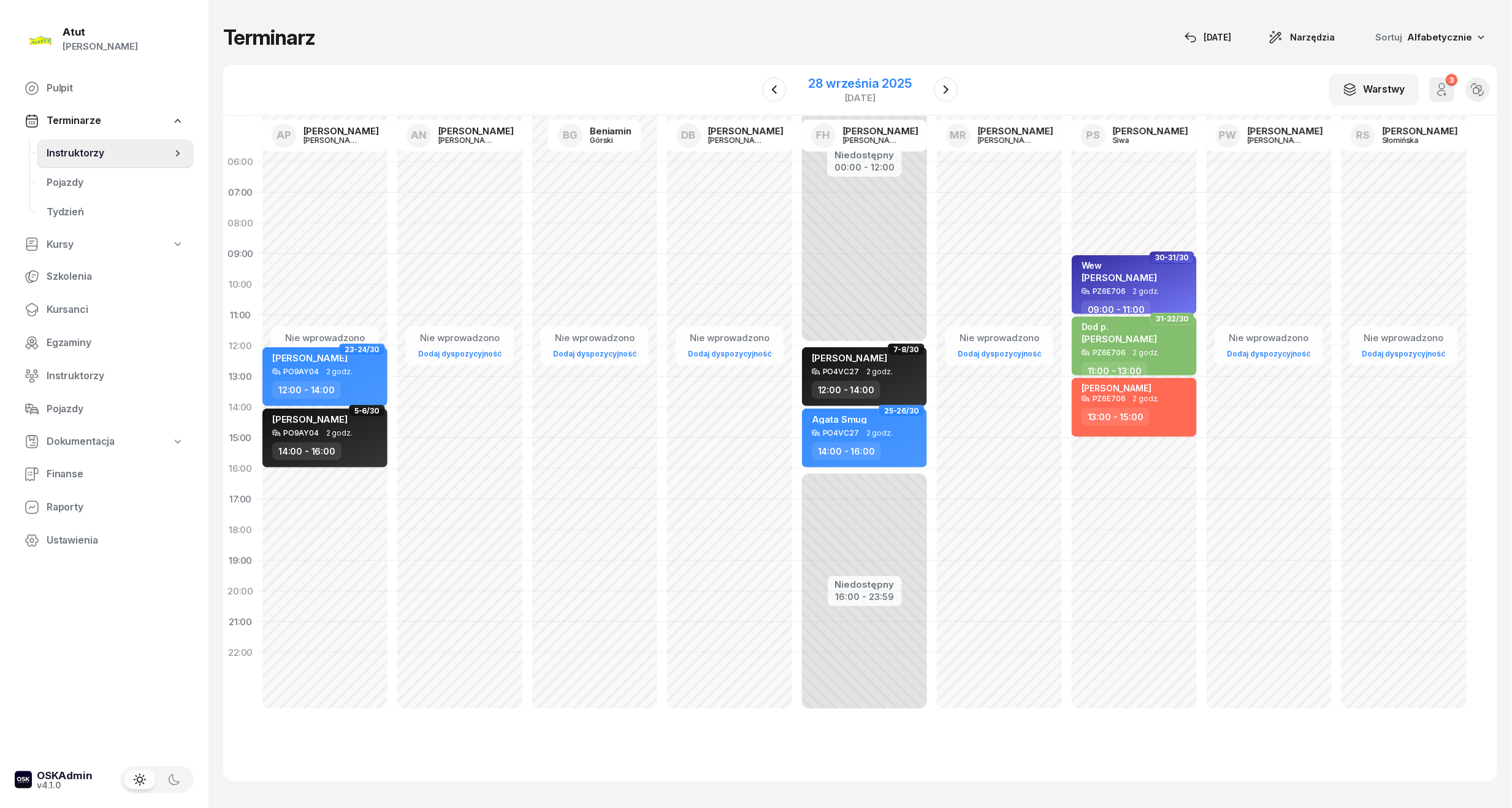
click at [894, 94] on div "[DATE]" at bounding box center [859, 98] width 103 height 9
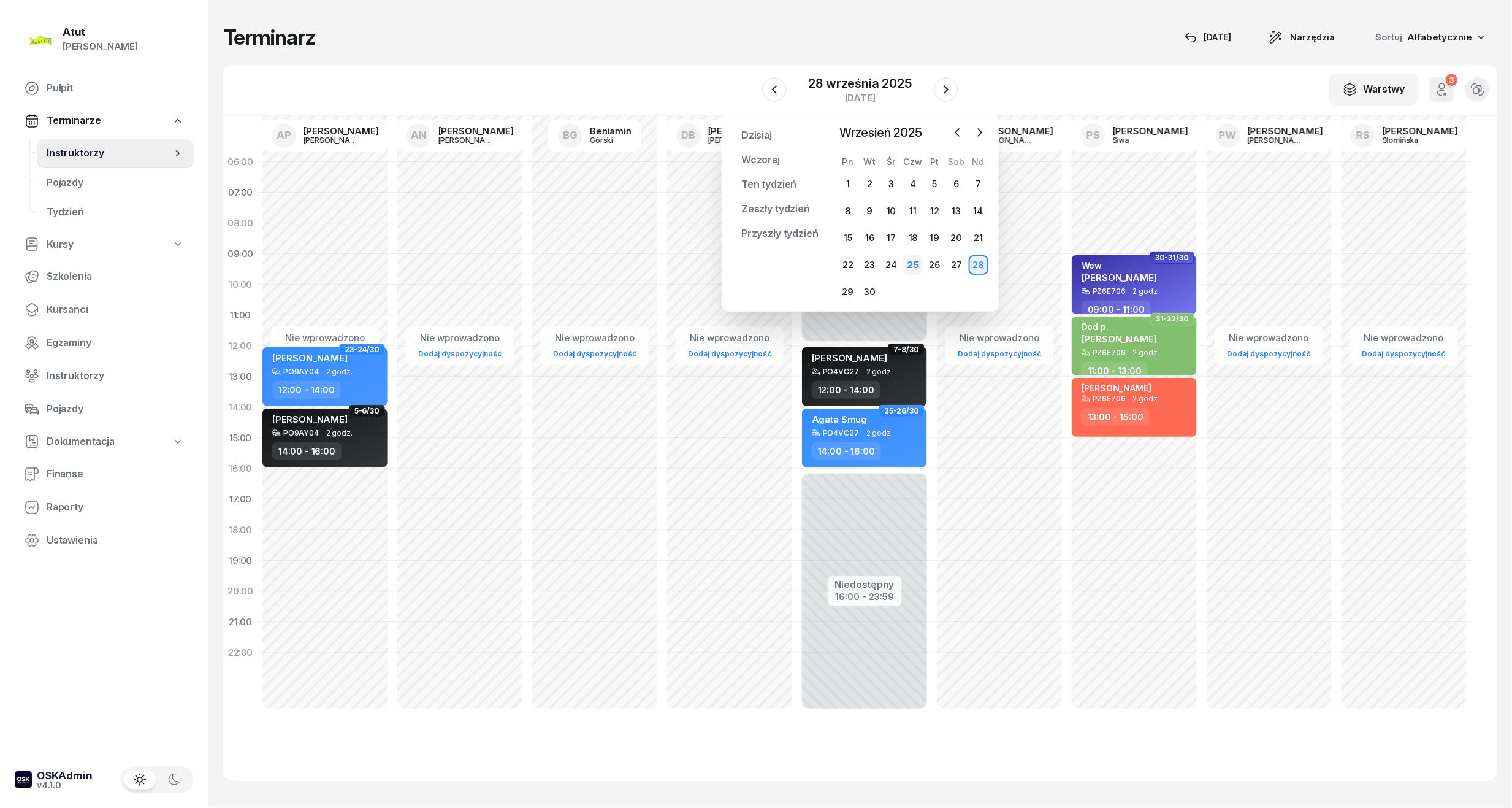
click at [918, 265] on div "25" at bounding box center [913, 264] width 20 height 20
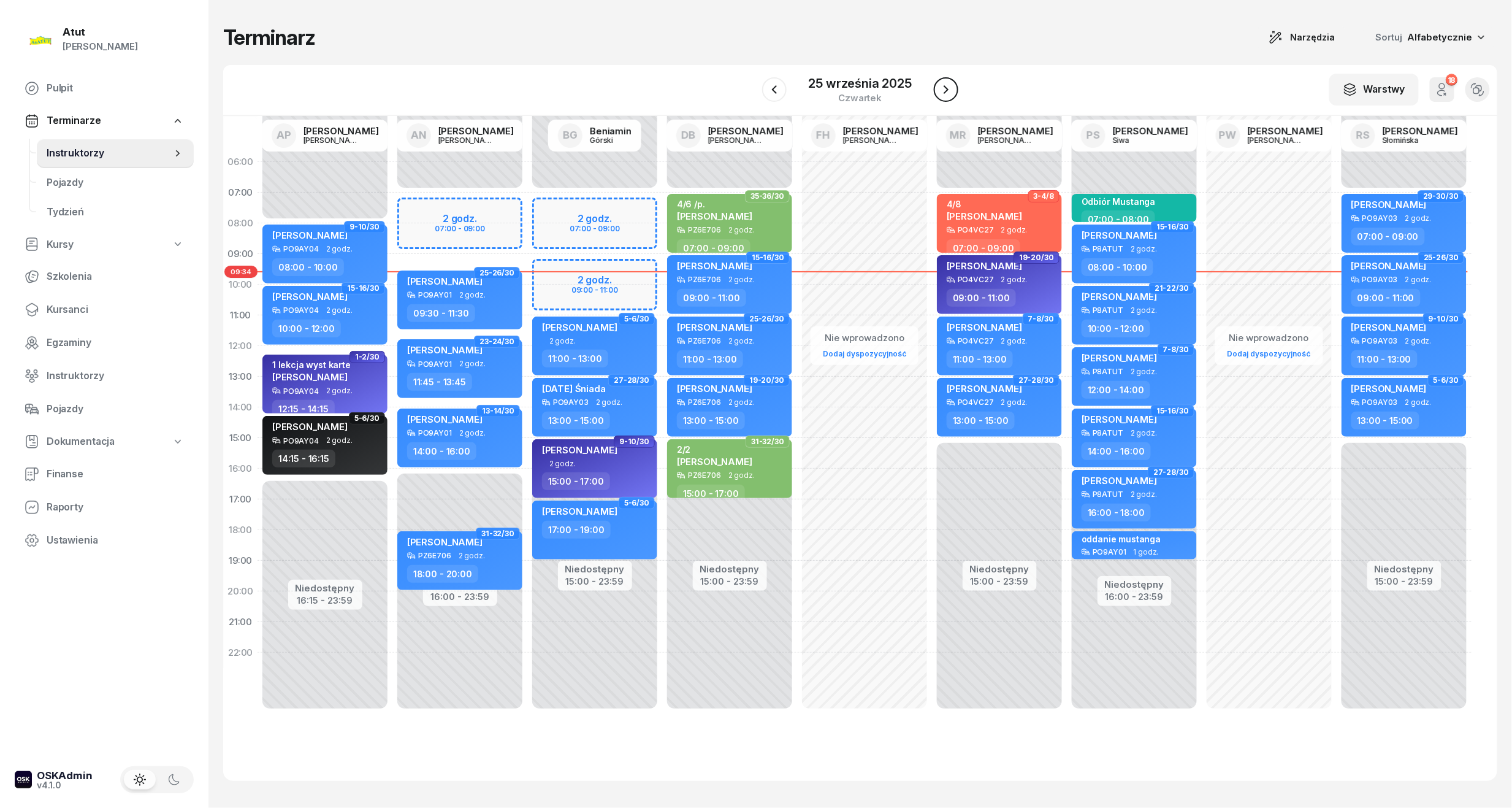
click at [944, 89] on icon "button" at bounding box center [946, 90] width 15 height 15
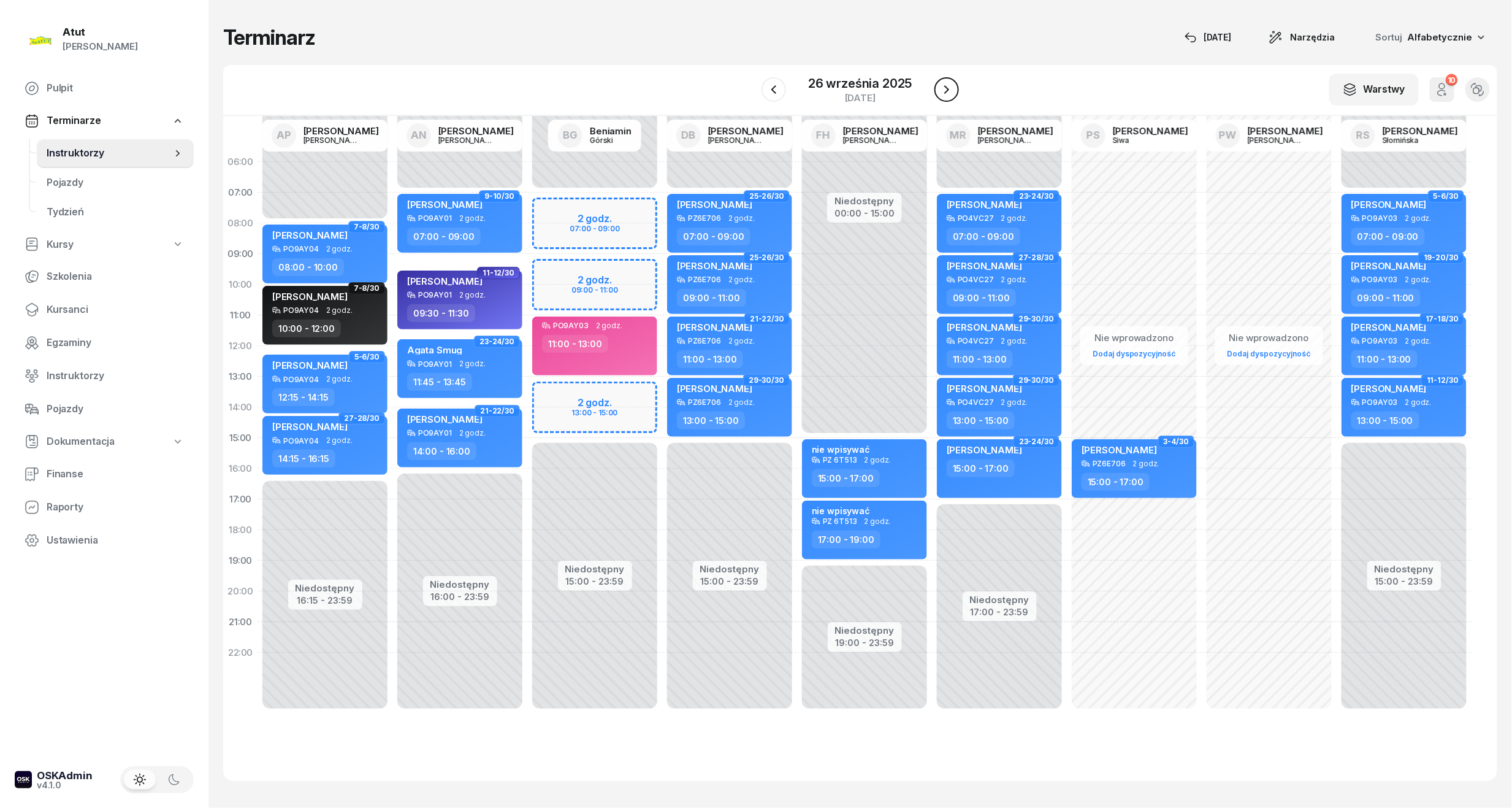
click at [939, 82] on icon "button" at bounding box center [946, 90] width 15 height 15
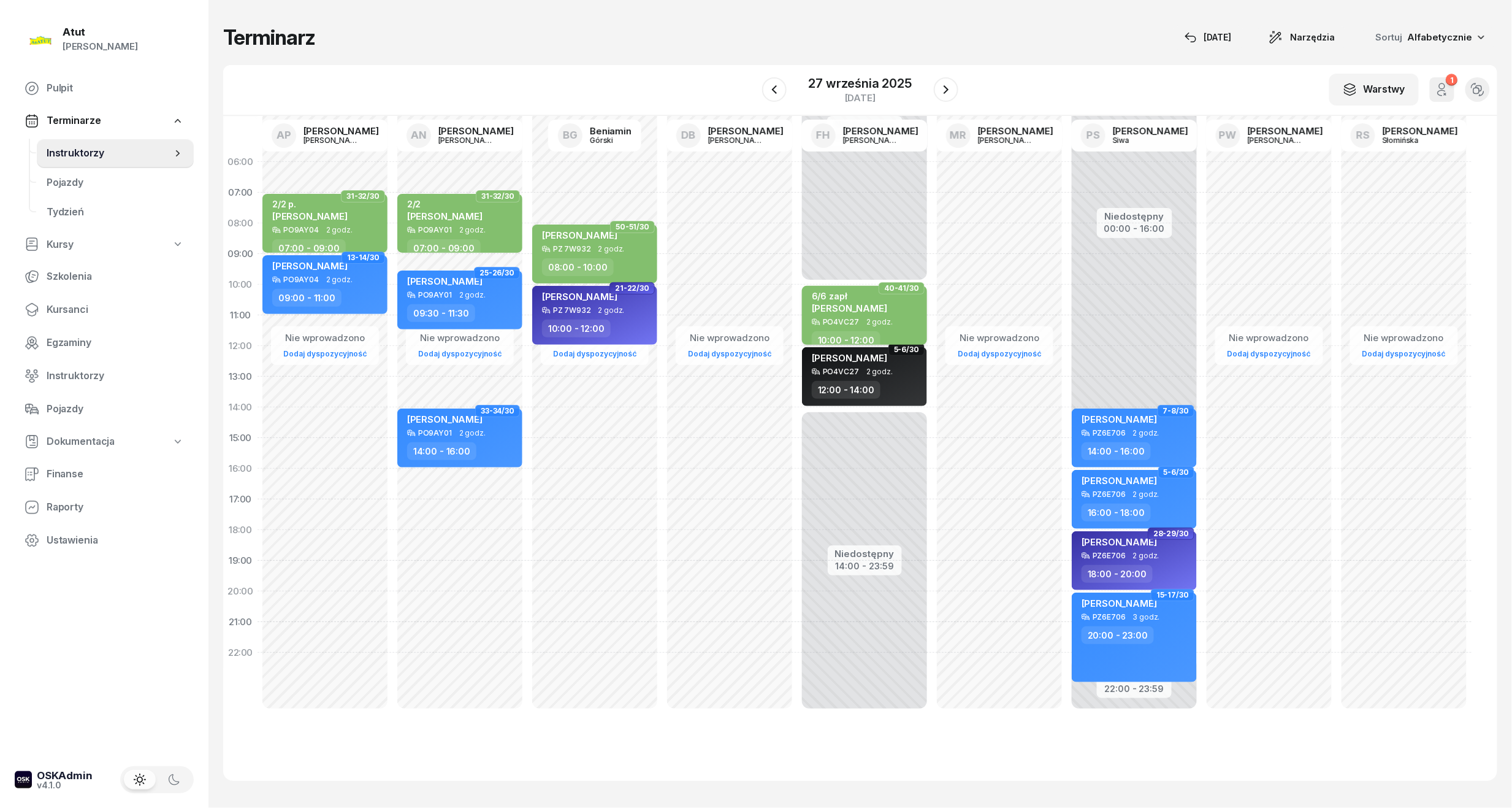
click at [890, 320] on div "PO4VC27 2 godz." at bounding box center [866, 322] width 108 height 9
select select "10"
select select "12"
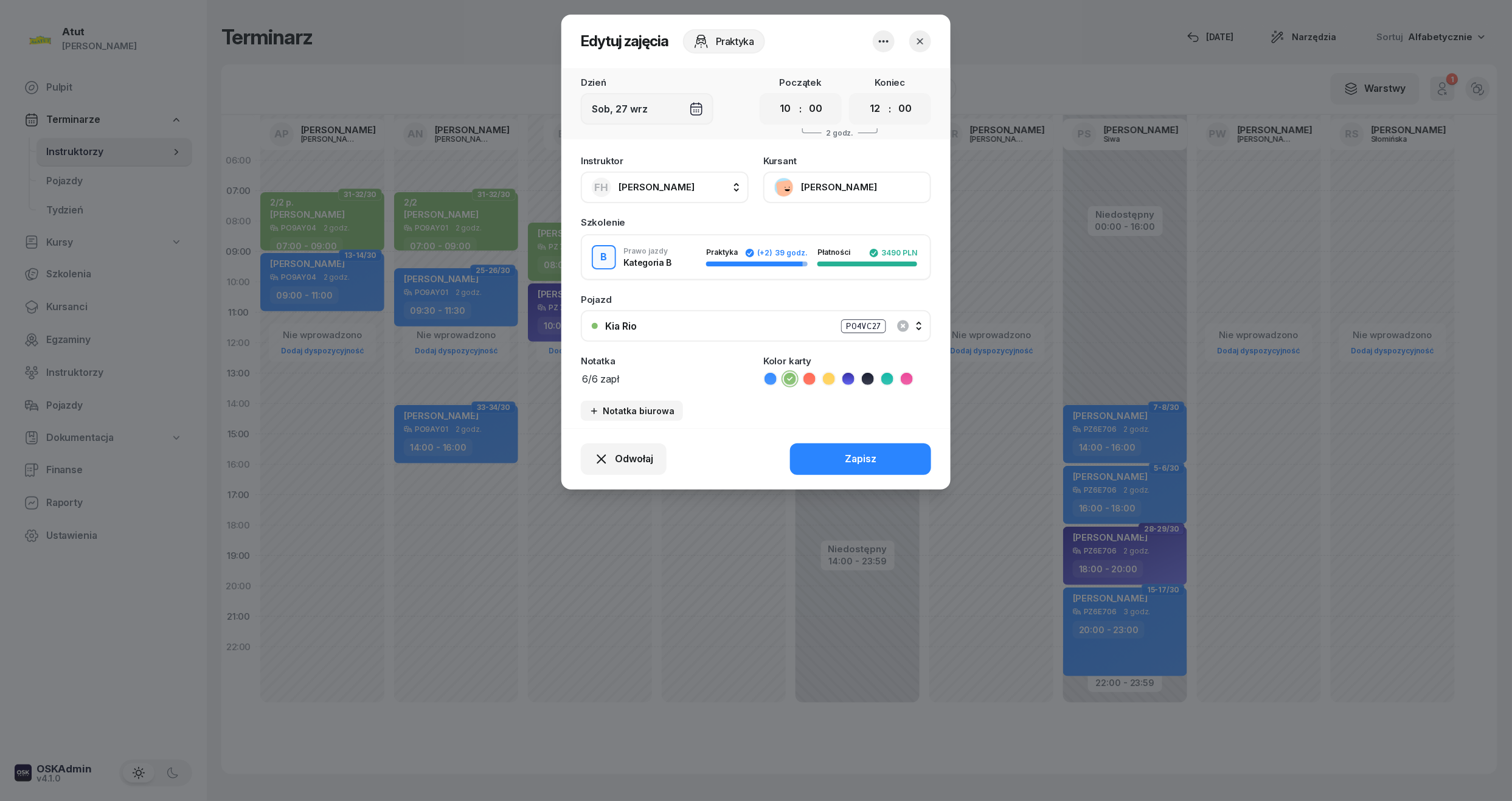
click at [923, 45] on icon "button" at bounding box center [920, 41] width 12 height 12
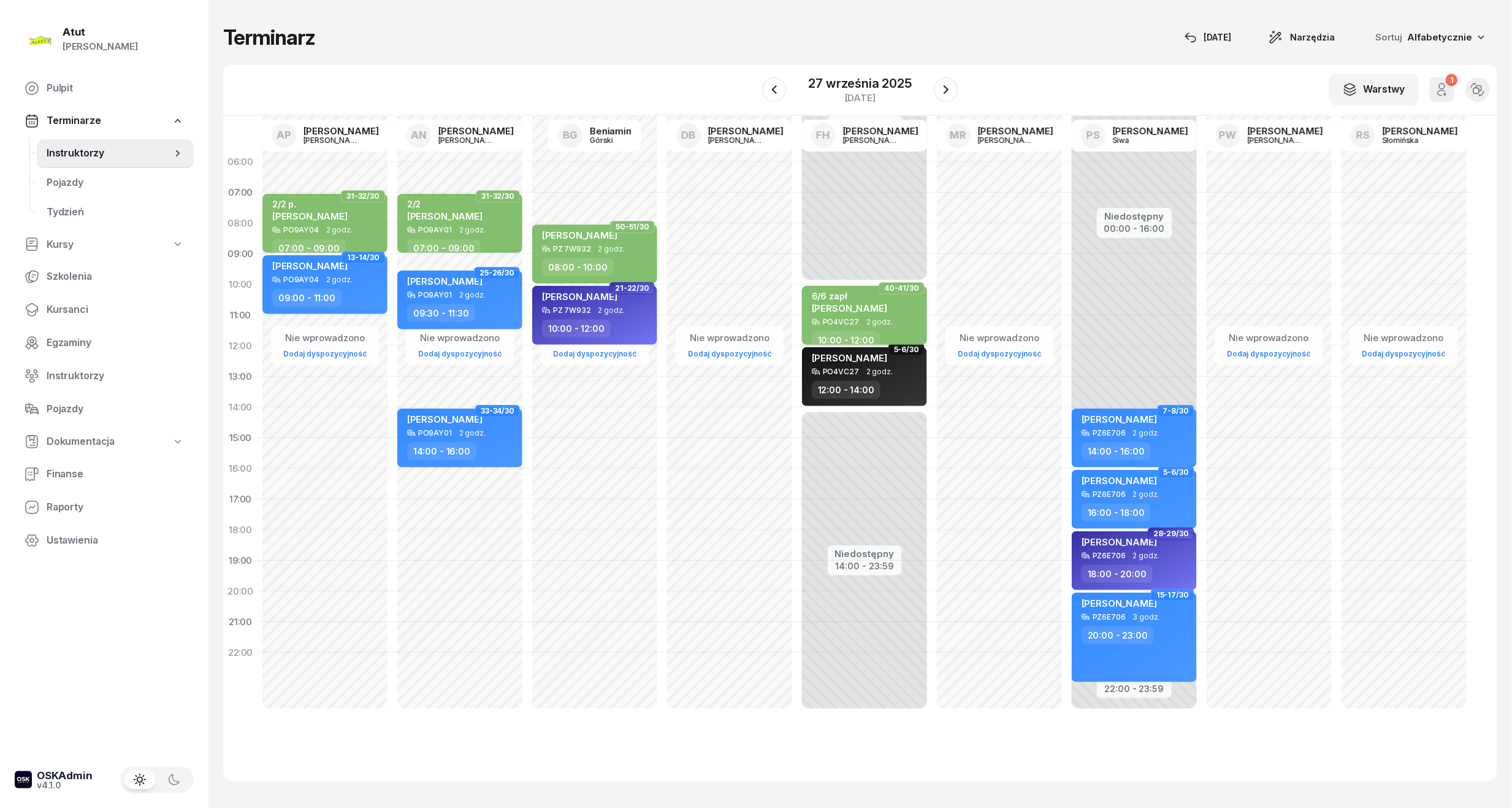
click at [846, 315] on div "6/6 zapł [PERSON_NAME]" at bounding box center [849, 304] width 75 height 27
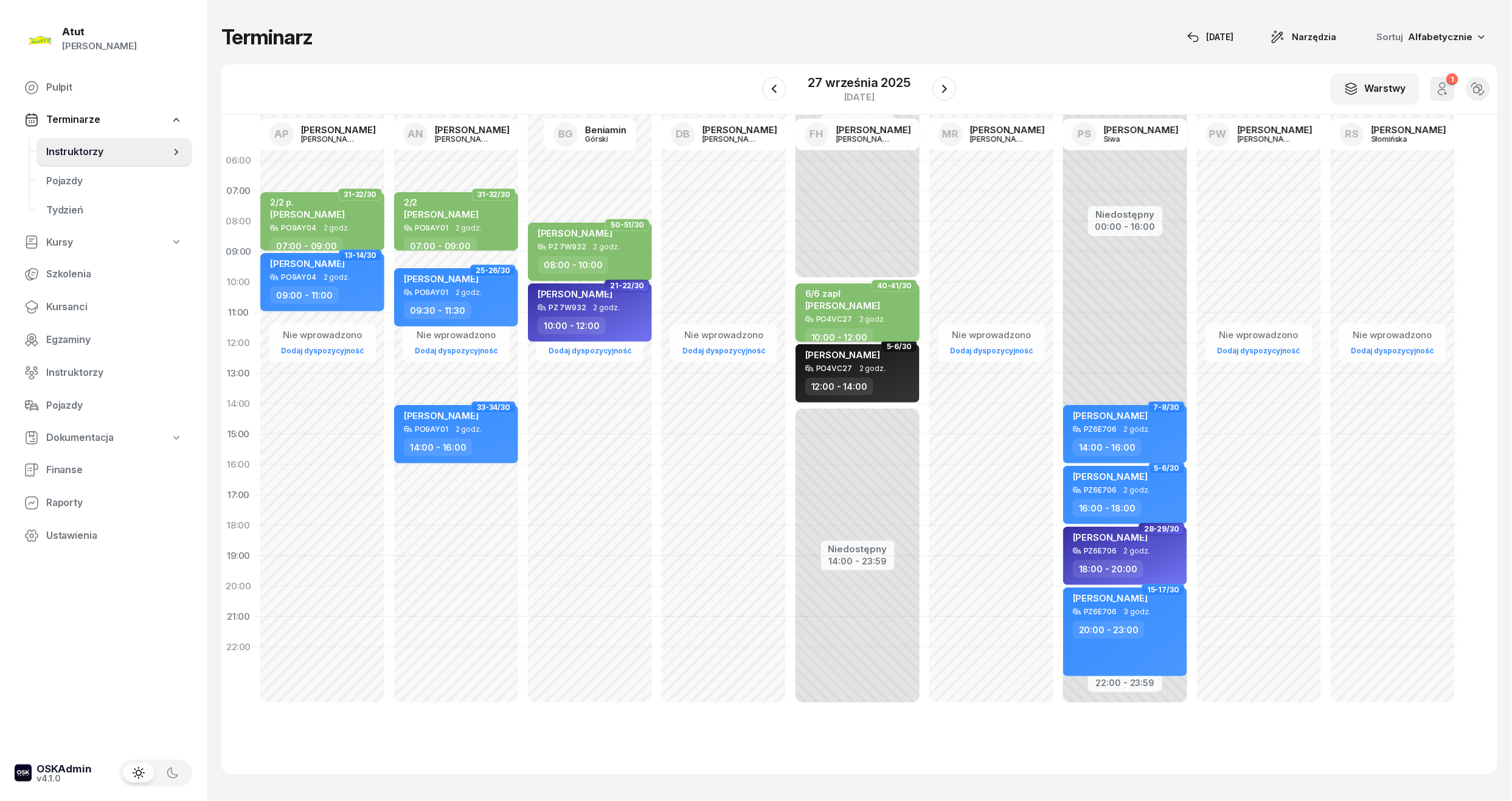
select select "10"
select select "12"
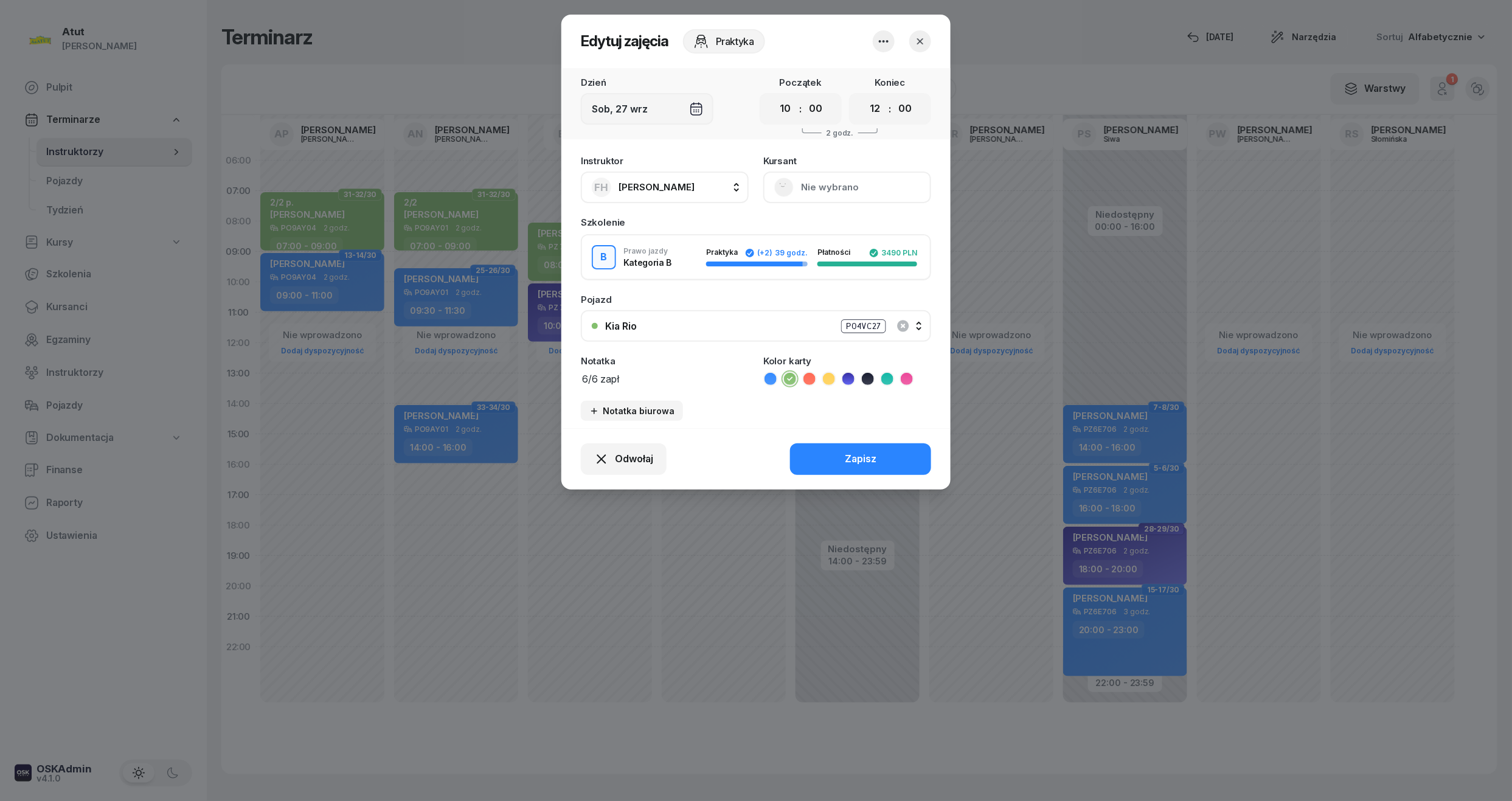
click at [829, 183] on button "Nie wybrano" at bounding box center [847, 187] width 168 height 31
click at [813, 226] on div "Otwórz profil" at bounding box center [802, 229] width 59 height 16
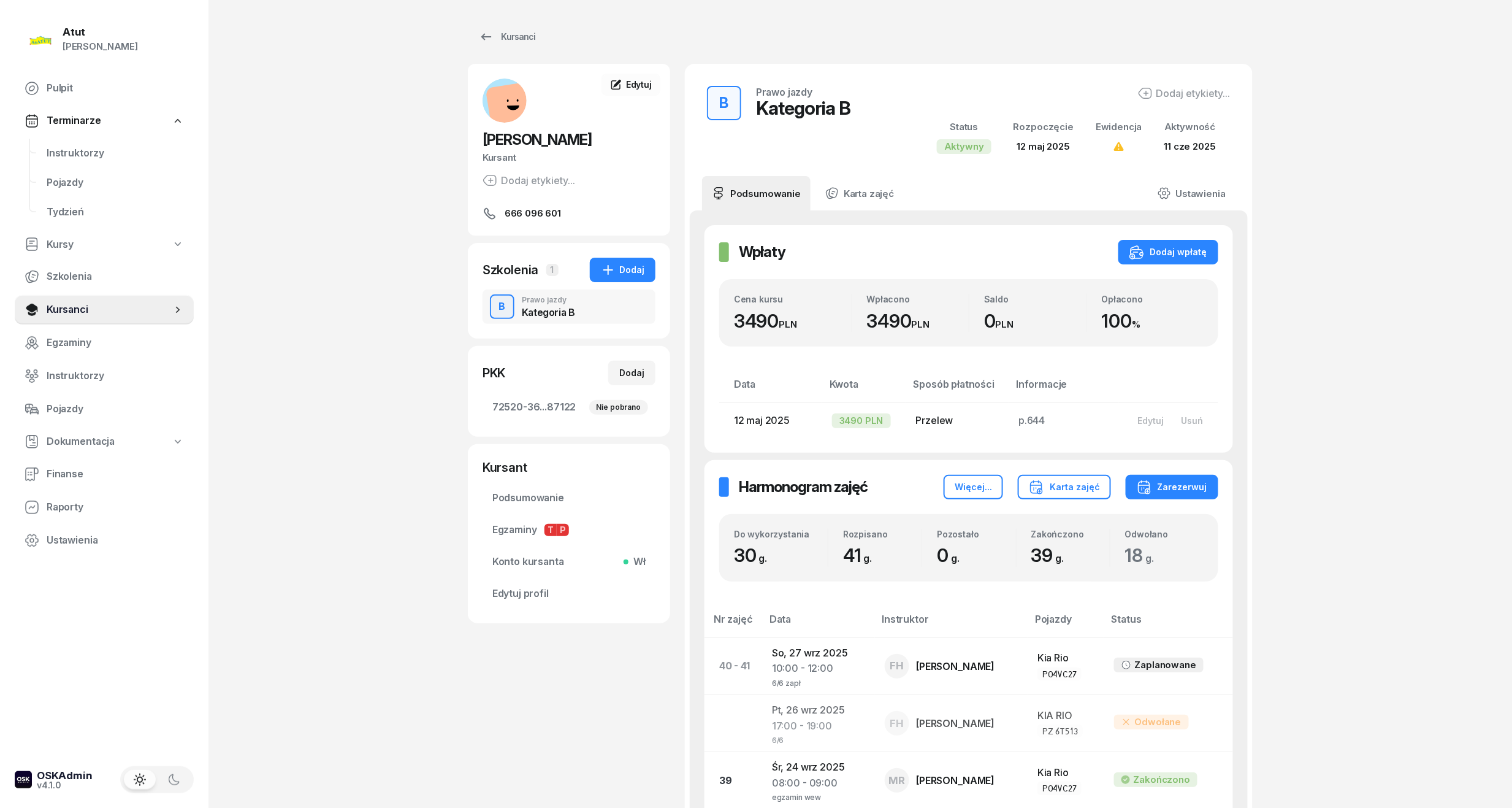
scroll to position [327, 0]
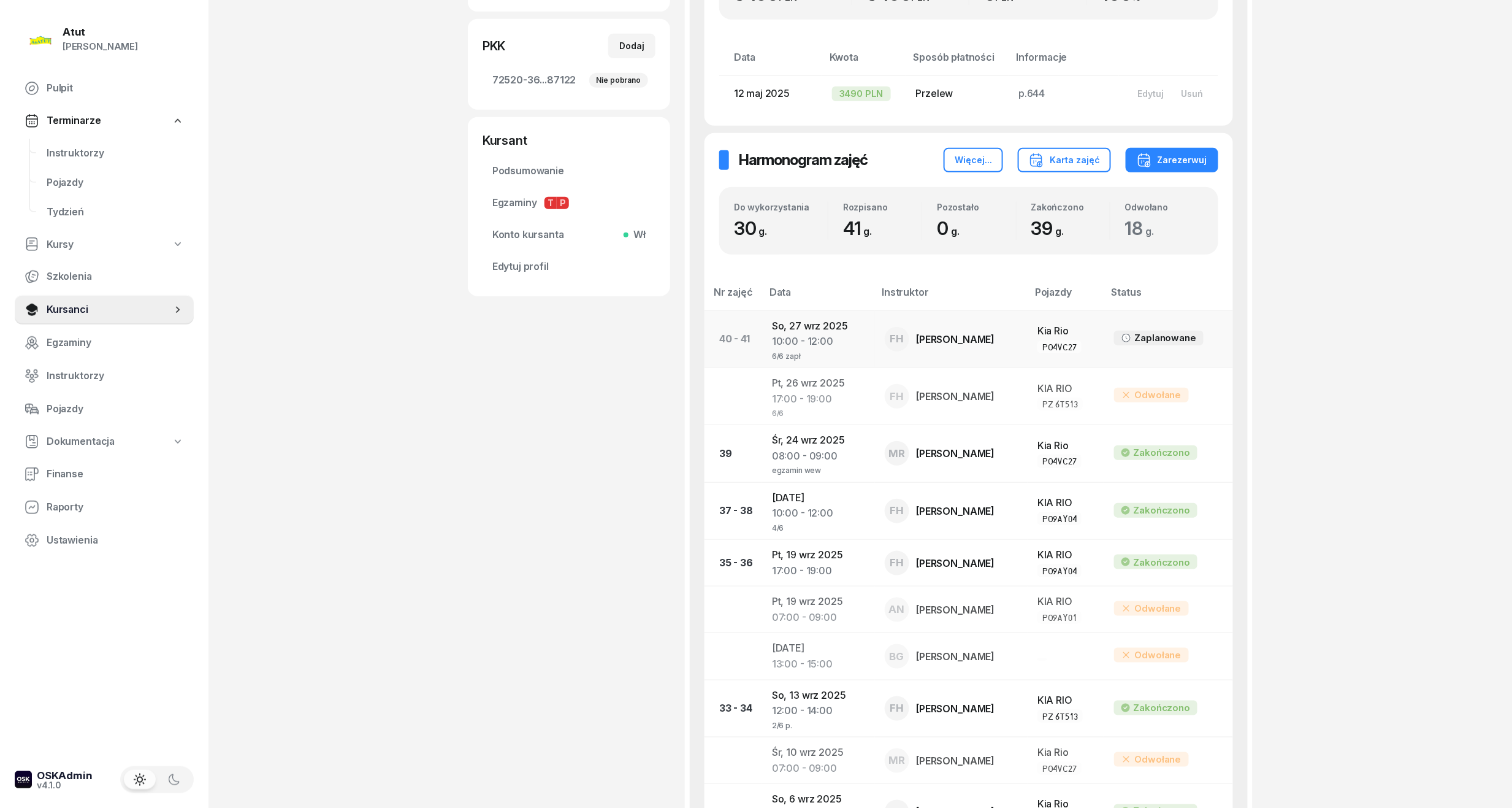
click at [807, 326] on td "[DATE] 10:00 - 12:00 6/6 zapł" at bounding box center [818, 339] width 112 height 57
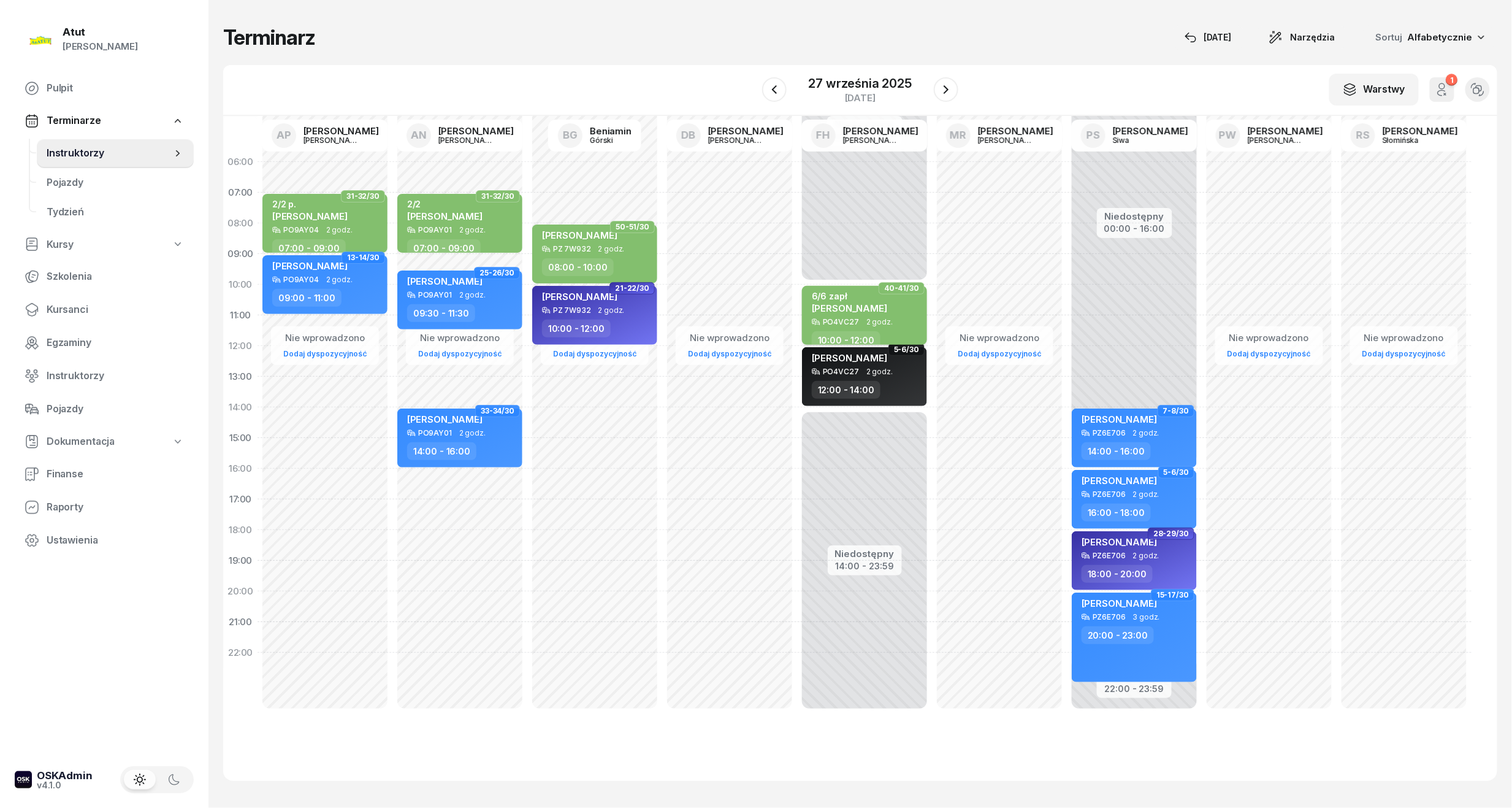
click at [880, 295] on div "6/6 zapł" at bounding box center [849, 295] width 75 height 10
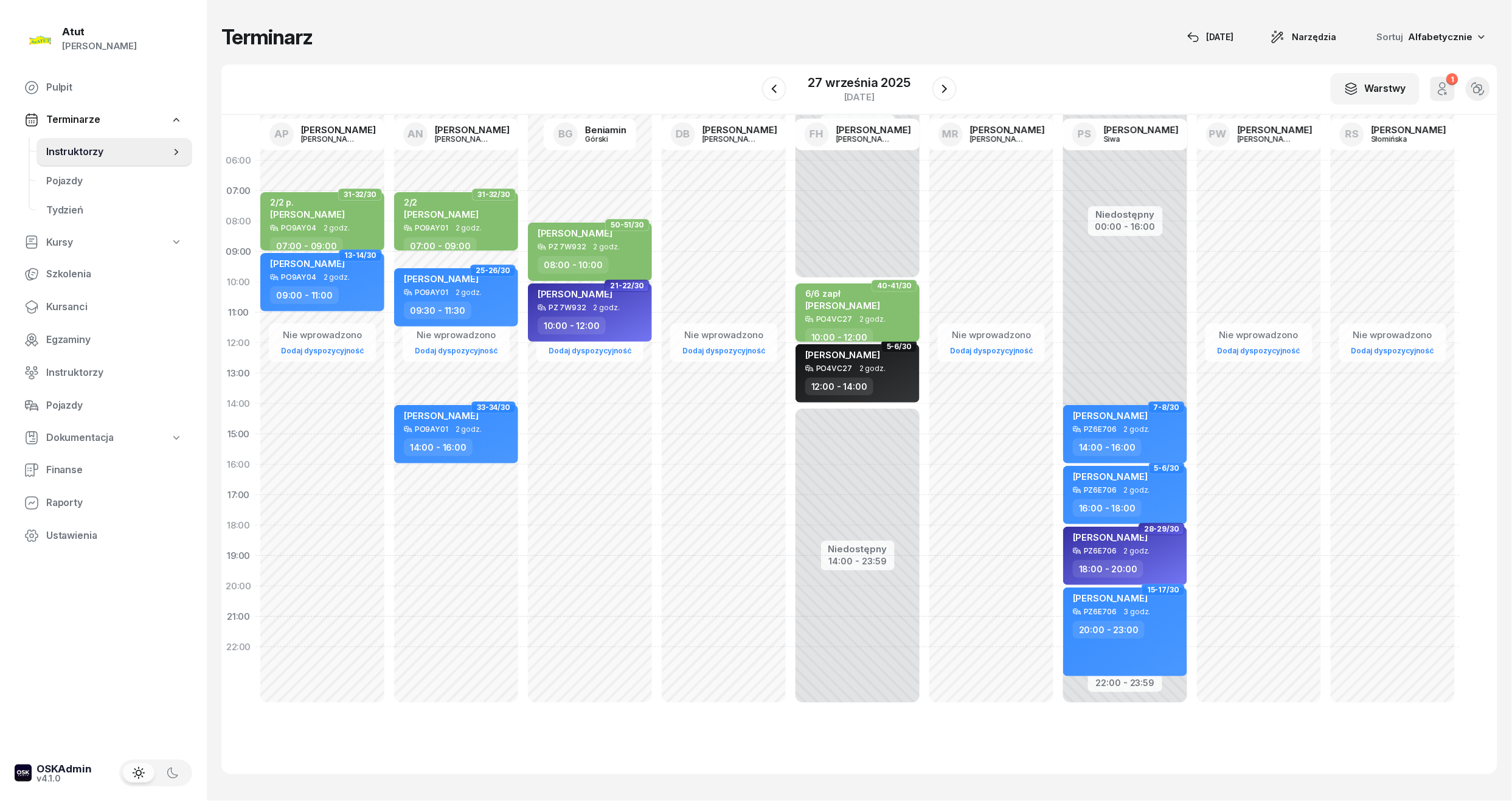
select select "10"
select select "12"
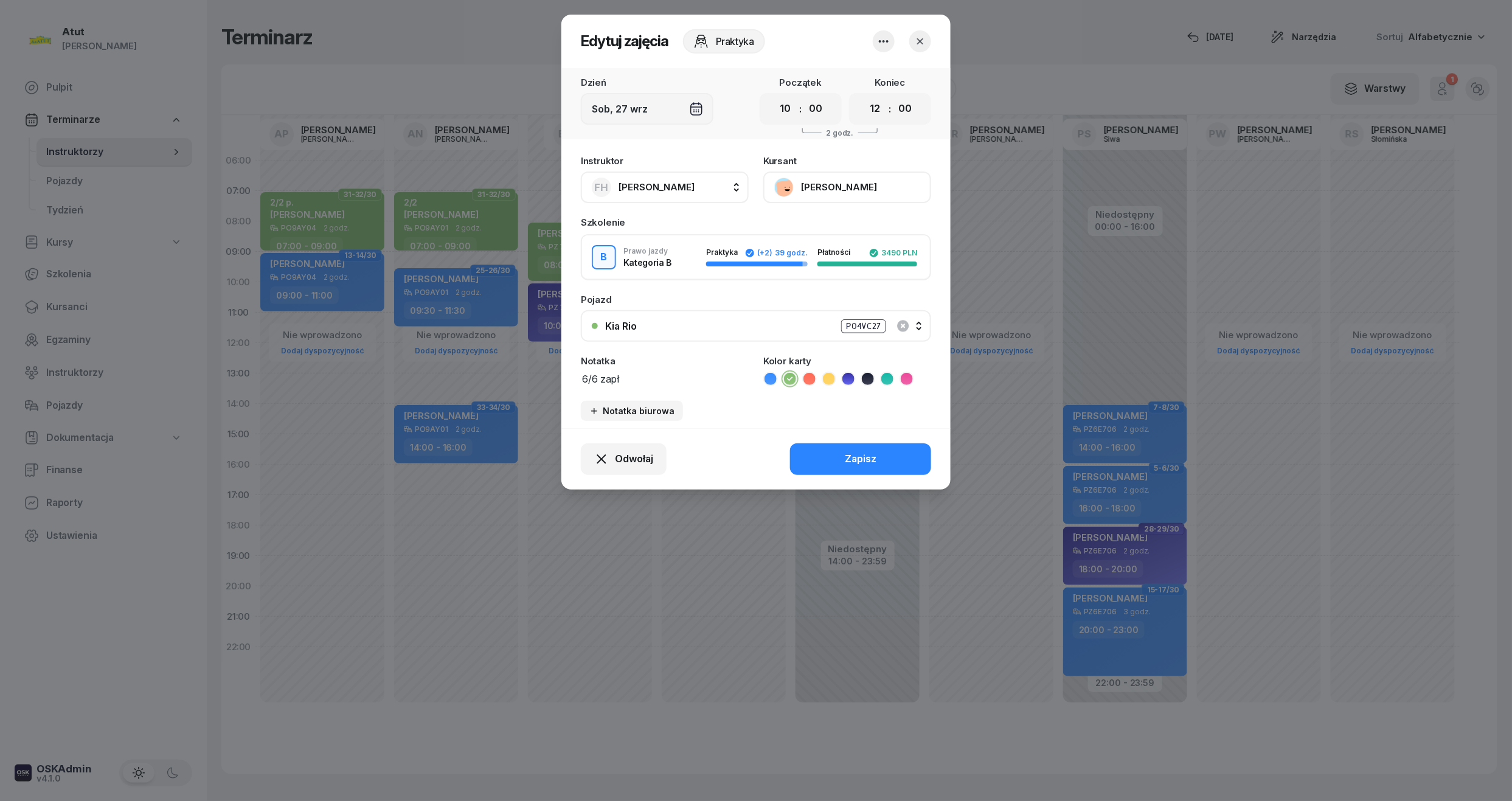
drag, startPoint x: 640, startPoint y: 374, endPoint x: 86, endPoint y: 375, distance: 554.0
click at [86, 375] on div "Edytuj zajęcia Praktyka Dzień [DATE] Początek 00 01 02 03 04 05 06 07 08 09 10 …" at bounding box center [756, 400] width 1512 height 801
type textarea "2/2"
click at [867, 455] on div "Zapisz" at bounding box center [860, 459] width 31 height 16
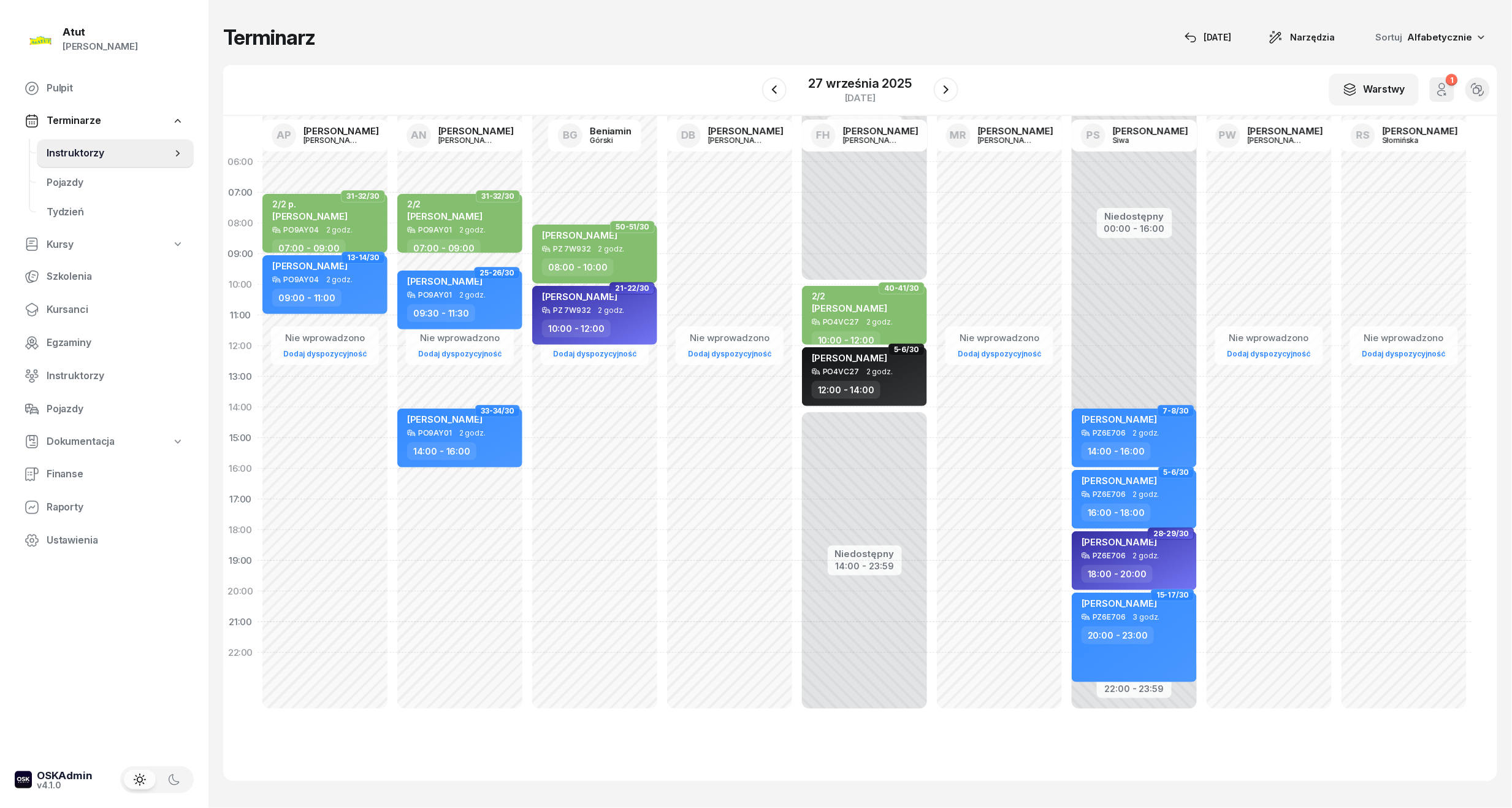
click at [961, 94] on div "W Wybierz AP [PERSON_NAME] AN [PERSON_NAME] BG [PERSON_NAME] DB [PERSON_NAME] F…" at bounding box center [860, 90] width 1274 height 51
click at [952, 96] on button "button" at bounding box center [946, 90] width 24 height 24
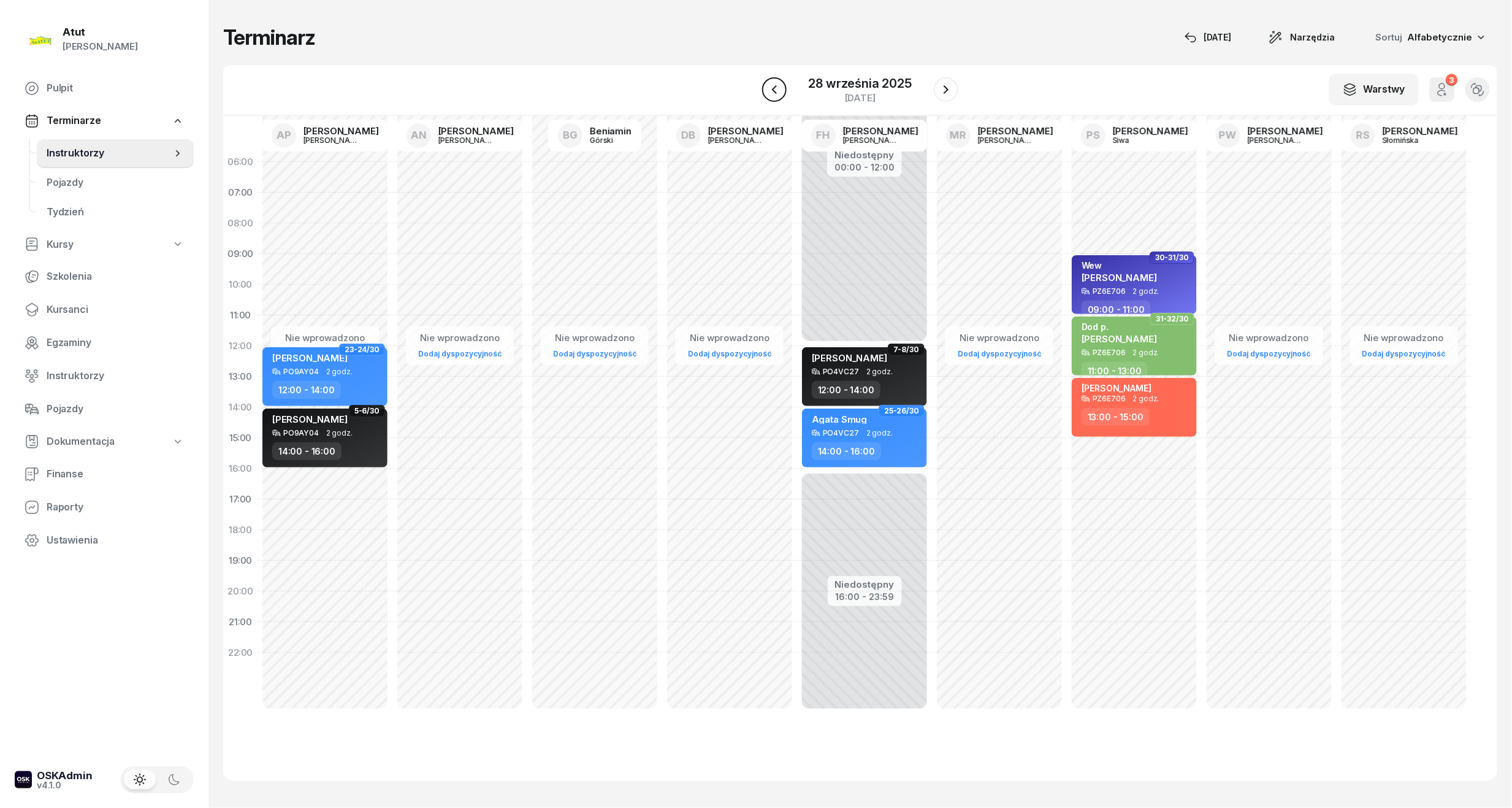
click at [777, 93] on icon "button" at bounding box center [774, 89] width 5 height 9
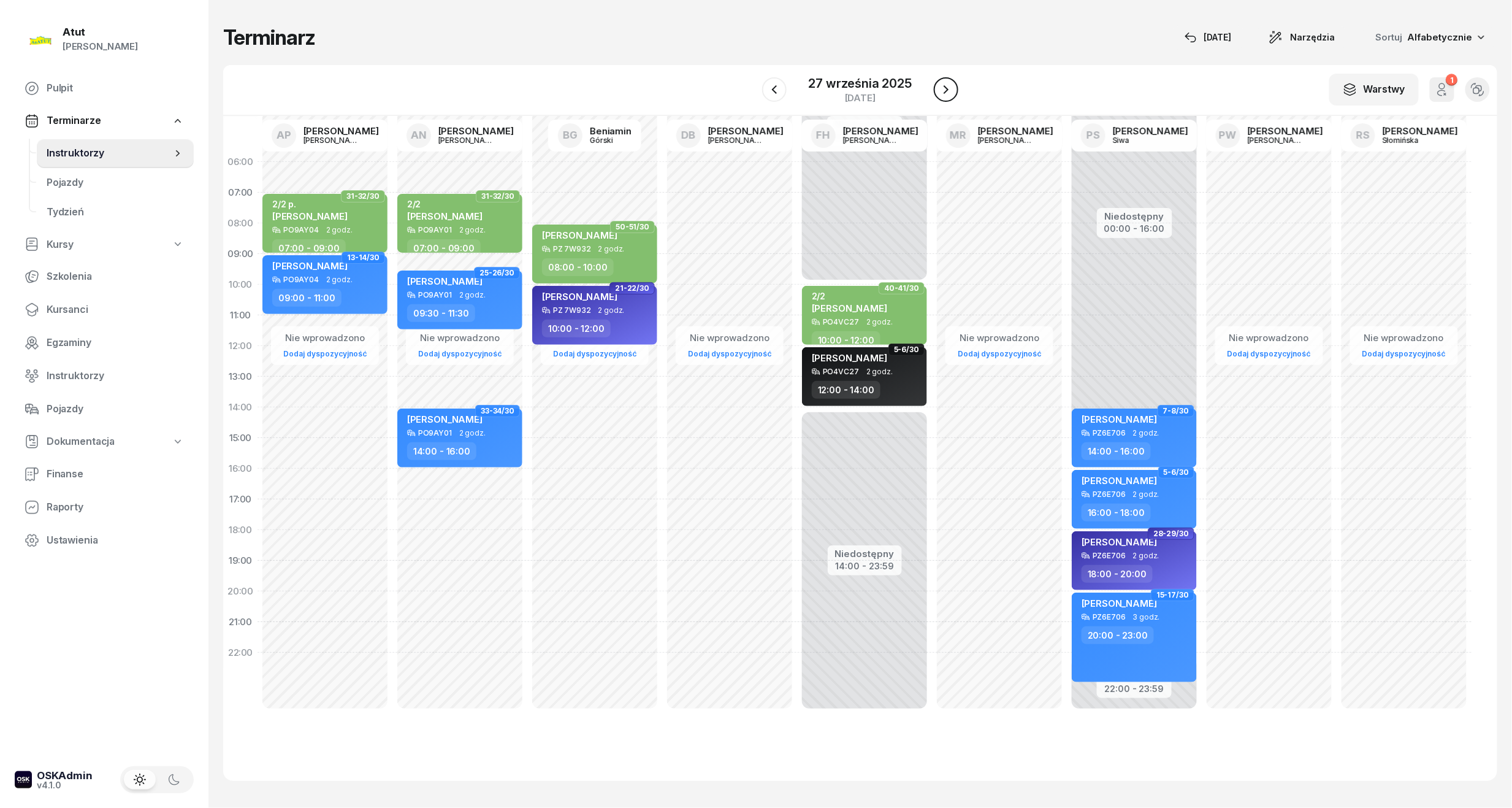
click at [943, 90] on icon "button" at bounding box center [946, 90] width 15 height 15
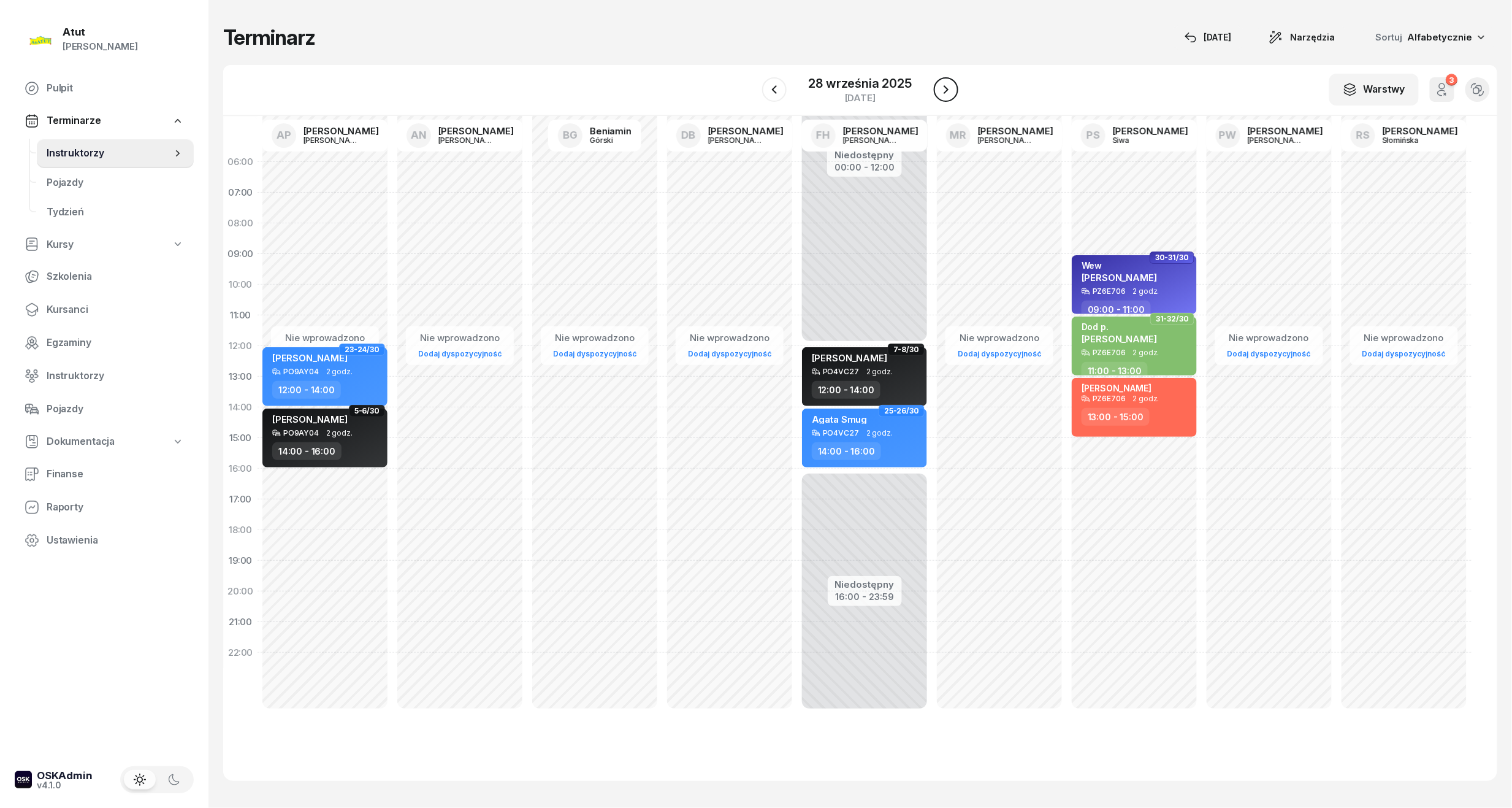
click at [944, 90] on icon "button" at bounding box center [946, 90] width 15 height 15
